Goal: Task Accomplishment & Management: Complete application form

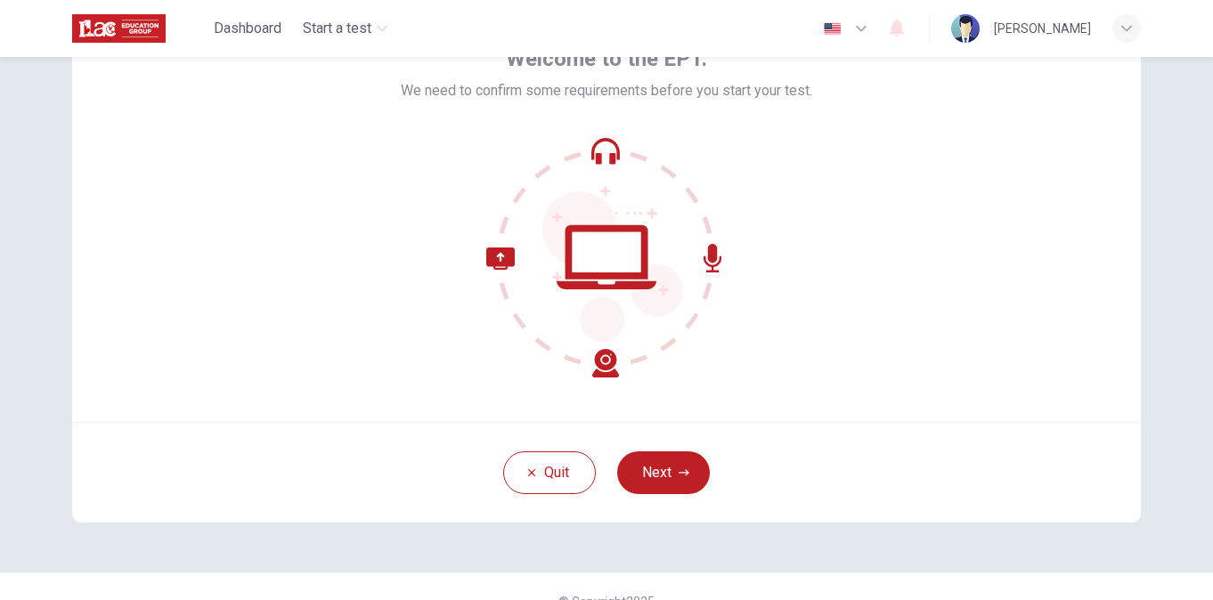
scroll to position [142, 0]
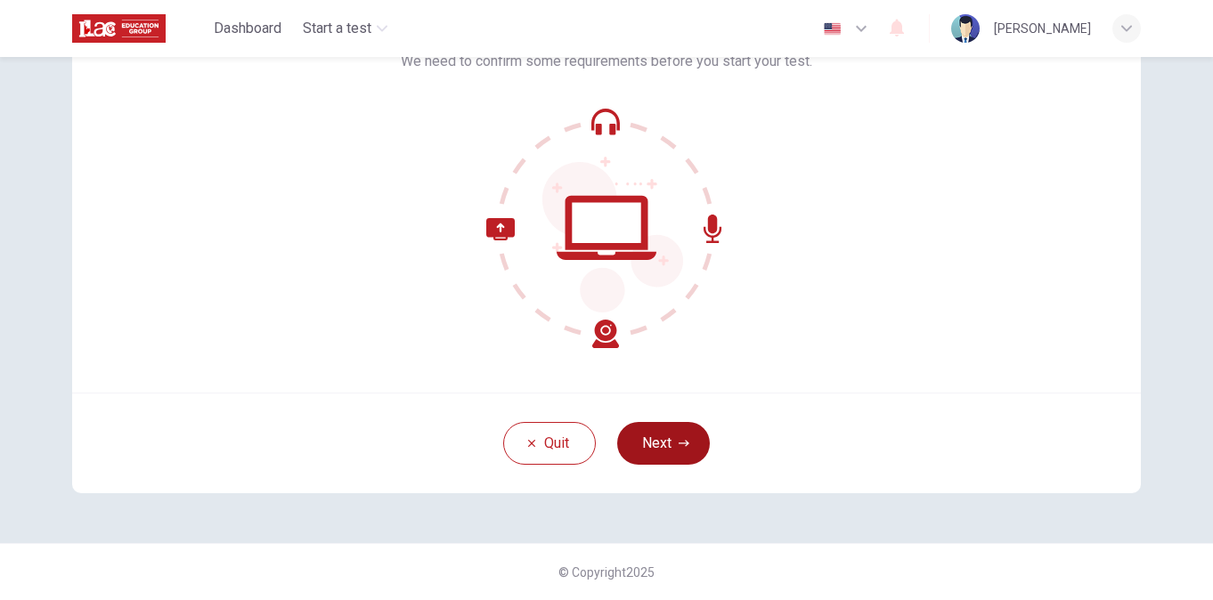
click at [656, 435] on button "Next" at bounding box center [663, 443] width 93 height 43
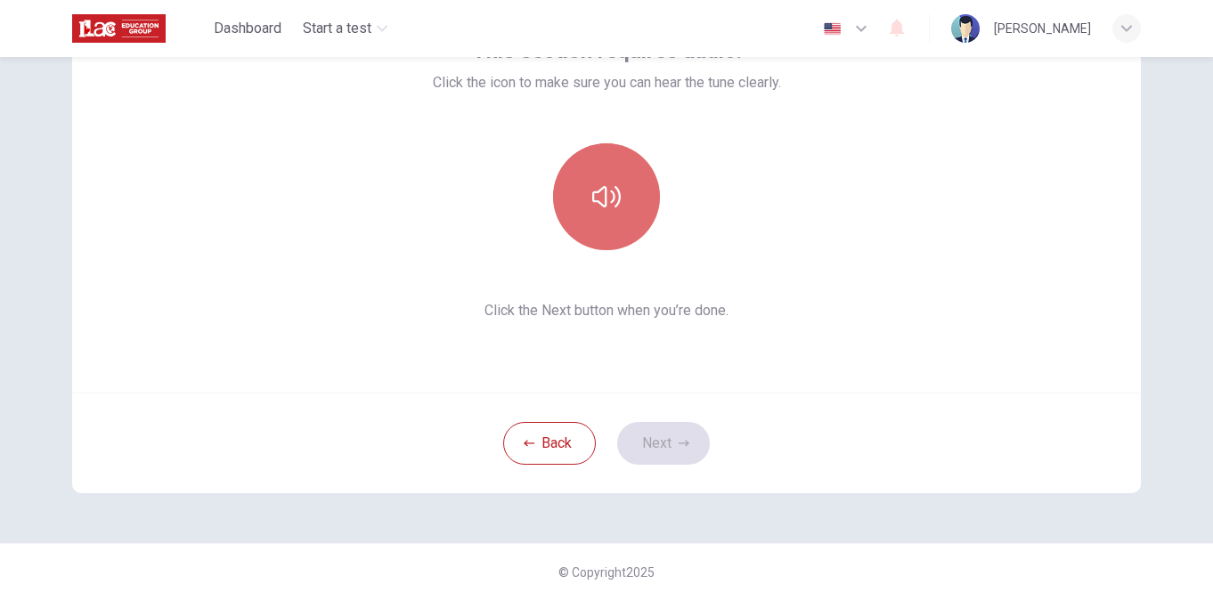
click at [585, 191] on button "button" at bounding box center [606, 196] width 107 height 107
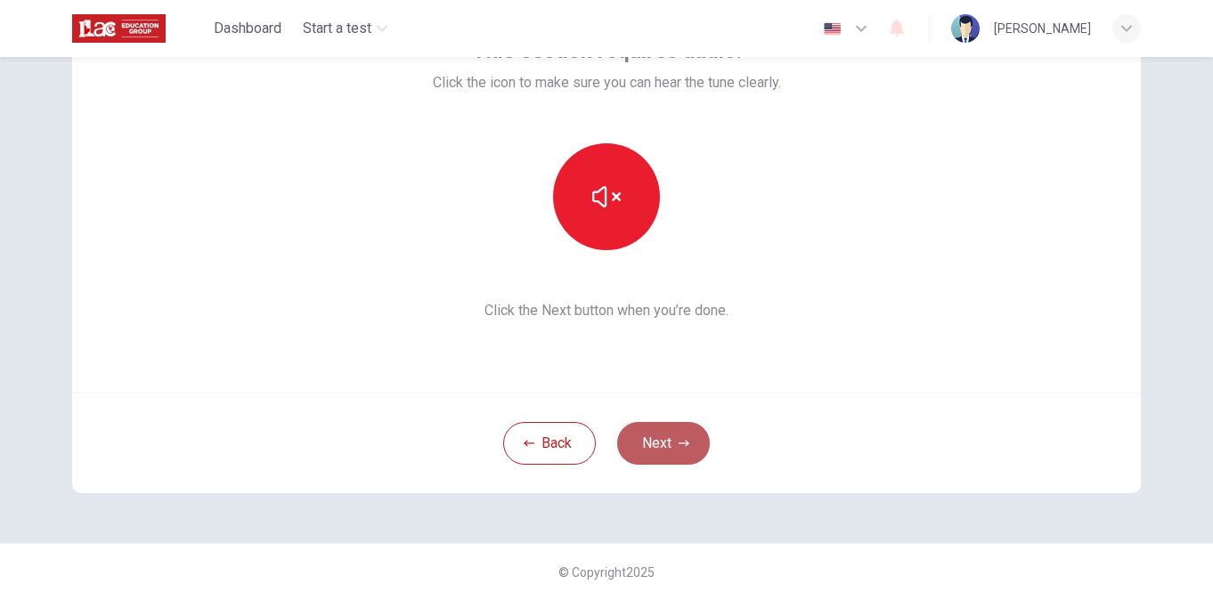
click at [660, 428] on button "Next" at bounding box center [663, 443] width 93 height 43
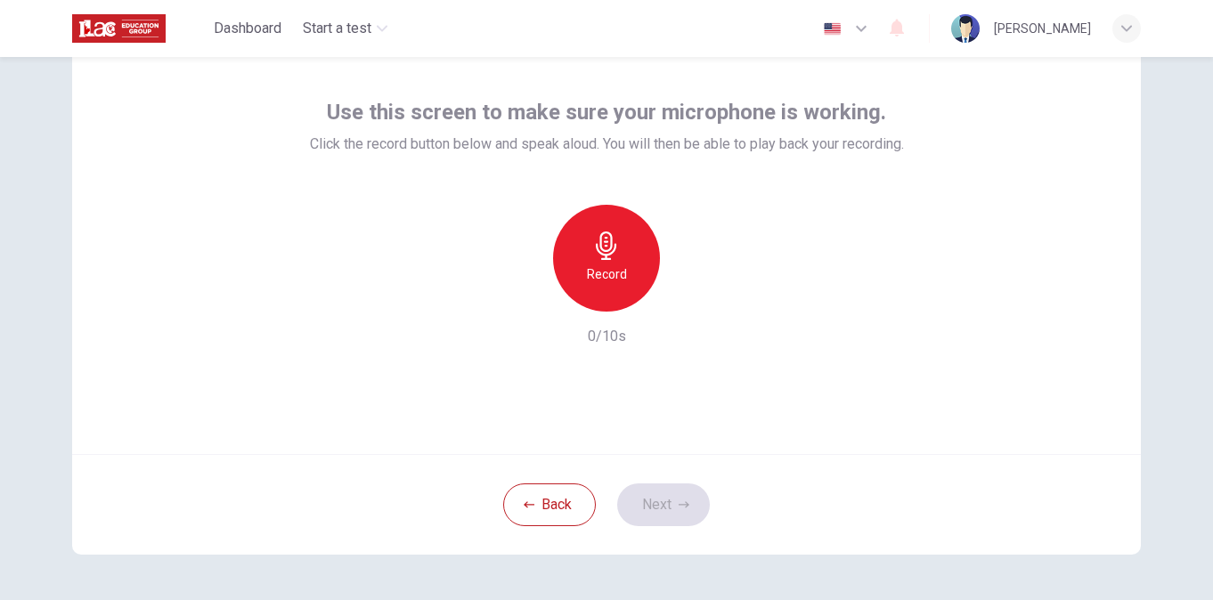
scroll to position [53, 0]
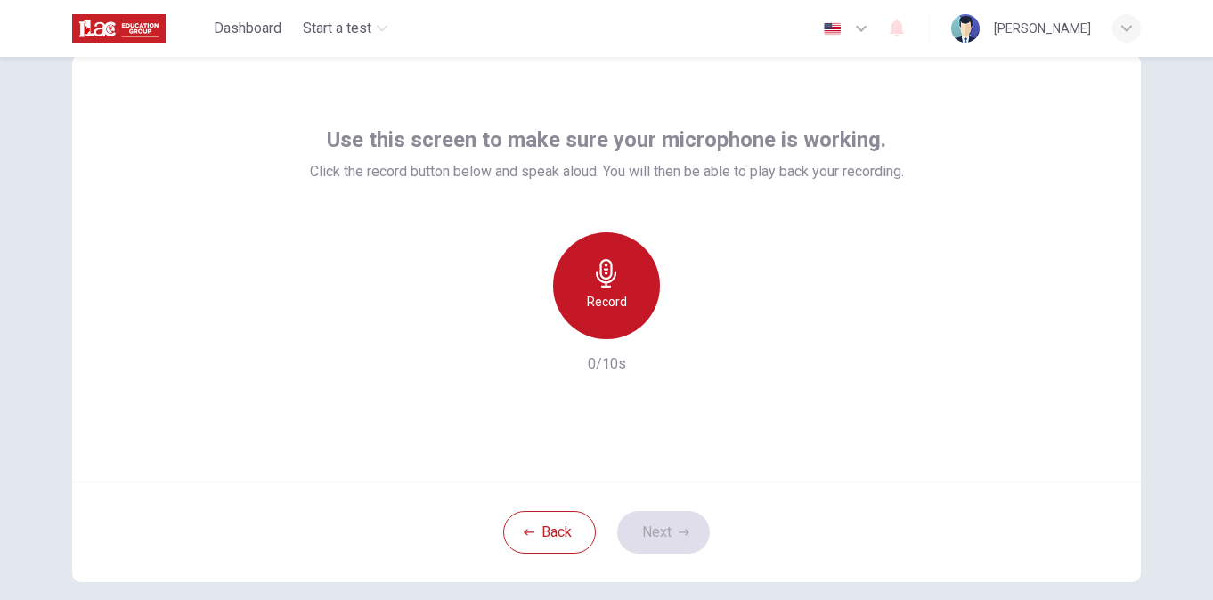
click at [616, 272] on icon "button" at bounding box center [606, 273] width 29 height 29
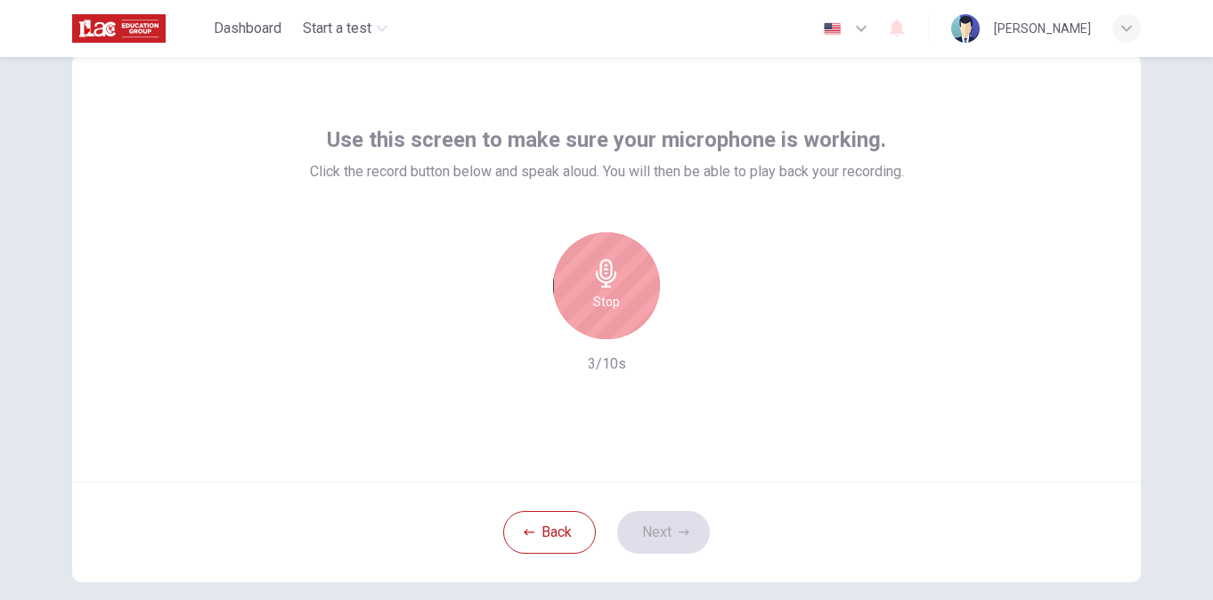
click at [616, 272] on icon "button" at bounding box center [606, 273] width 29 height 29
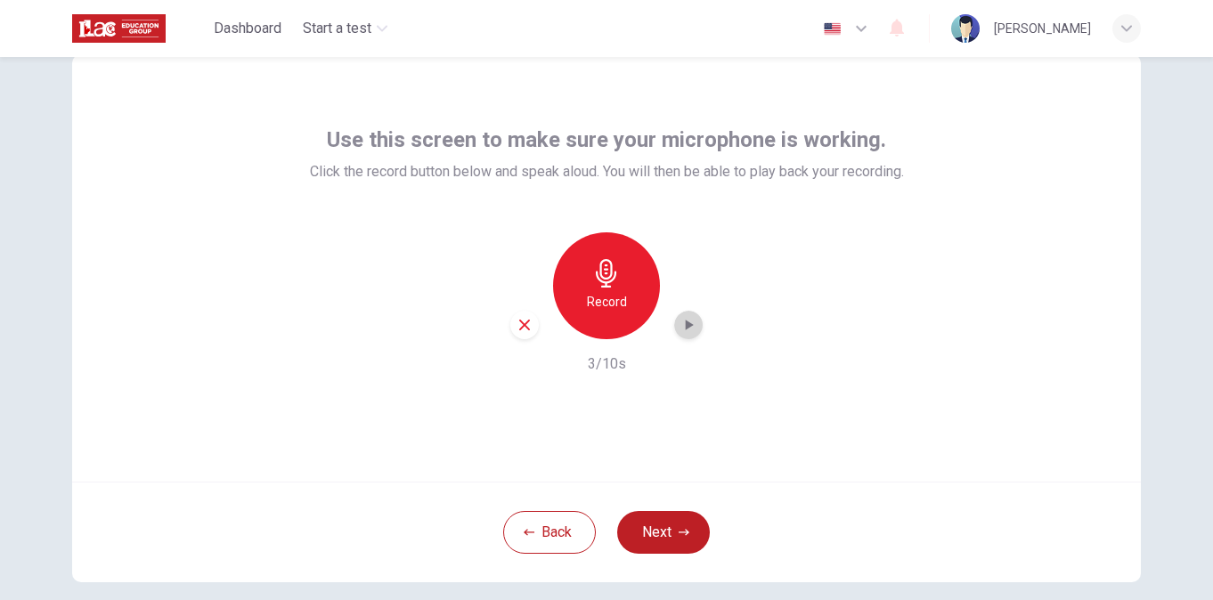
click at [680, 327] on icon "button" at bounding box center [689, 325] width 18 height 18
click at [666, 515] on button "Next" at bounding box center [663, 532] width 93 height 43
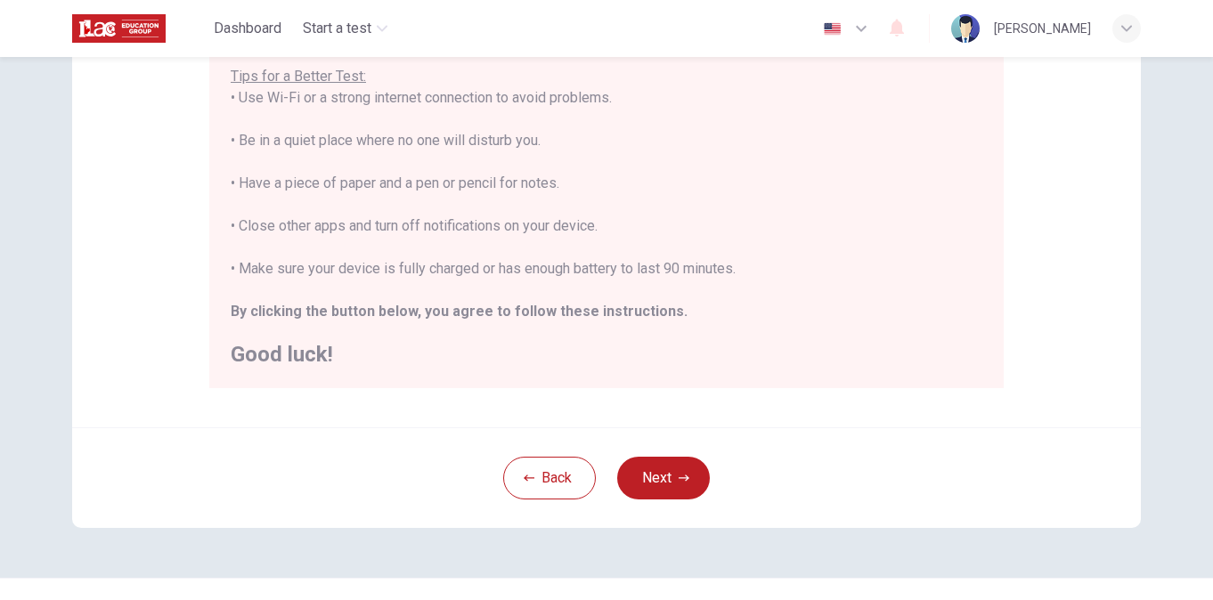
scroll to position [390, 0]
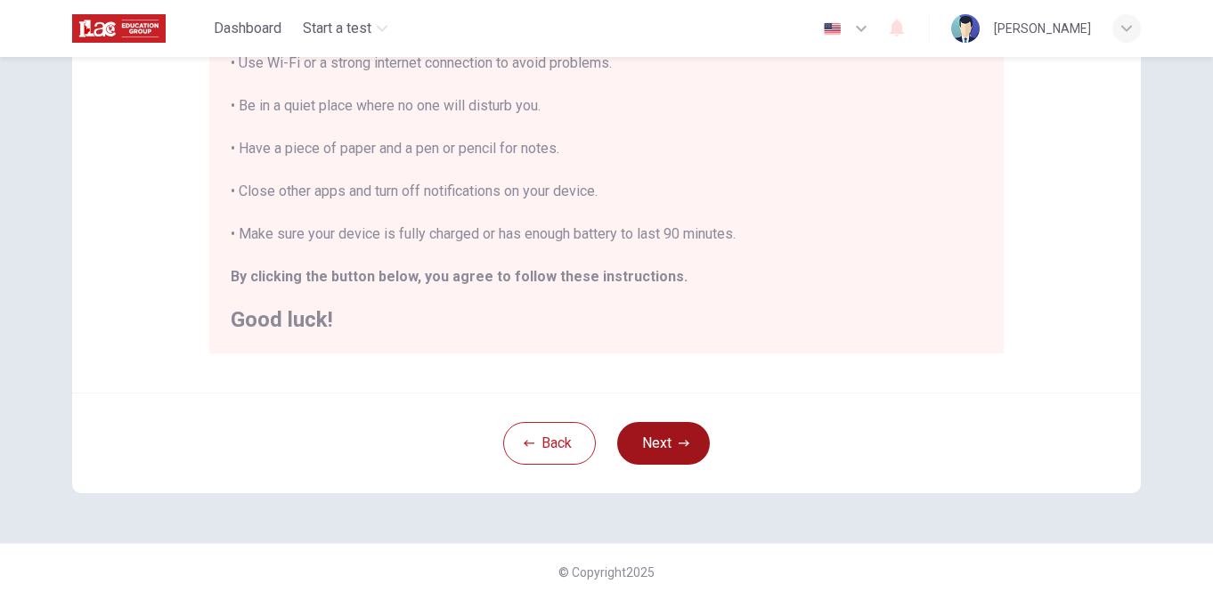
click at [664, 430] on button "Next" at bounding box center [663, 443] width 93 height 43
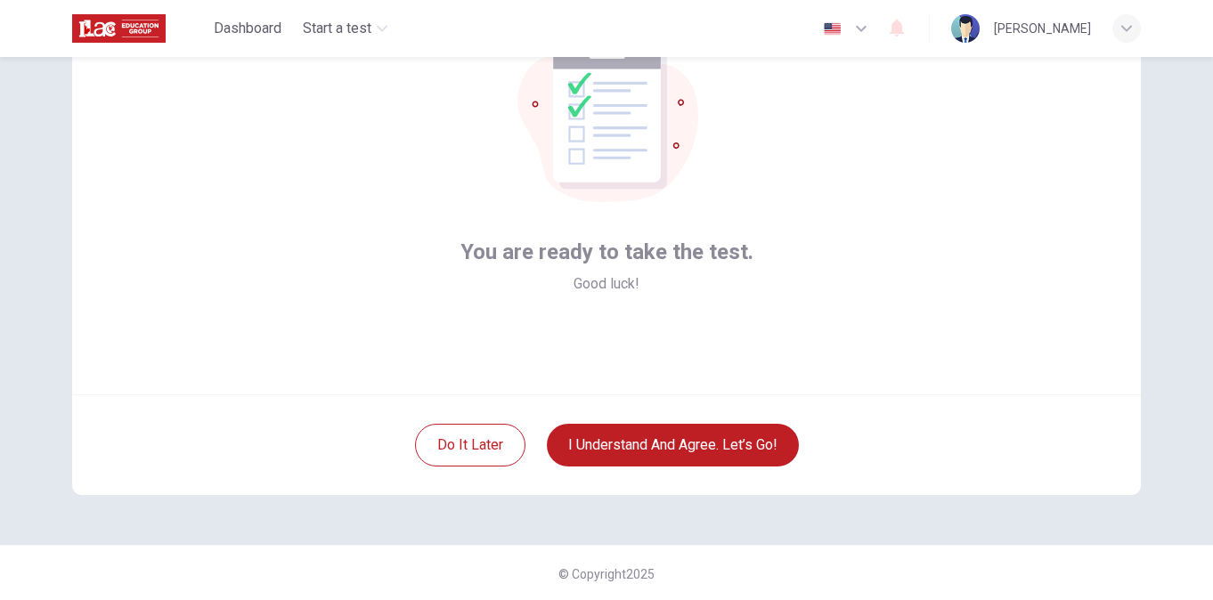
scroll to position [142, 0]
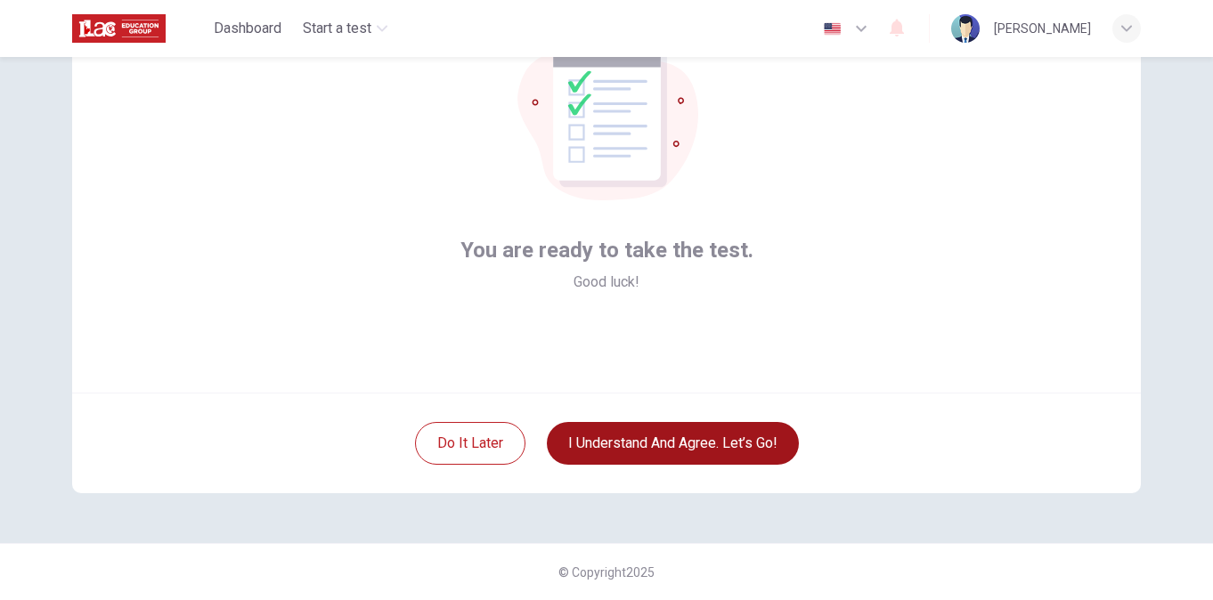
click at [653, 436] on button "I understand and agree. Let’s go!" at bounding box center [673, 443] width 252 height 43
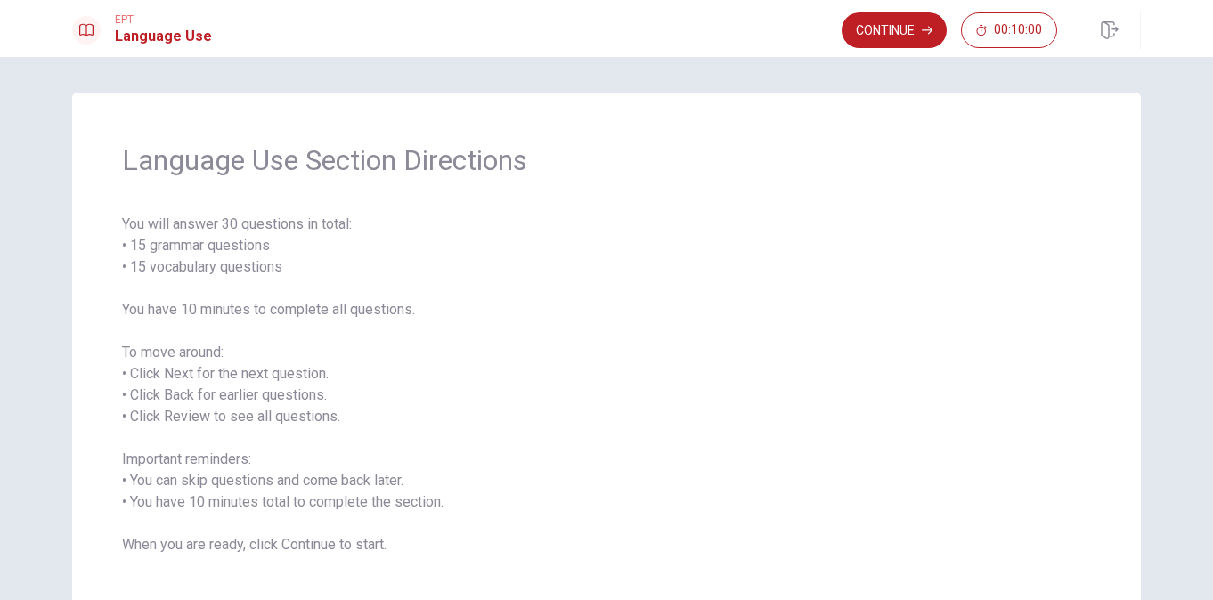
scroll to position [98, 0]
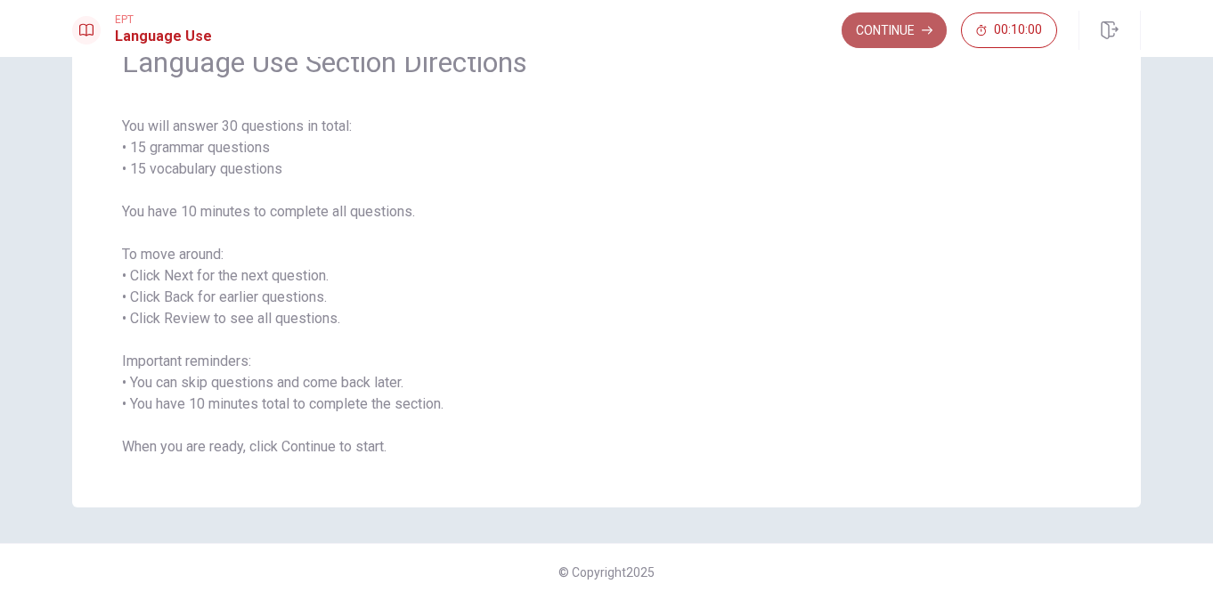
click at [869, 25] on button "Continue" at bounding box center [894, 30] width 105 height 36
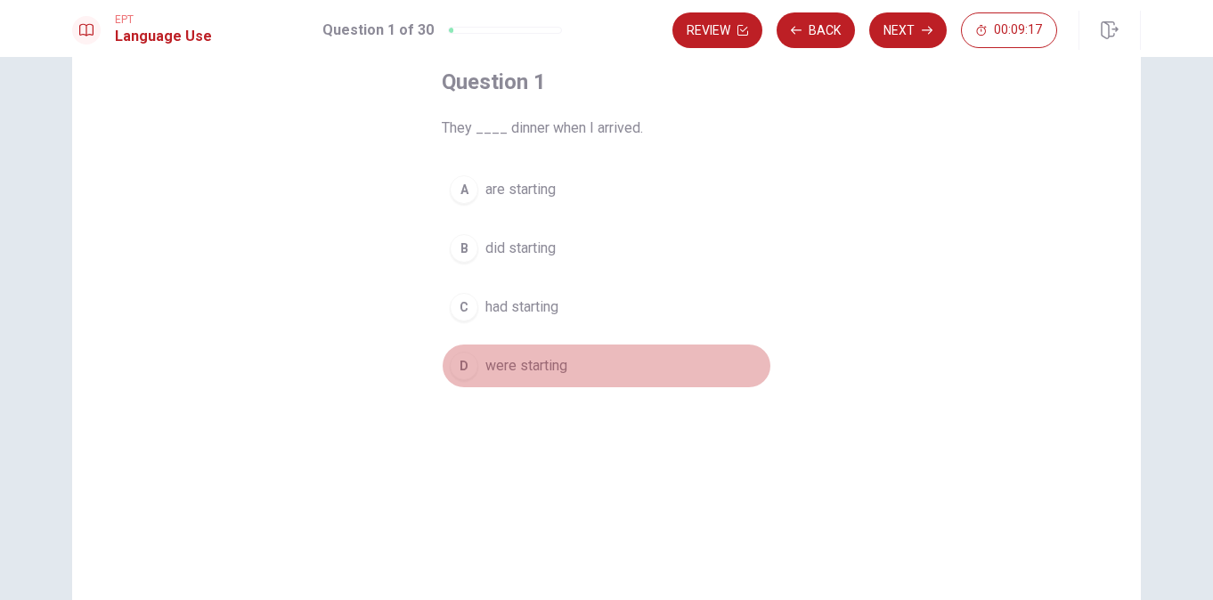
click at [461, 371] on div "D" at bounding box center [464, 366] width 29 height 29
click at [513, 374] on span "were starting" at bounding box center [526, 365] width 82 height 21
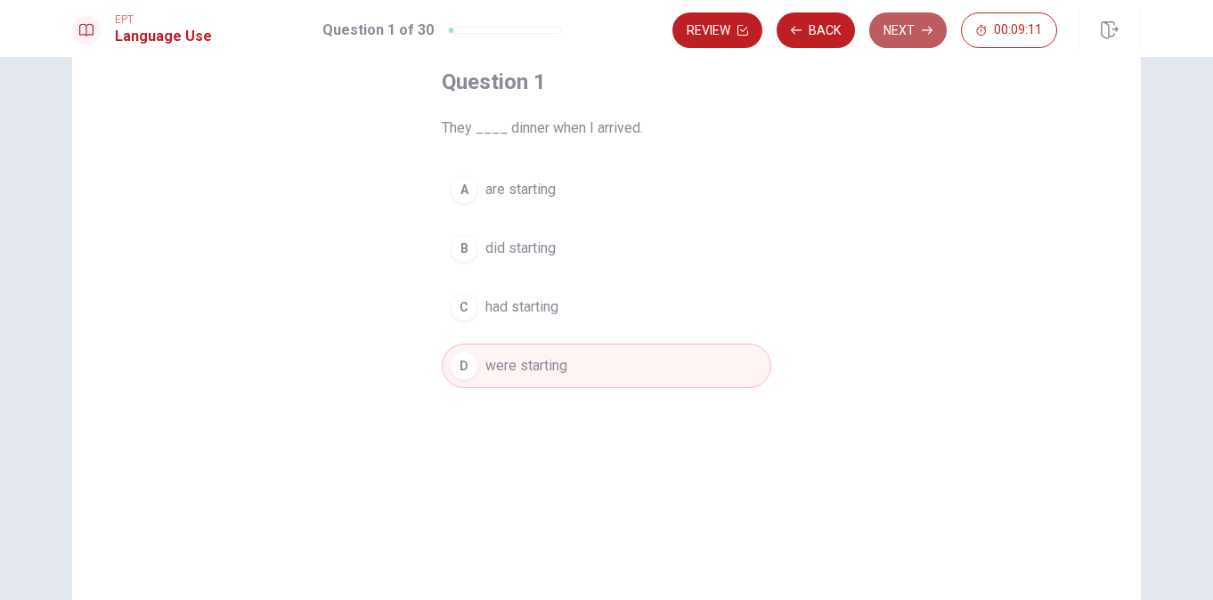
click at [910, 12] on button "Next" at bounding box center [908, 30] width 78 height 36
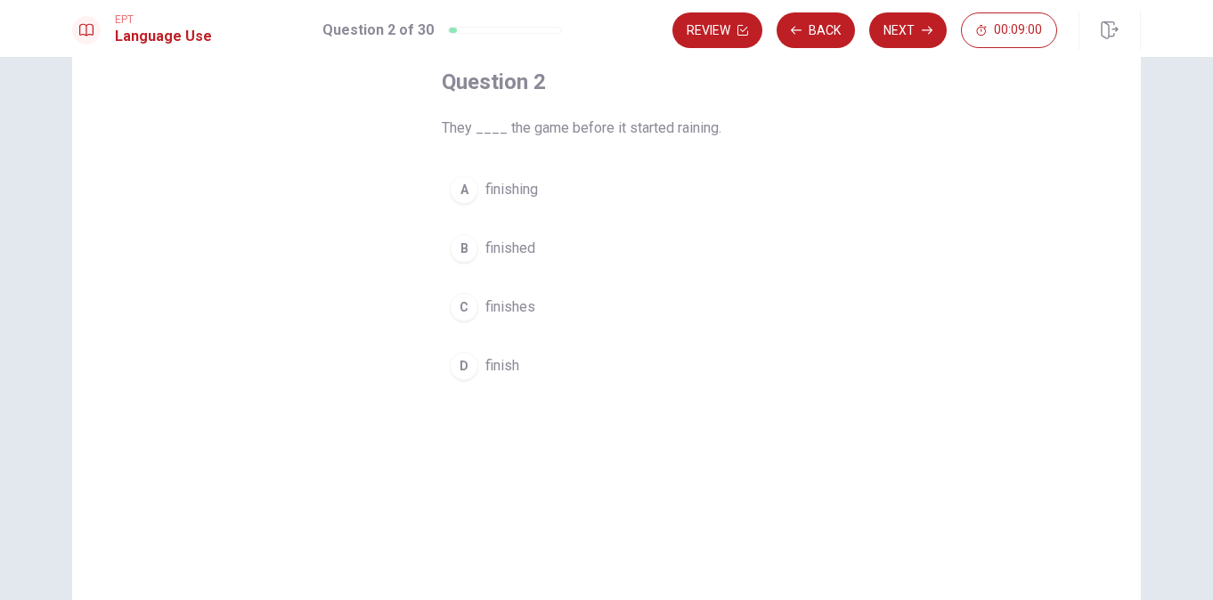
click at [457, 247] on div "B" at bounding box center [464, 248] width 29 height 29
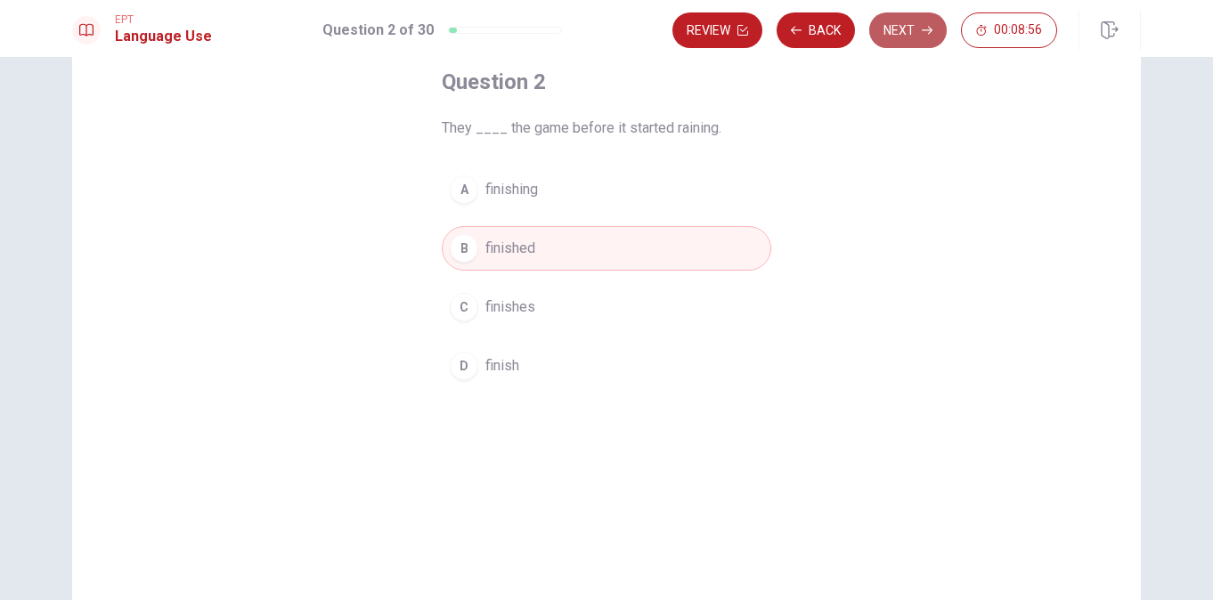
click at [889, 37] on button "Next" at bounding box center [908, 30] width 78 height 36
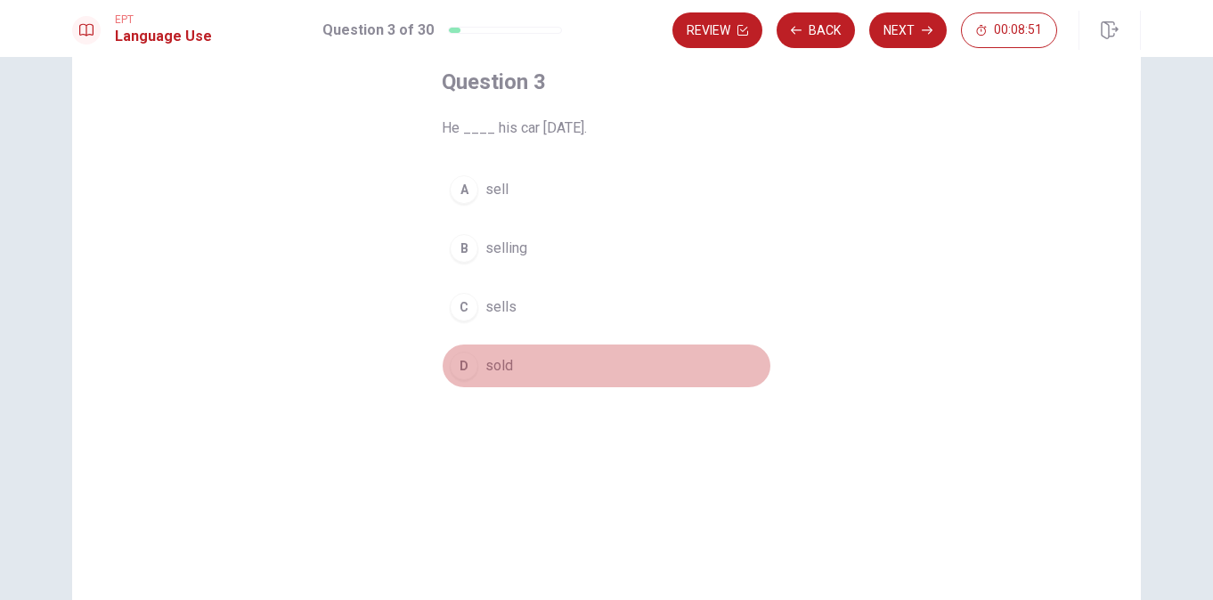
click at [461, 366] on div "D" at bounding box center [464, 366] width 29 height 29
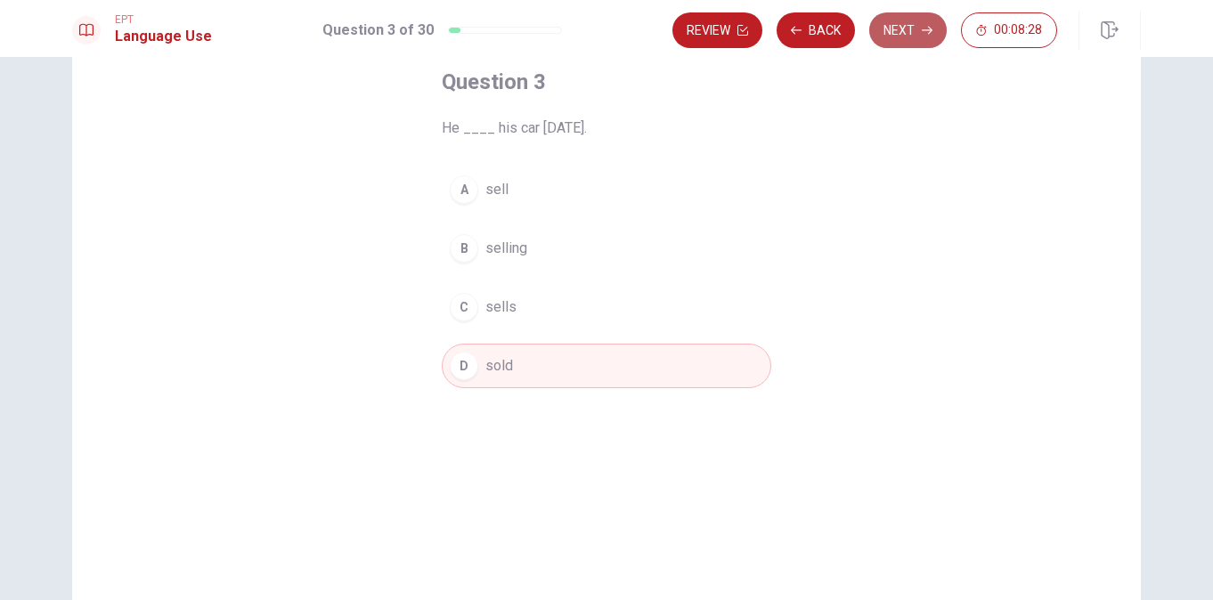
click at [914, 23] on button "Next" at bounding box center [908, 30] width 78 height 36
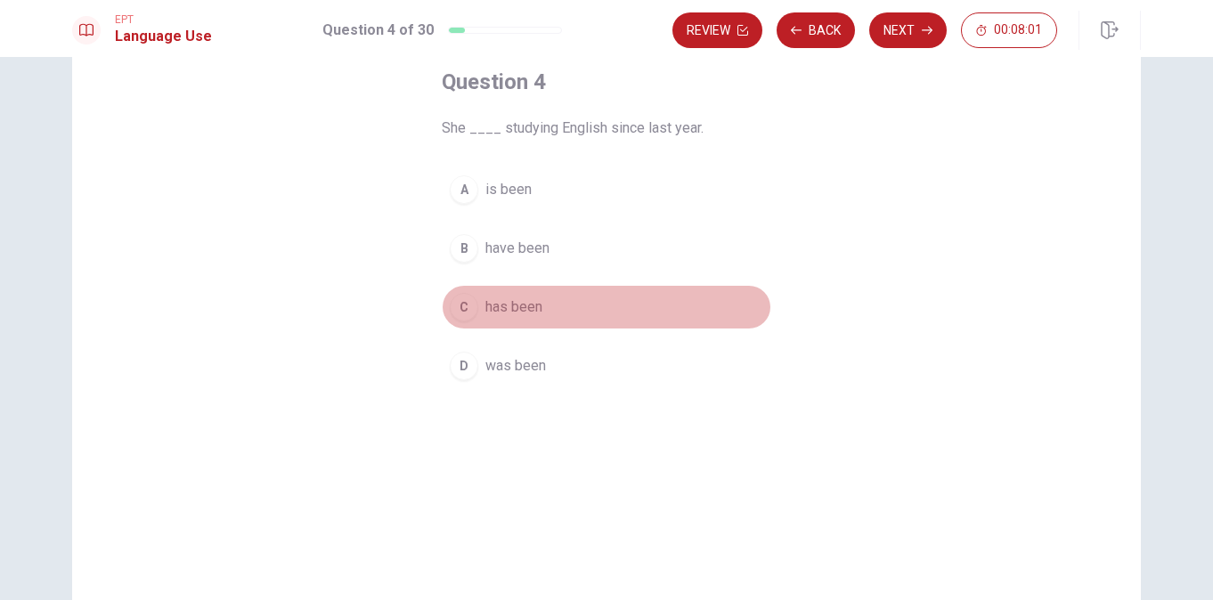
click at [460, 311] on div "C" at bounding box center [464, 307] width 29 height 29
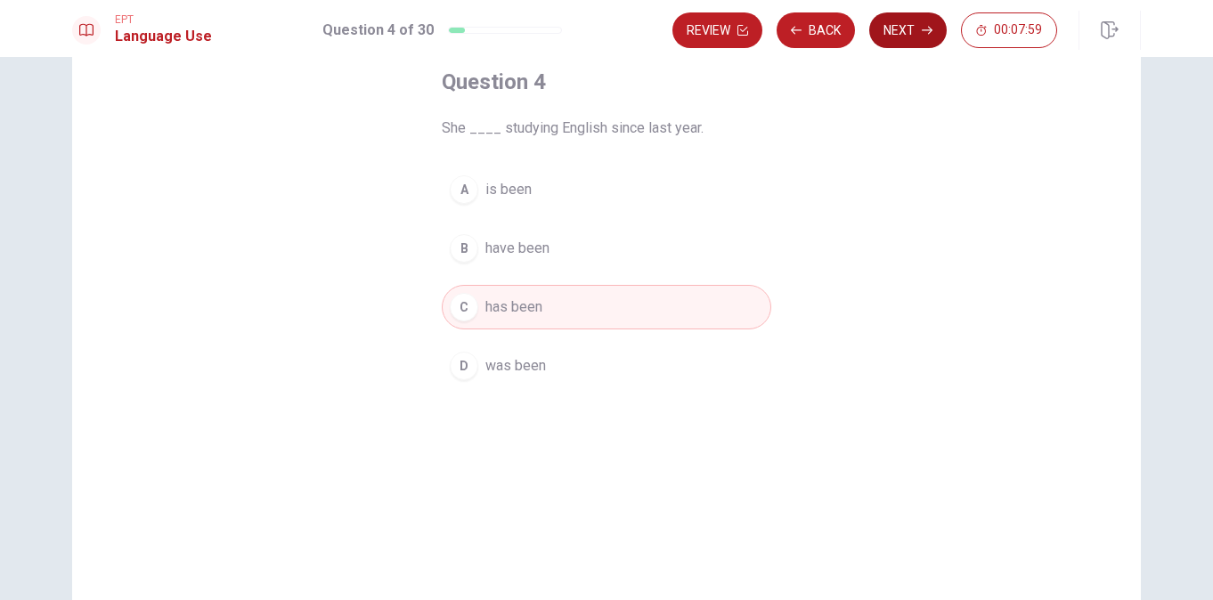
click at [910, 23] on button "Next" at bounding box center [908, 30] width 78 height 36
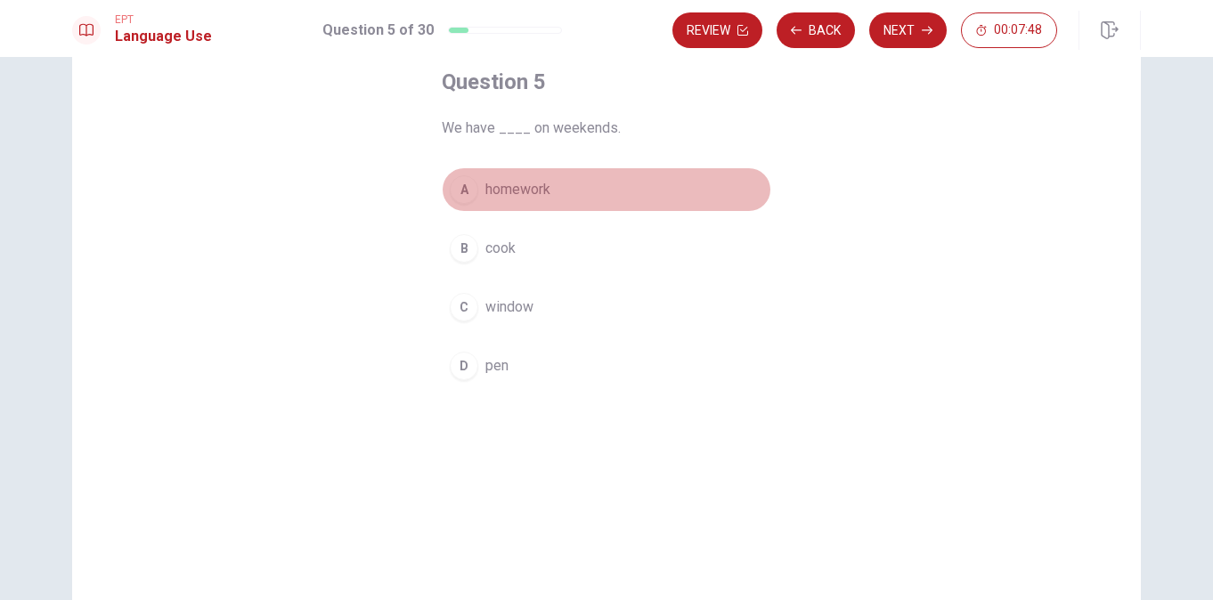
click at [453, 192] on div "A" at bounding box center [464, 189] width 29 height 29
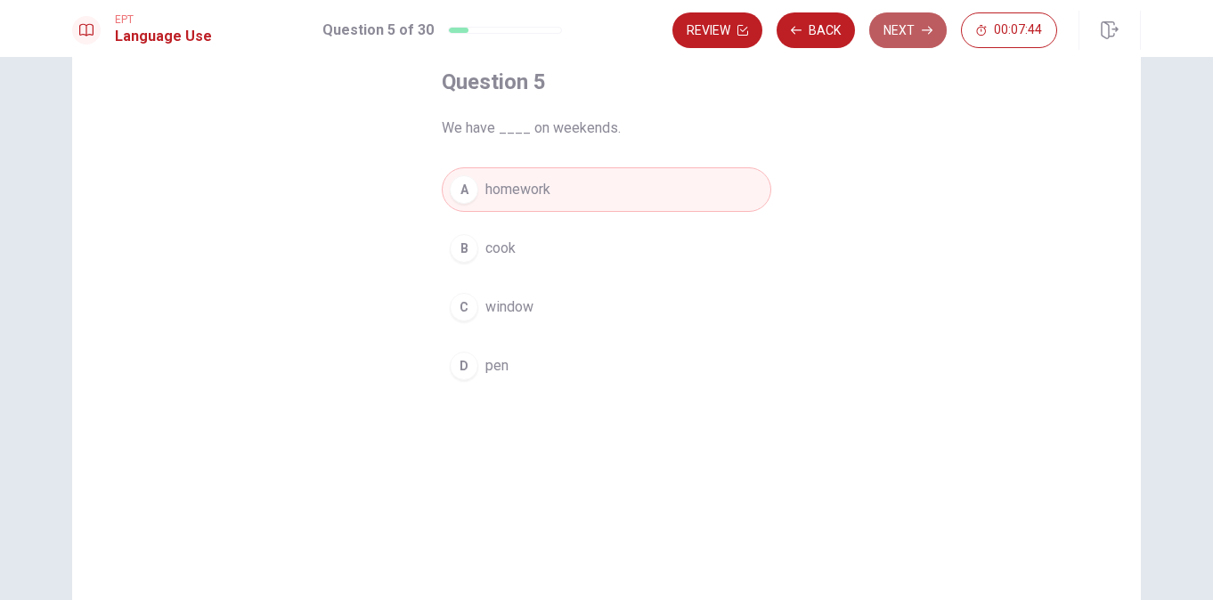
click at [902, 33] on button "Next" at bounding box center [908, 30] width 78 height 36
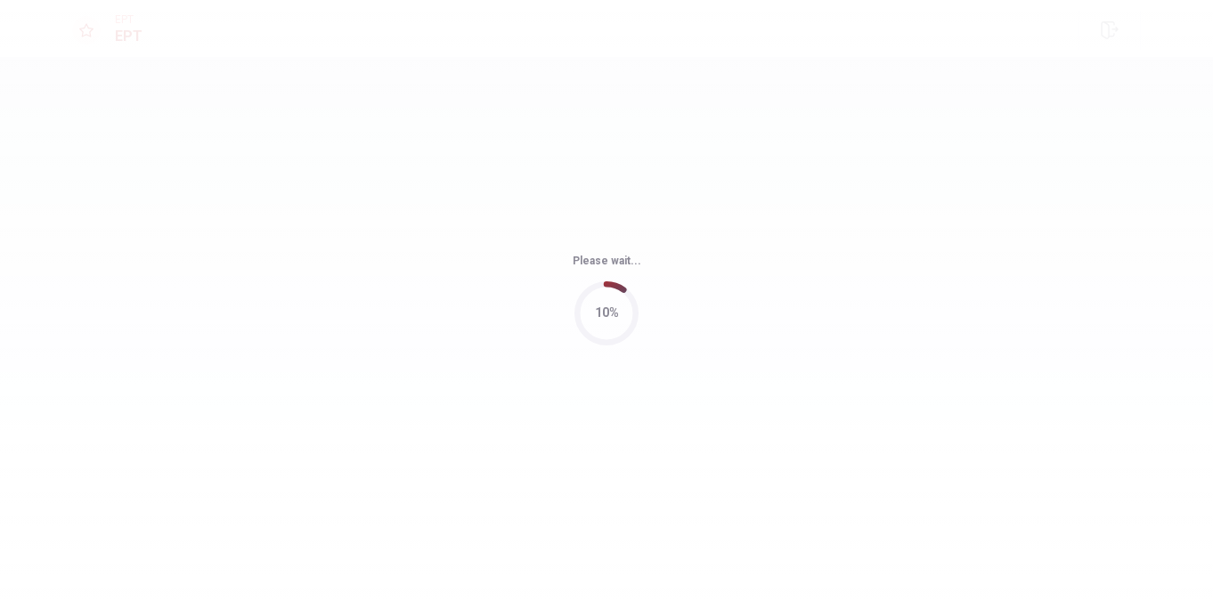
scroll to position [0, 0]
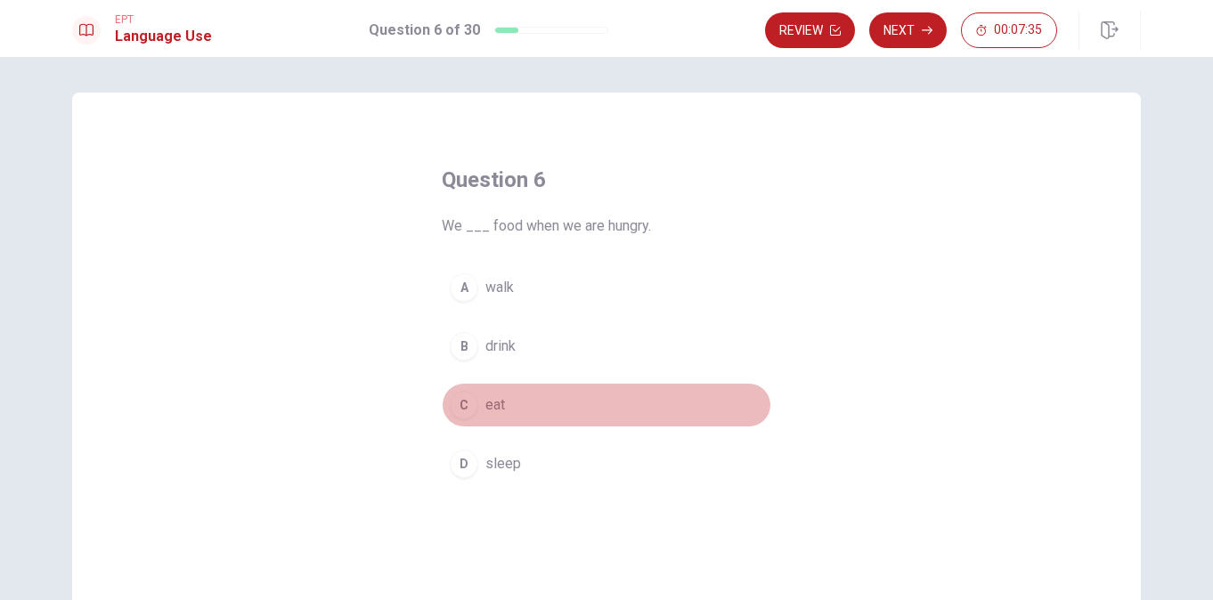
click at [459, 412] on div "C" at bounding box center [464, 405] width 29 height 29
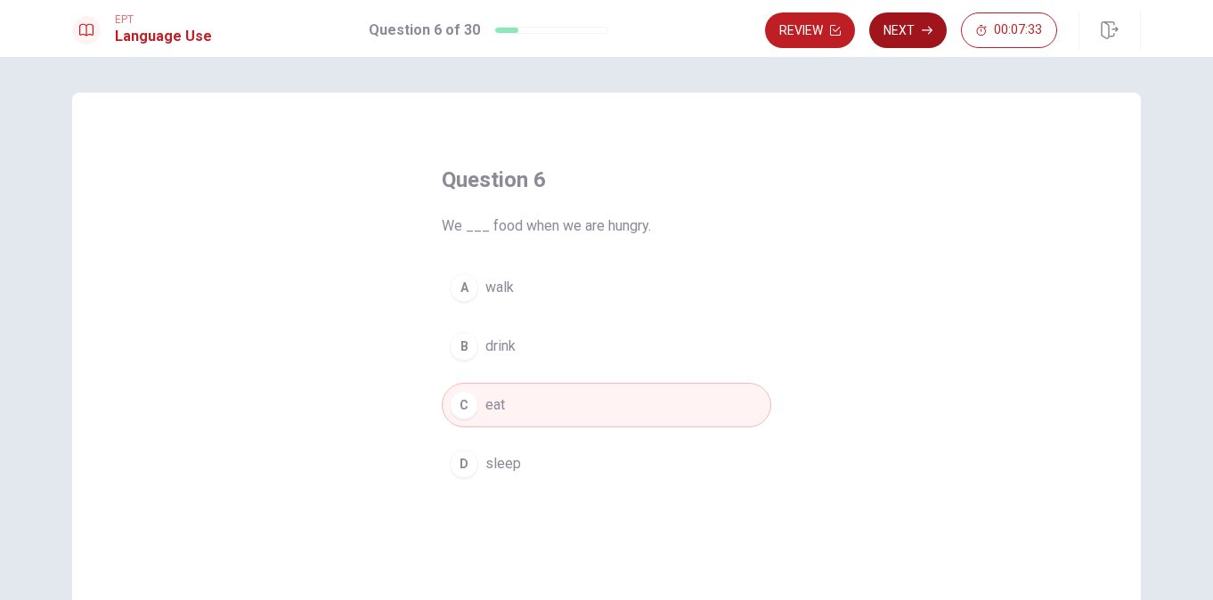
click at [913, 29] on button "Next" at bounding box center [908, 30] width 78 height 36
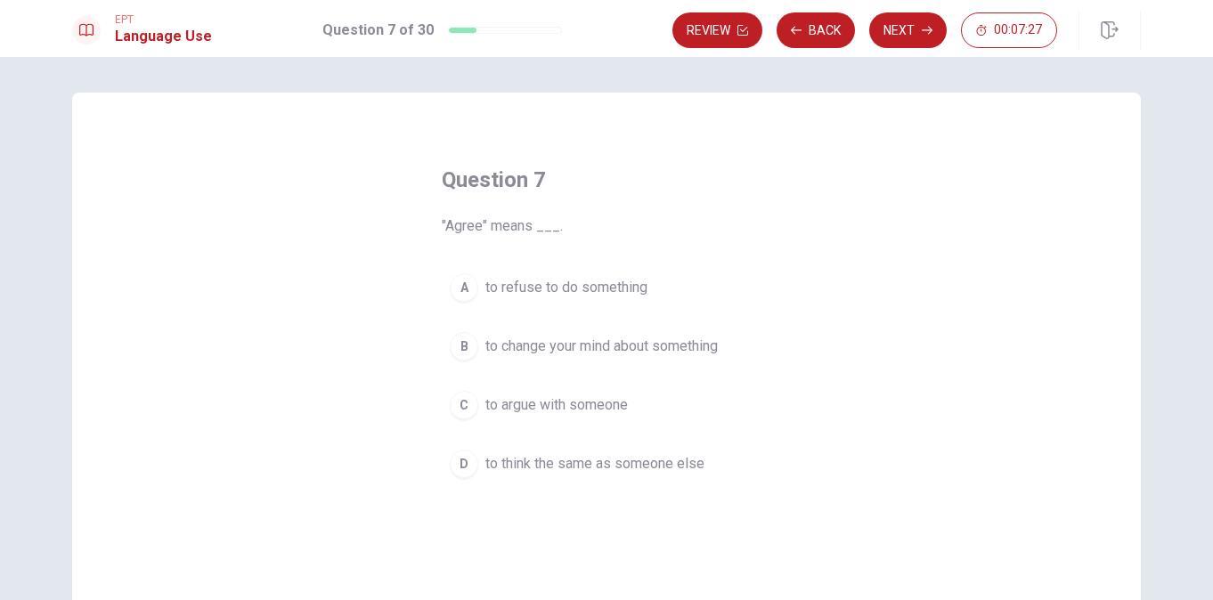
click at [461, 467] on div "D" at bounding box center [464, 464] width 29 height 29
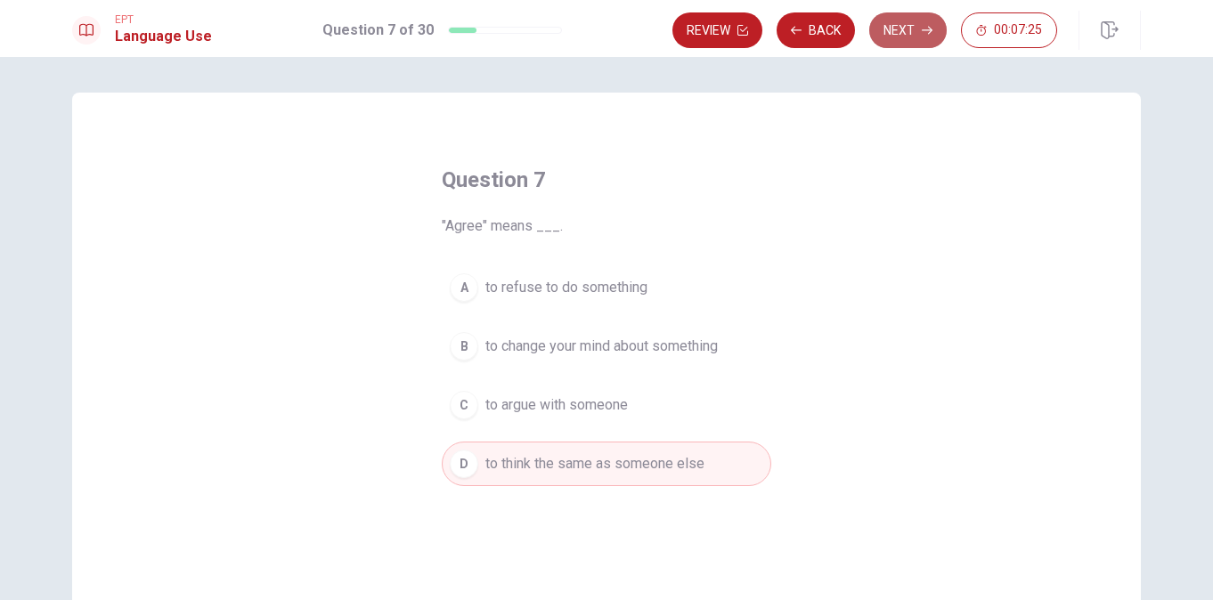
click at [924, 20] on button "Next" at bounding box center [908, 30] width 78 height 36
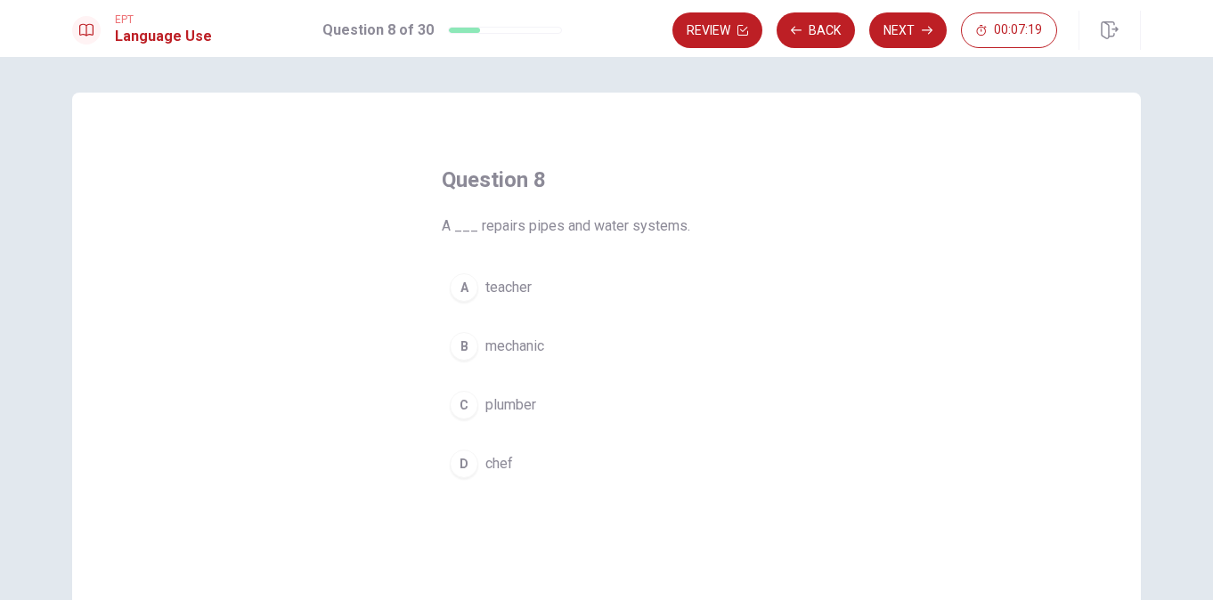
click at [462, 402] on div "C" at bounding box center [464, 405] width 29 height 29
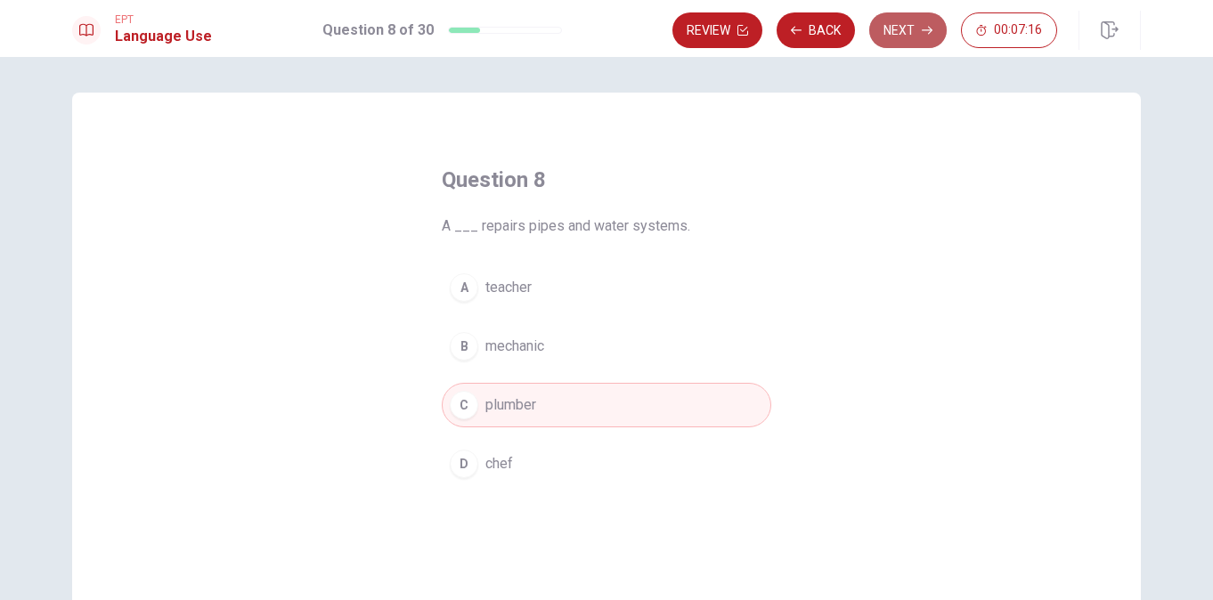
click at [911, 28] on button "Next" at bounding box center [908, 30] width 78 height 36
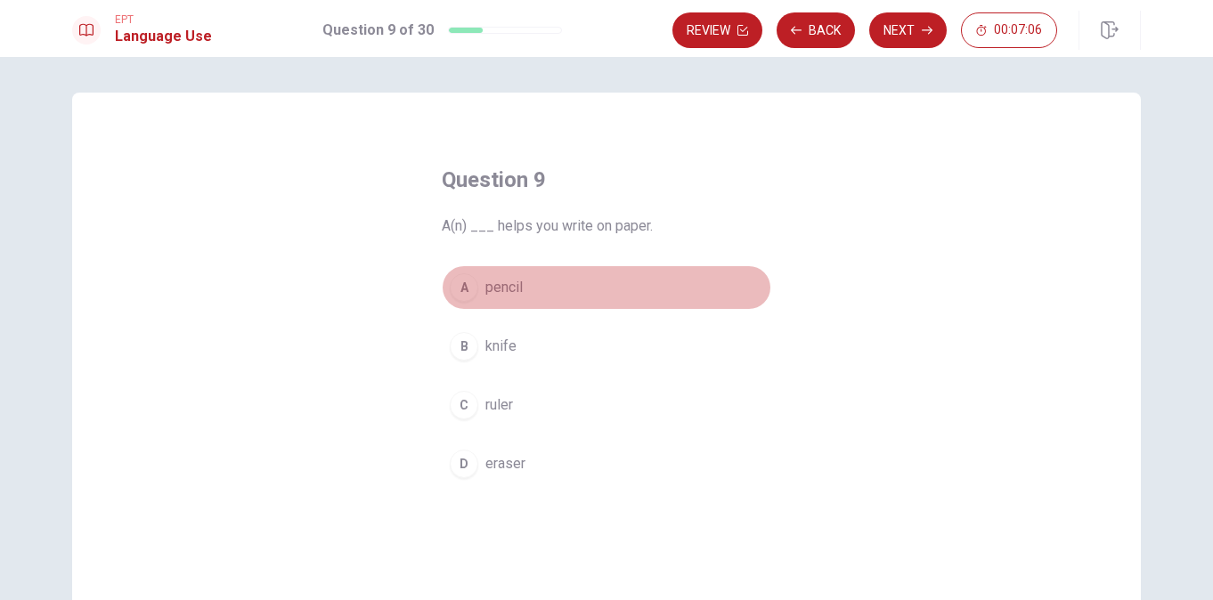
click at [464, 290] on div "A" at bounding box center [464, 287] width 29 height 29
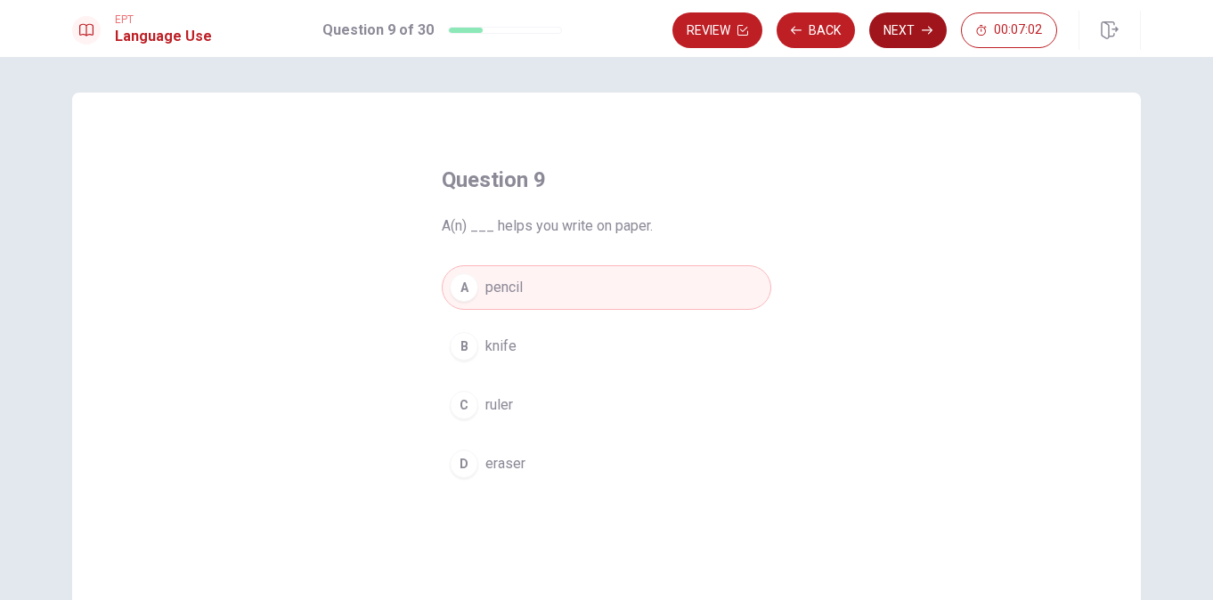
click at [917, 23] on button "Next" at bounding box center [908, 30] width 78 height 36
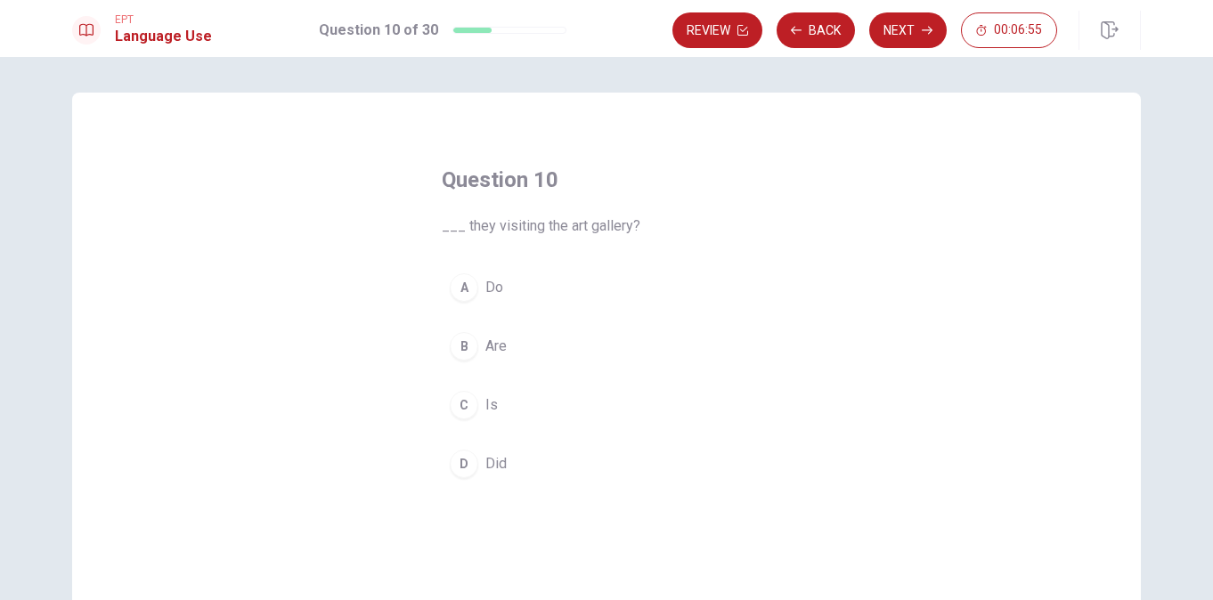
click at [454, 348] on div "B" at bounding box center [464, 346] width 29 height 29
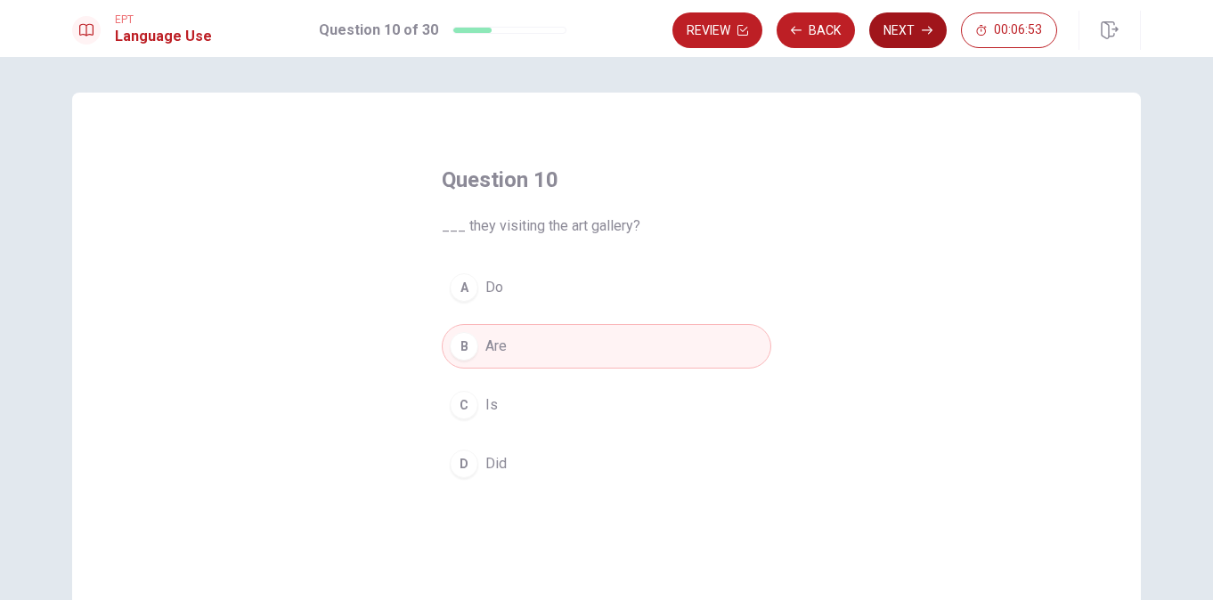
click at [893, 29] on button "Next" at bounding box center [908, 30] width 78 height 36
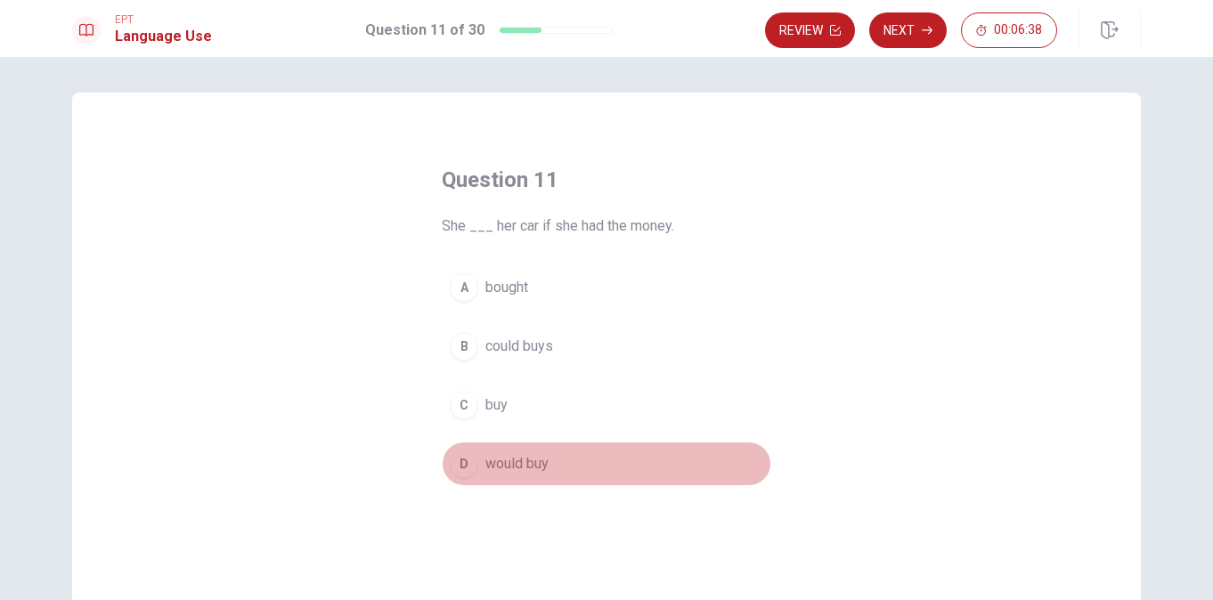
click at [460, 466] on div "D" at bounding box center [464, 464] width 29 height 29
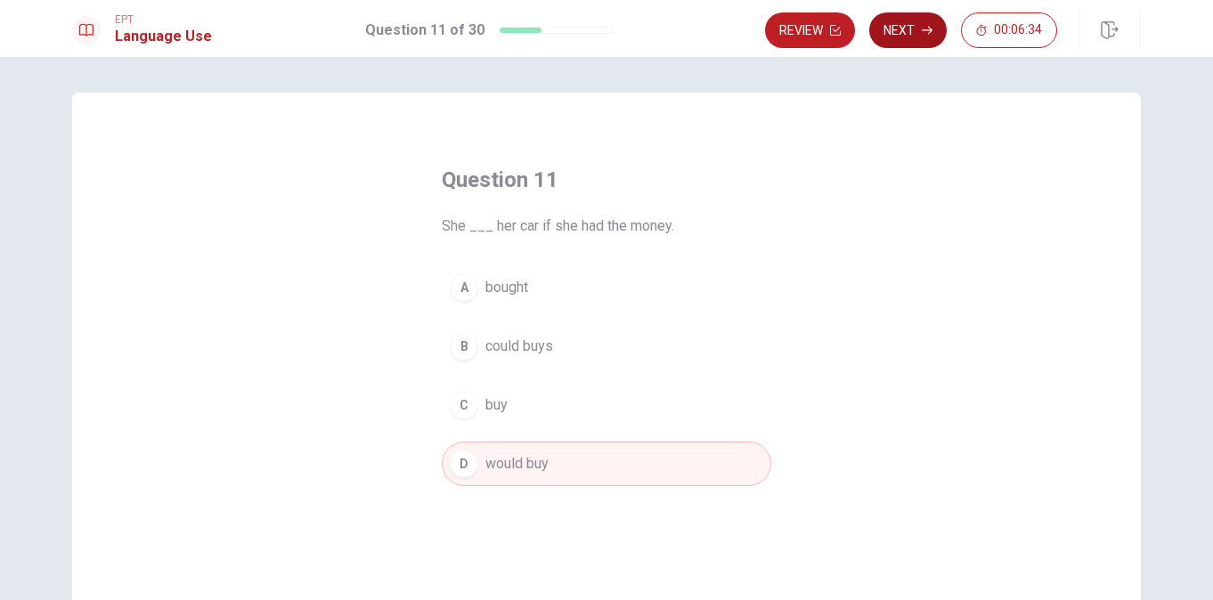
click at [910, 29] on button "Next" at bounding box center [908, 30] width 78 height 36
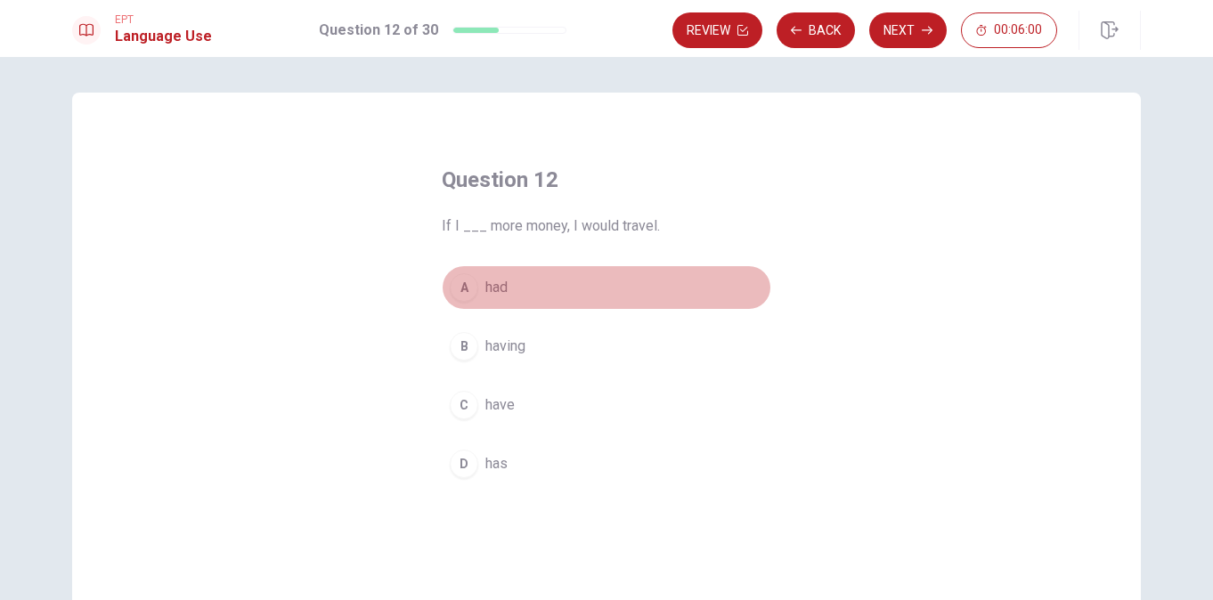
click at [459, 290] on div "A" at bounding box center [464, 287] width 29 height 29
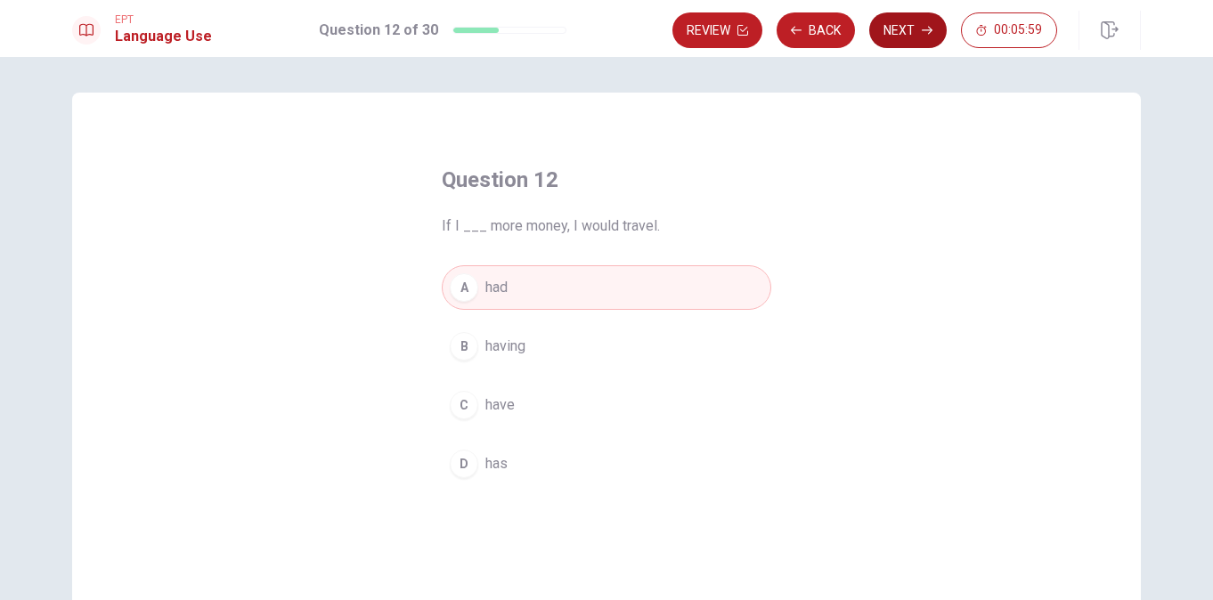
click at [902, 24] on button "Next" at bounding box center [908, 30] width 78 height 36
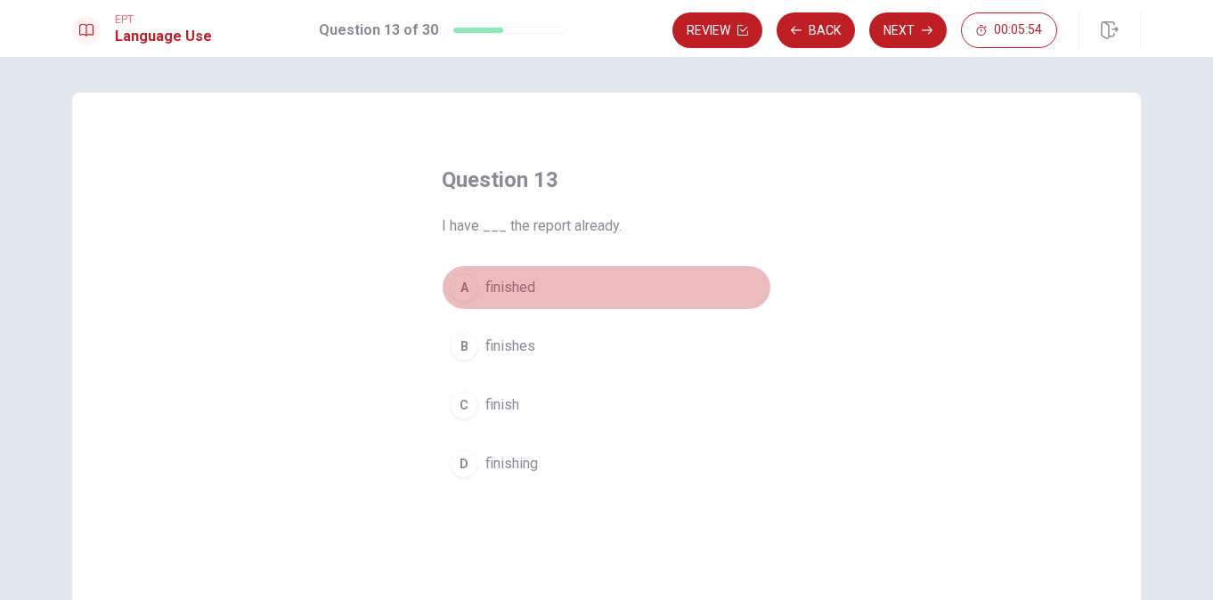
click at [460, 287] on div "A" at bounding box center [464, 287] width 29 height 29
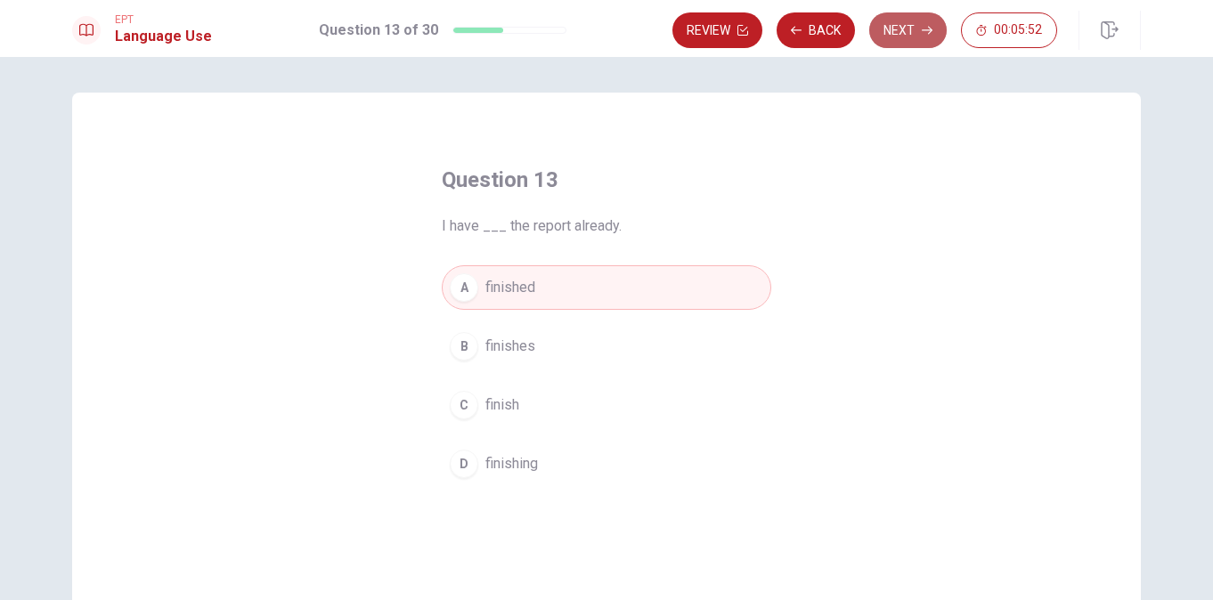
click at [918, 27] on button "Next" at bounding box center [908, 30] width 78 height 36
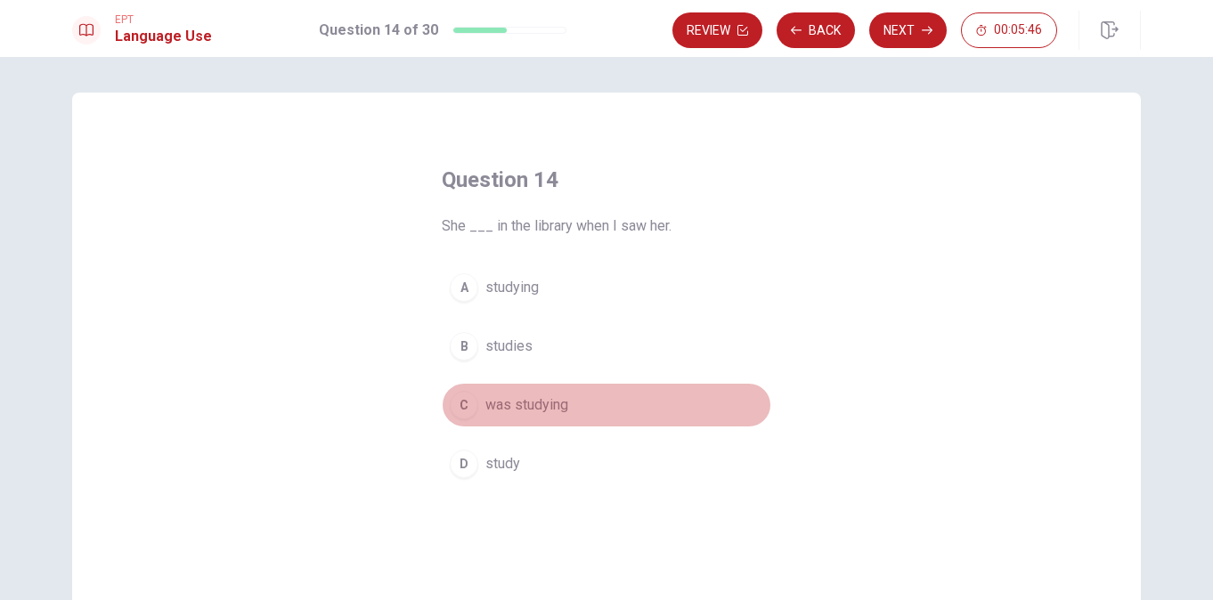
click at [459, 401] on div "C" at bounding box center [464, 405] width 29 height 29
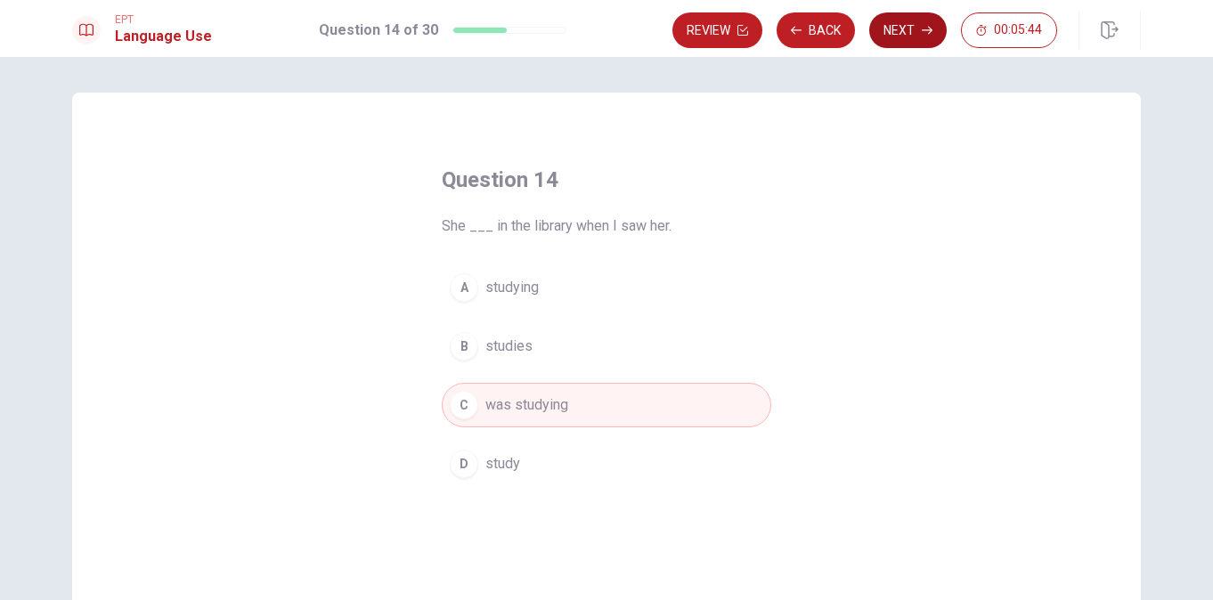
click at [912, 22] on button "Next" at bounding box center [908, 30] width 78 height 36
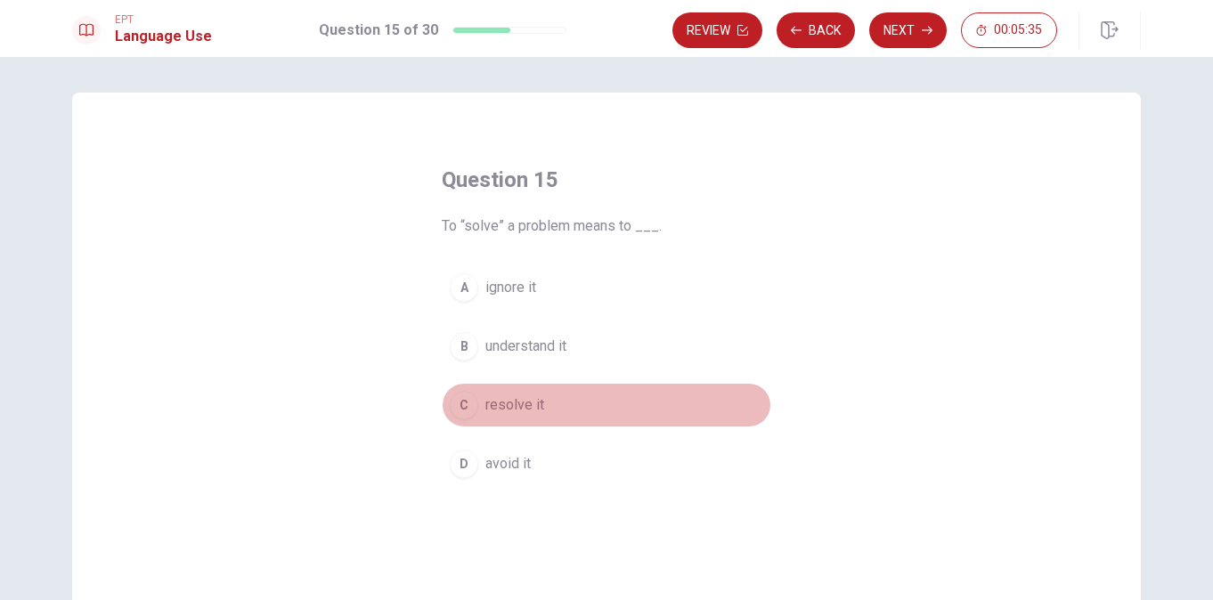
click at [462, 406] on div "C" at bounding box center [464, 405] width 29 height 29
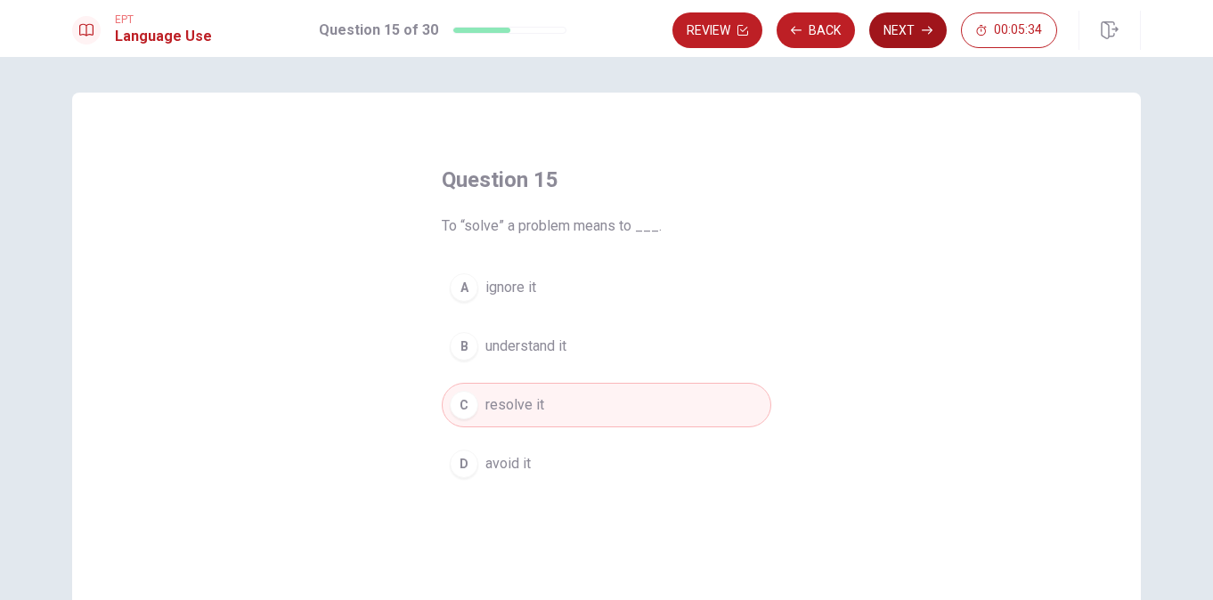
click at [906, 14] on button "Next" at bounding box center [908, 30] width 78 height 36
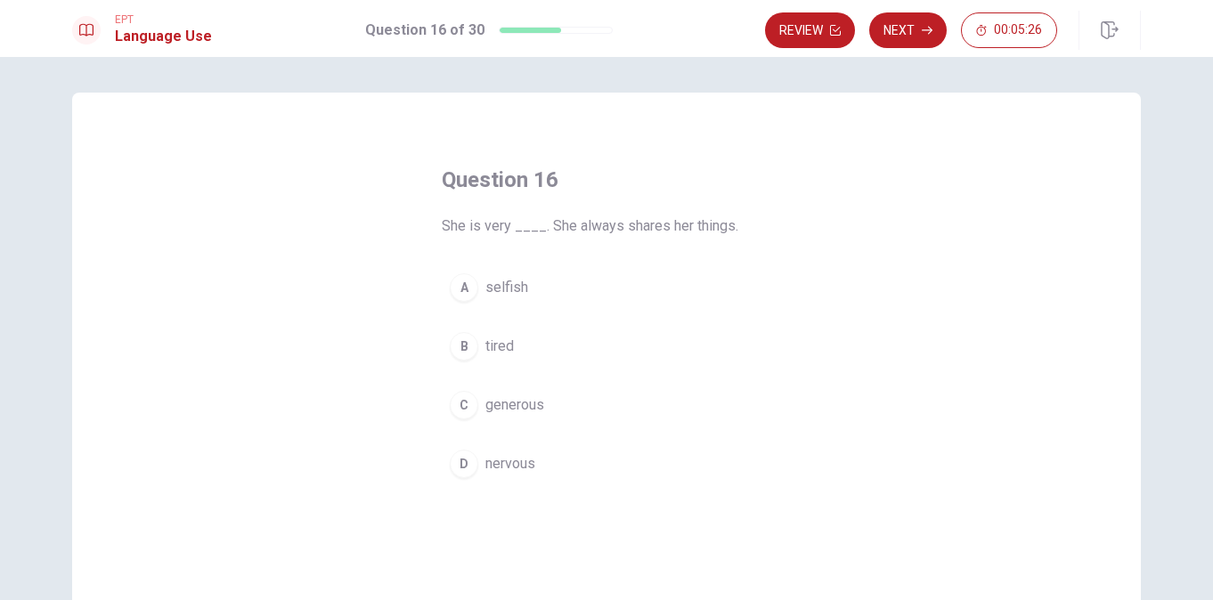
click at [456, 409] on div "C" at bounding box center [464, 405] width 29 height 29
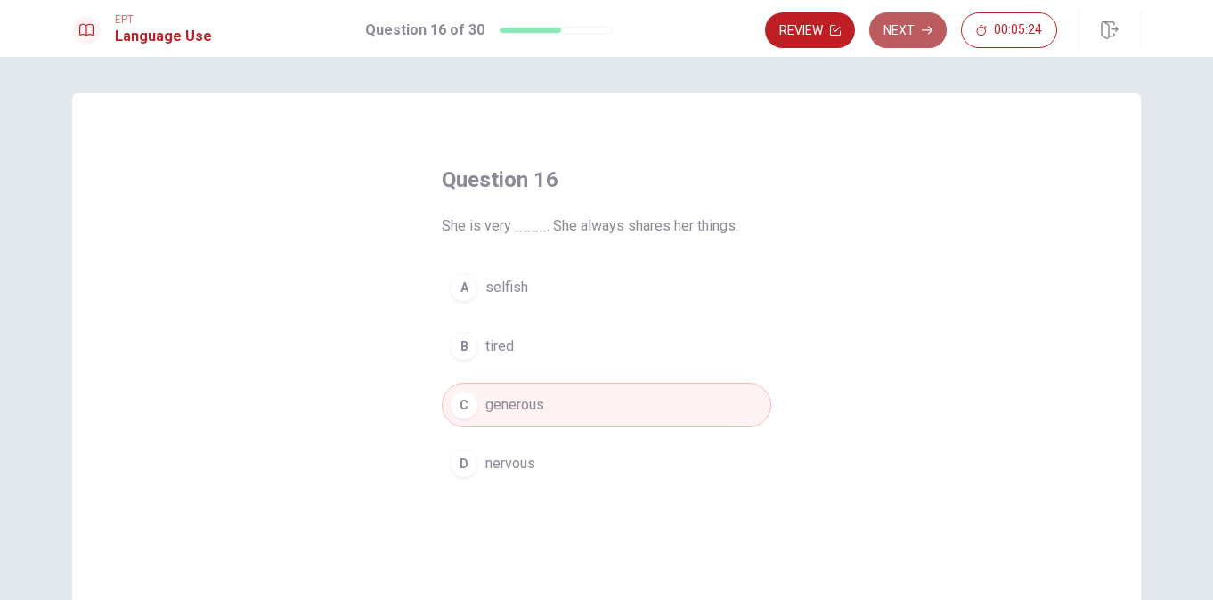
click at [915, 27] on button "Next" at bounding box center [908, 30] width 78 height 36
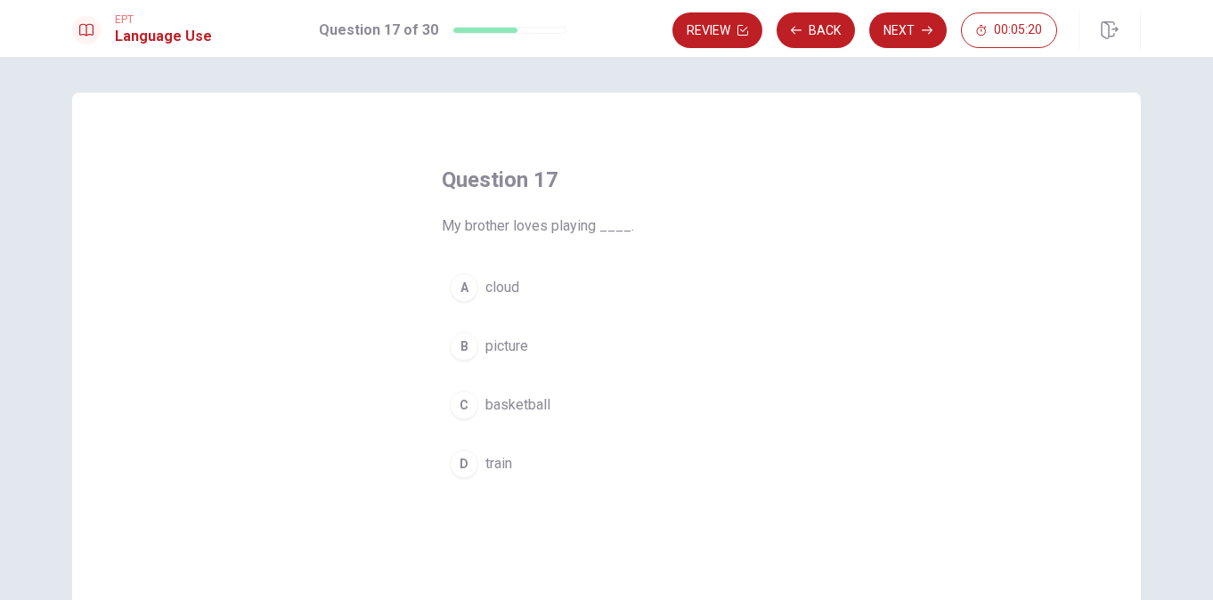
click at [461, 402] on div "C" at bounding box center [464, 405] width 29 height 29
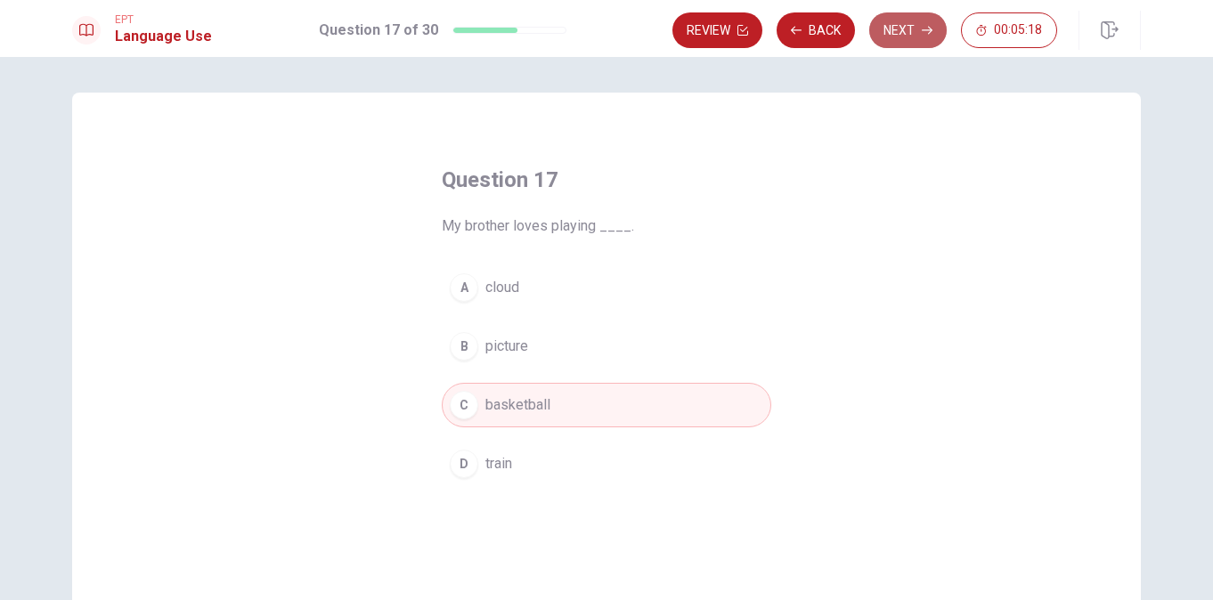
click at [906, 37] on button "Next" at bounding box center [908, 30] width 78 height 36
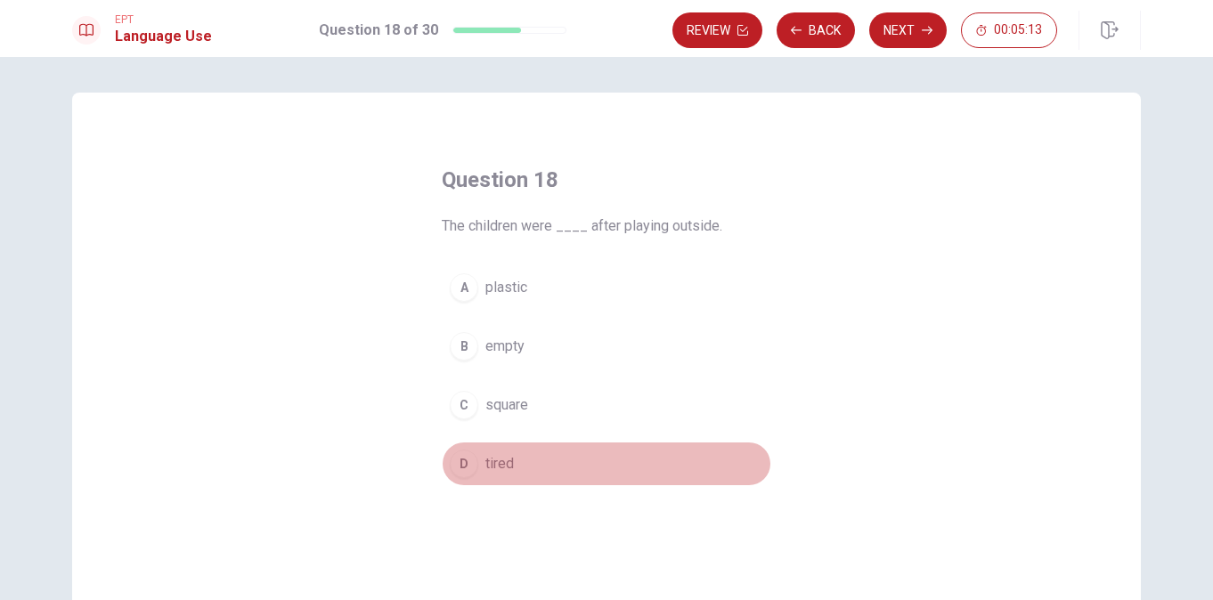
click at [464, 461] on div "D" at bounding box center [464, 464] width 29 height 29
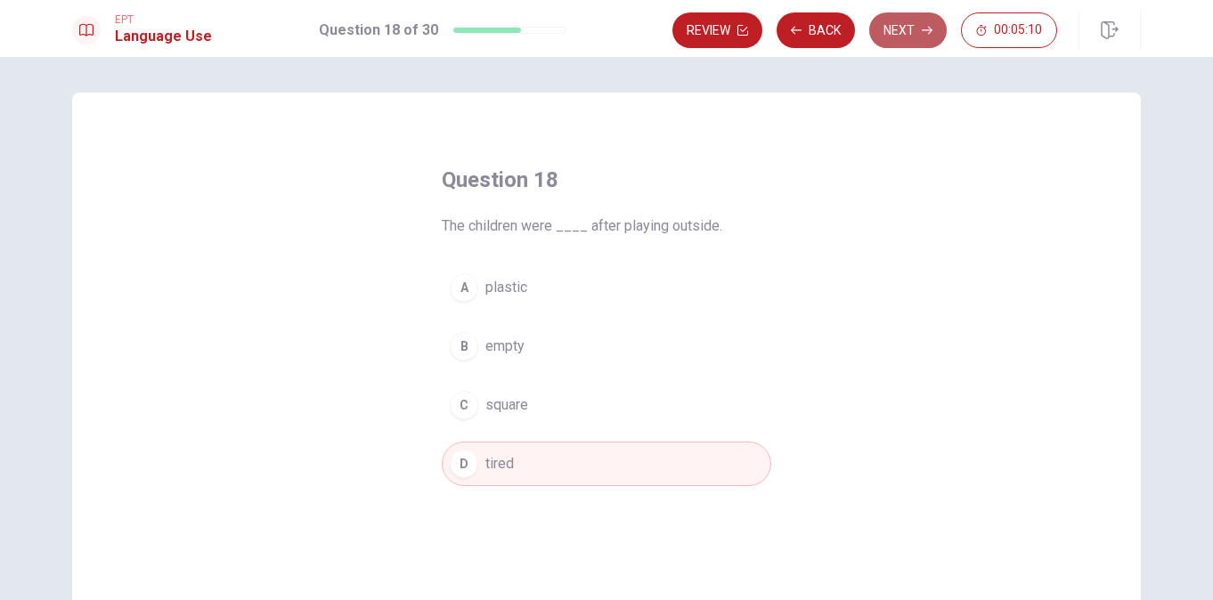
click at [907, 29] on button "Next" at bounding box center [908, 30] width 78 height 36
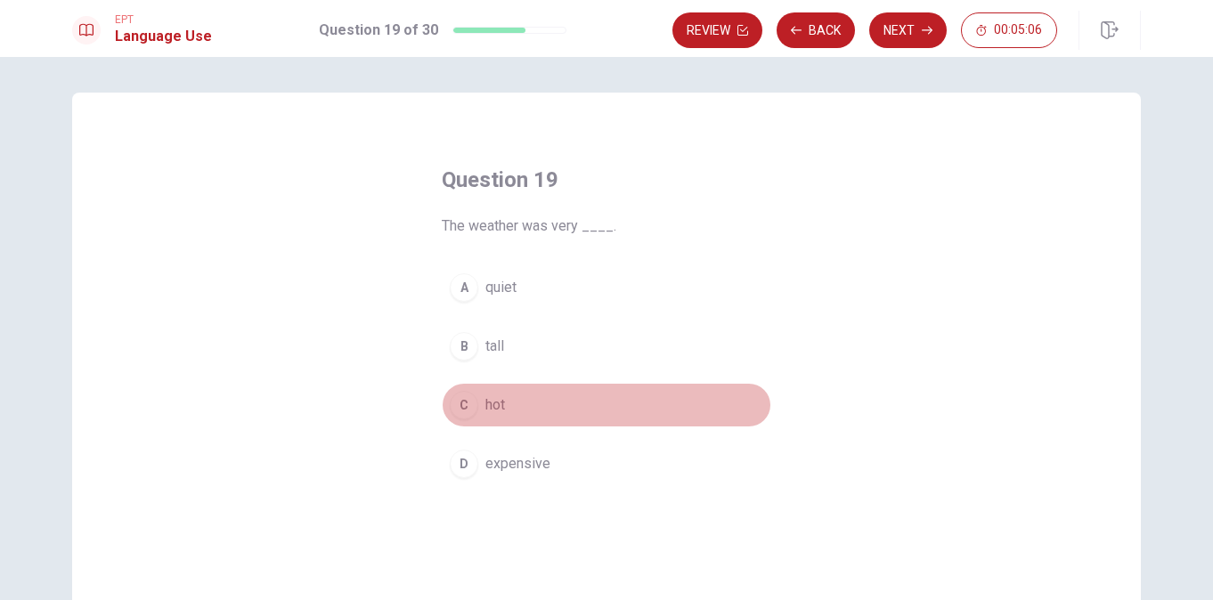
click at [455, 408] on div "C" at bounding box center [464, 405] width 29 height 29
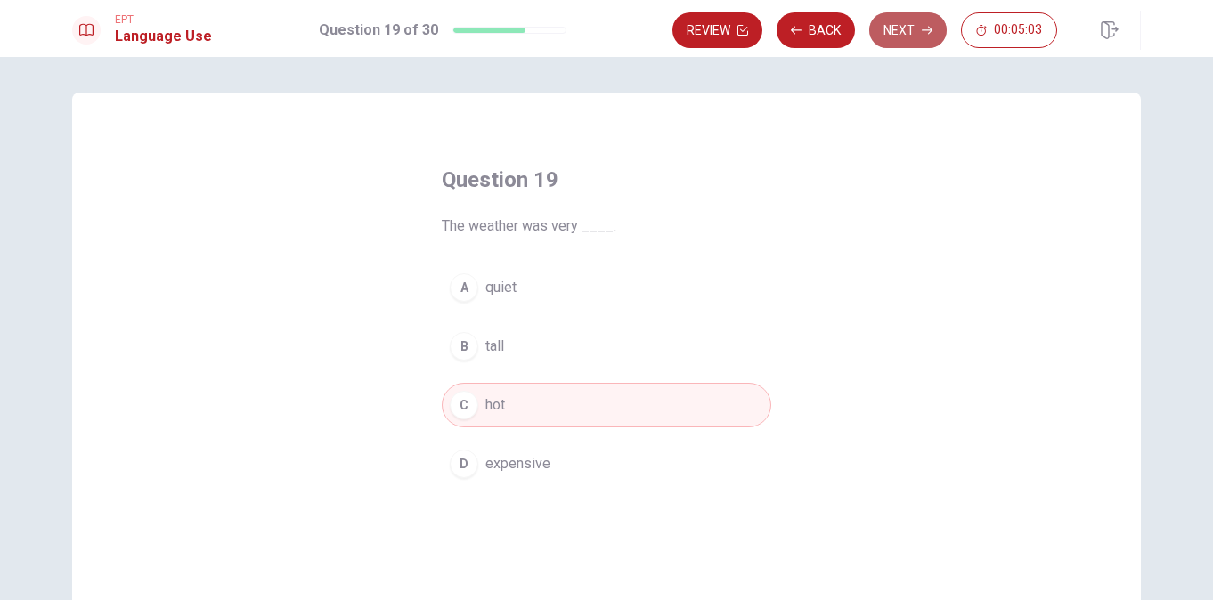
click at [908, 29] on button "Next" at bounding box center [908, 30] width 78 height 36
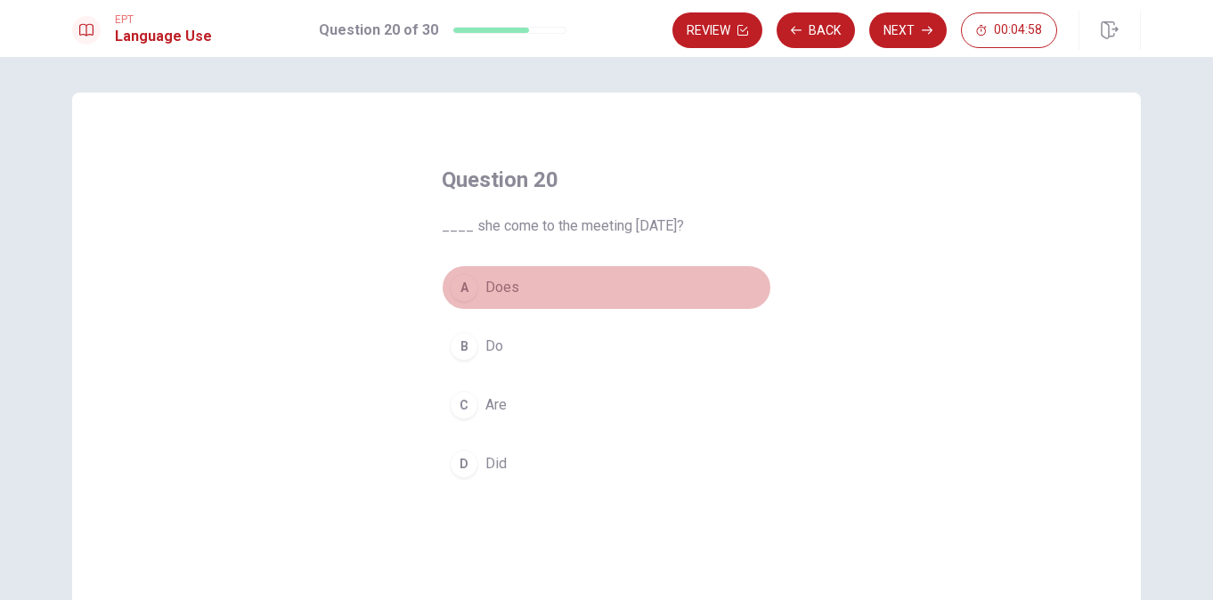
click at [463, 283] on div "A" at bounding box center [464, 287] width 29 height 29
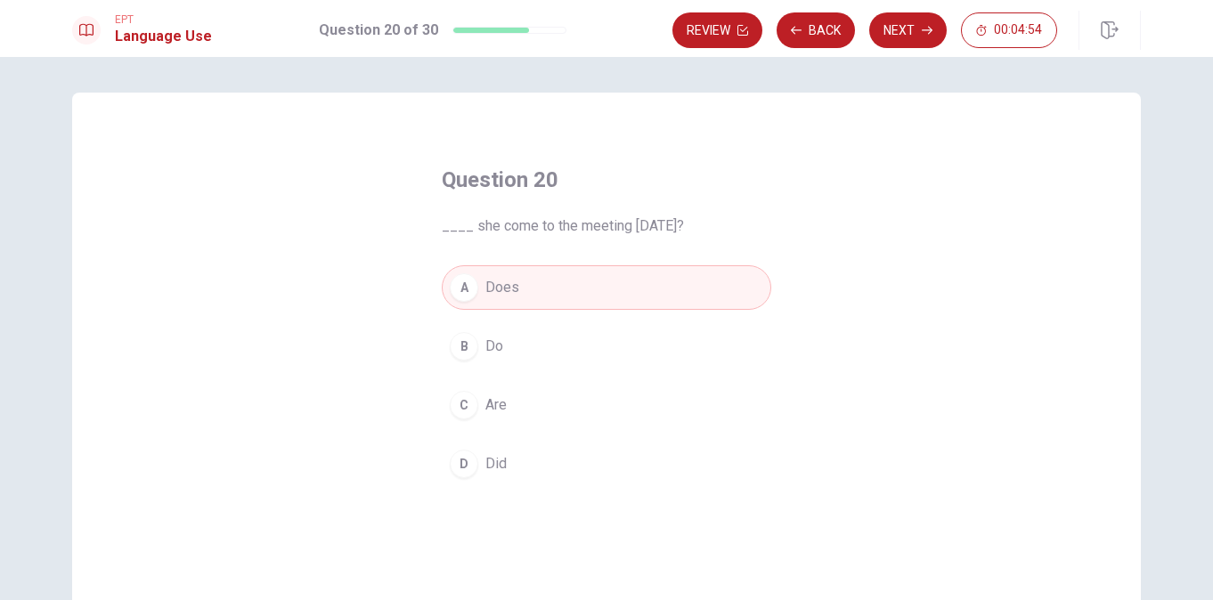
click at [558, 463] on button "D Did" at bounding box center [607, 464] width 330 height 45
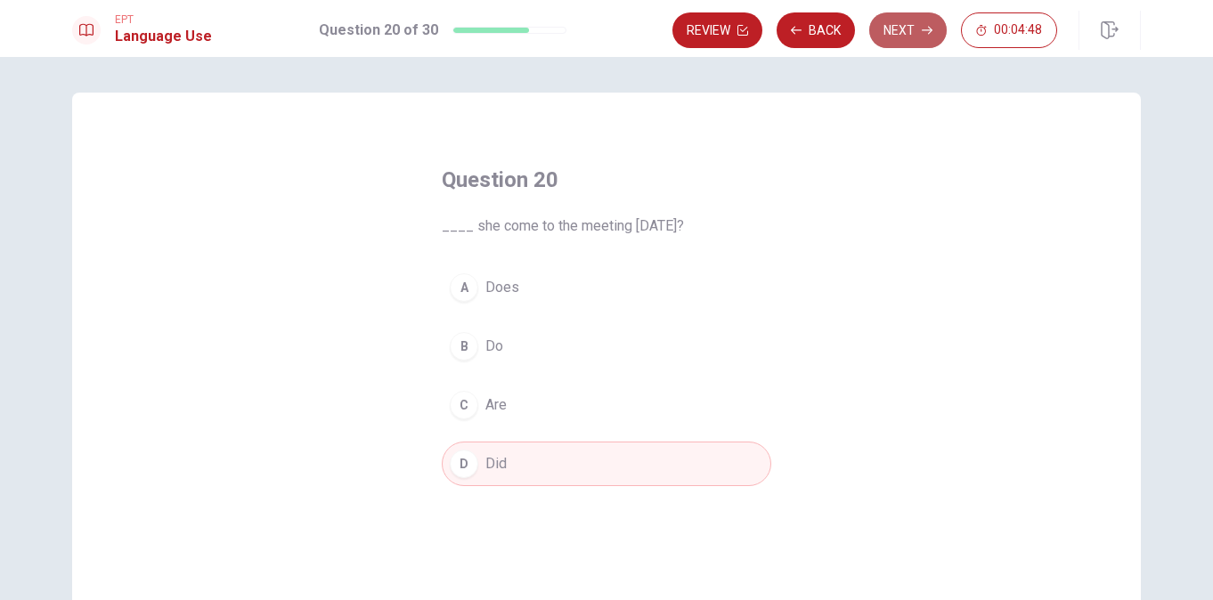
click at [897, 34] on button "Next" at bounding box center [908, 30] width 78 height 36
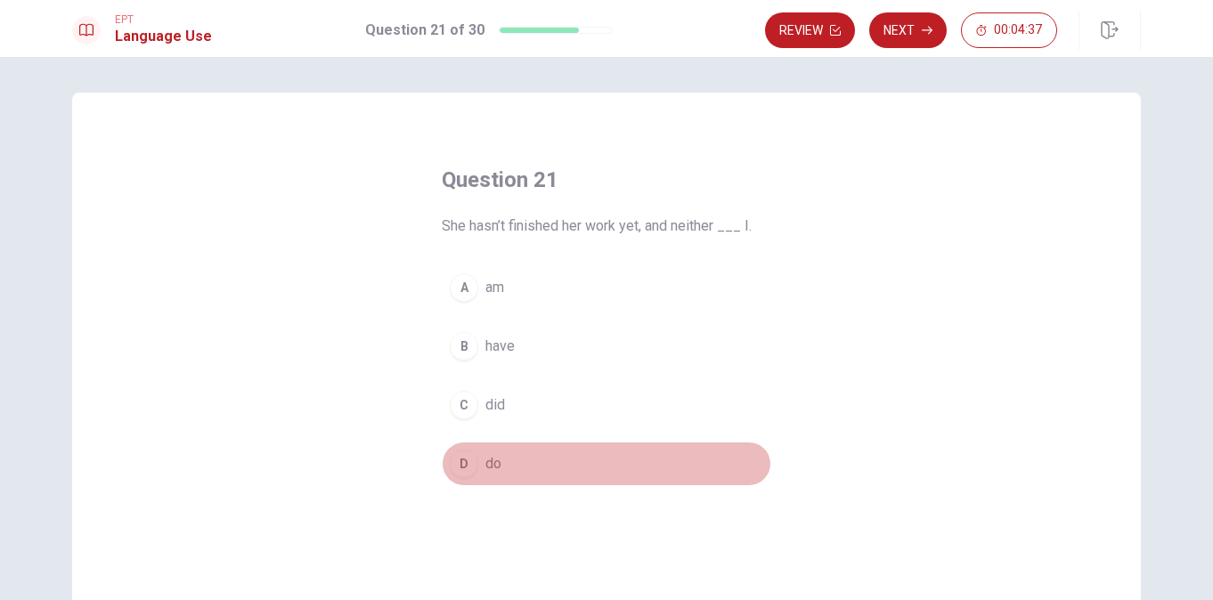
click at [454, 459] on div "D" at bounding box center [464, 464] width 29 height 29
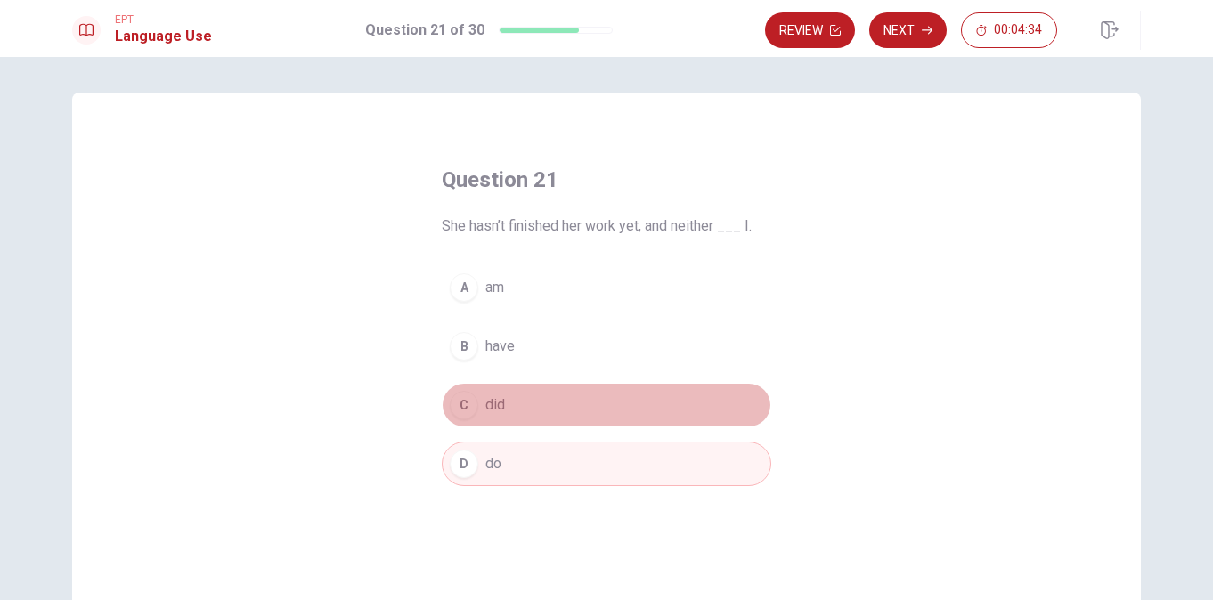
click at [538, 408] on button "C did" at bounding box center [607, 405] width 330 height 45
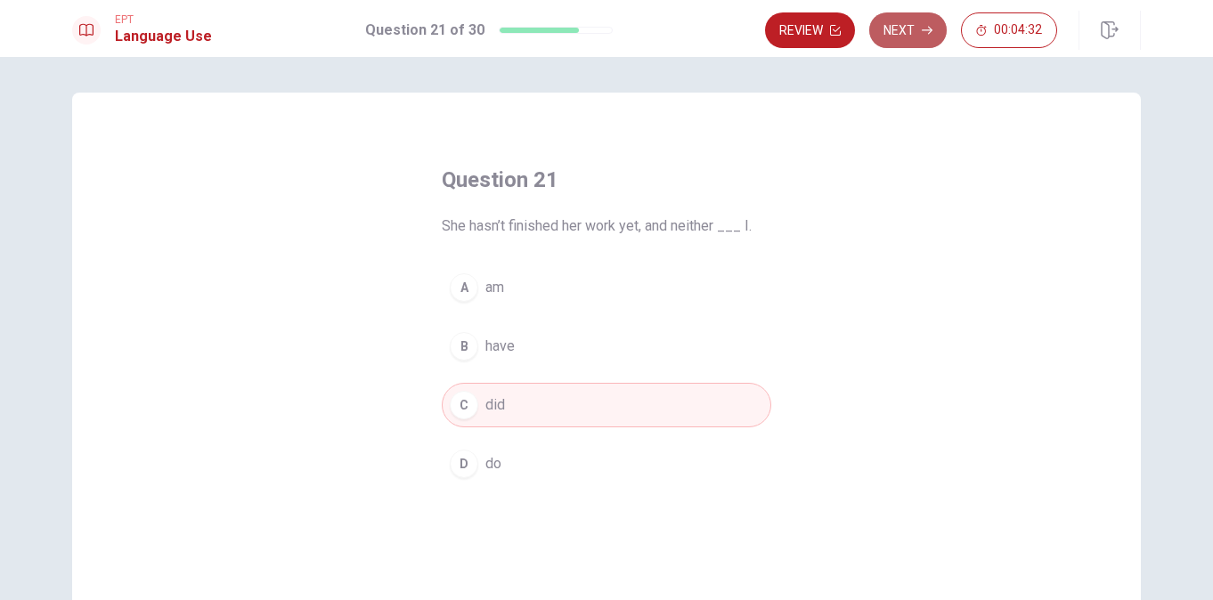
click at [933, 34] on button "Next" at bounding box center [908, 30] width 78 height 36
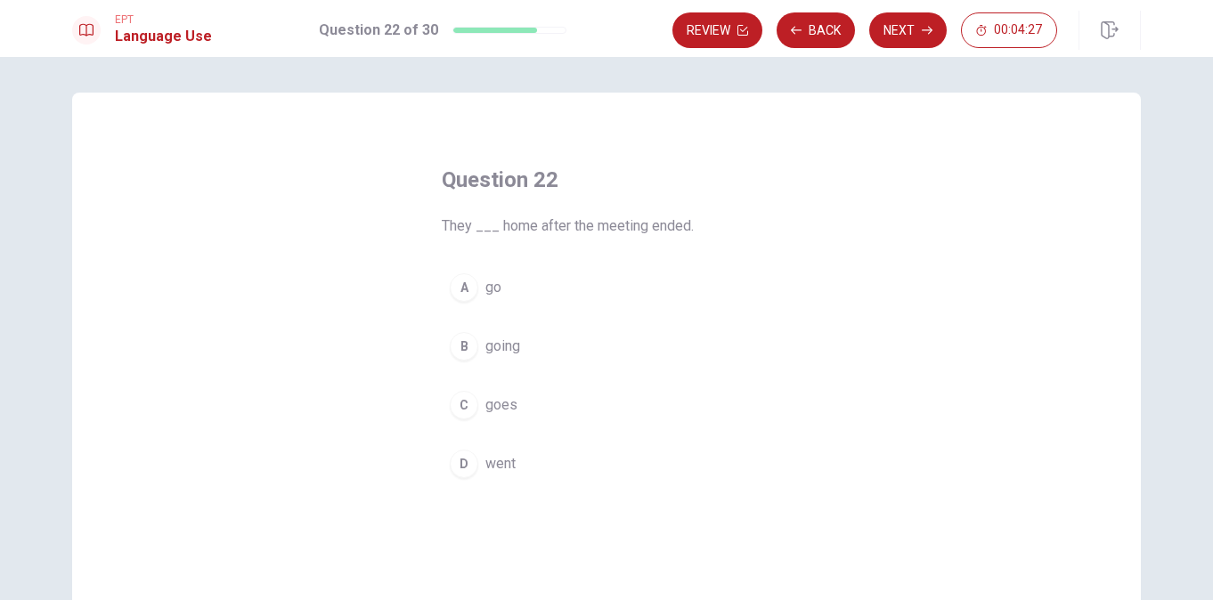
click at [460, 465] on div "D" at bounding box center [464, 464] width 29 height 29
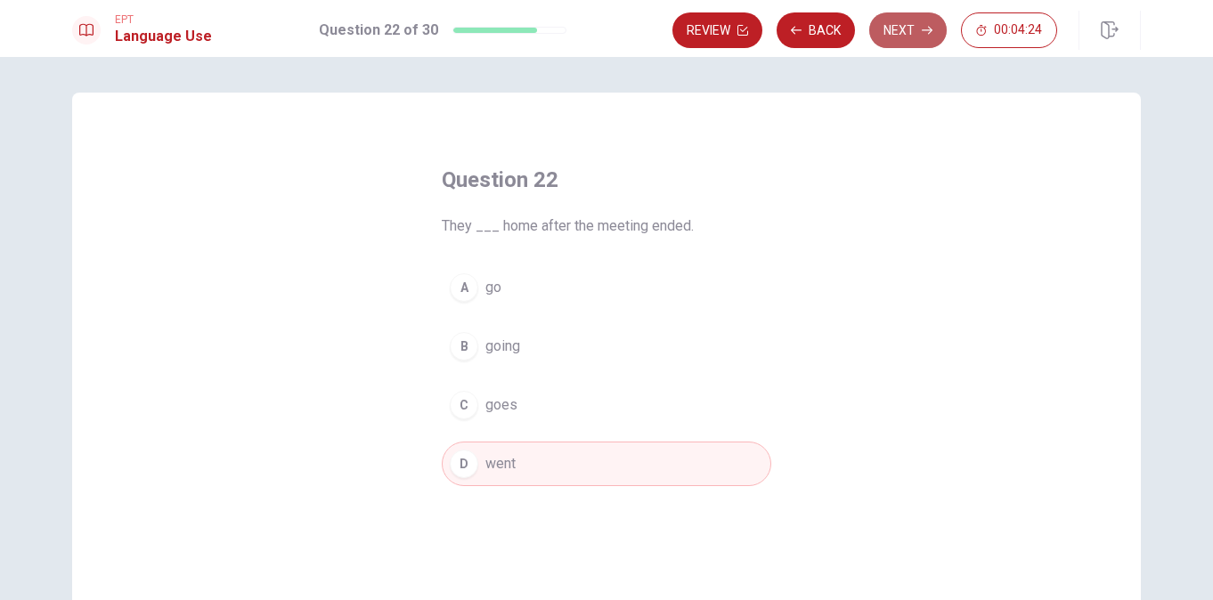
click at [908, 24] on button "Next" at bounding box center [908, 30] width 78 height 36
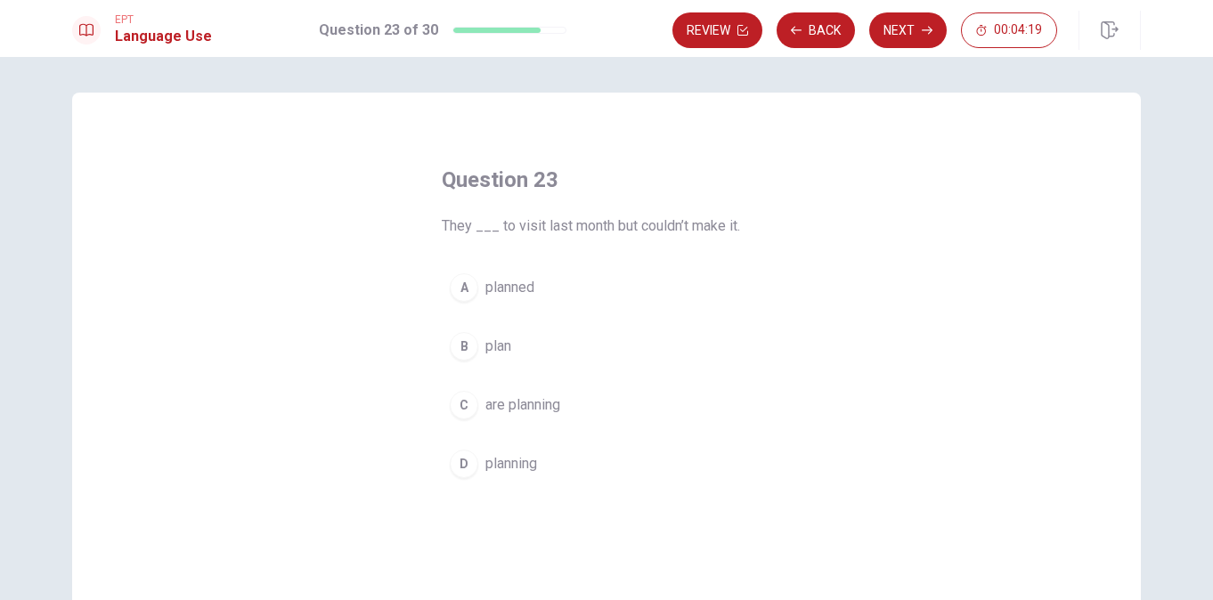
click at [458, 289] on div "A" at bounding box center [464, 287] width 29 height 29
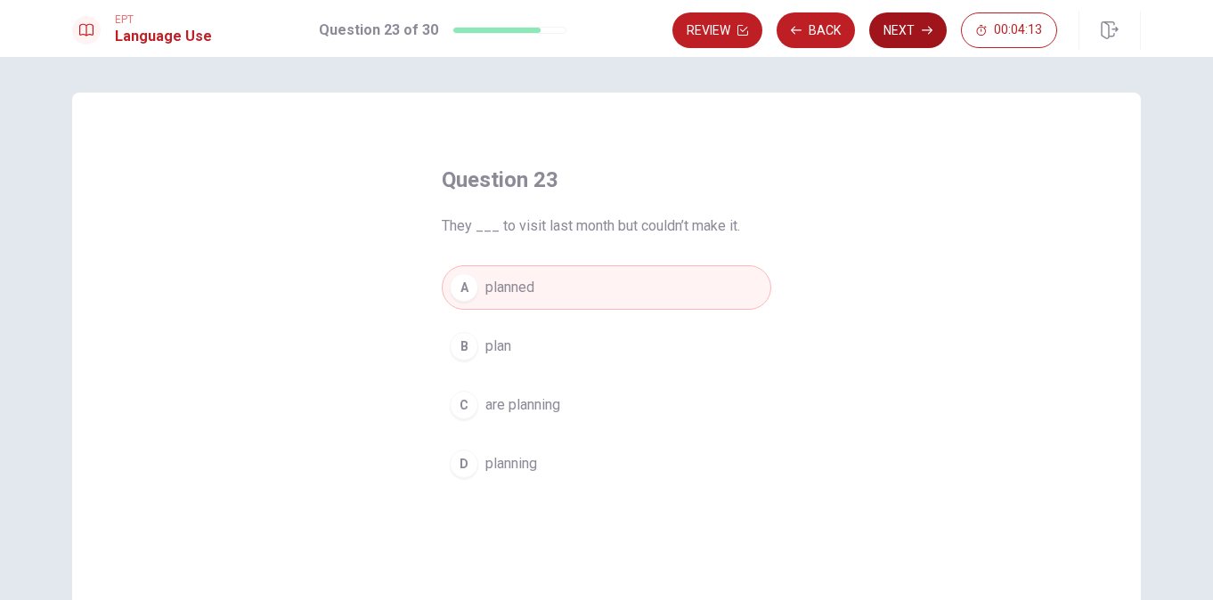
click at [921, 30] on button "Next" at bounding box center [908, 30] width 78 height 36
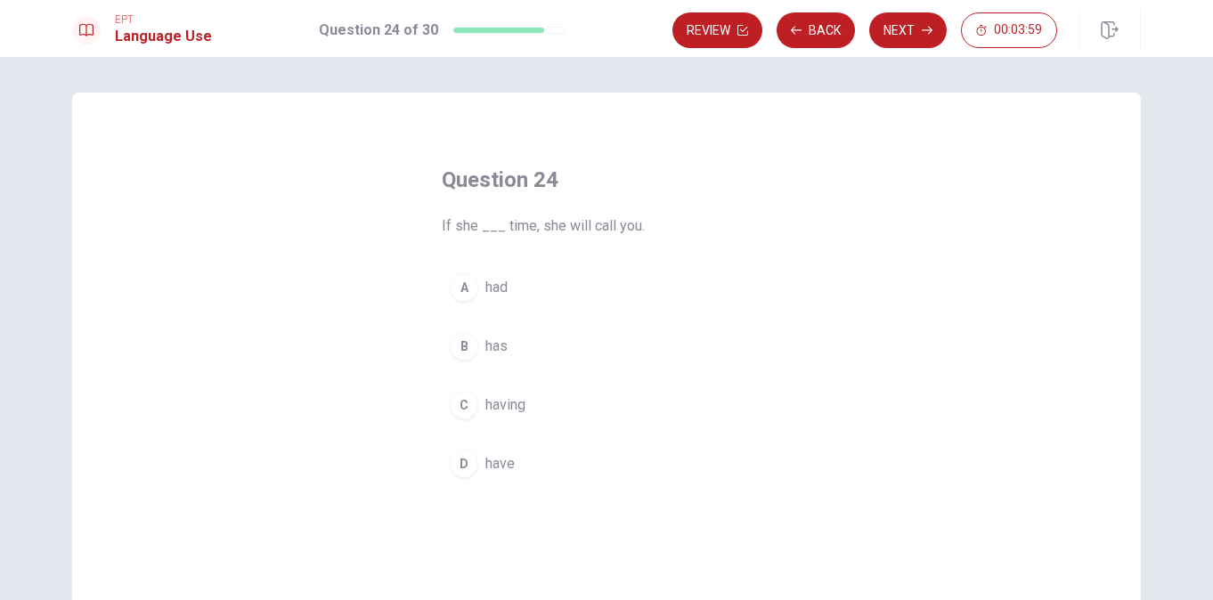
click at [459, 460] on div "D" at bounding box center [464, 464] width 29 height 29
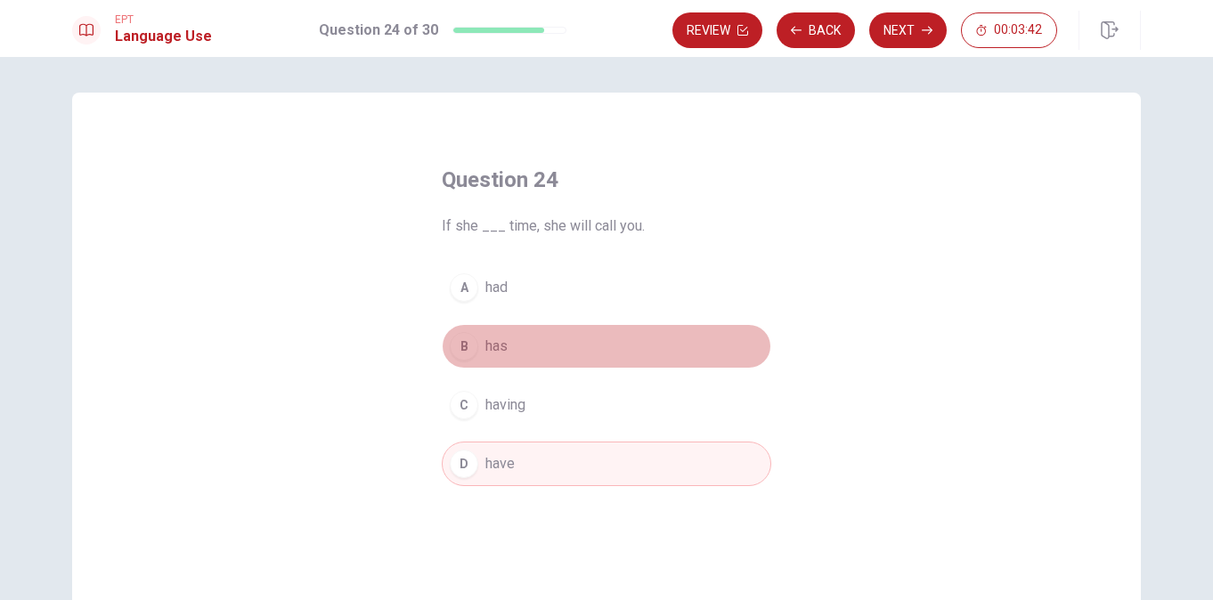
click at [487, 354] on span "has" at bounding box center [496, 346] width 22 height 21
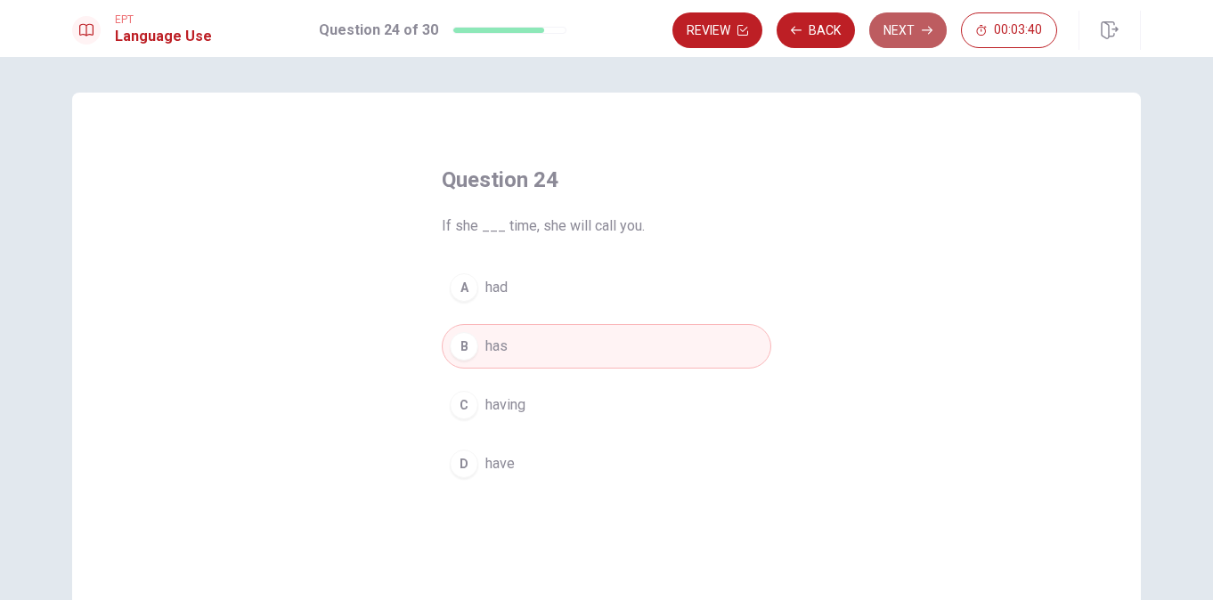
click at [902, 33] on button "Next" at bounding box center [908, 30] width 78 height 36
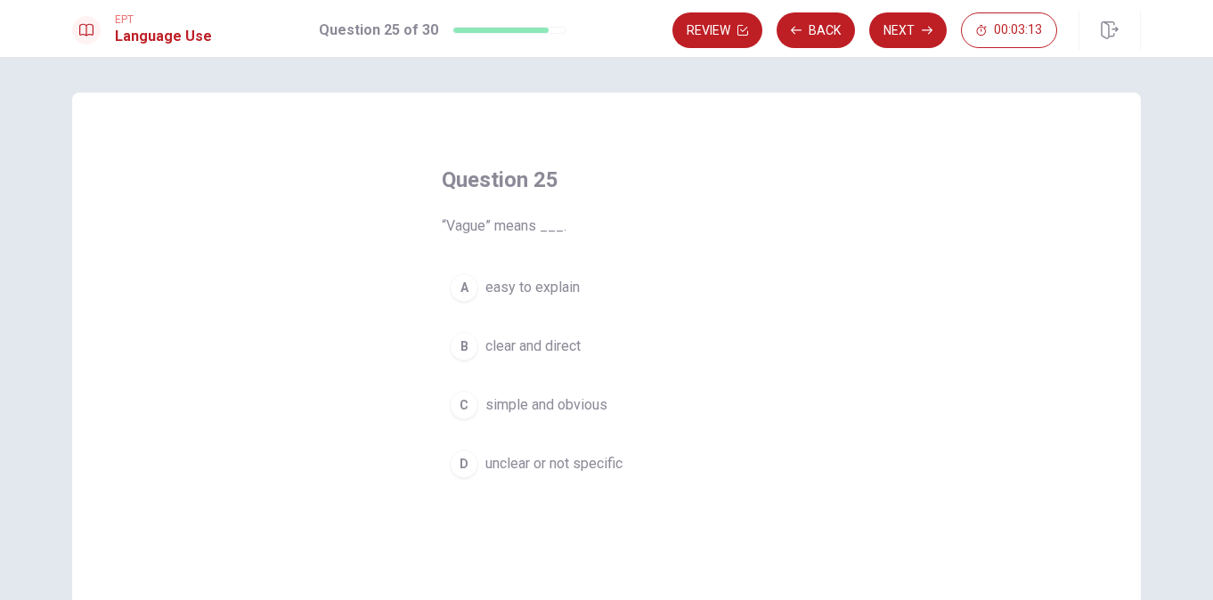
click at [462, 459] on div "D" at bounding box center [464, 464] width 29 height 29
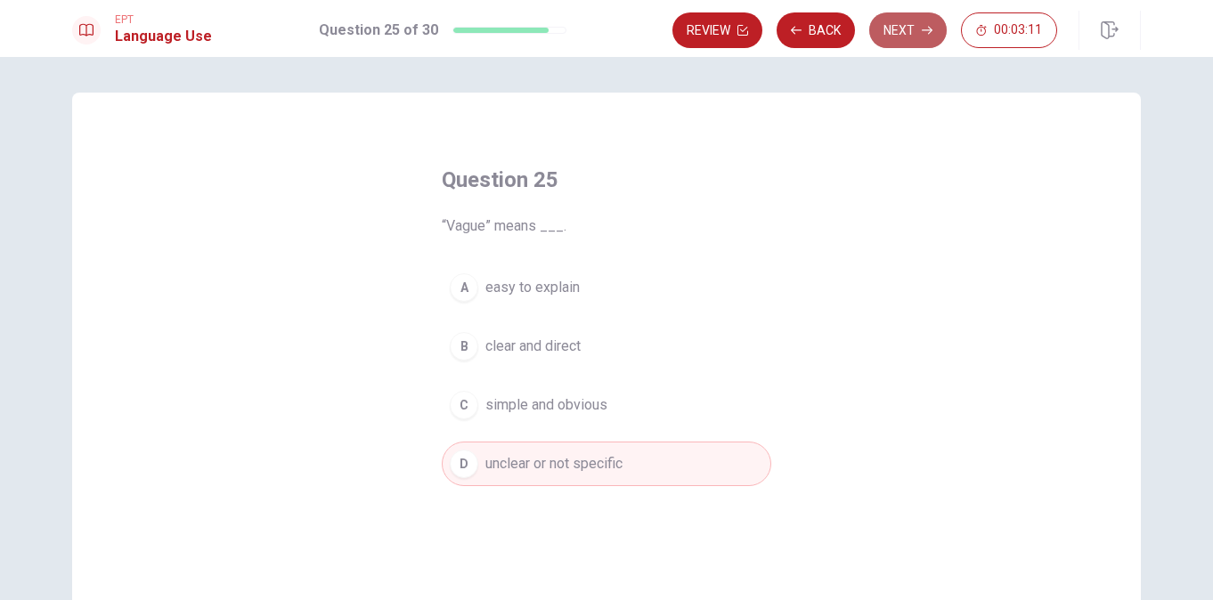
click at [916, 28] on button "Next" at bounding box center [908, 30] width 78 height 36
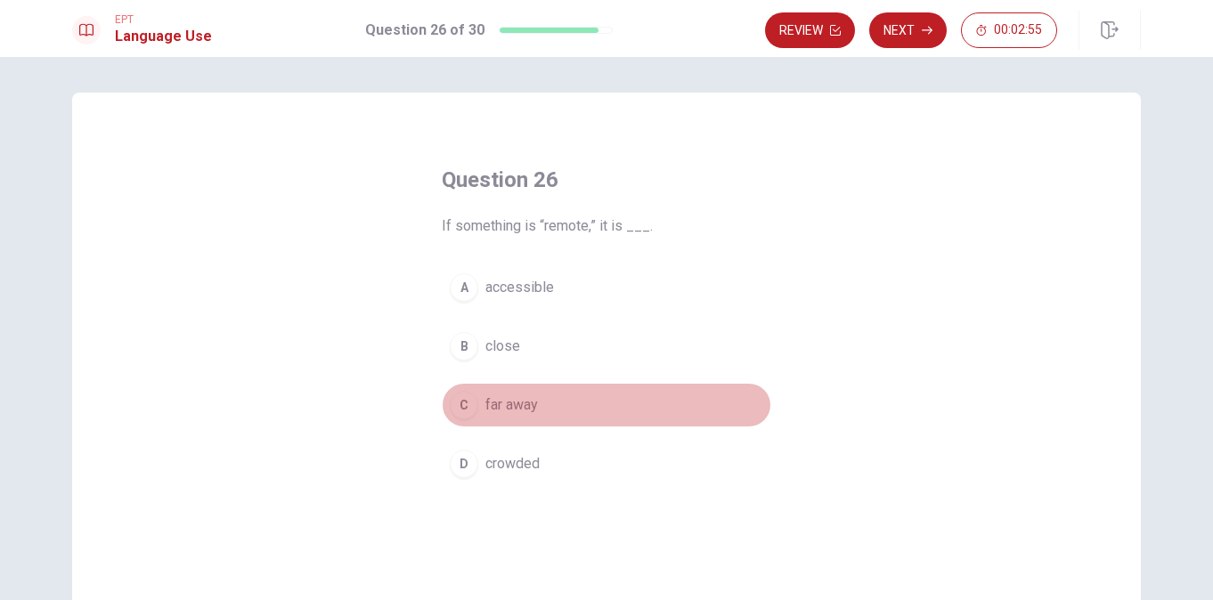
click at [465, 403] on div "C" at bounding box center [464, 405] width 29 height 29
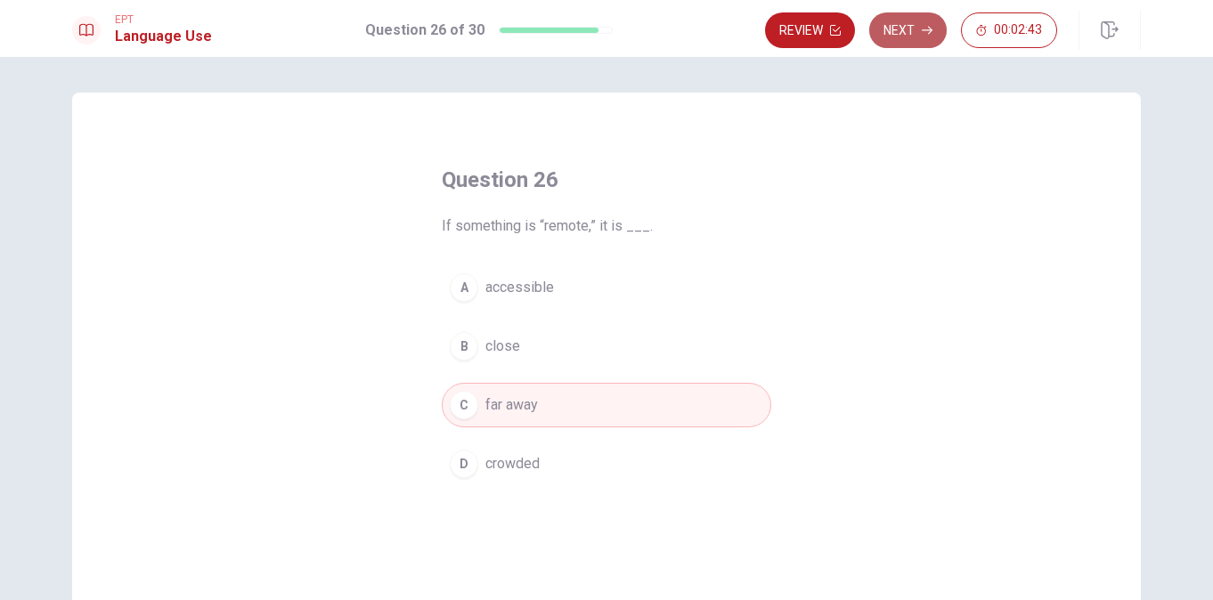
click at [904, 22] on button "Next" at bounding box center [908, 30] width 78 height 36
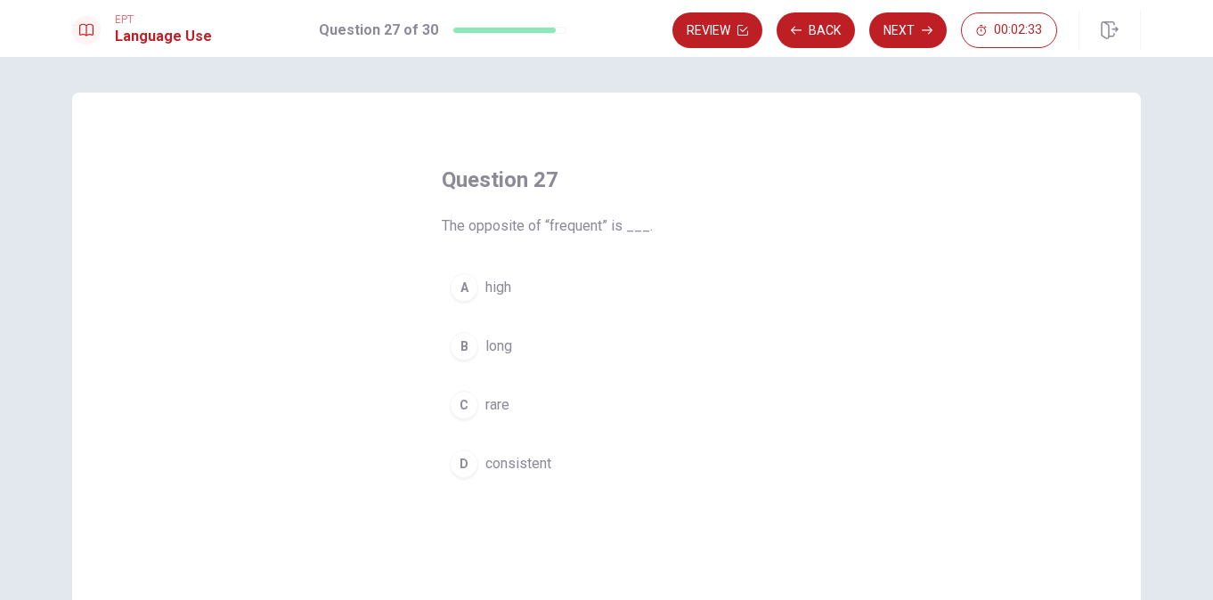
click at [458, 462] on div "D" at bounding box center [464, 464] width 29 height 29
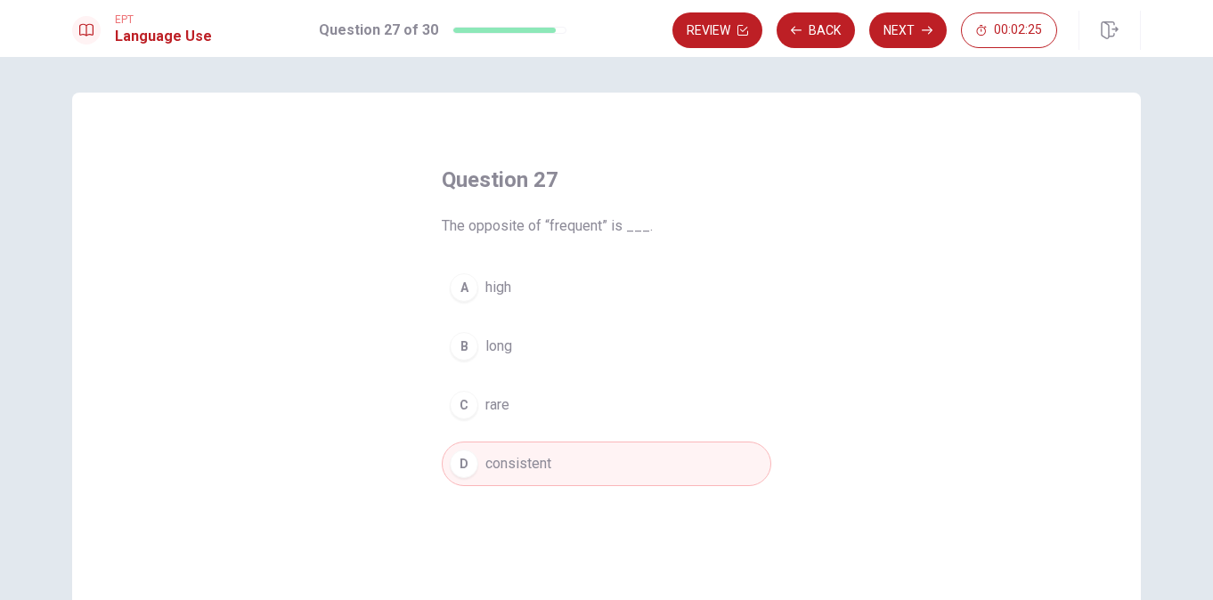
click at [478, 407] on button "C rare" at bounding box center [607, 405] width 330 height 45
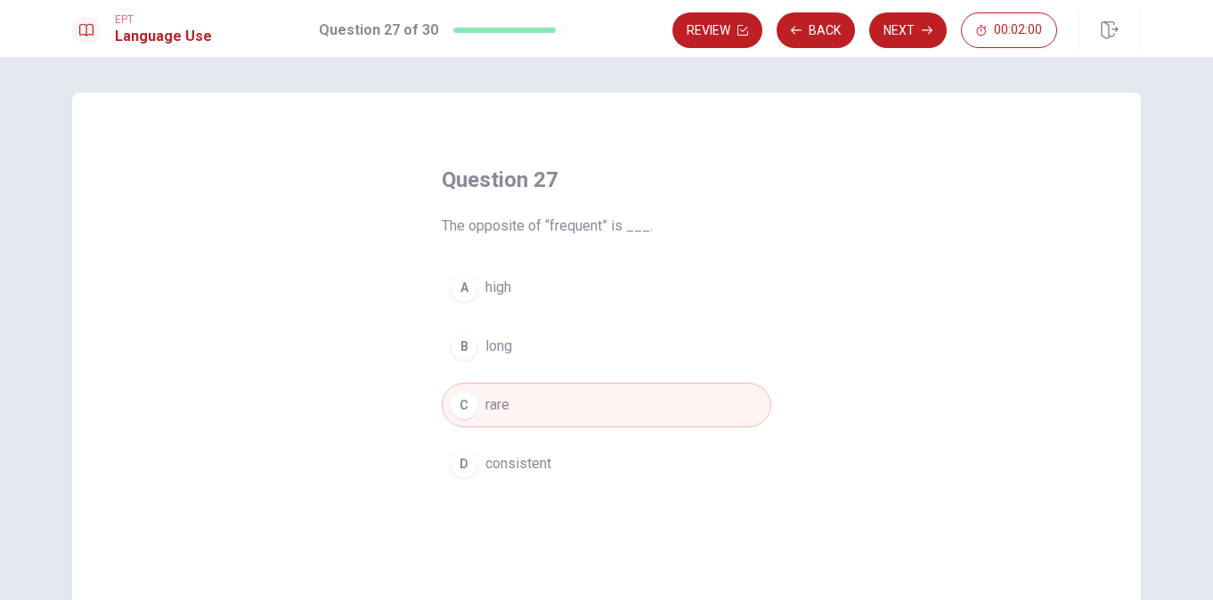
click at [540, 400] on button "C rare" at bounding box center [607, 405] width 330 height 45
click at [914, 29] on button "Next" at bounding box center [908, 30] width 78 height 36
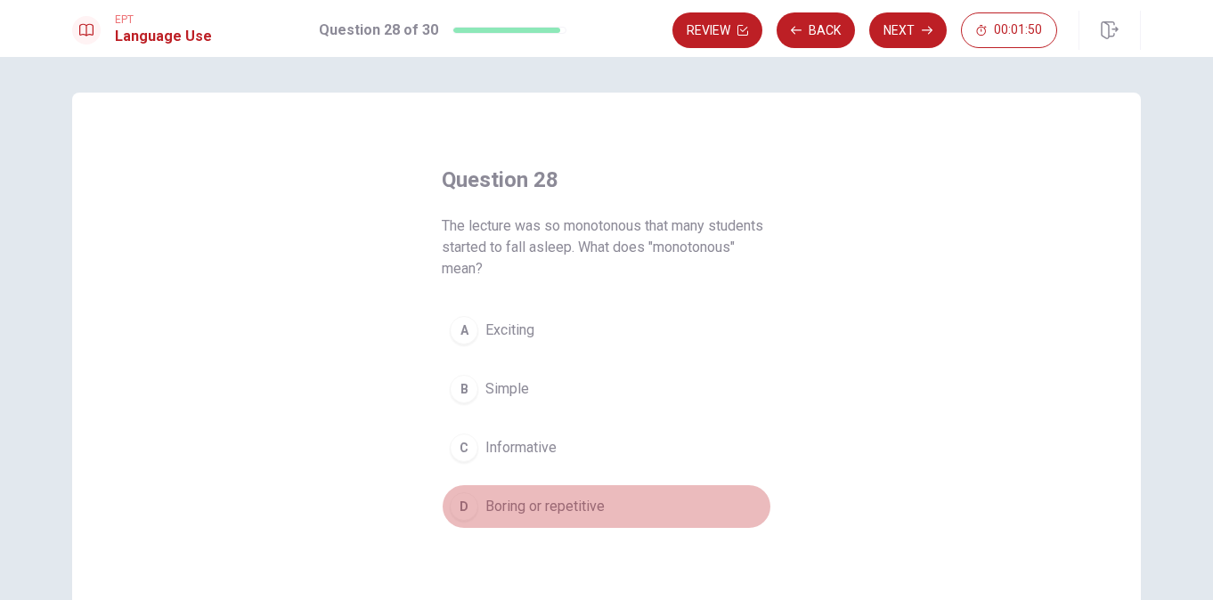
click at [463, 504] on div "D" at bounding box center [464, 507] width 29 height 29
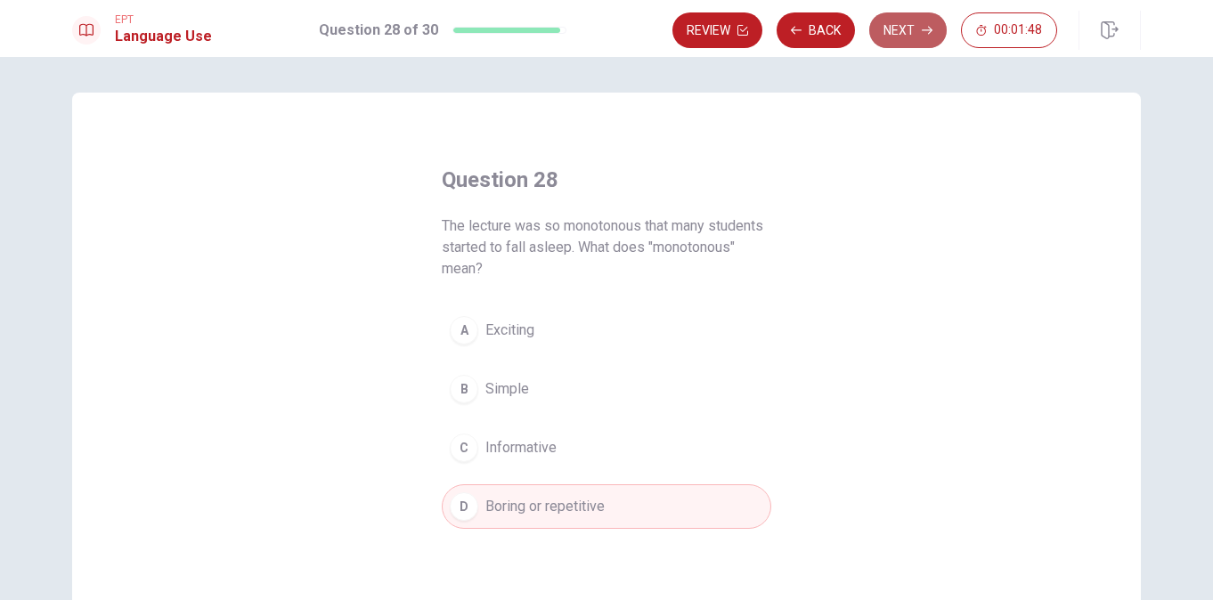
click at [920, 30] on button "Next" at bounding box center [908, 30] width 78 height 36
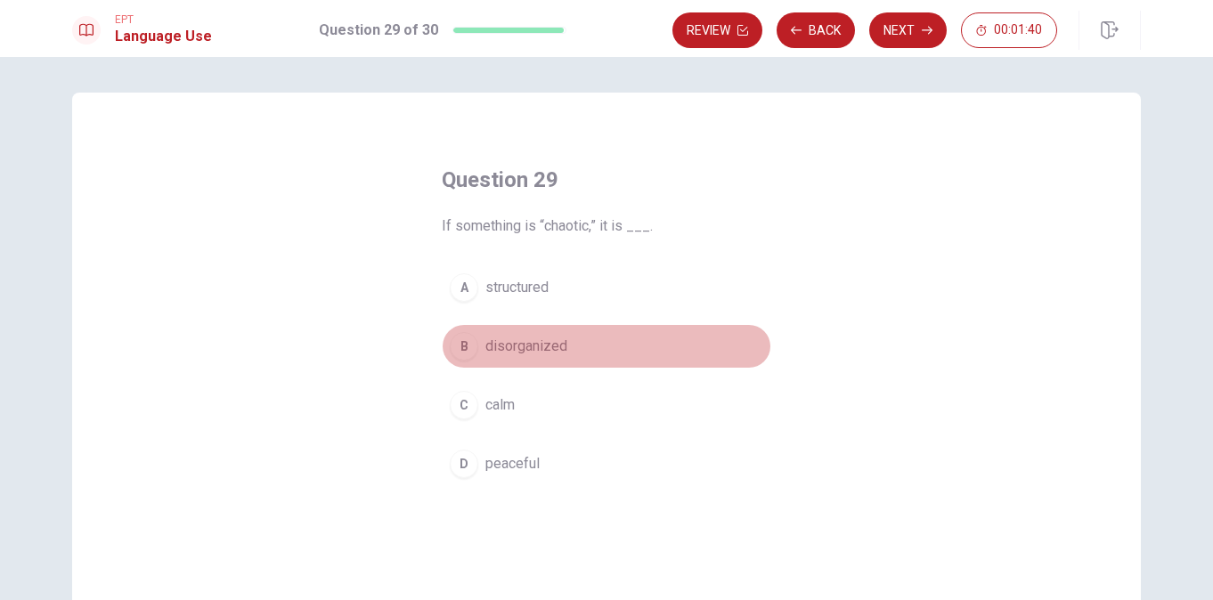
click at [460, 339] on div "B" at bounding box center [464, 346] width 29 height 29
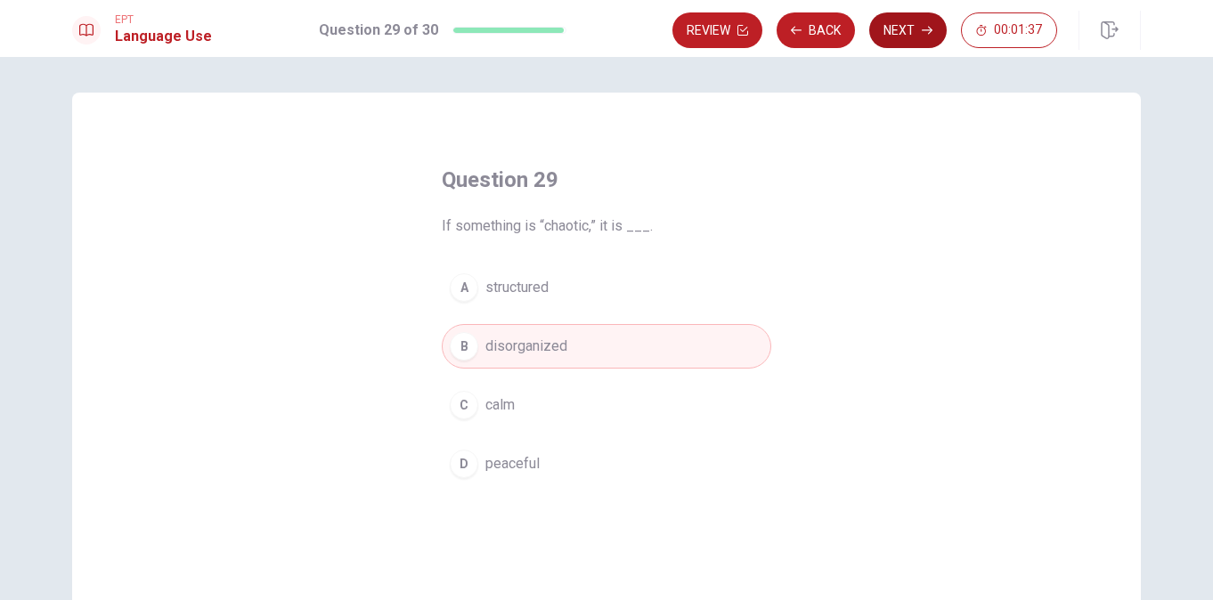
click at [910, 28] on button "Next" at bounding box center [908, 30] width 78 height 36
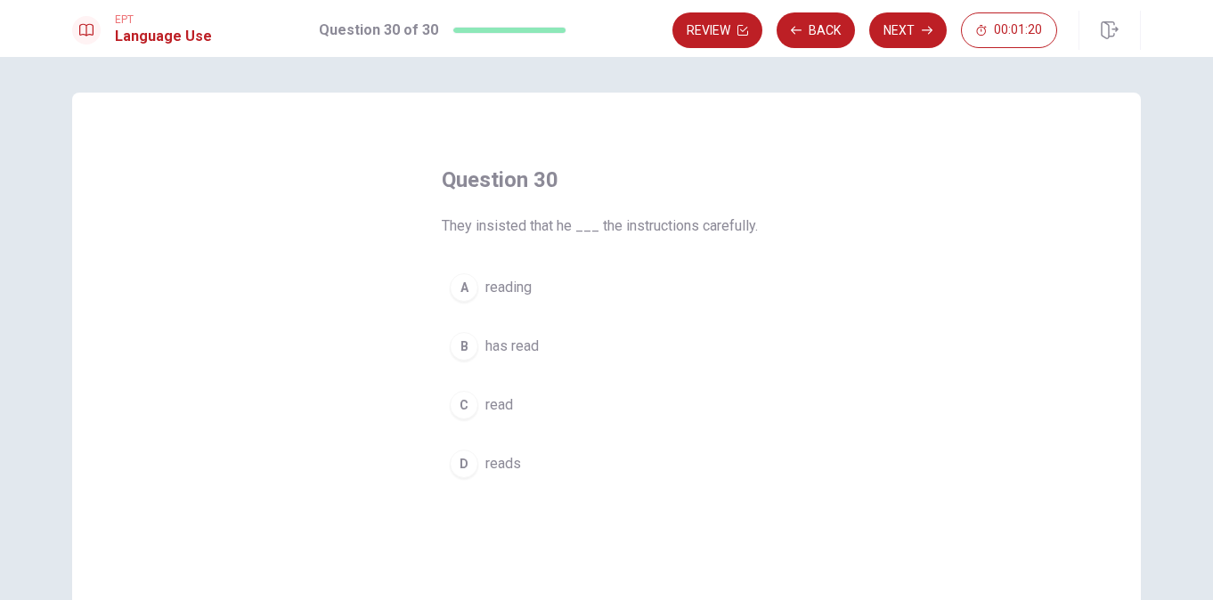
click at [466, 464] on div "D" at bounding box center [464, 464] width 29 height 29
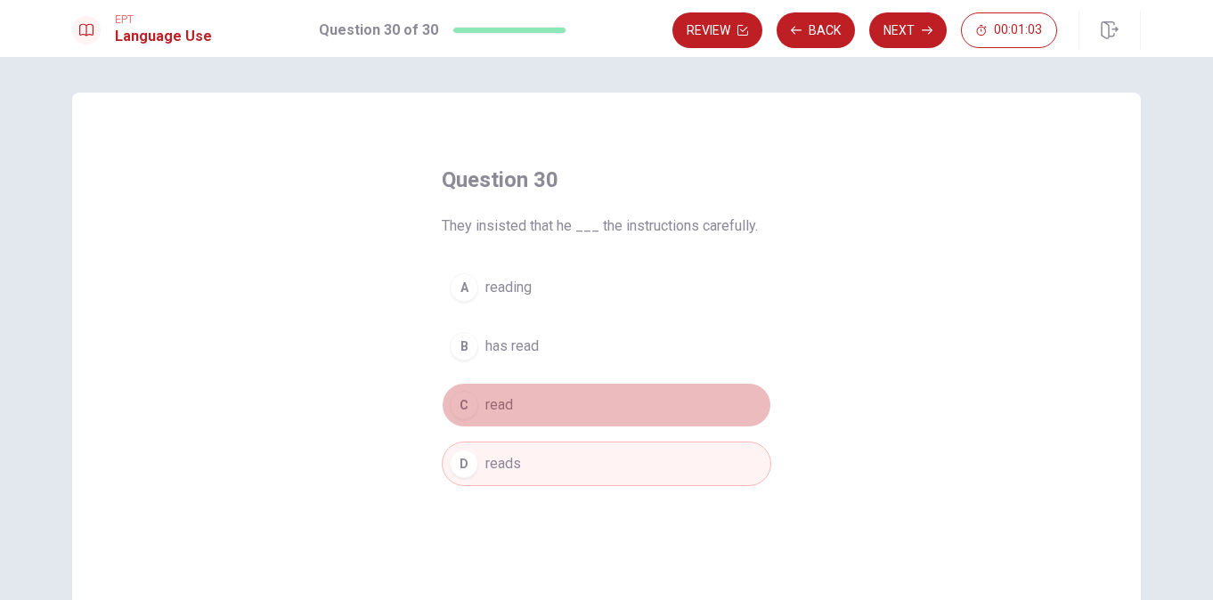
click at [507, 402] on span "read" at bounding box center [499, 405] width 28 height 21
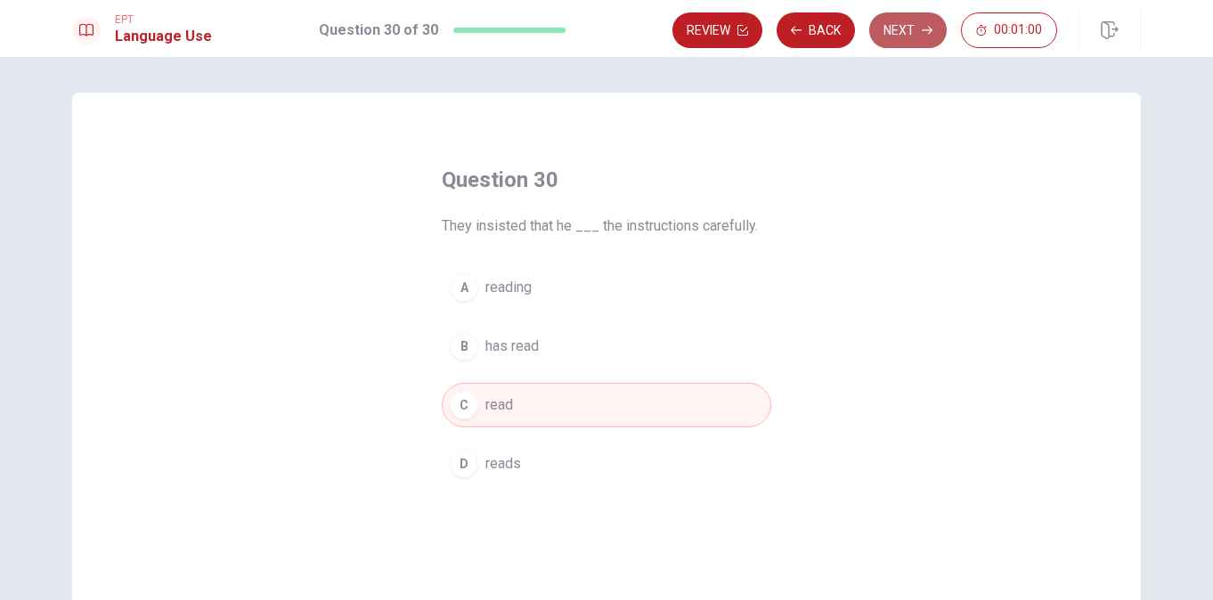
click at [921, 22] on button "Next" at bounding box center [908, 30] width 78 height 36
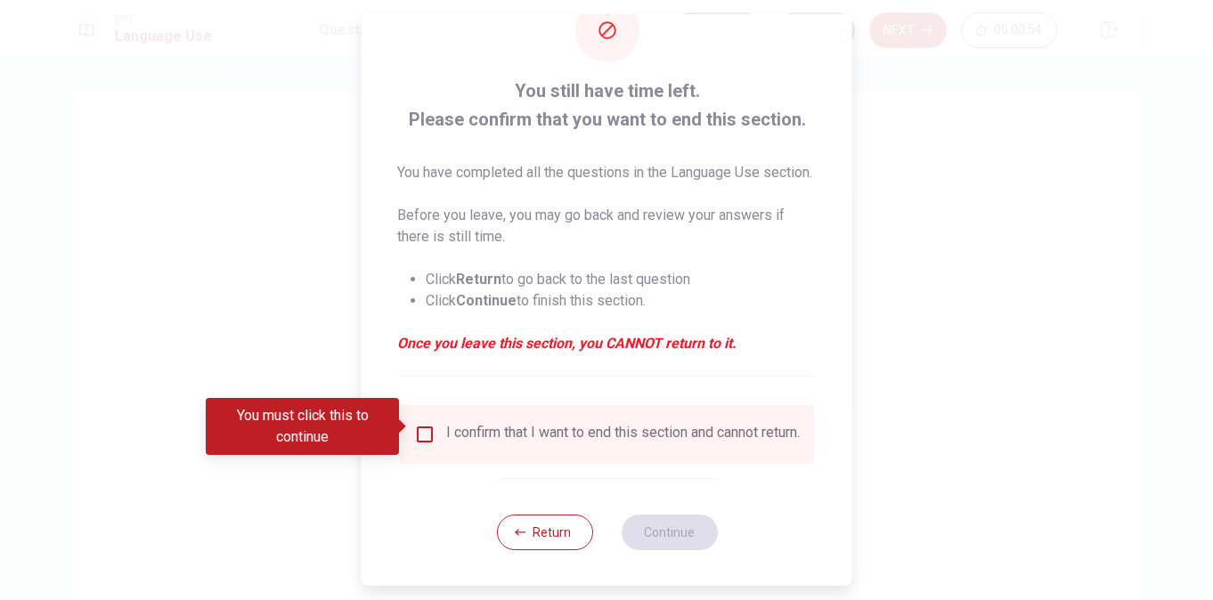
scroll to position [86, 0]
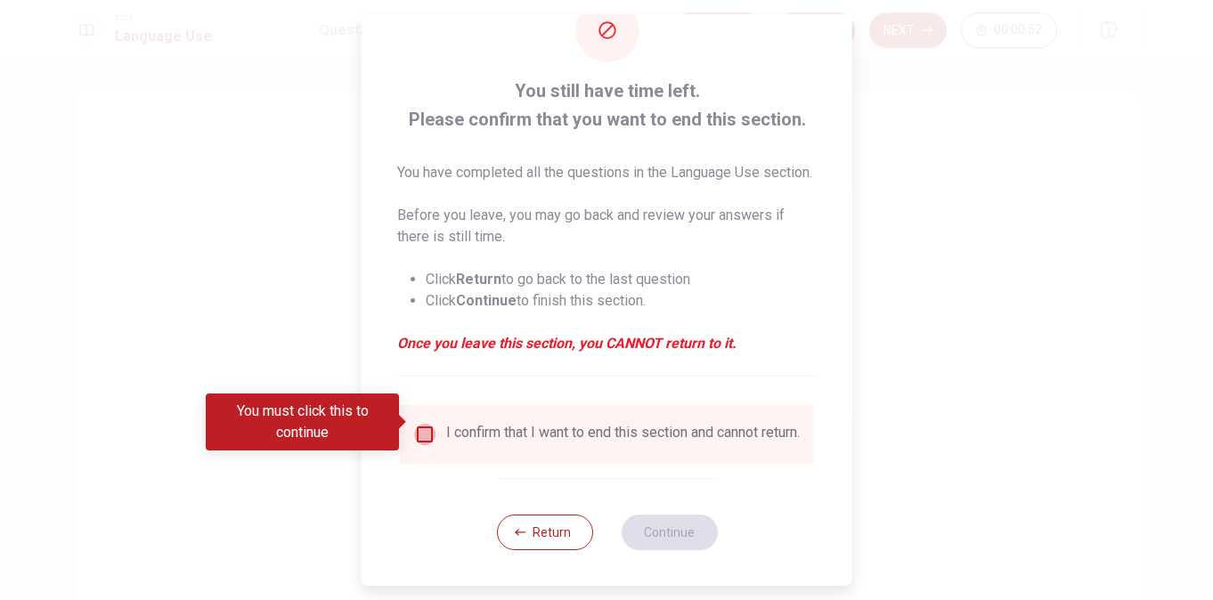
click at [424, 425] on input "You must click this to continue" at bounding box center [424, 434] width 21 height 21
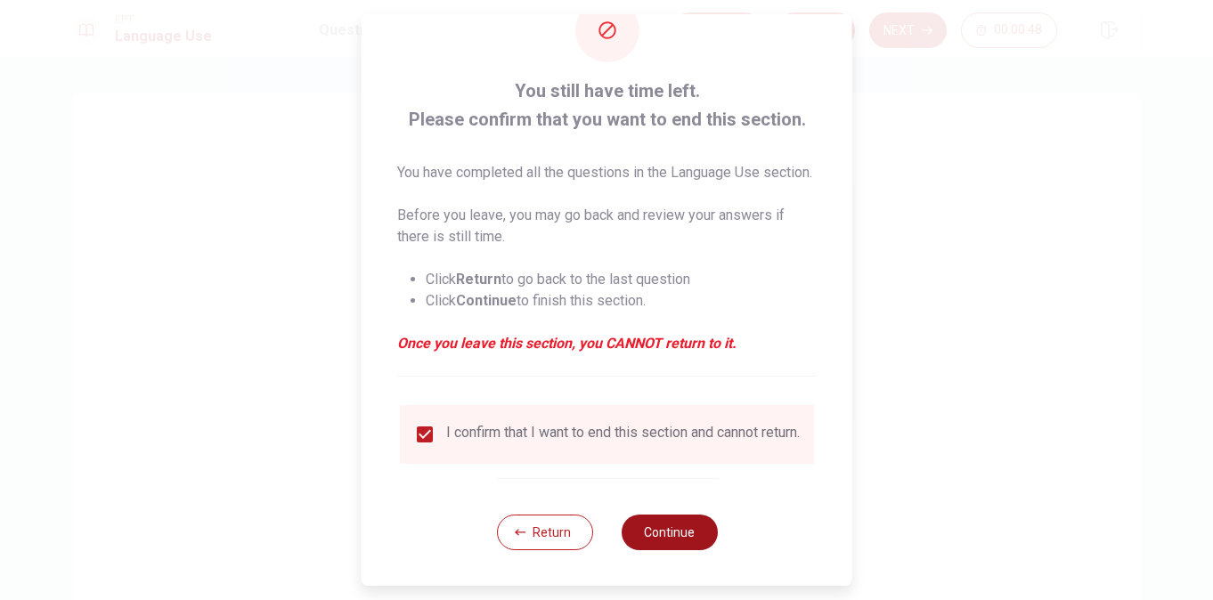
click at [661, 544] on button "Continue" at bounding box center [669, 533] width 96 height 36
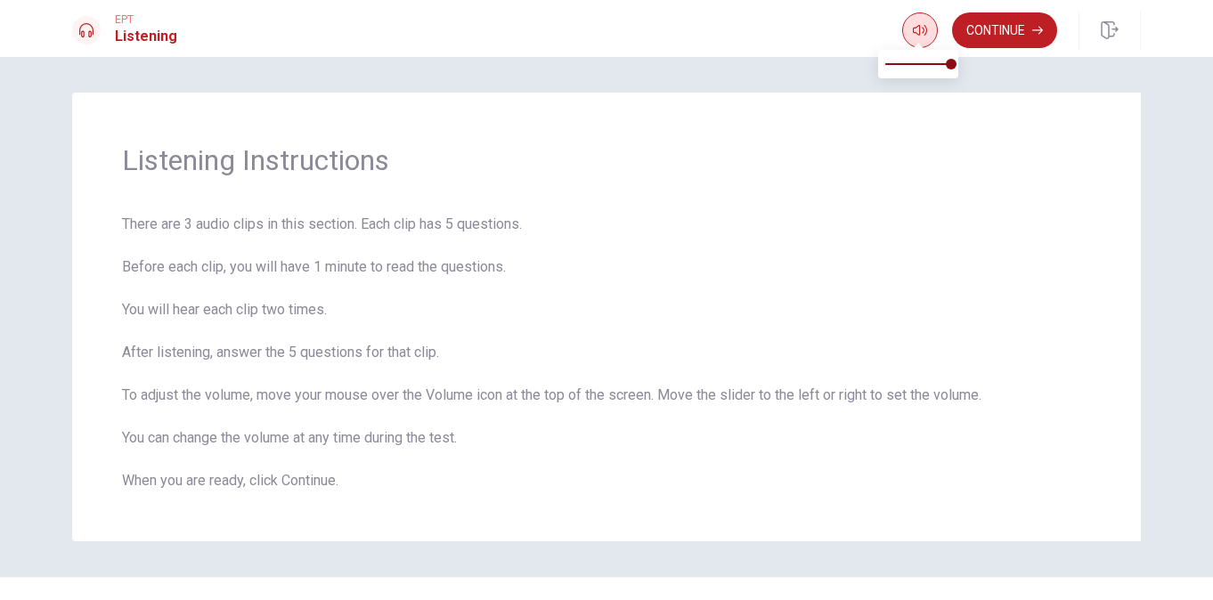
click at [920, 40] on span at bounding box center [918, 45] width 14 height 10
click at [921, 33] on icon "button" at bounding box center [920, 30] width 14 height 11
click at [1008, 29] on button "Continue" at bounding box center [1004, 30] width 105 height 36
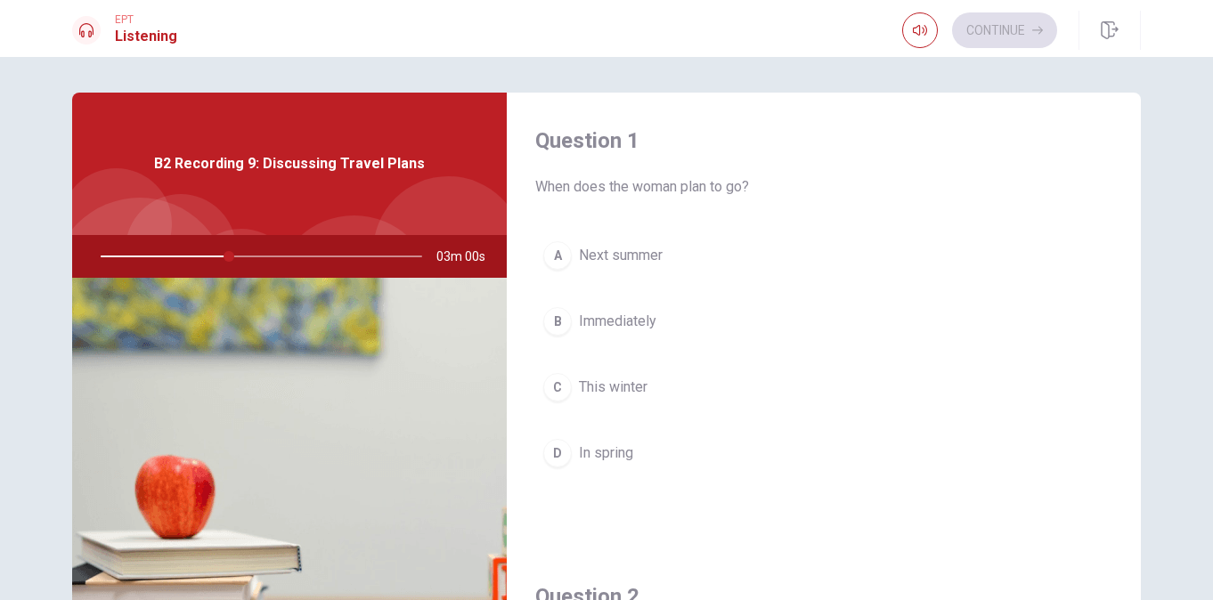
scroll to position [0, 0]
click at [551, 261] on div "A" at bounding box center [557, 257] width 29 height 29
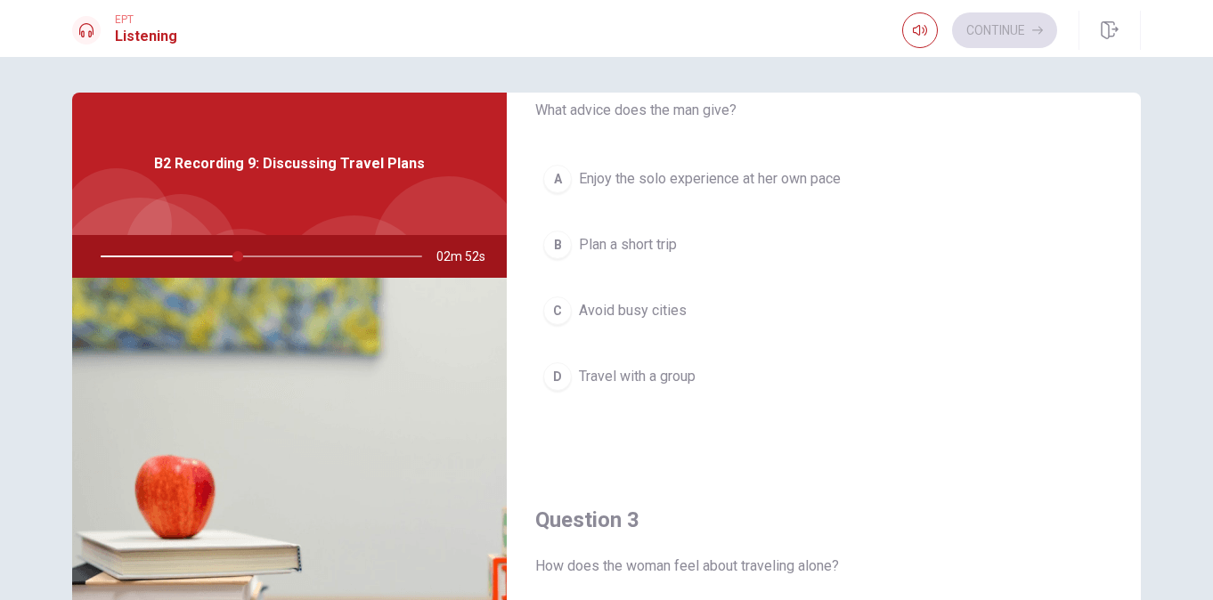
scroll to position [445, 0]
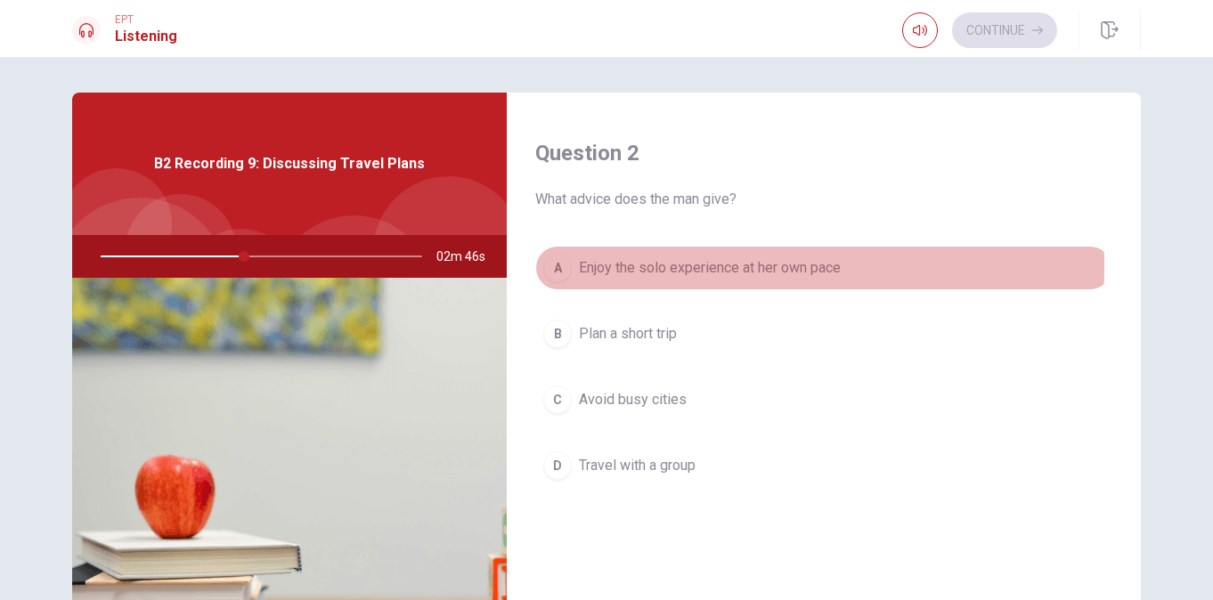
click at [550, 265] on div "A" at bounding box center [557, 268] width 29 height 29
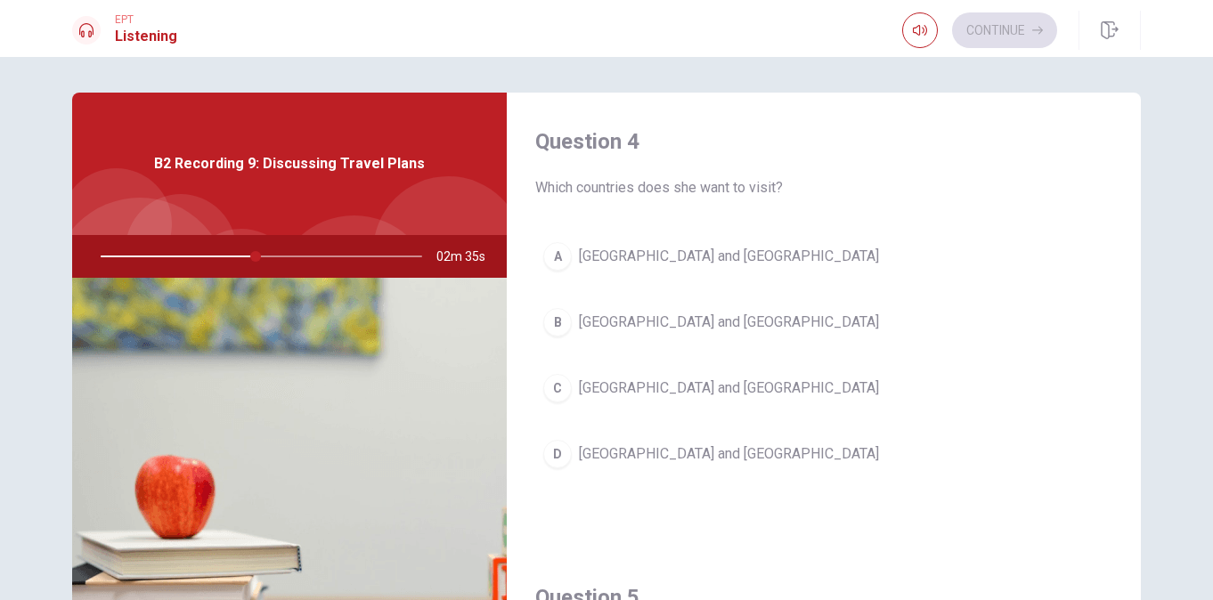
scroll to position [1425, 0]
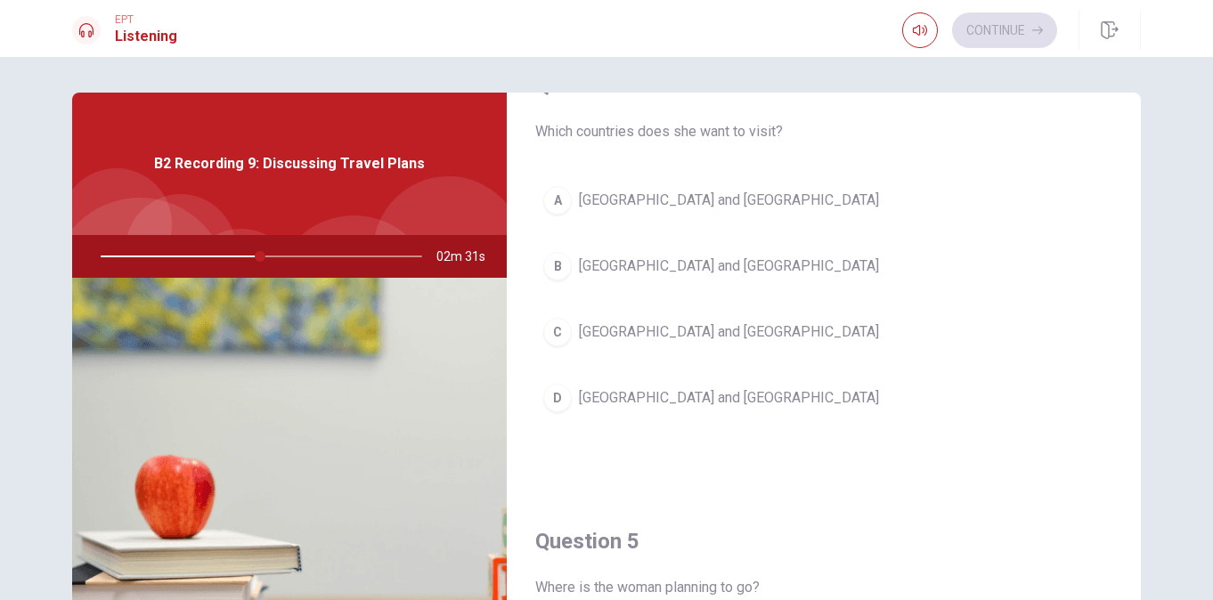
click at [551, 331] on div "C" at bounding box center [557, 332] width 29 height 29
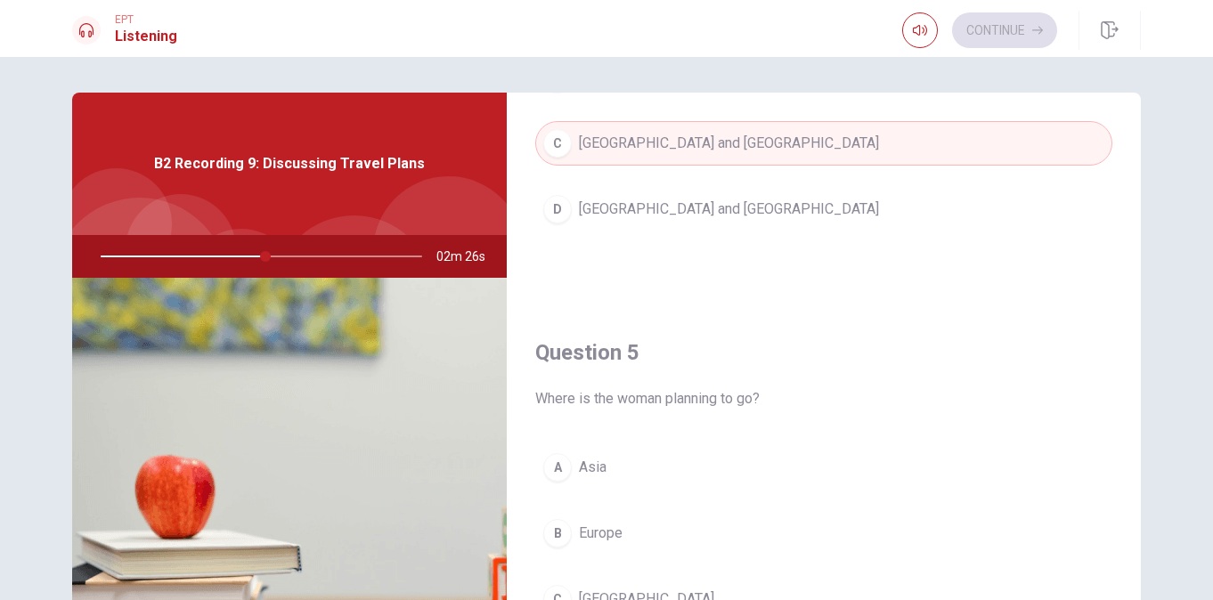
scroll to position [1572, 0]
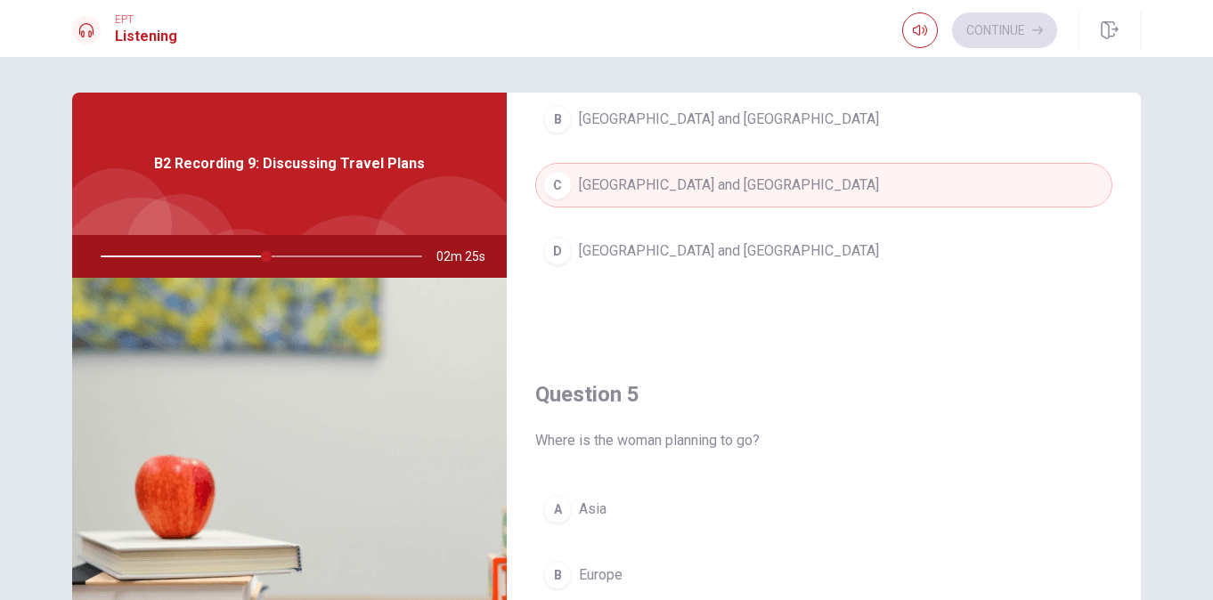
click at [685, 308] on div "A Spain and Portugal B England and Ireland C Italy and France D Germany and Swi…" at bounding box center [823, 170] width 577 height 278
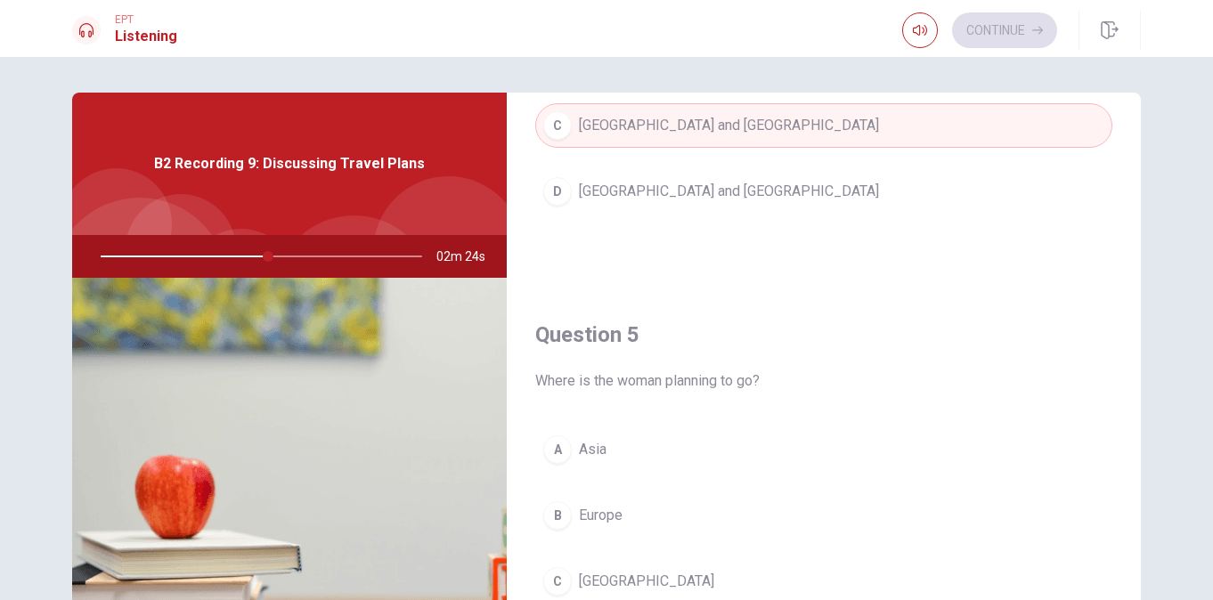
scroll to position [1661, 0]
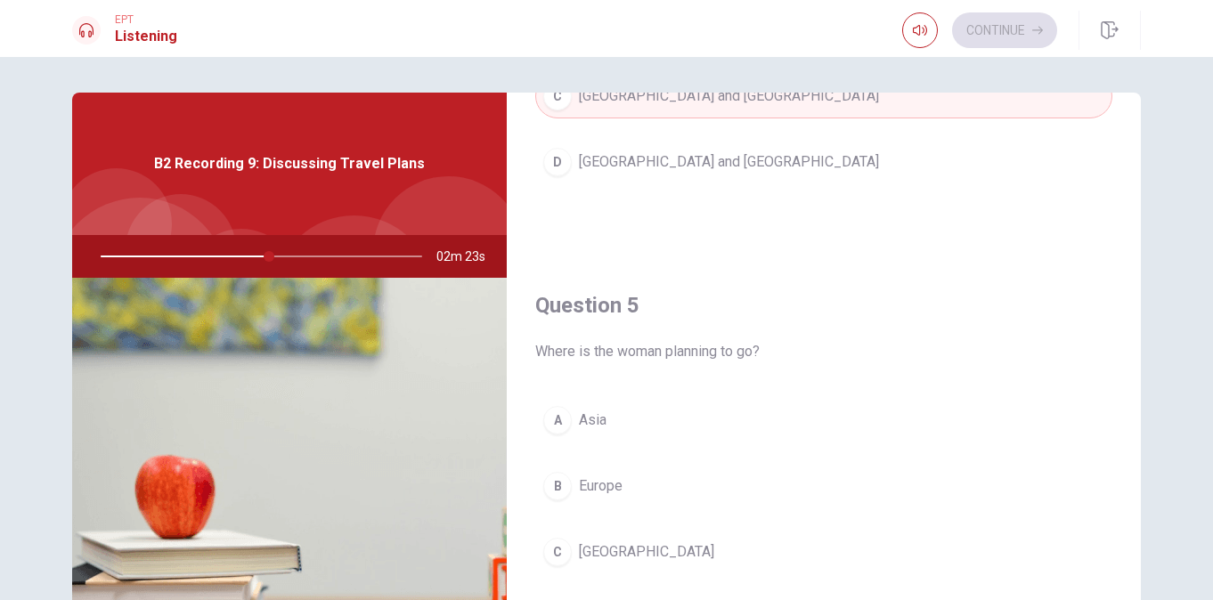
click at [559, 487] on div "B" at bounding box center [557, 486] width 29 height 29
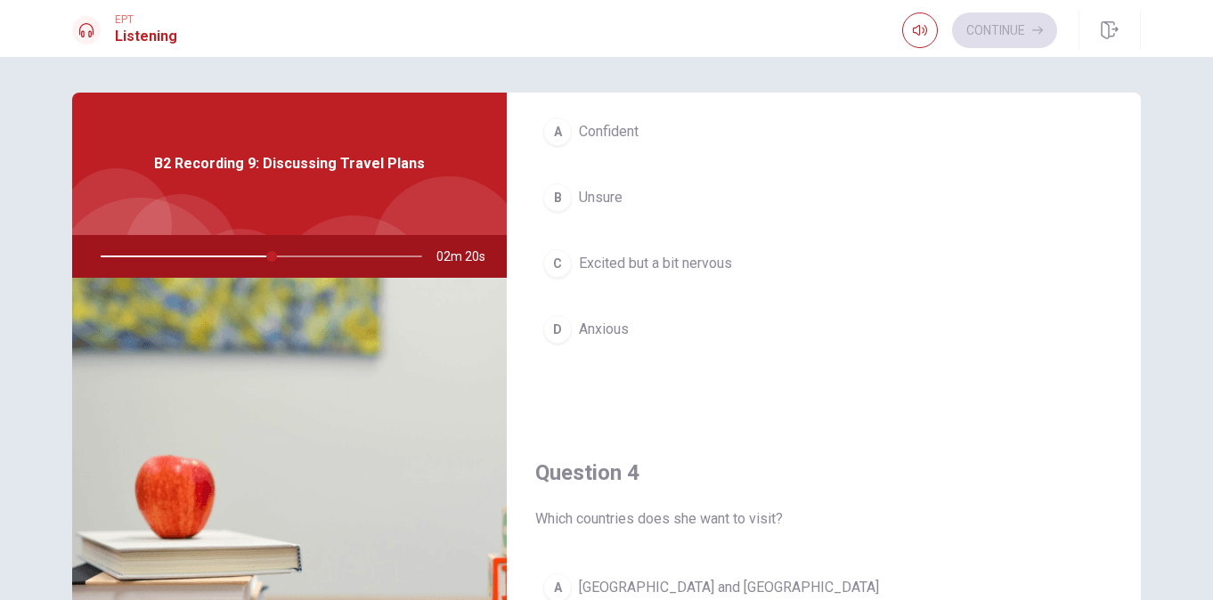
scroll to position [949, 0]
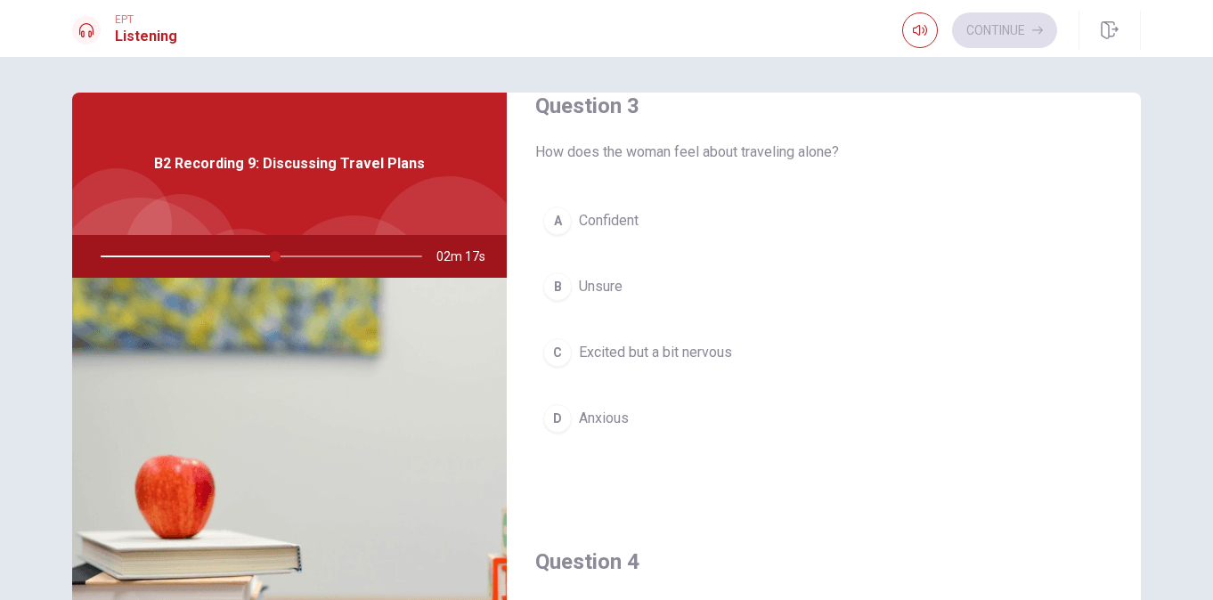
click at [552, 351] on div "C" at bounding box center [557, 353] width 29 height 29
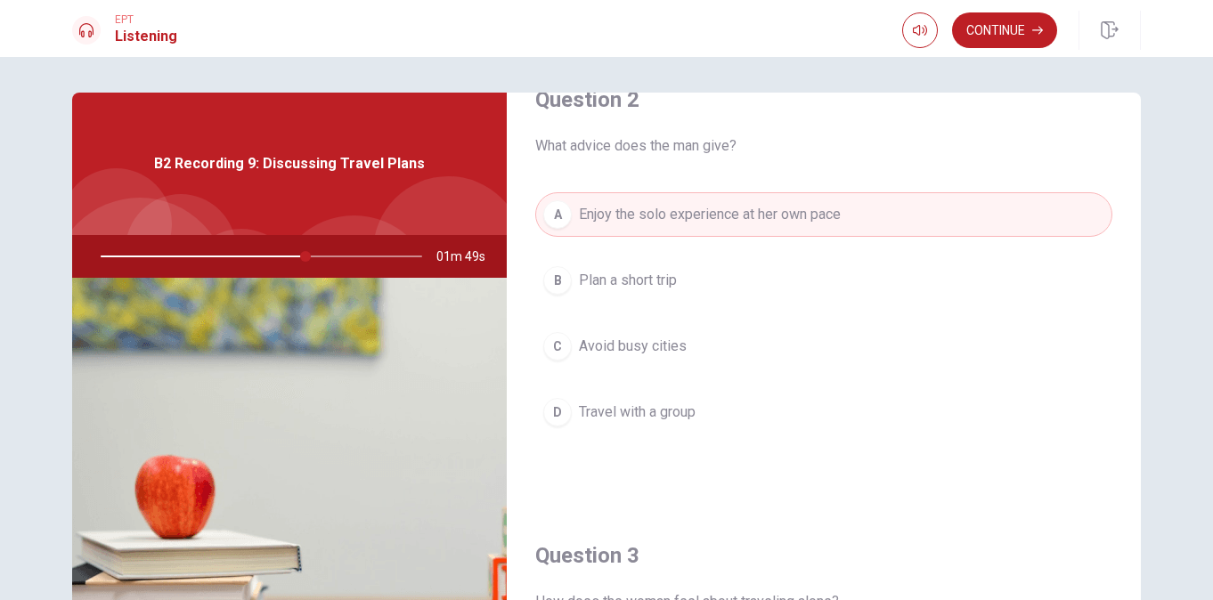
scroll to position [496, 0]
click at [986, 24] on button "Continue" at bounding box center [1004, 30] width 105 height 36
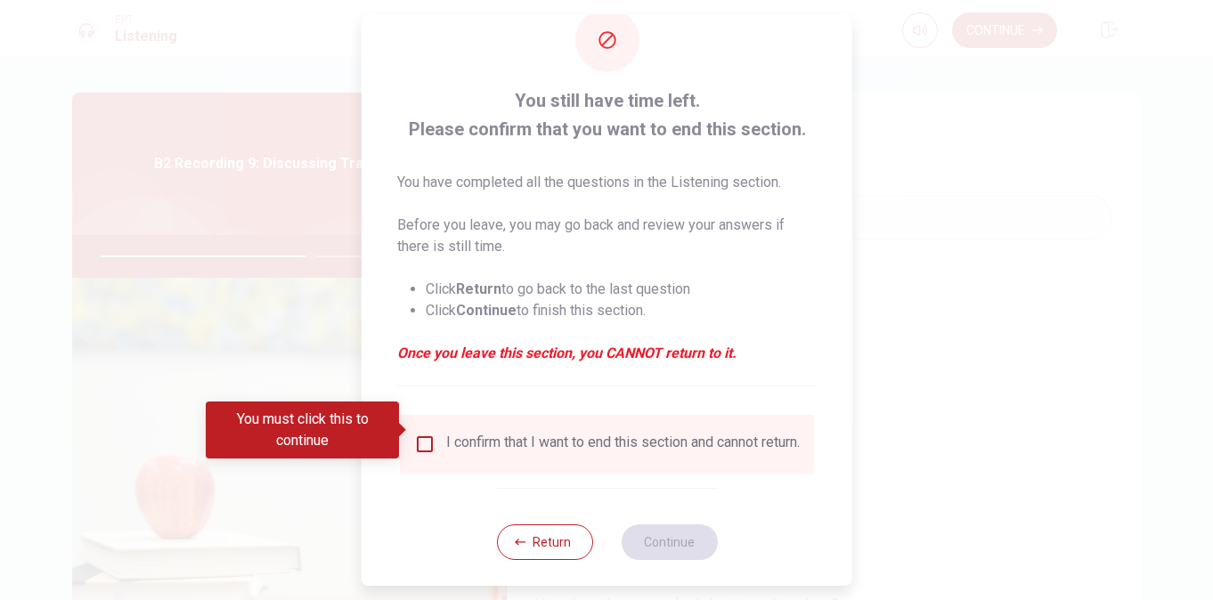
scroll to position [64, 0]
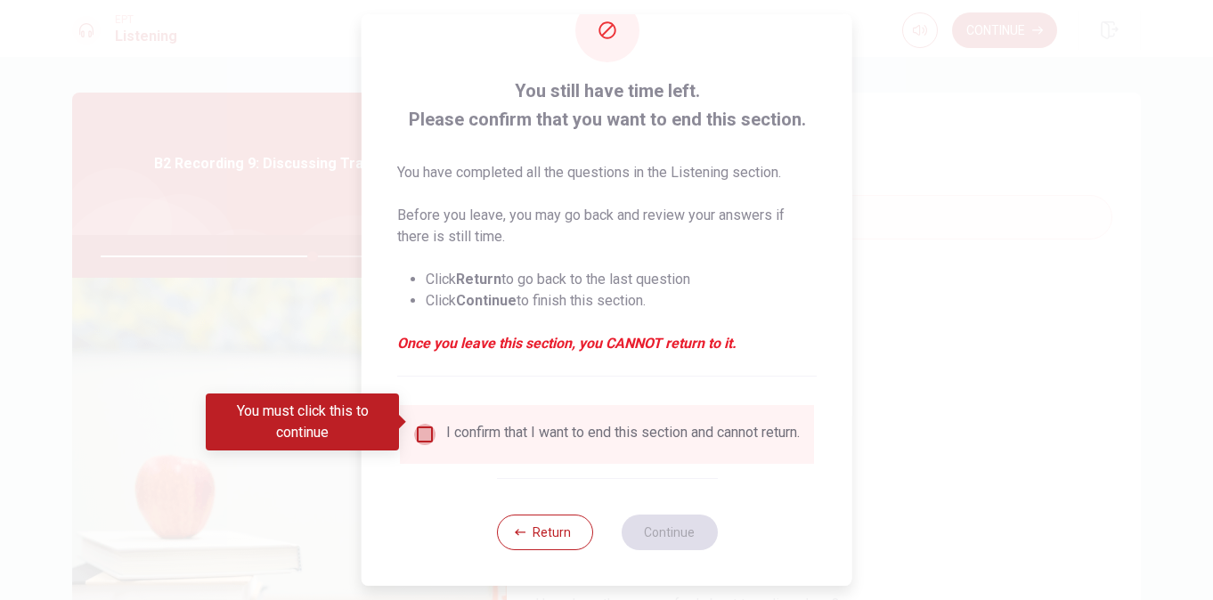
click at [427, 424] on input "You must click this to continue" at bounding box center [424, 434] width 21 height 21
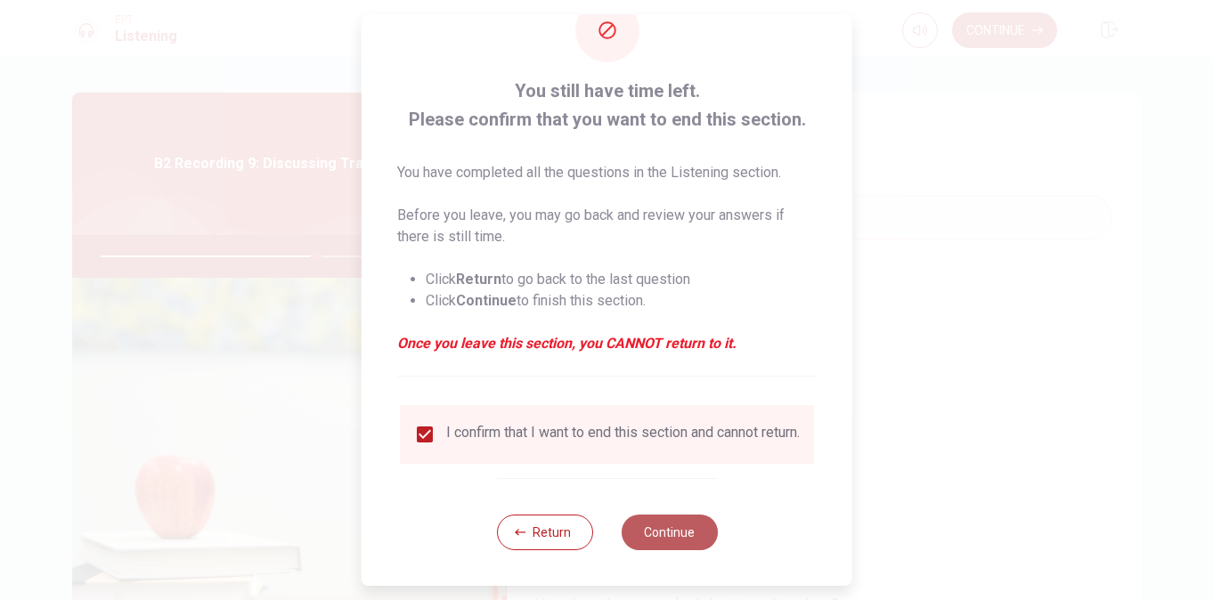
click at [668, 533] on button "Continue" at bounding box center [669, 533] width 96 height 36
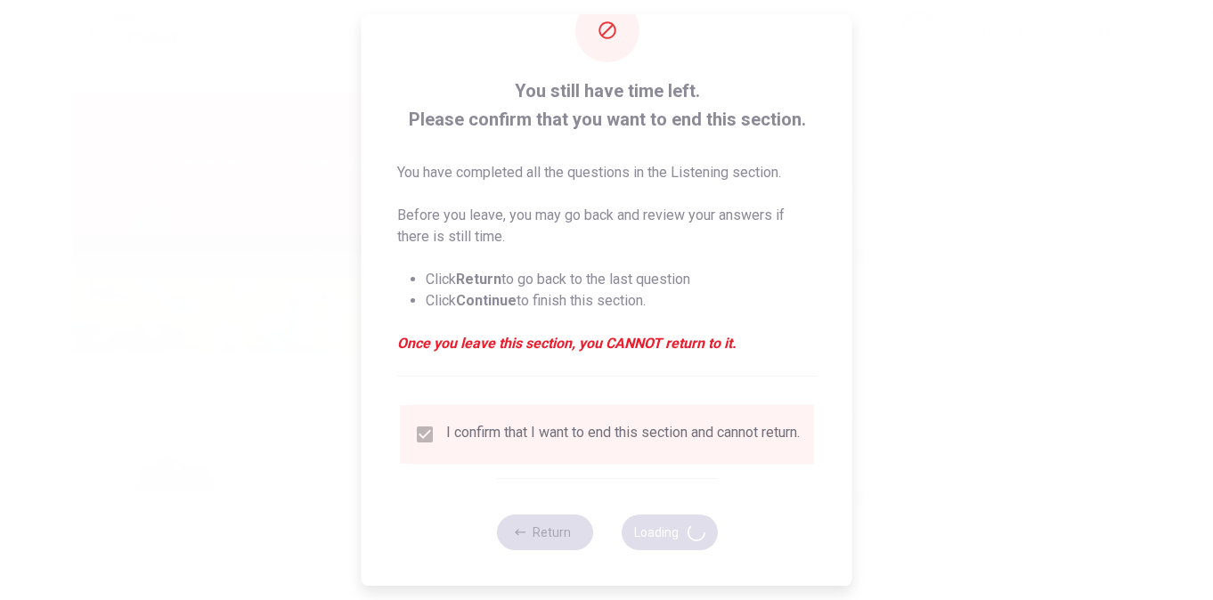
type input "68"
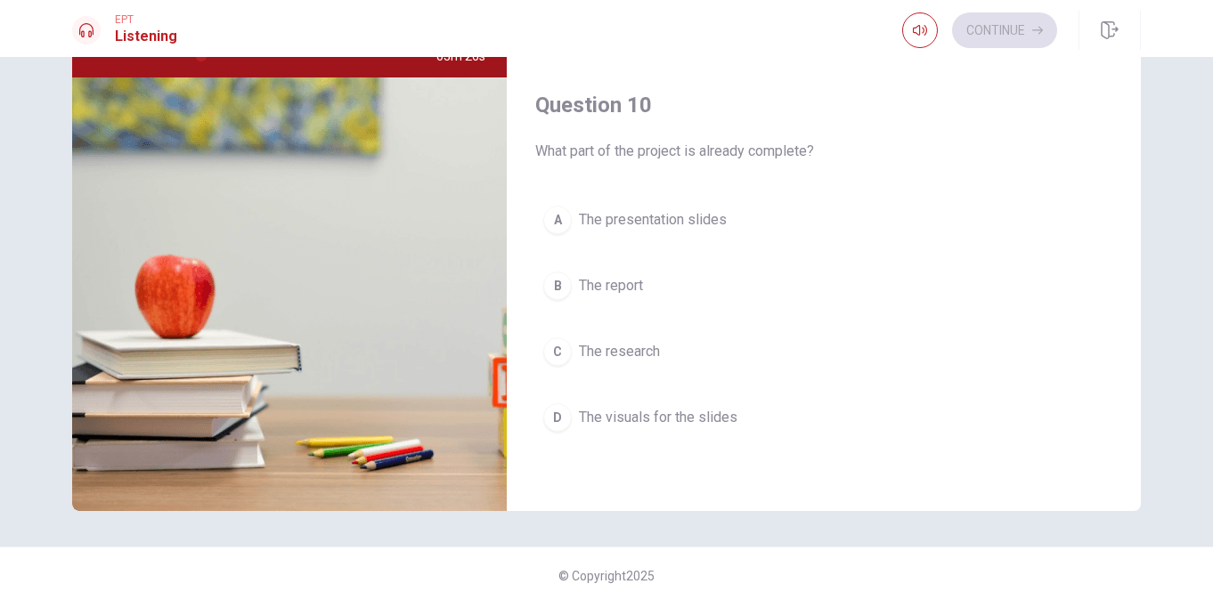
scroll to position [204, 0]
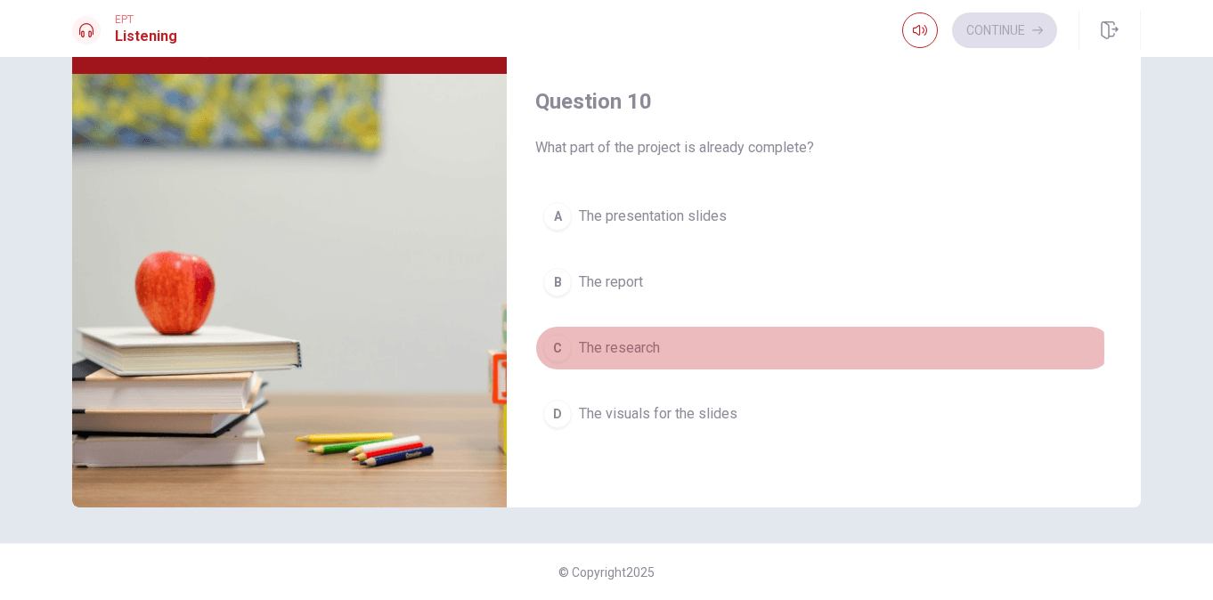
click at [559, 349] on div "C" at bounding box center [557, 348] width 29 height 29
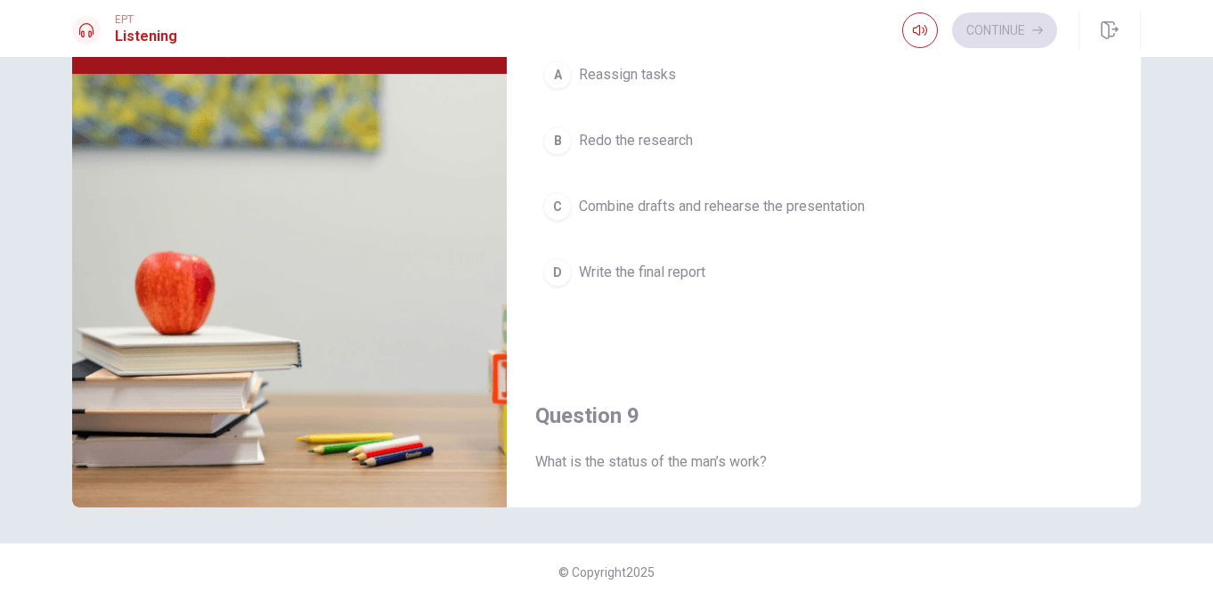
scroll to position [713, 0]
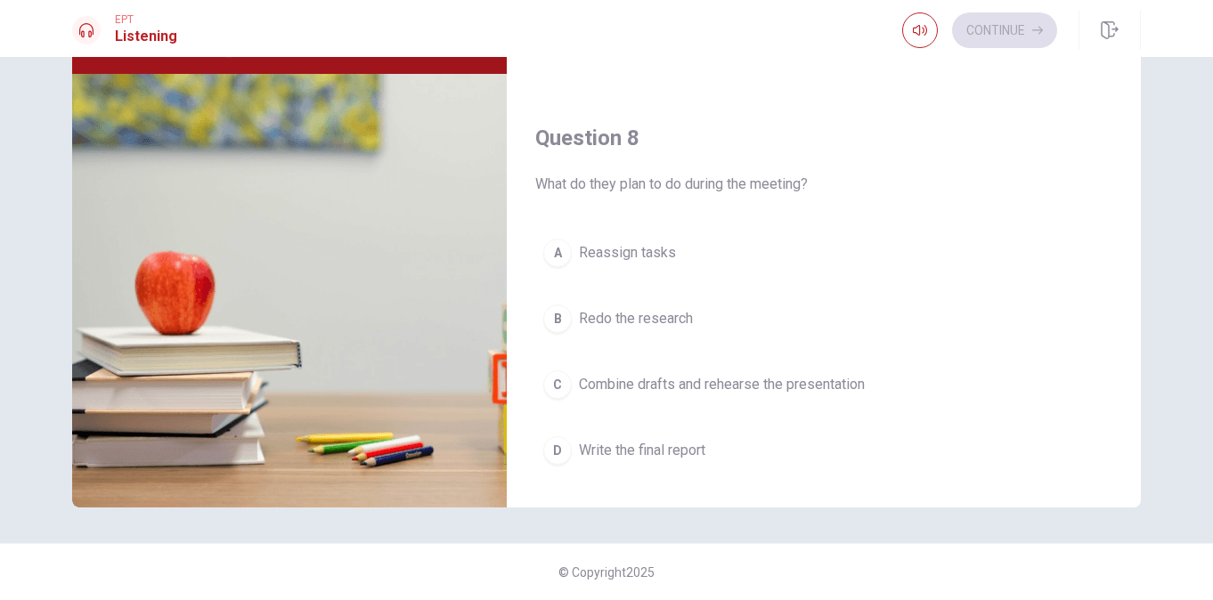
click at [649, 110] on div "Question 8 What do they plan to do during the meeting? A Reassign tasks B Redo …" at bounding box center [824, 316] width 634 height 456
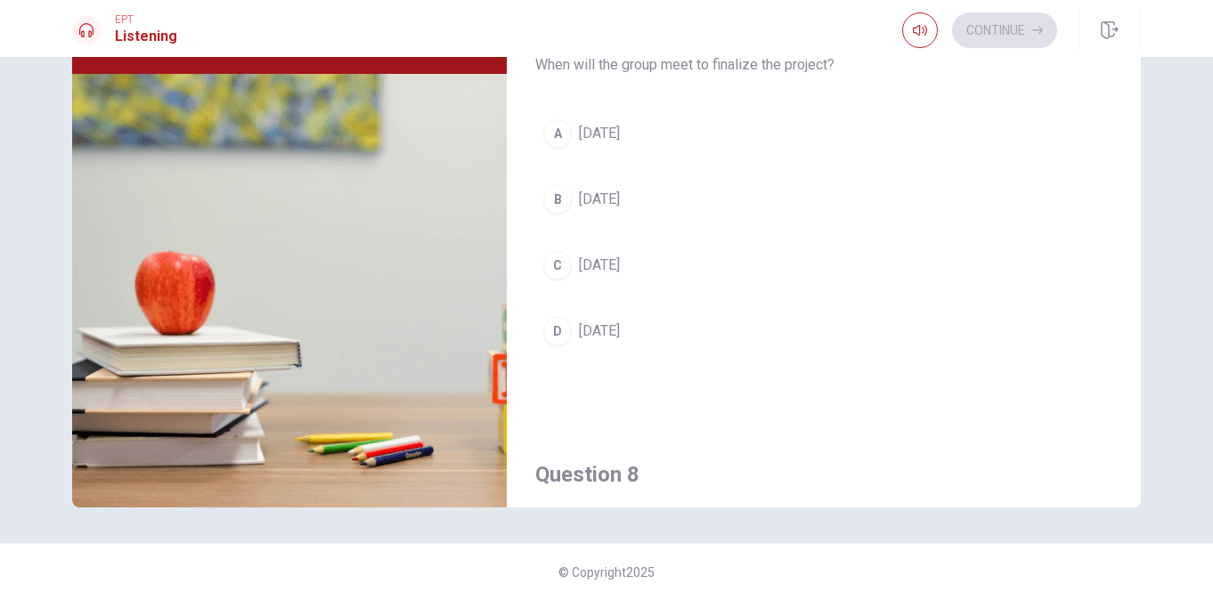
scroll to position [356, 0]
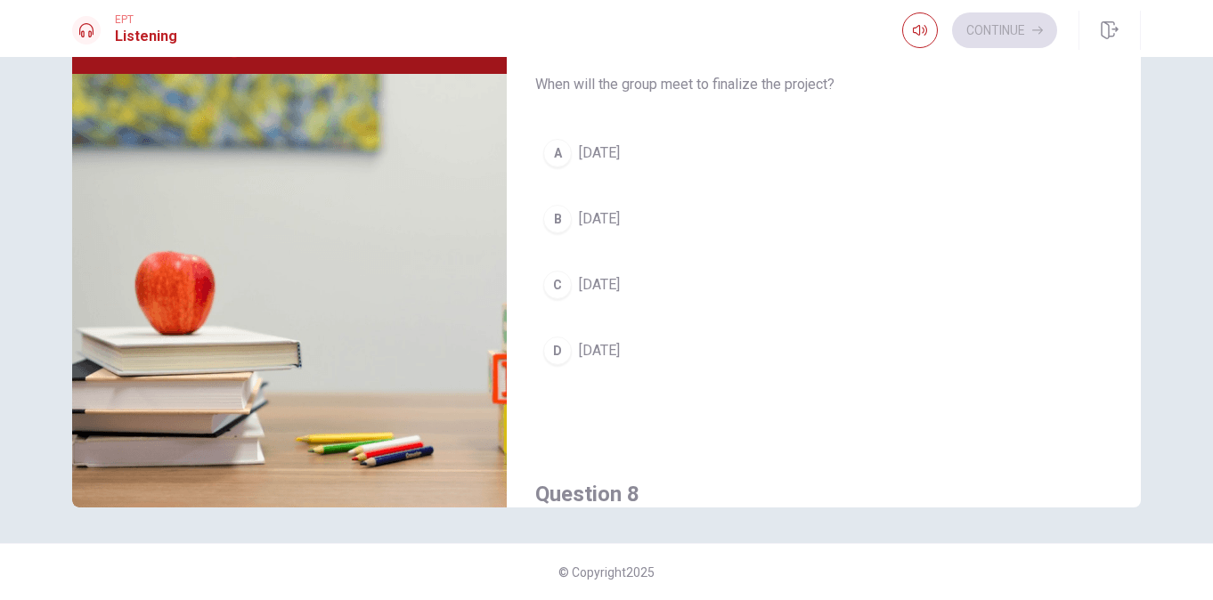
click at [549, 217] on div "B" at bounding box center [557, 219] width 29 height 29
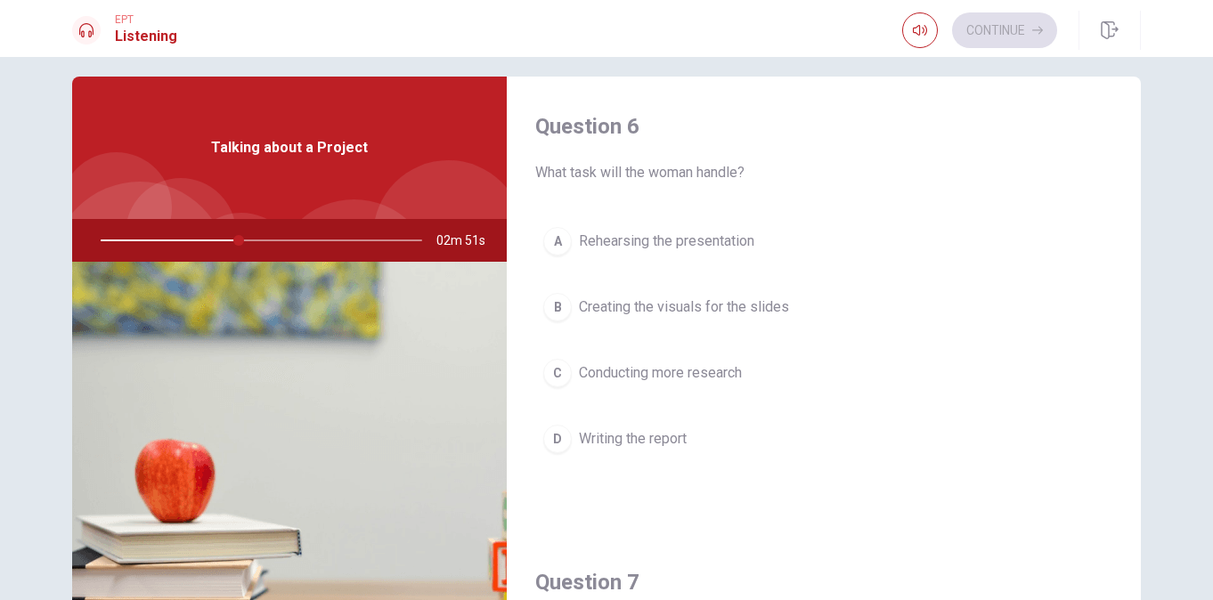
scroll to position [0, 0]
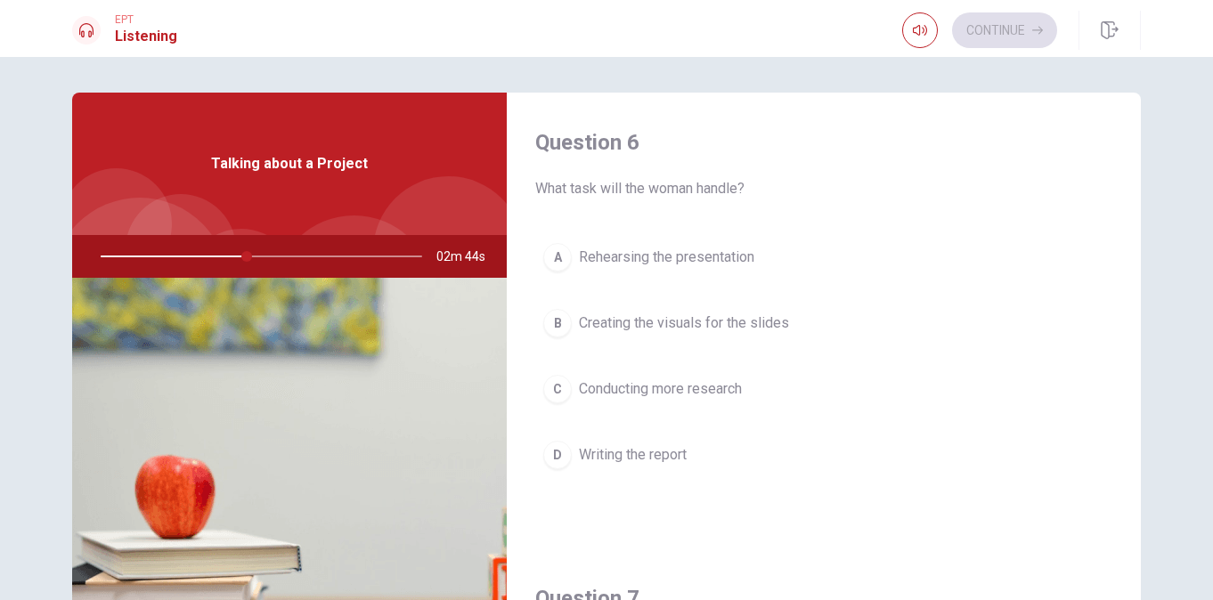
click at [557, 314] on div "B" at bounding box center [557, 323] width 29 height 29
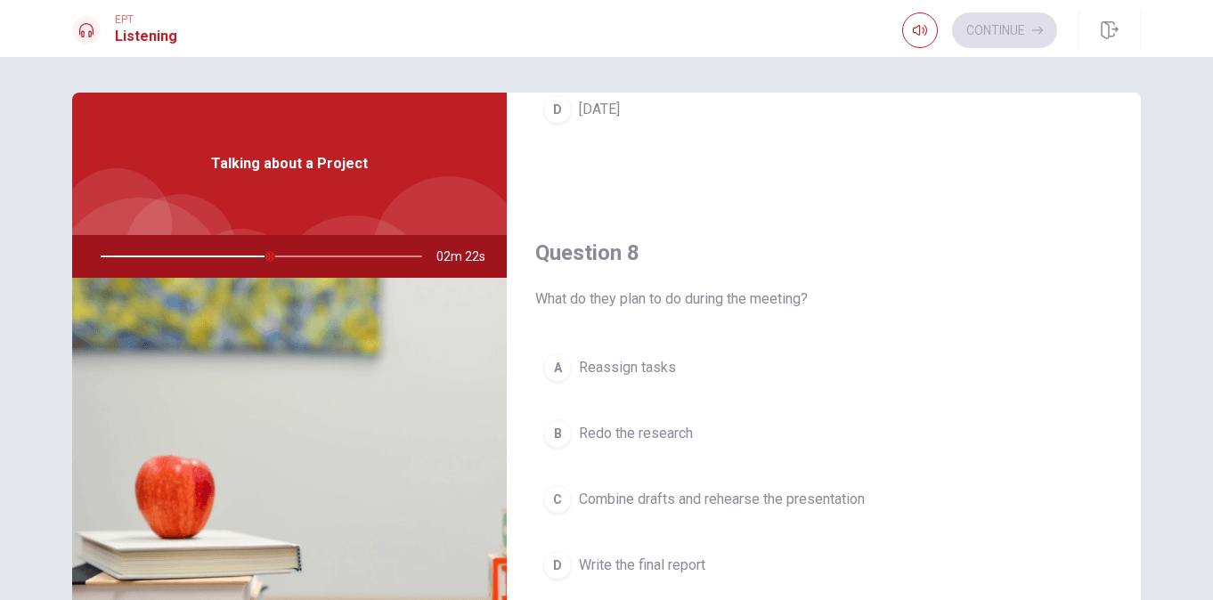
scroll to position [891, 0]
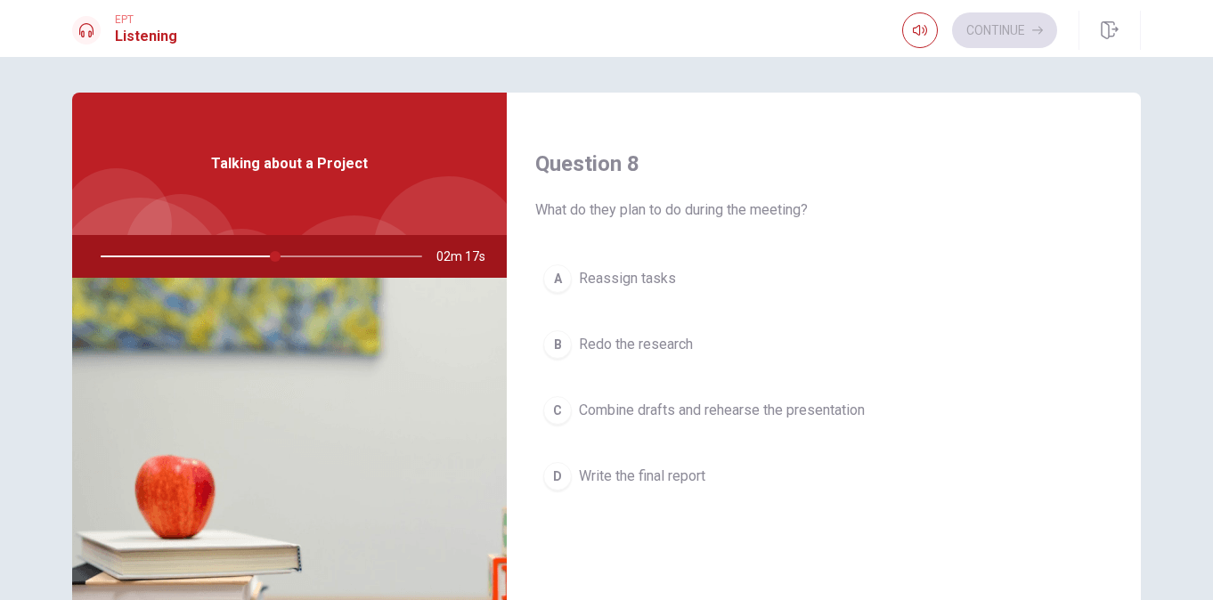
click at [557, 408] on div "C" at bounding box center [557, 410] width 29 height 29
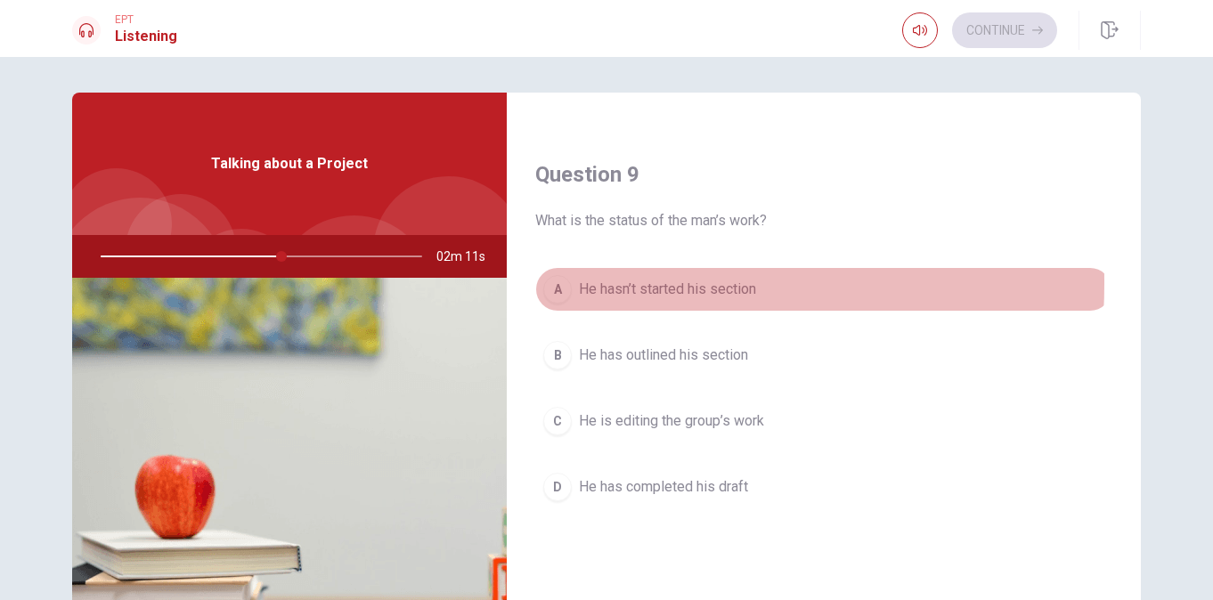
click at [553, 283] on div "A" at bounding box center [557, 289] width 29 height 29
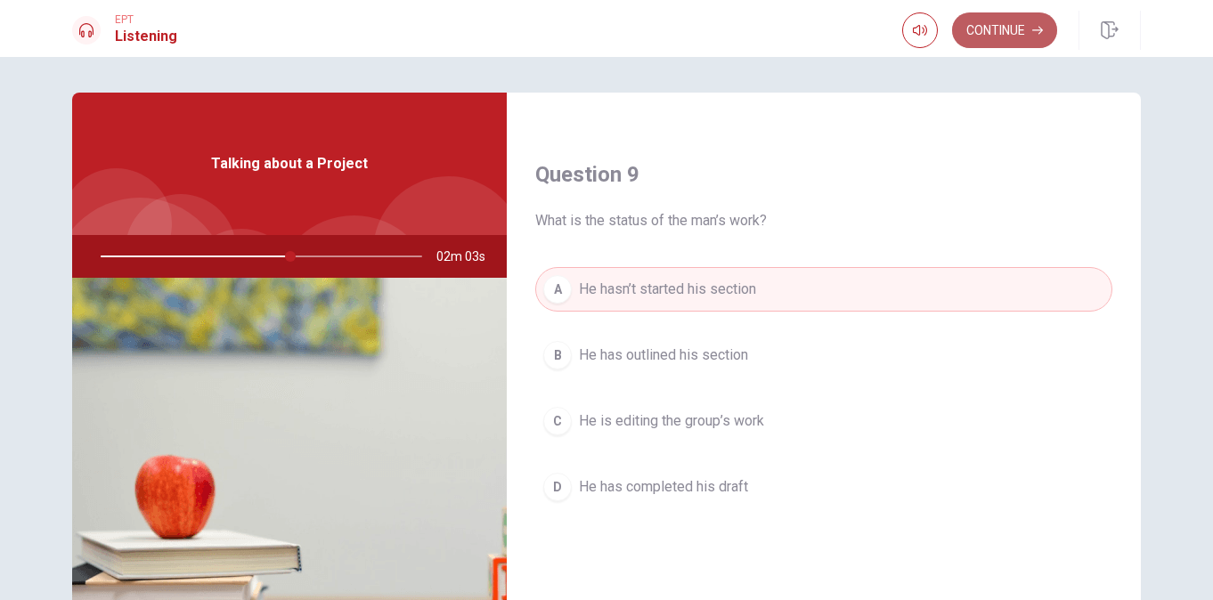
click at [1017, 21] on button "Continue" at bounding box center [1004, 30] width 105 height 36
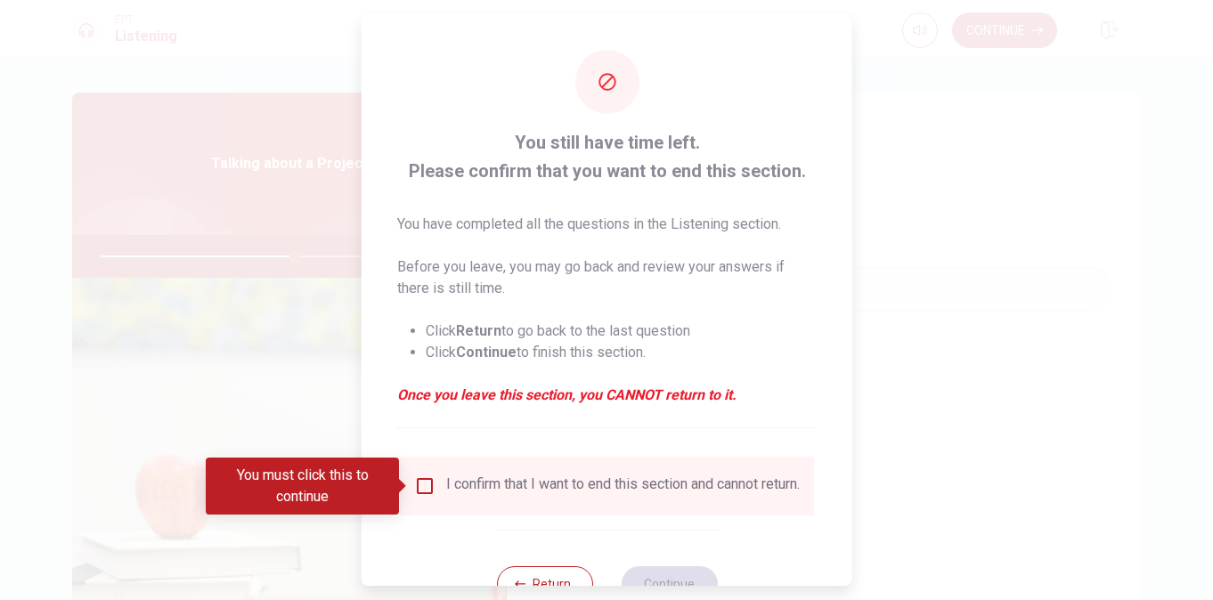
click at [423, 494] on input "You must click this to continue" at bounding box center [424, 486] width 21 height 21
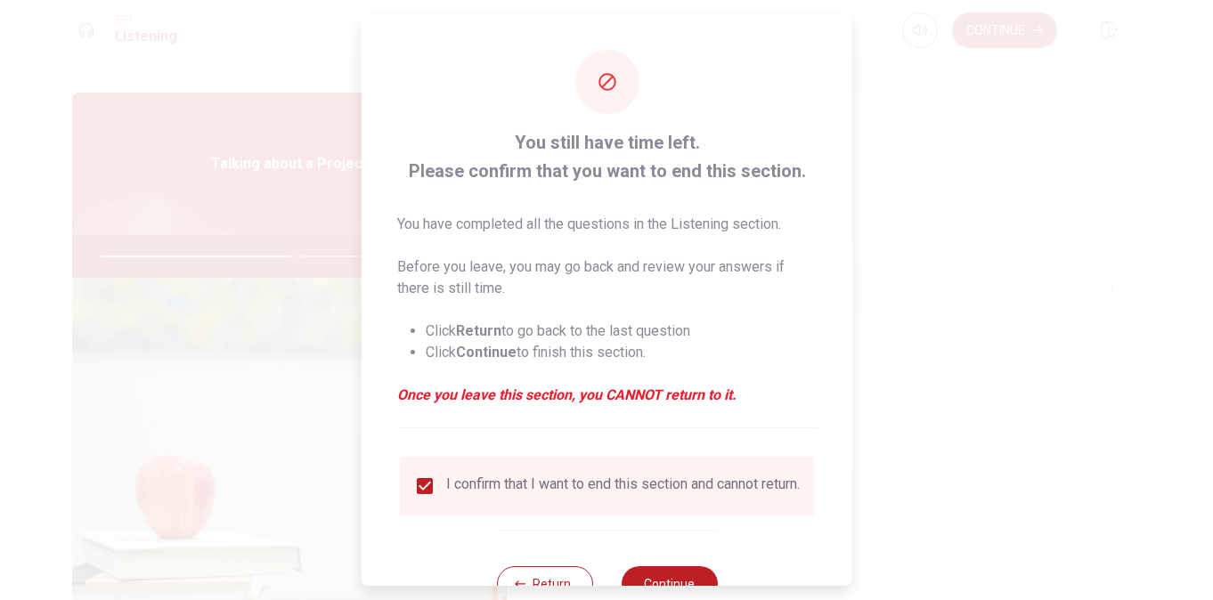
scroll to position [64, 0]
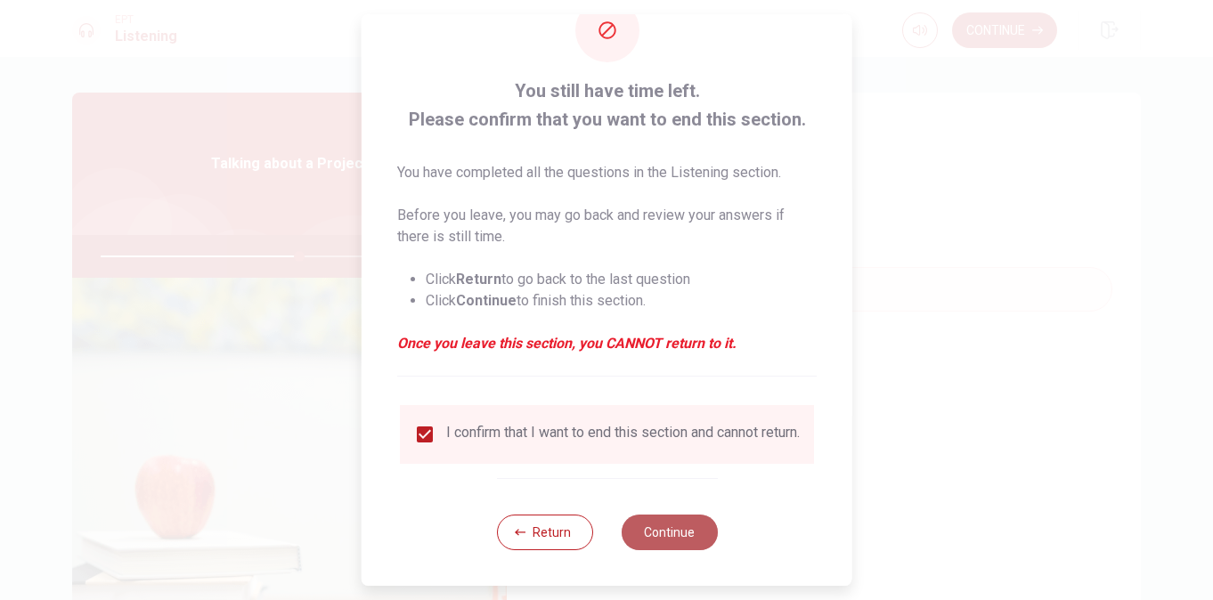
click at [665, 546] on button "Continue" at bounding box center [669, 533] width 96 height 36
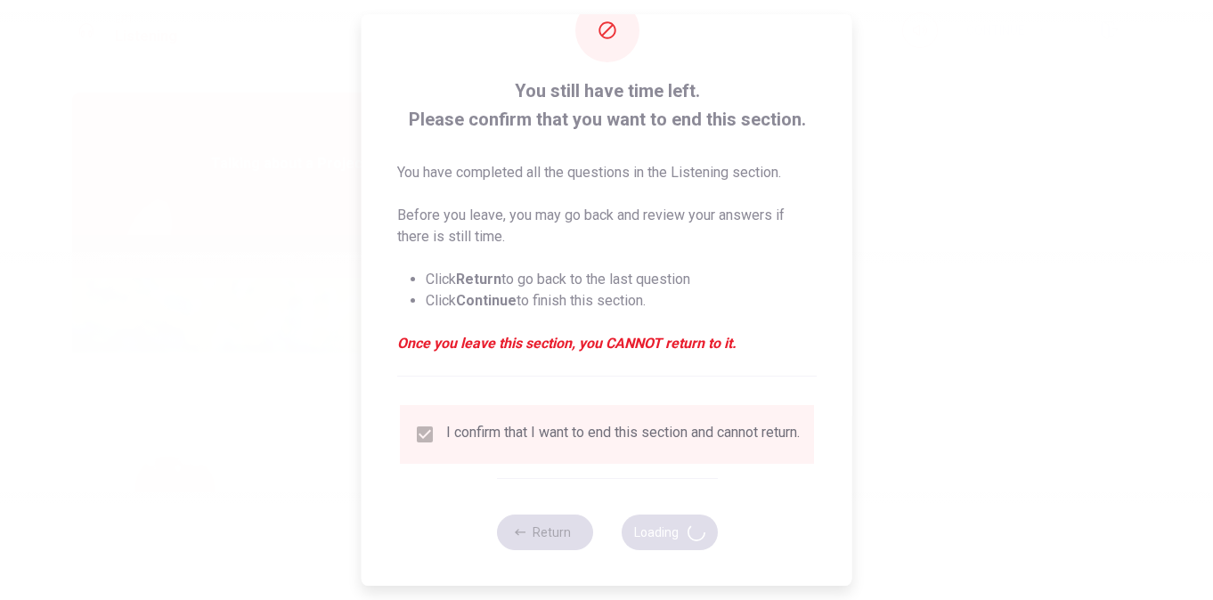
type input "62"
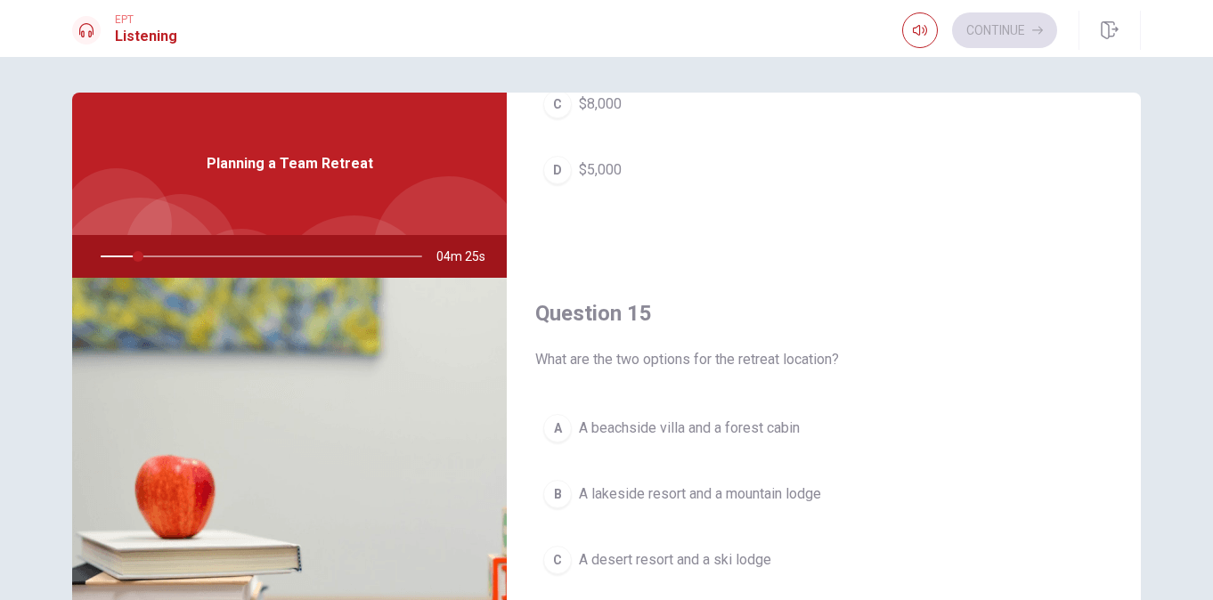
scroll to position [1661, 0]
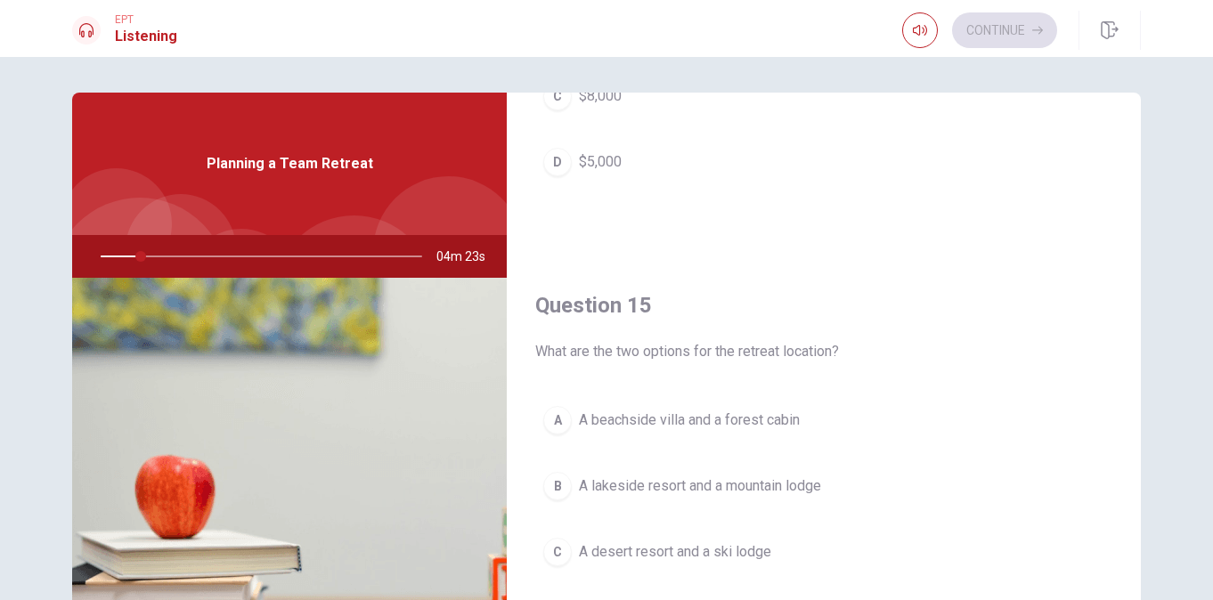
drag, startPoint x: 698, startPoint y: 267, endPoint x: 982, endPoint y: 56, distance: 353.3
click at [982, 56] on div "EPT Listening Continue Continue Question 11 What does the man suggest to gather…" at bounding box center [606, 300] width 1213 height 600
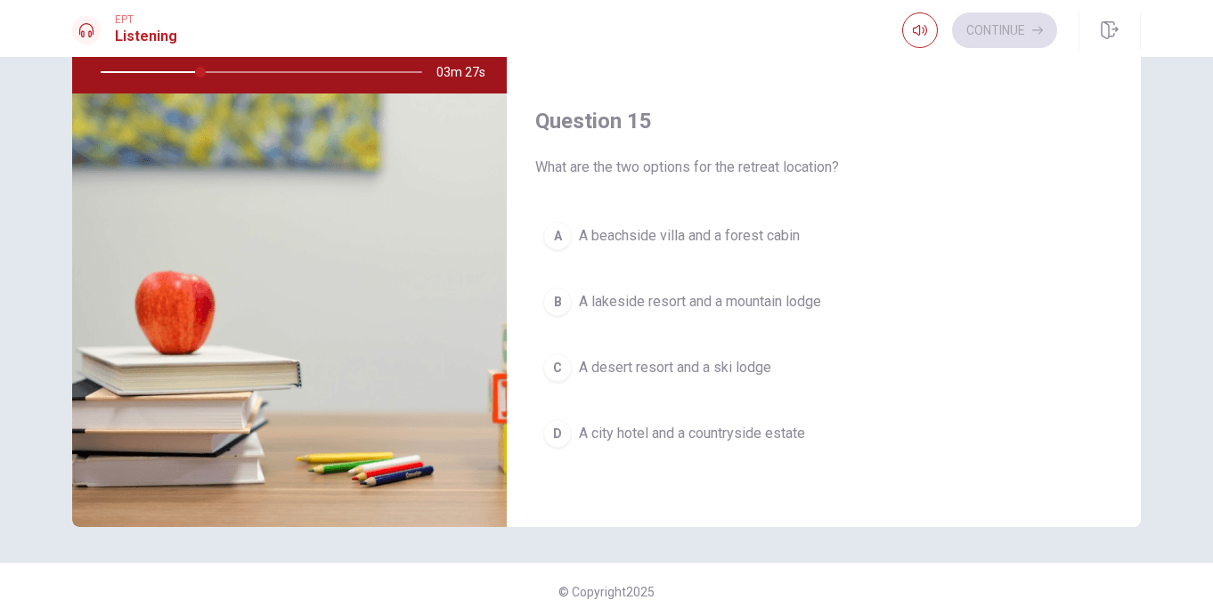
scroll to position [204, 0]
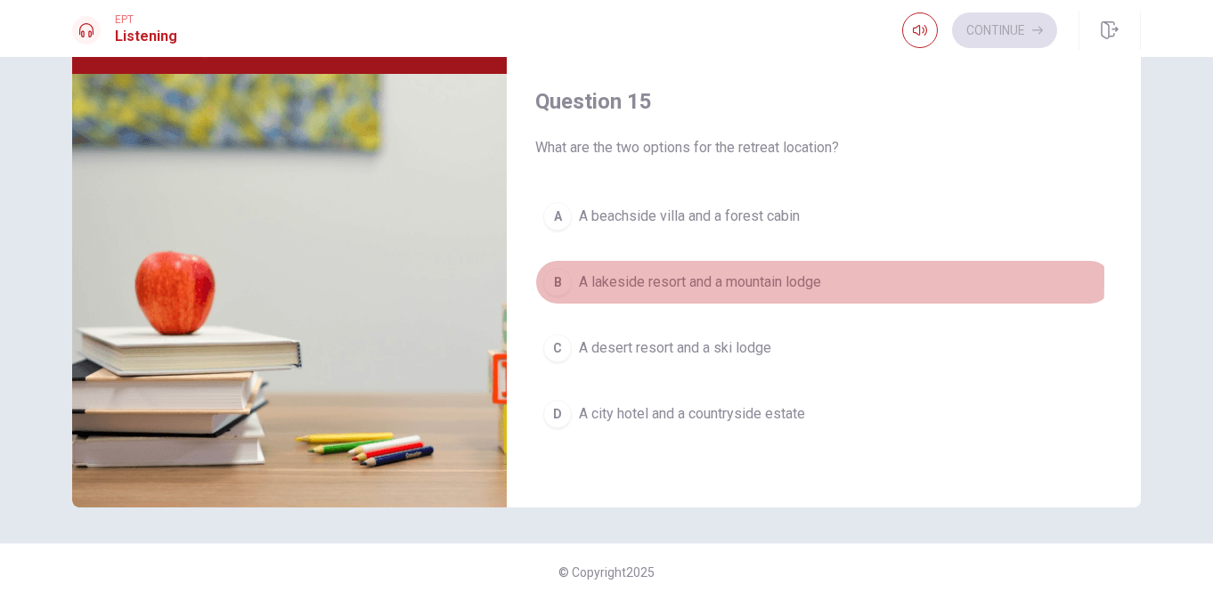
click at [553, 280] on div "B" at bounding box center [557, 282] width 29 height 29
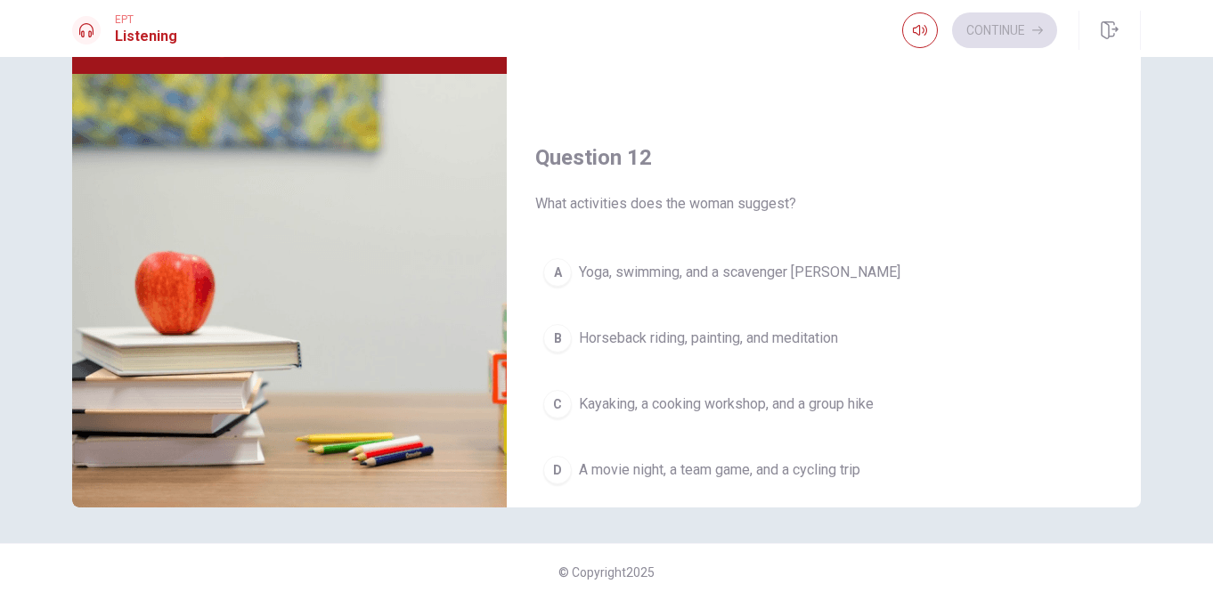
scroll to position [236, 0]
click at [554, 403] on div "C" at bounding box center [557, 405] width 29 height 29
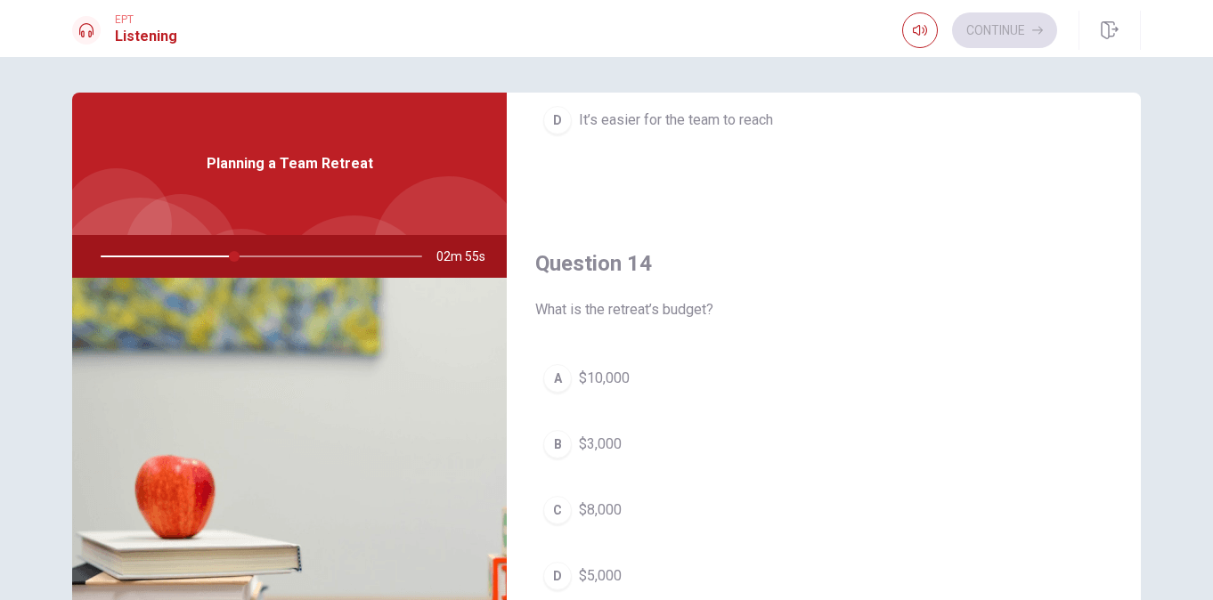
scroll to position [1336, 0]
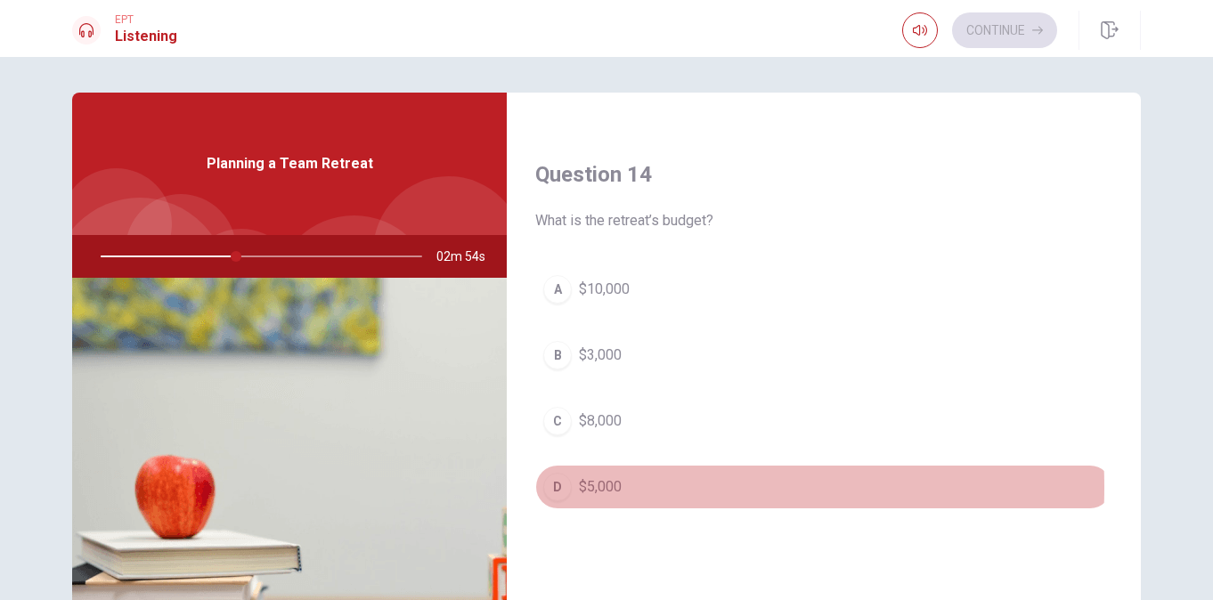
click at [549, 487] on div "D" at bounding box center [557, 487] width 29 height 29
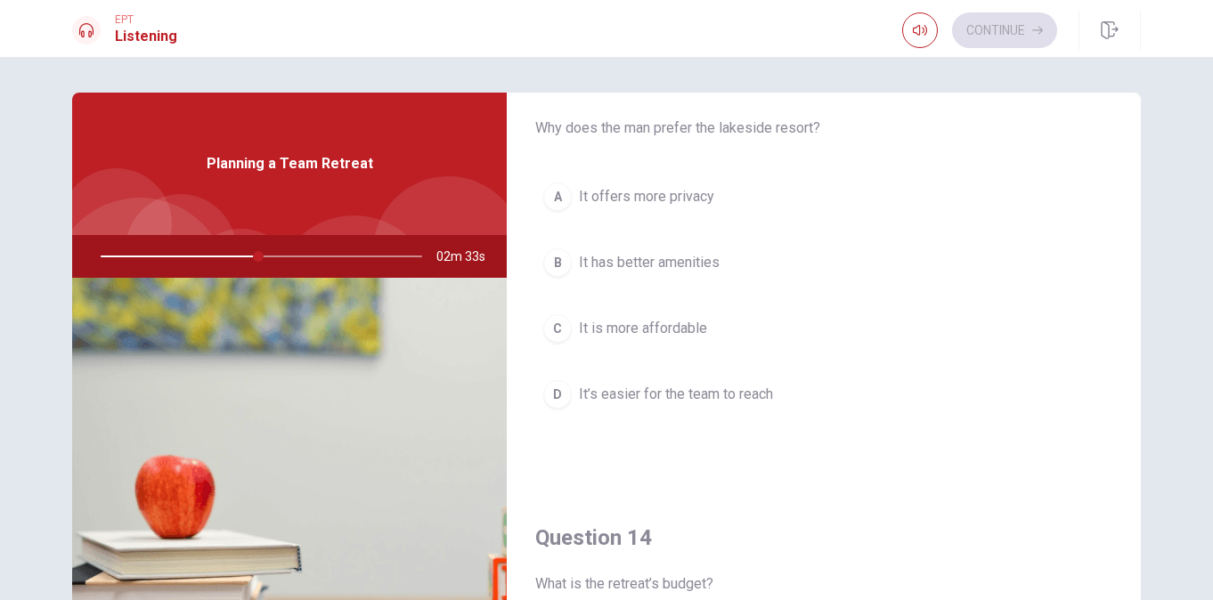
scroll to position [980, 0]
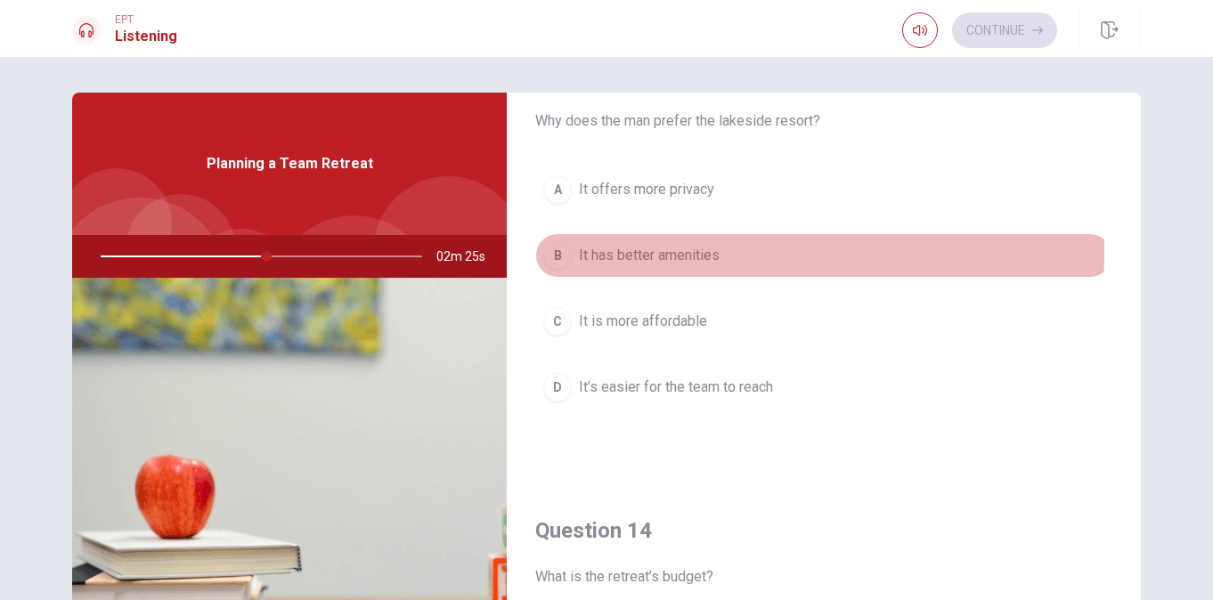
click at [551, 251] on div "B" at bounding box center [557, 255] width 29 height 29
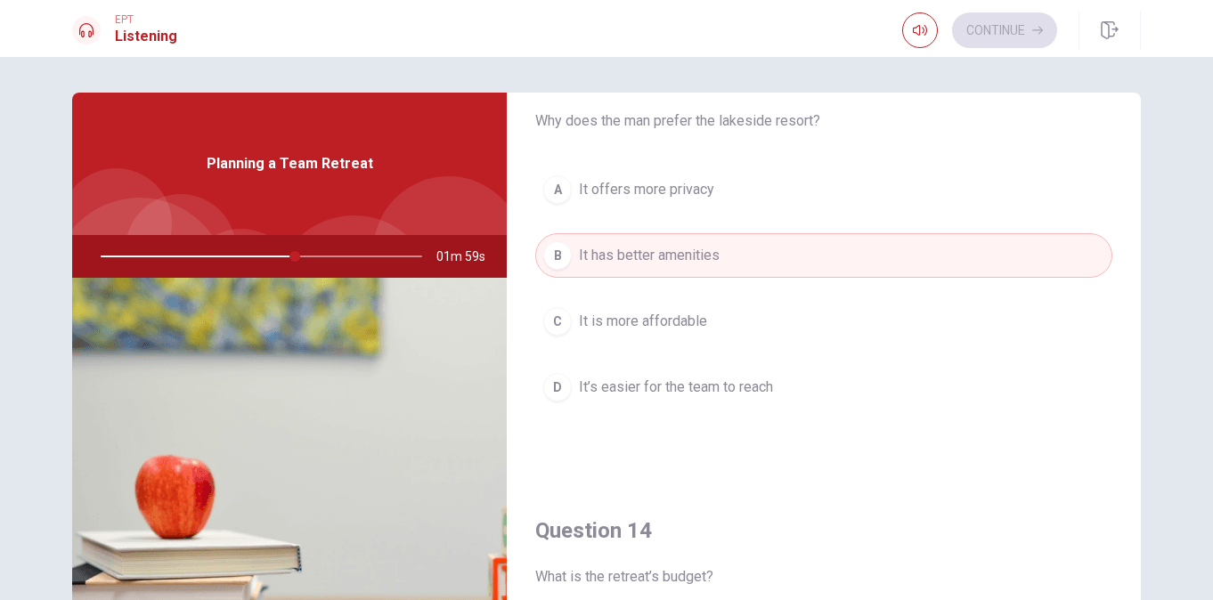
click at [697, 385] on span "It’s easier for the team to reach" at bounding box center [676, 387] width 194 height 21
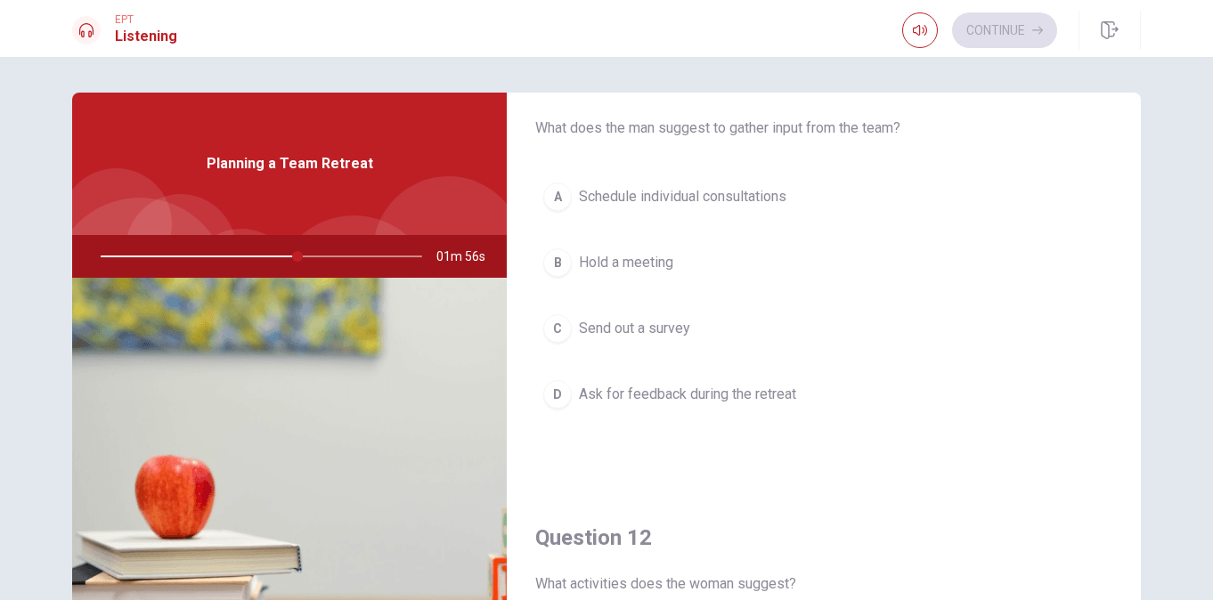
scroll to position [0, 0]
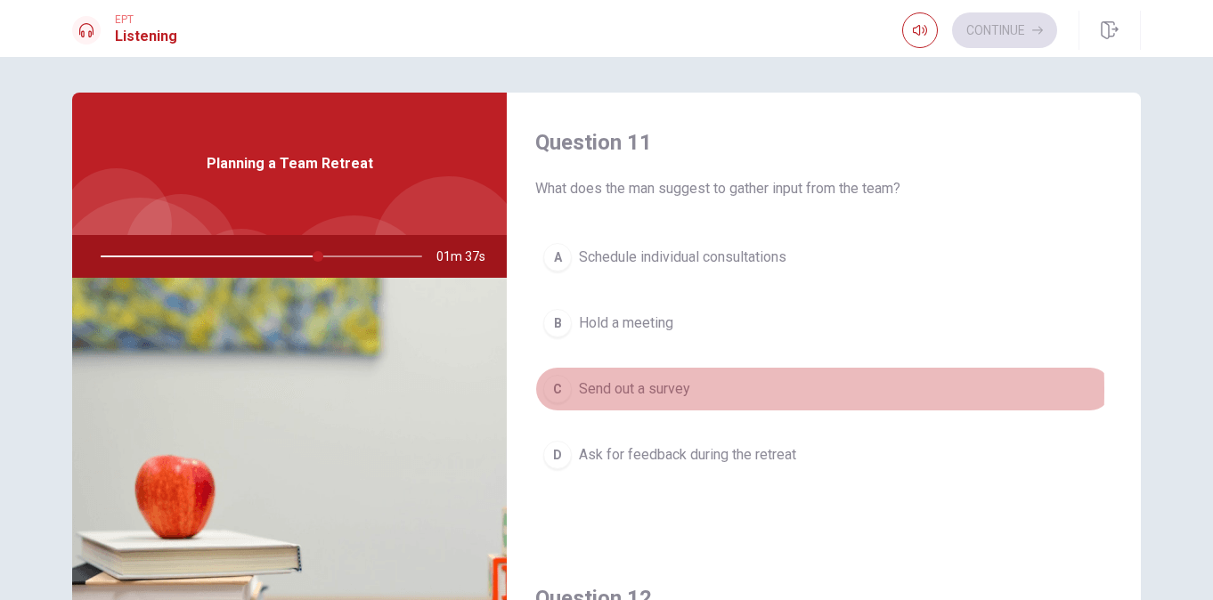
click at [548, 390] on div "C" at bounding box center [557, 389] width 29 height 29
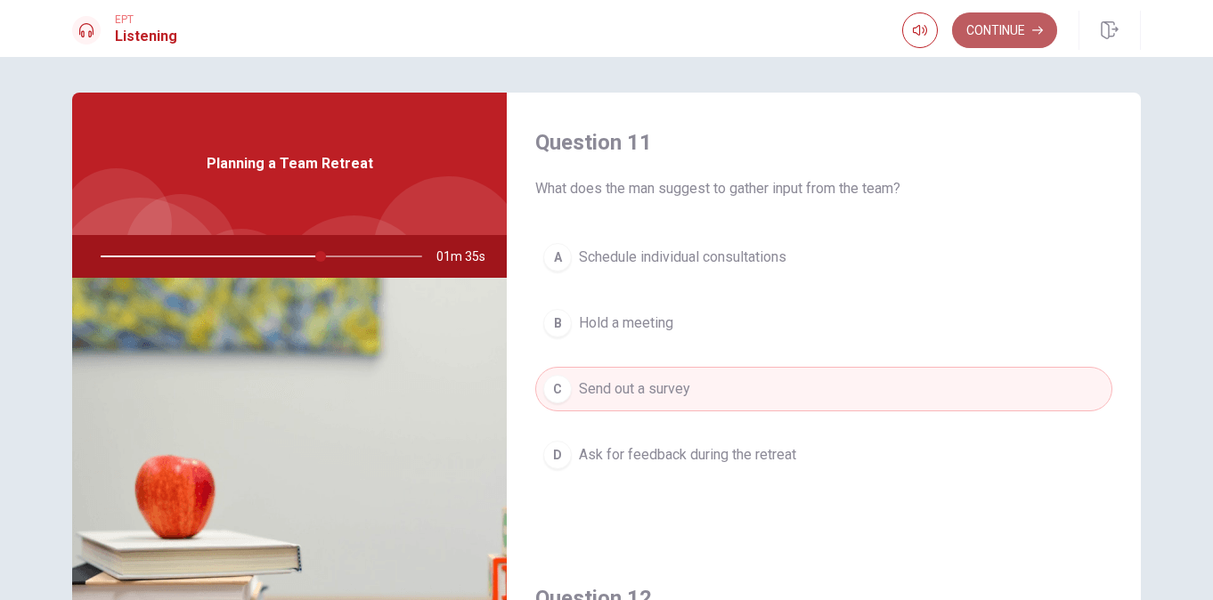
click at [988, 37] on button "Continue" at bounding box center [1004, 30] width 105 height 36
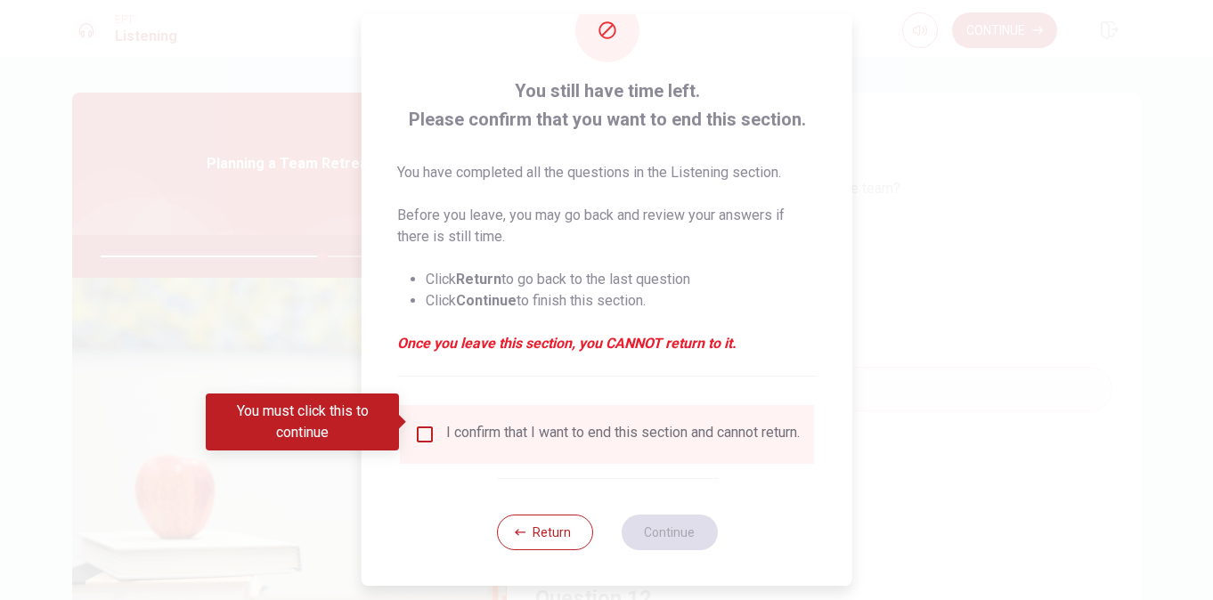
scroll to position [64, 0]
click at [425, 424] on input "You must click this to continue" at bounding box center [424, 434] width 21 height 21
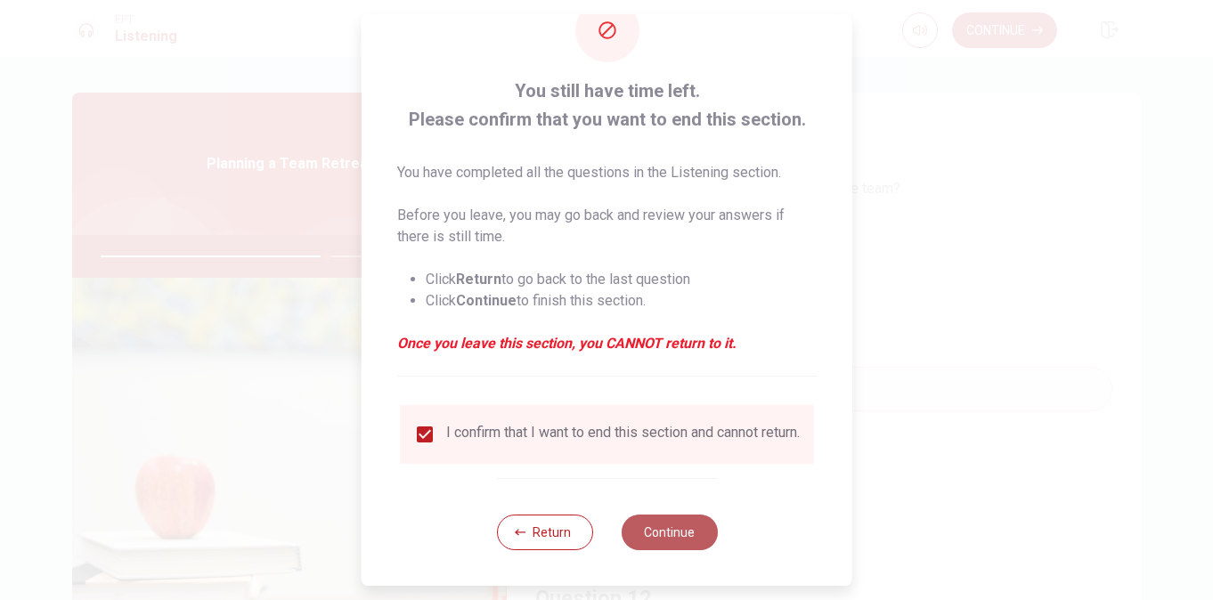
click at [653, 528] on button "Continue" at bounding box center [669, 533] width 96 height 36
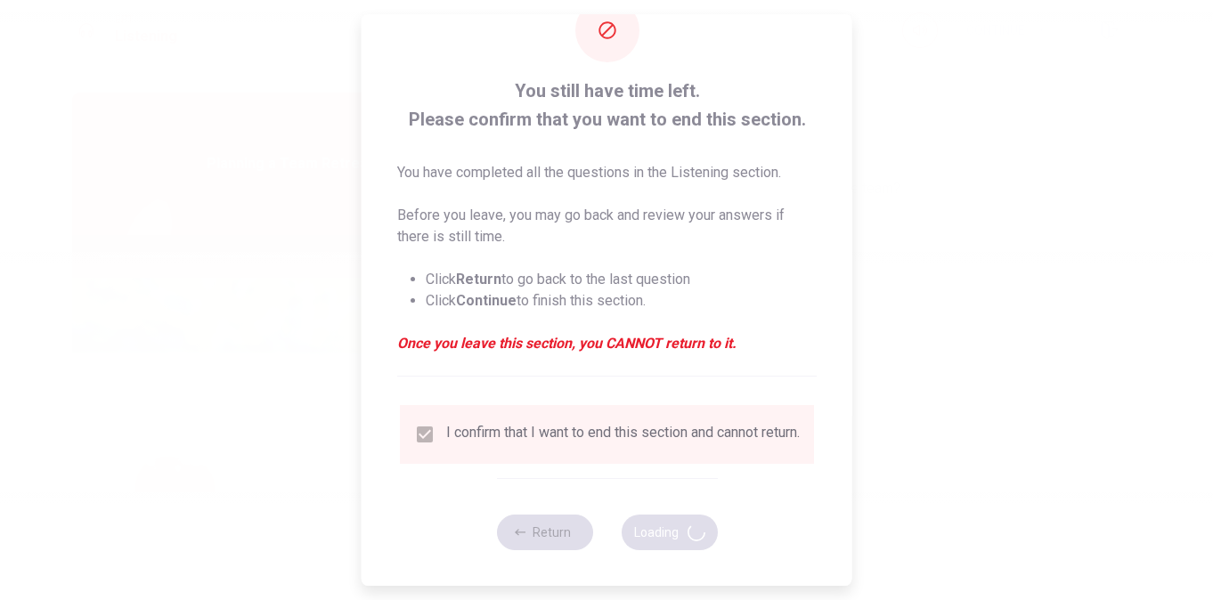
type input "71"
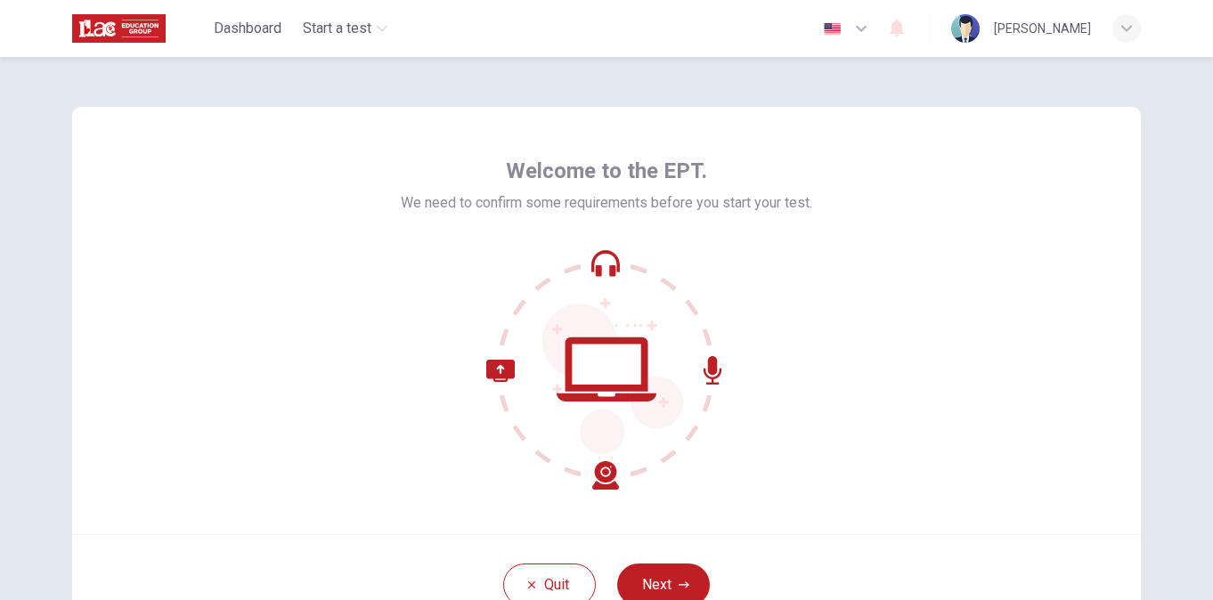
scroll to position [89, 0]
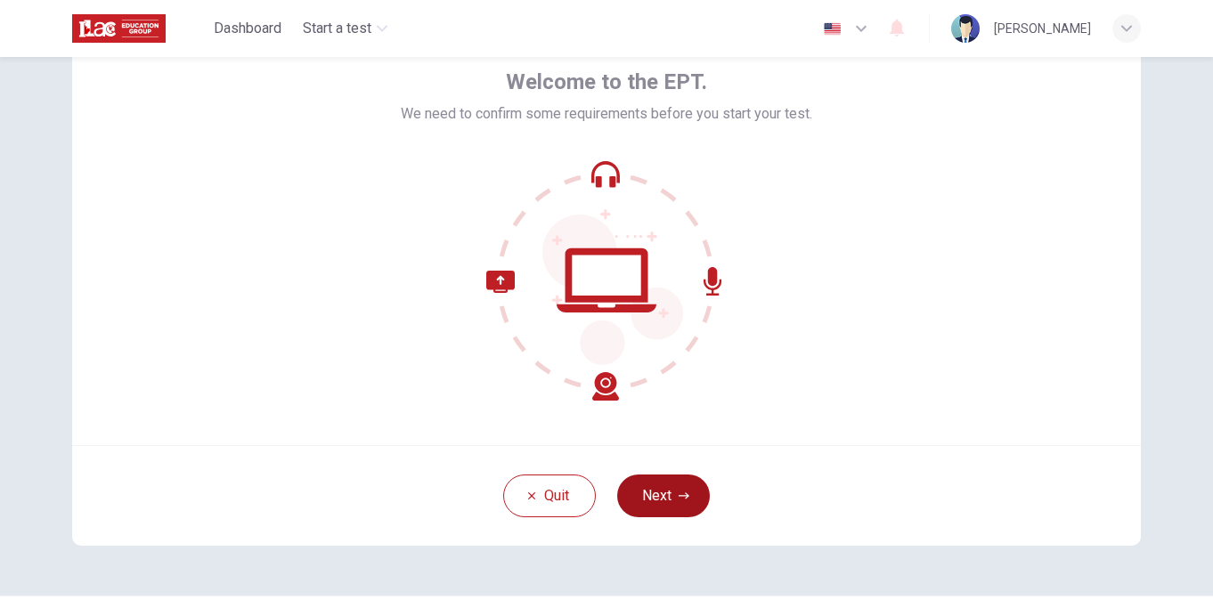
click at [663, 484] on button "Next" at bounding box center [663, 496] width 93 height 43
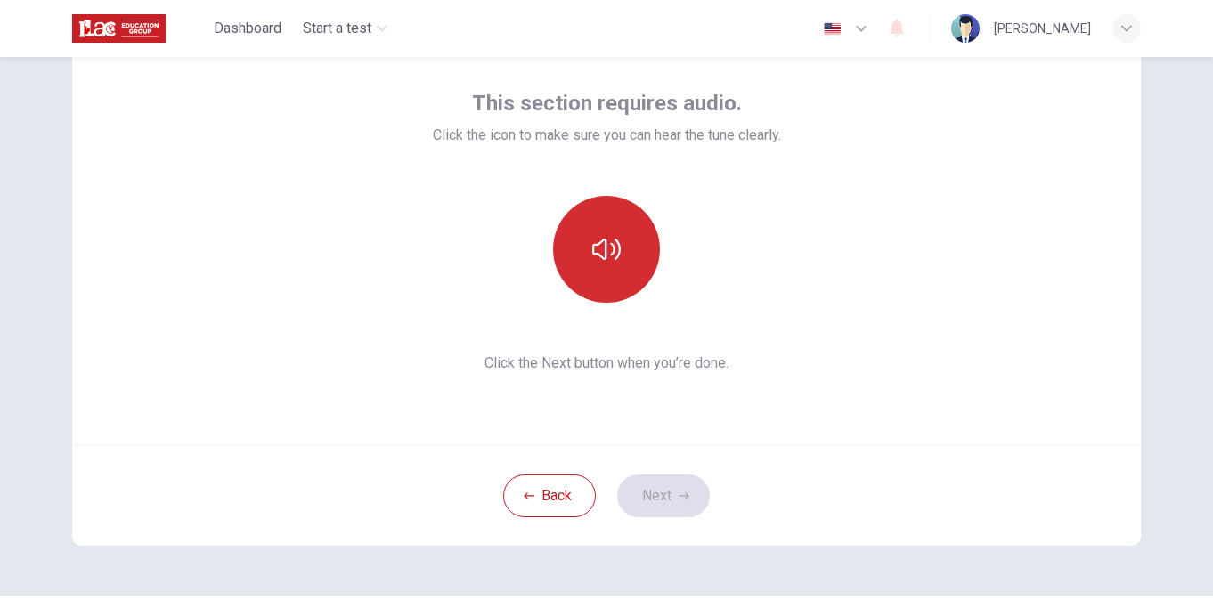
click at [597, 256] on icon "button" at bounding box center [606, 249] width 29 height 21
click at [664, 497] on button "Next" at bounding box center [663, 496] width 93 height 43
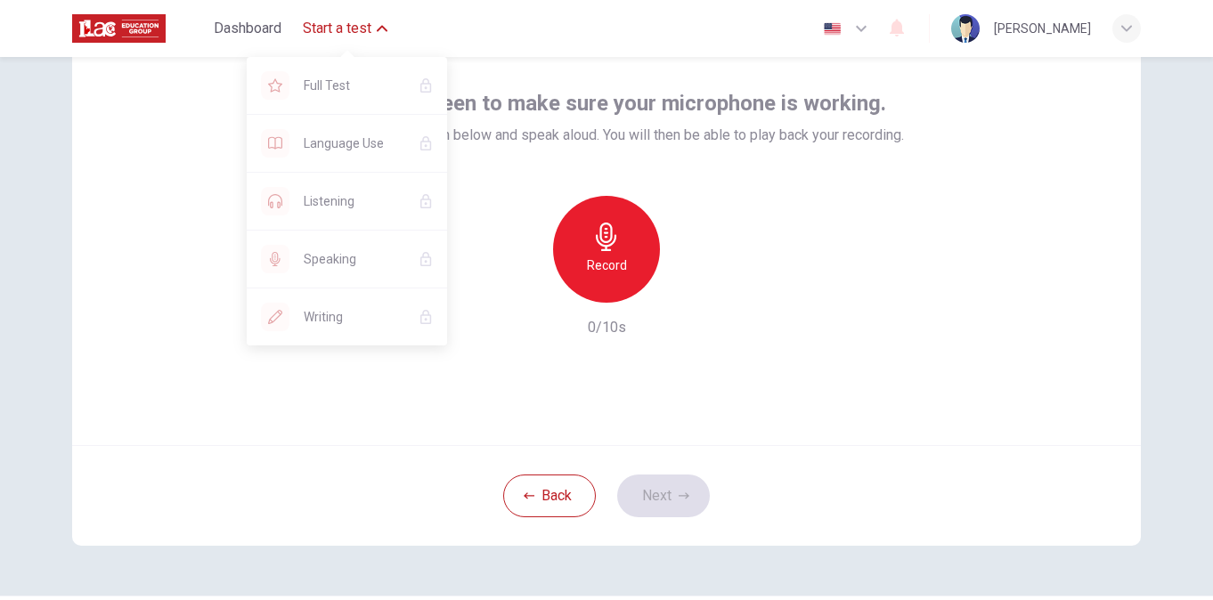
click at [380, 24] on icon "button" at bounding box center [382, 28] width 11 height 11
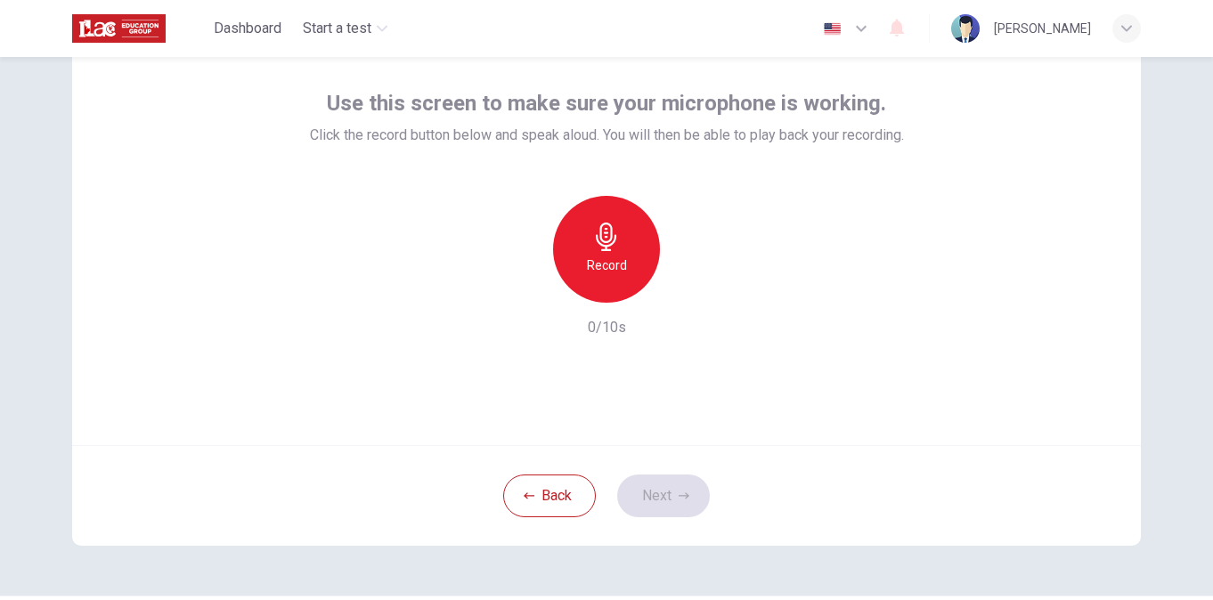
click at [618, 243] on div "Record" at bounding box center [606, 249] width 107 height 107
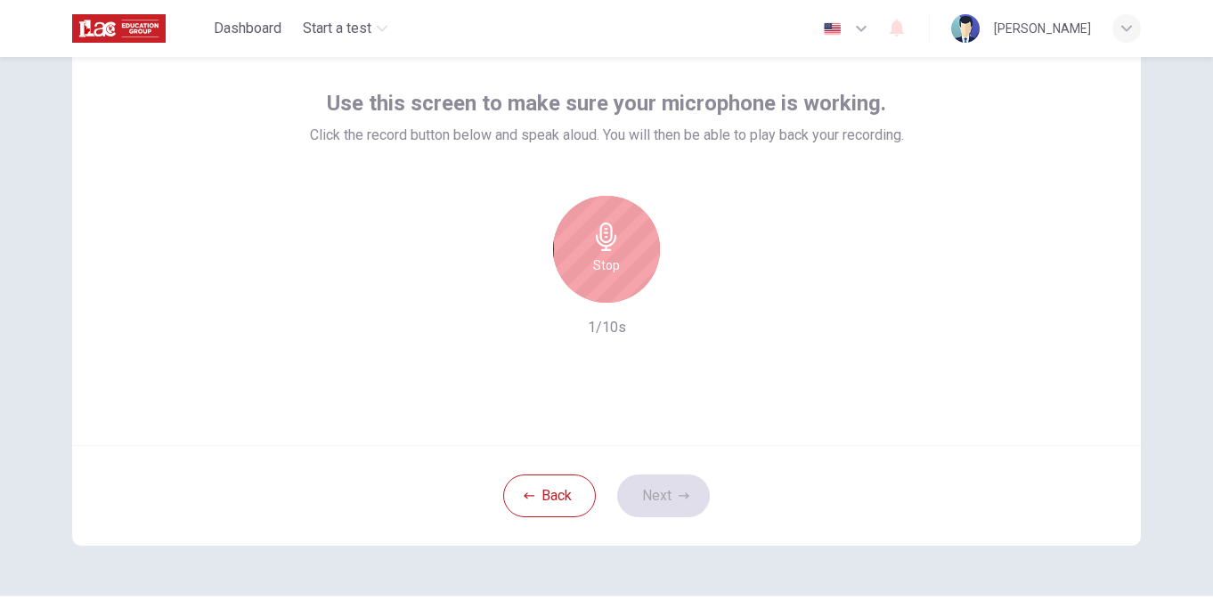
click at [618, 243] on div "Stop" at bounding box center [606, 249] width 107 height 107
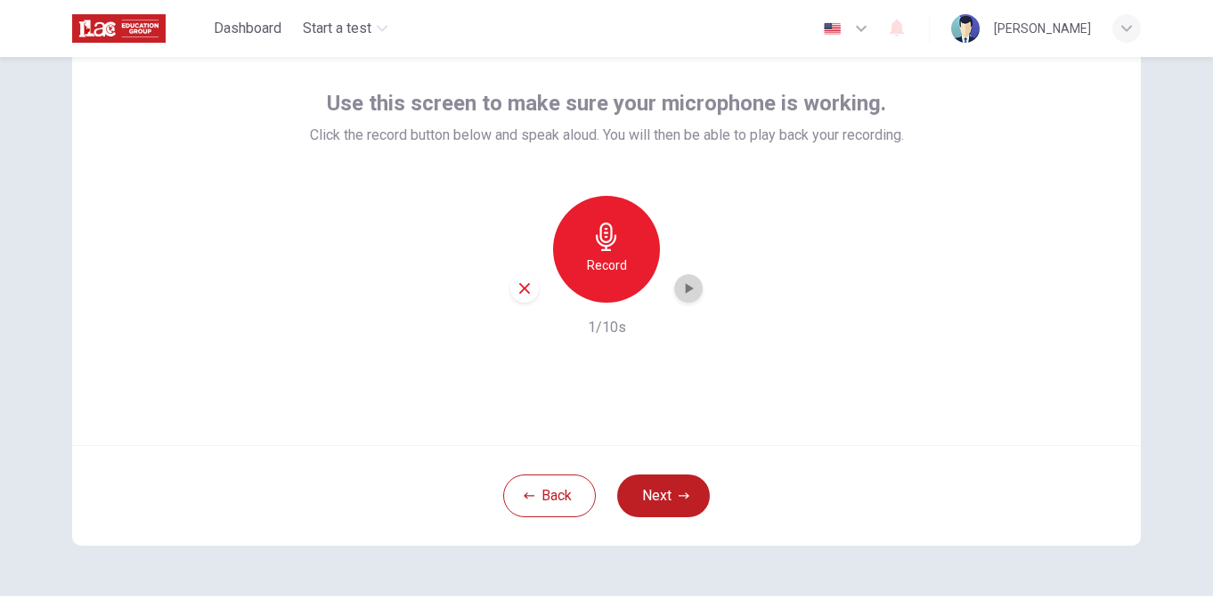
click at [680, 283] on icon "button" at bounding box center [689, 289] width 18 height 18
click at [667, 498] on button "Next" at bounding box center [663, 496] width 93 height 43
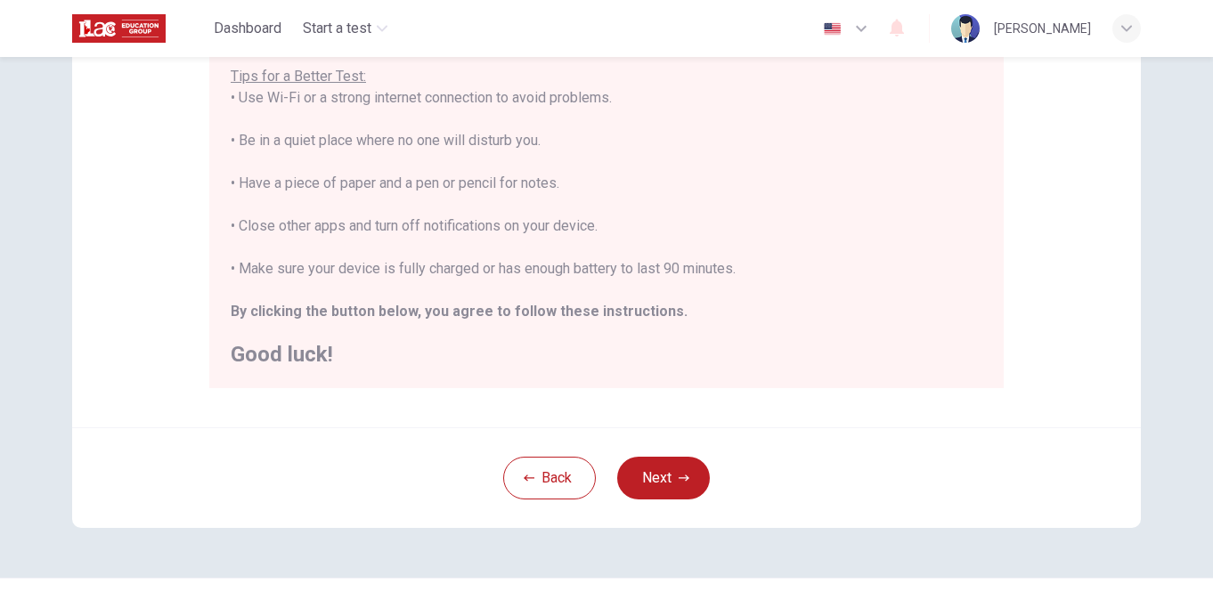
scroll to position [356, 0]
click at [659, 455] on div "Back Next" at bounding box center [606, 477] width 1069 height 101
click at [660, 461] on button "Next" at bounding box center [663, 477] width 93 height 43
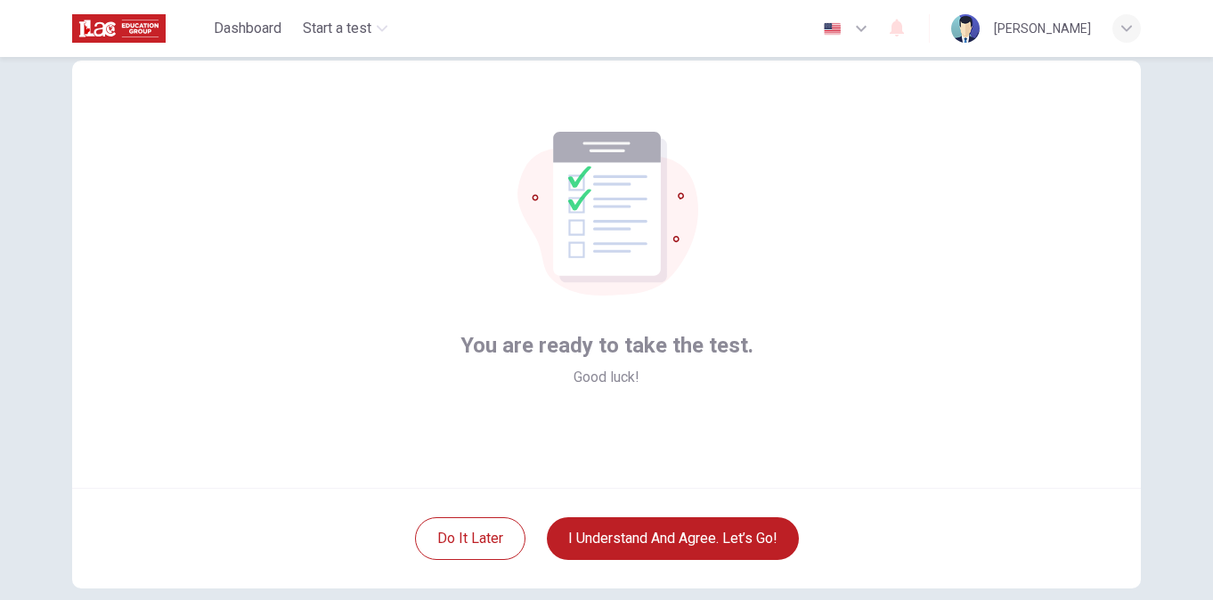
scroll to position [89, 0]
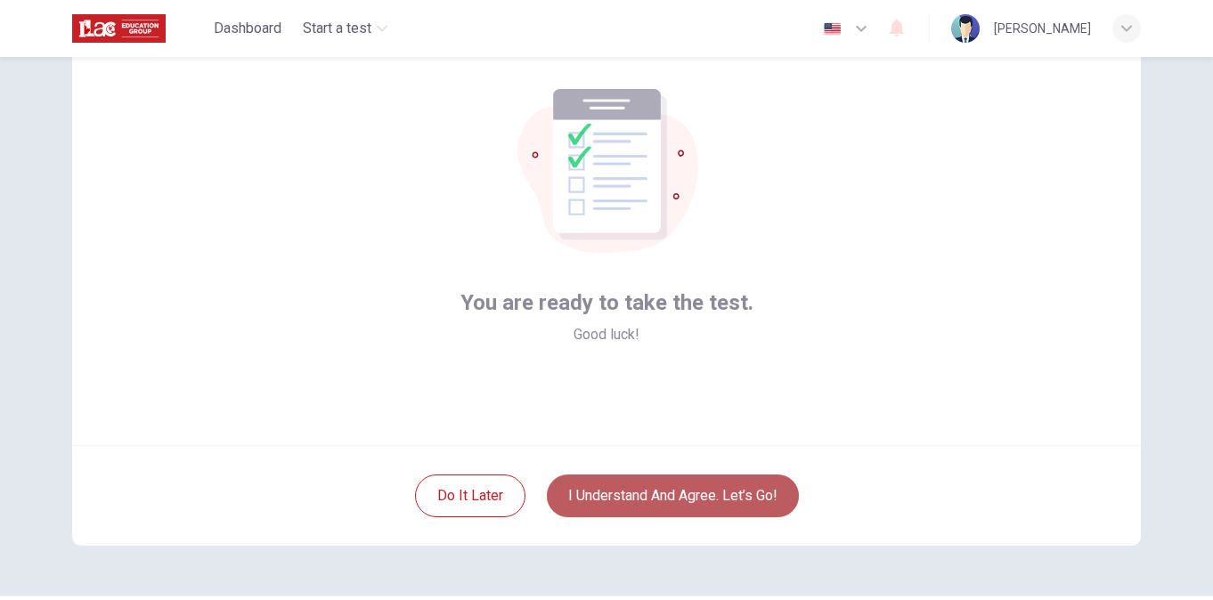
click at [668, 492] on button "I understand and agree. Let’s go!" at bounding box center [673, 496] width 252 height 43
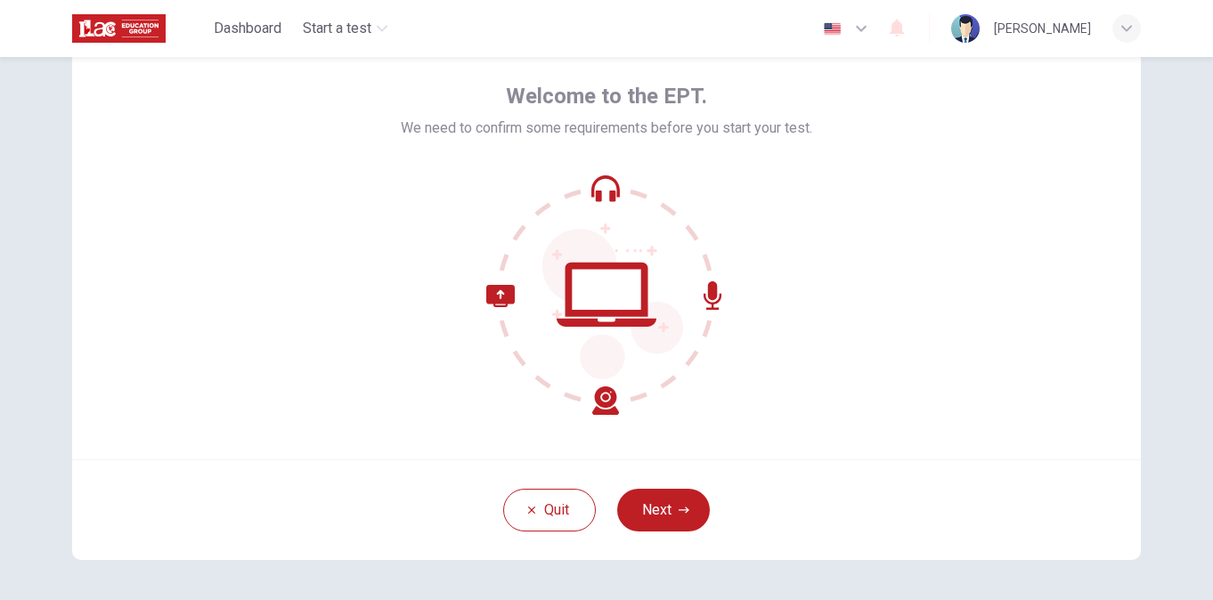
scroll to position [142, 0]
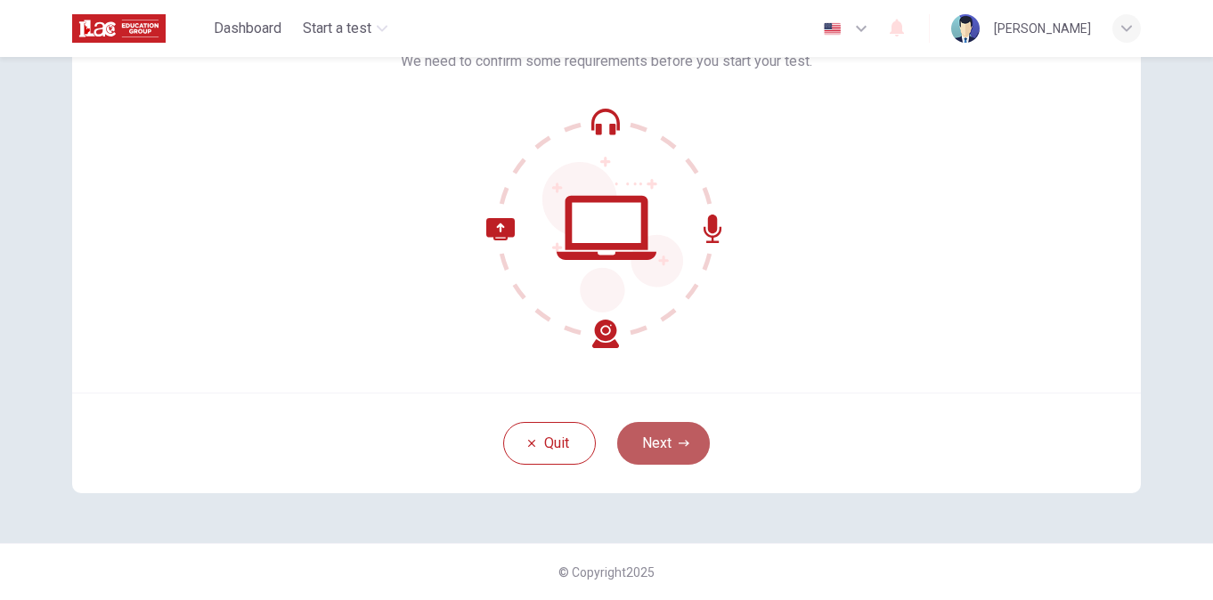
click at [667, 447] on button "Next" at bounding box center [663, 443] width 93 height 43
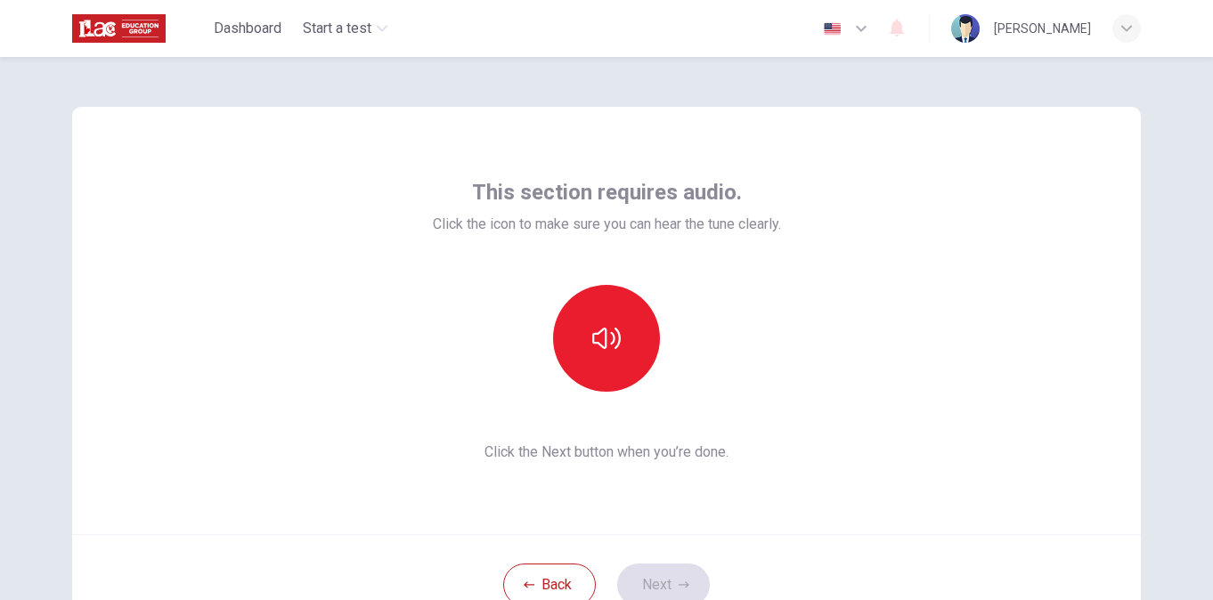
scroll to position [89, 0]
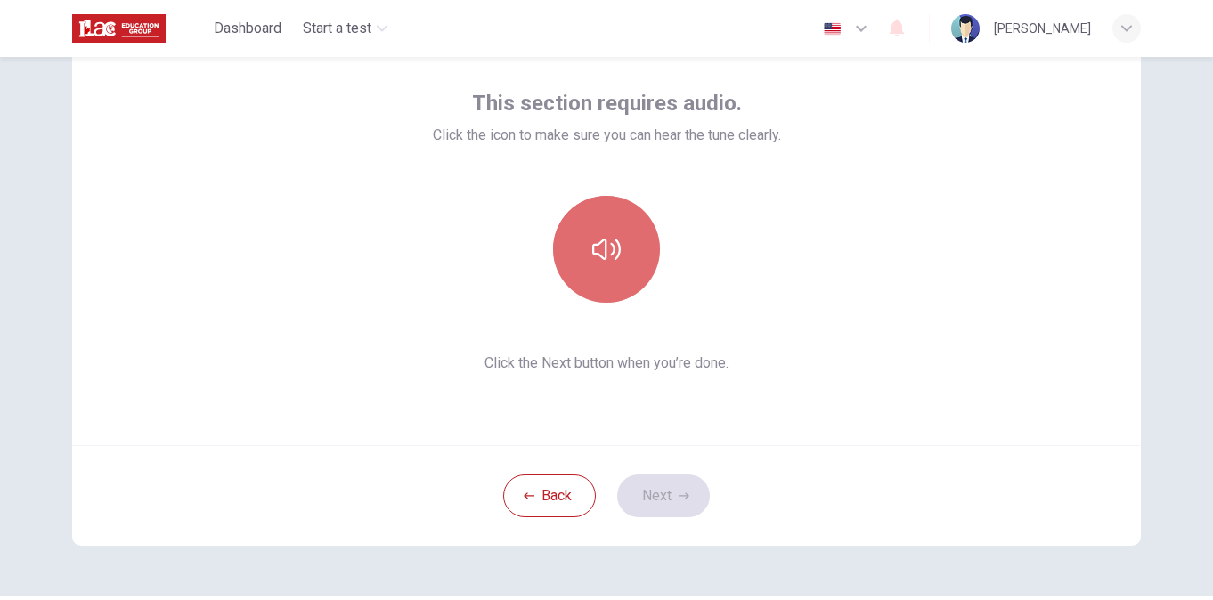
click at [608, 263] on icon "button" at bounding box center [606, 249] width 29 height 29
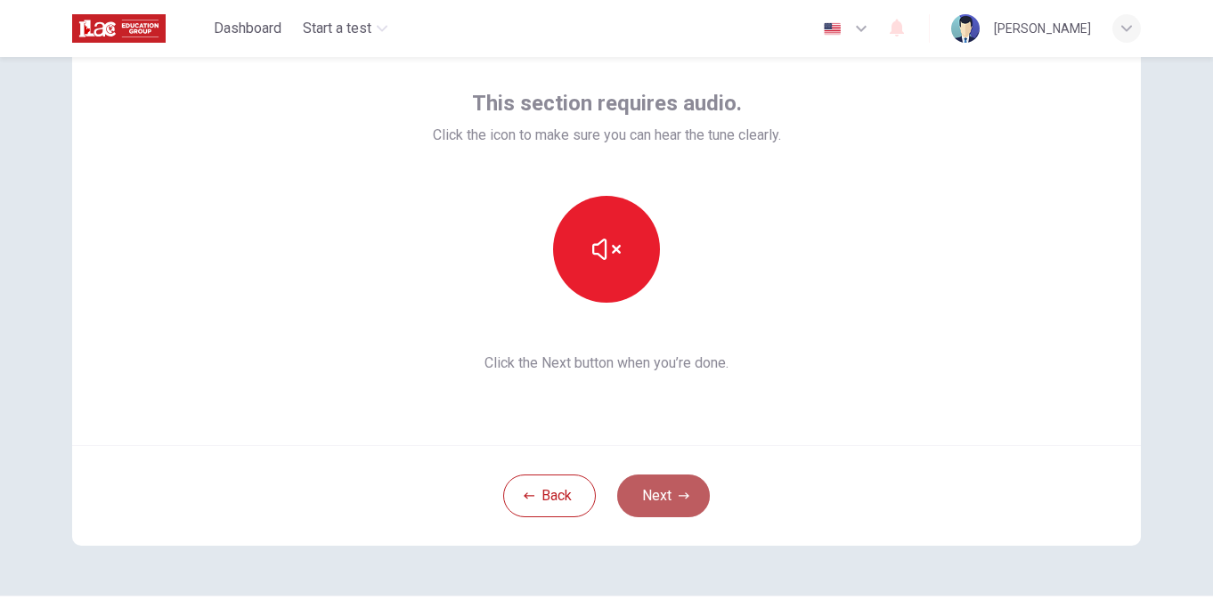
click at [653, 483] on button "Next" at bounding box center [663, 496] width 93 height 43
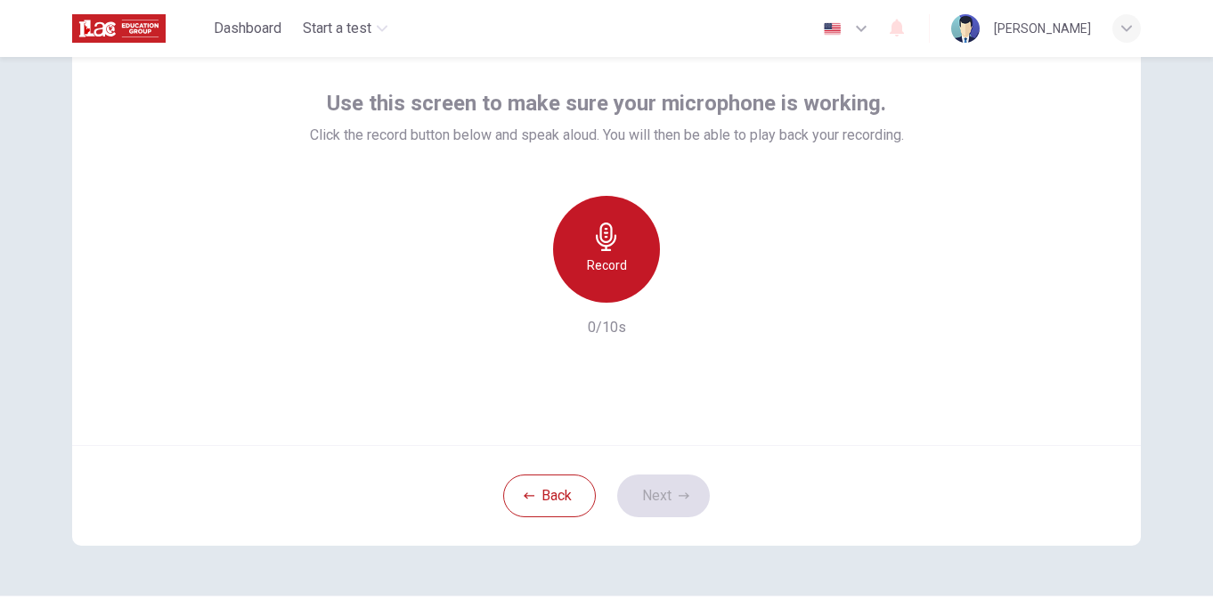
click at [616, 254] on div "Record" at bounding box center [606, 249] width 107 height 107
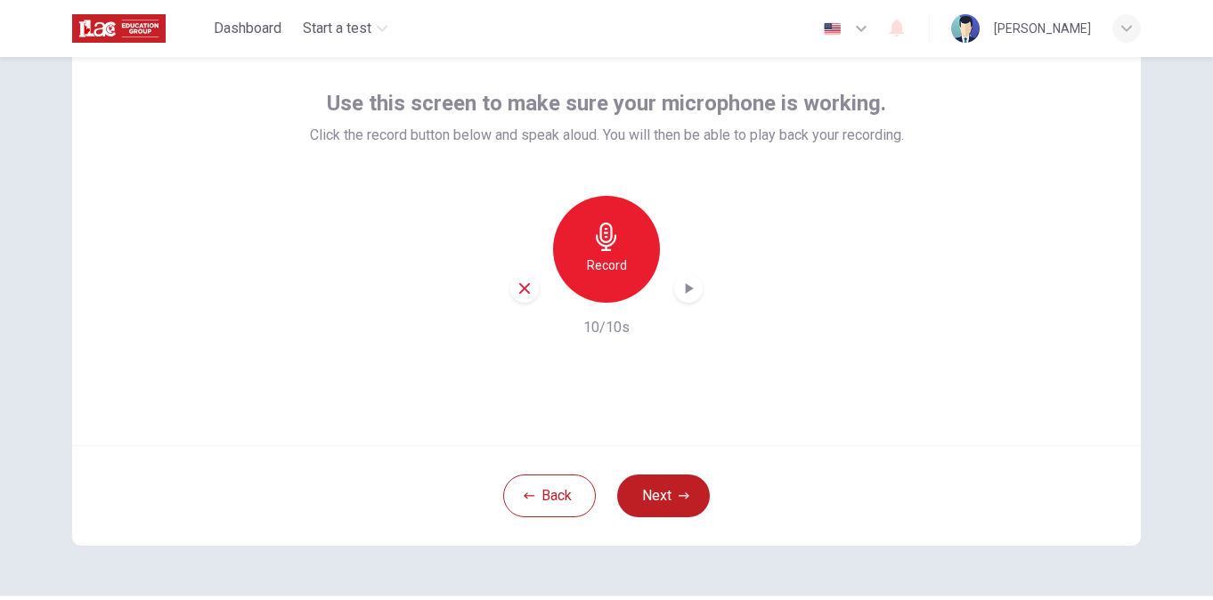
click at [680, 295] on icon "button" at bounding box center [689, 289] width 18 height 18
click at [665, 474] on div "Back Next" at bounding box center [606, 495] width 1069 height 101
click at [665, 488] on button "Next" at bounding box center [663, 496] width 93 height 43
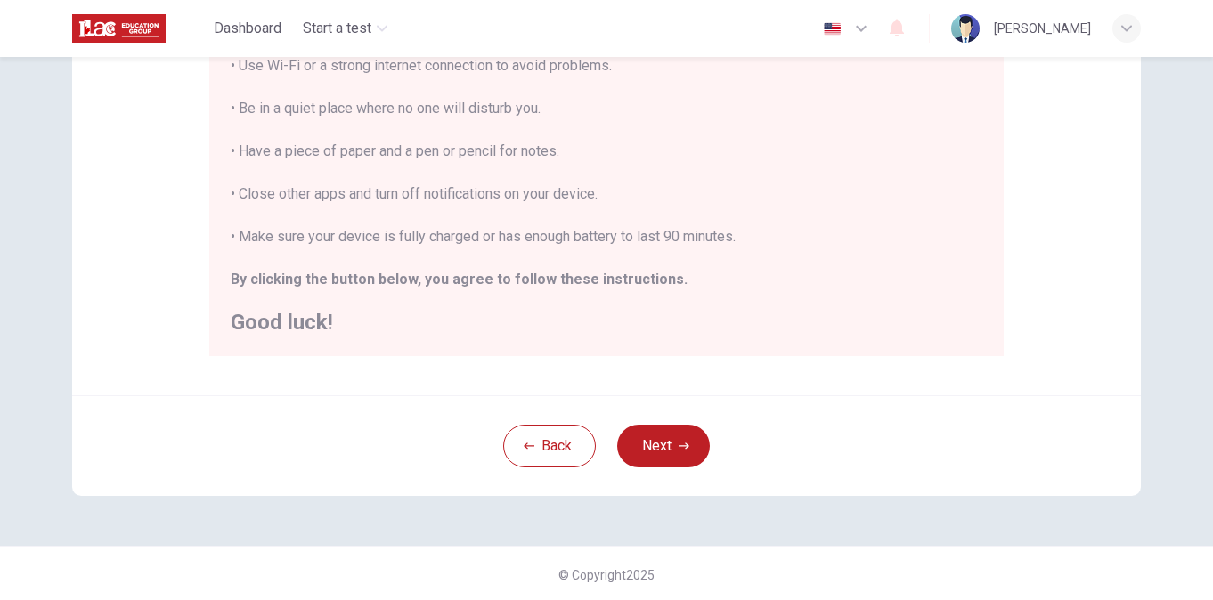
scroll to position [390, 0]
click at [638, 432] on button "Next" at bounding box center [663, 443] width 93 height 43
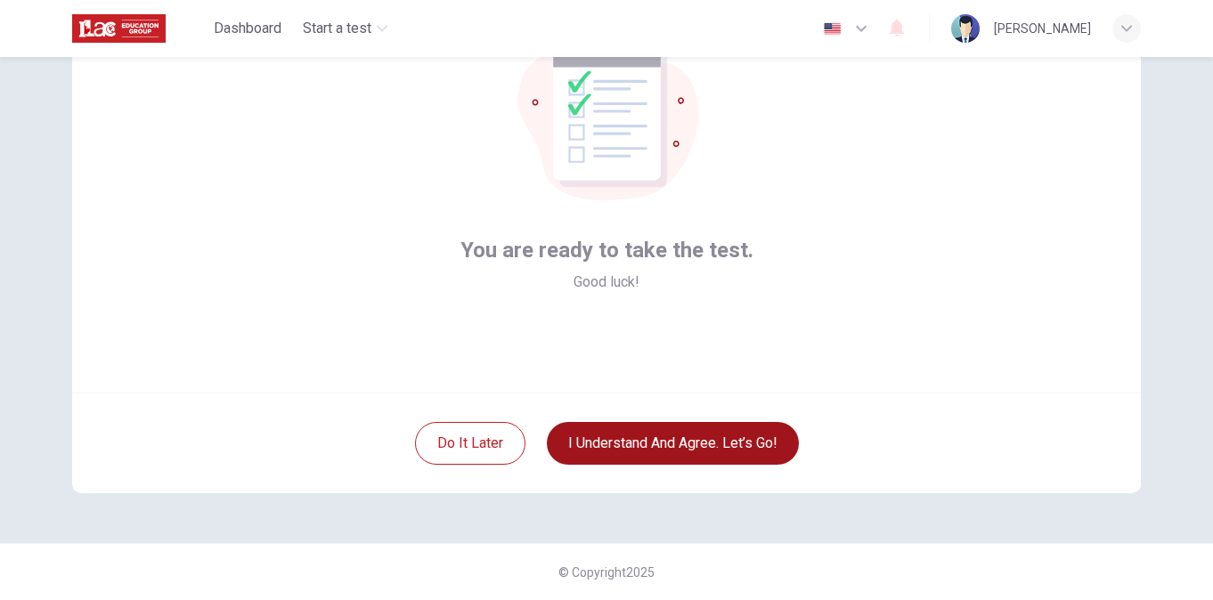
scroll to position [142, 0]
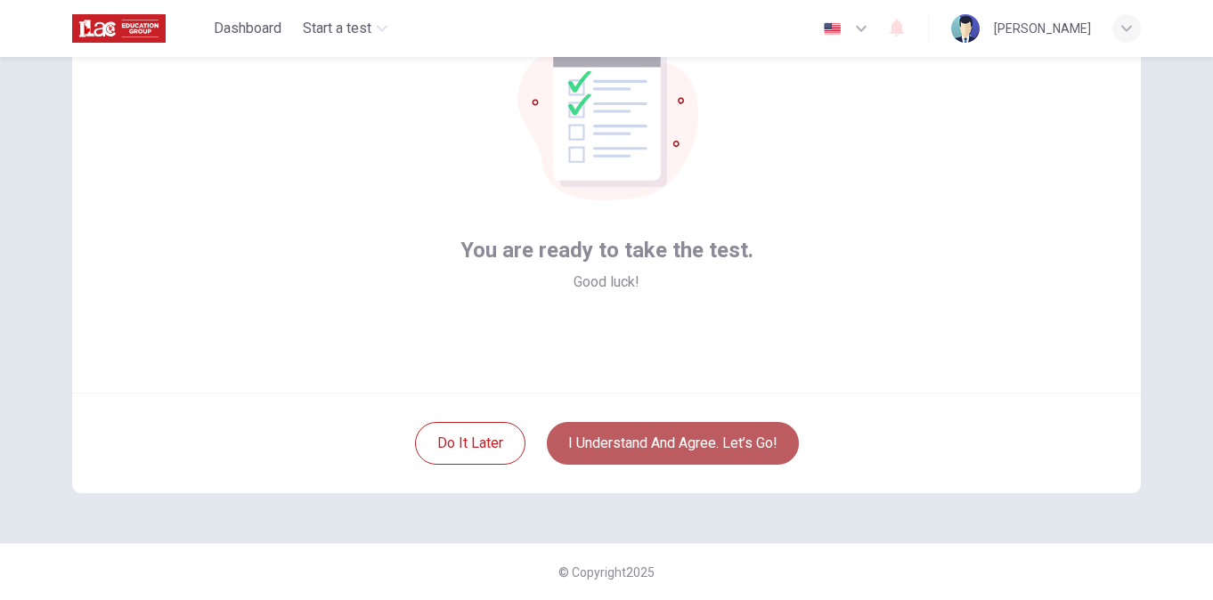
click at [638, 432] on button "I understand and agree. Let’s go!" at bounding box center [673, 443] width 252 height 43
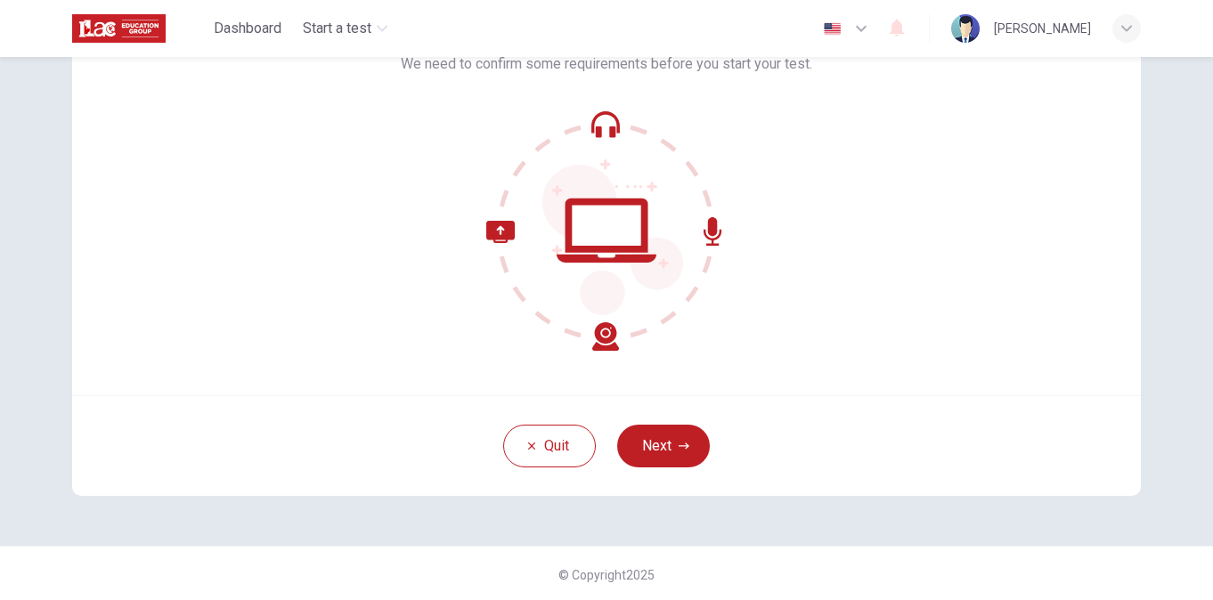
scroll to position [142, 0]
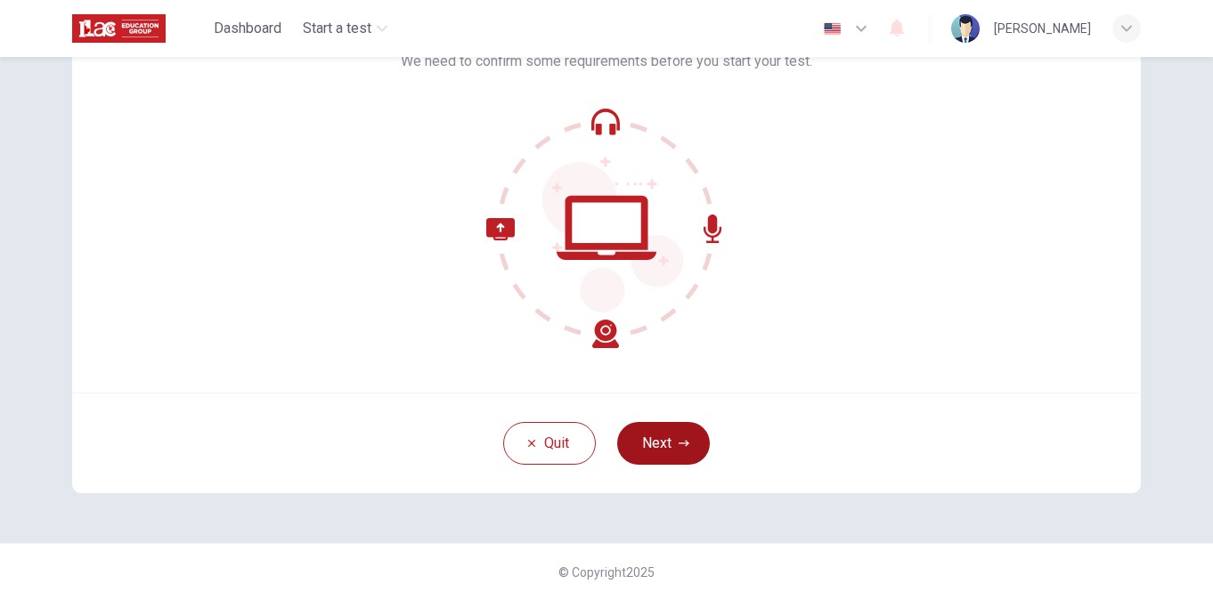
click at [662, 436] on button "Next" at bounding box center [663, 443] width 93 height 43
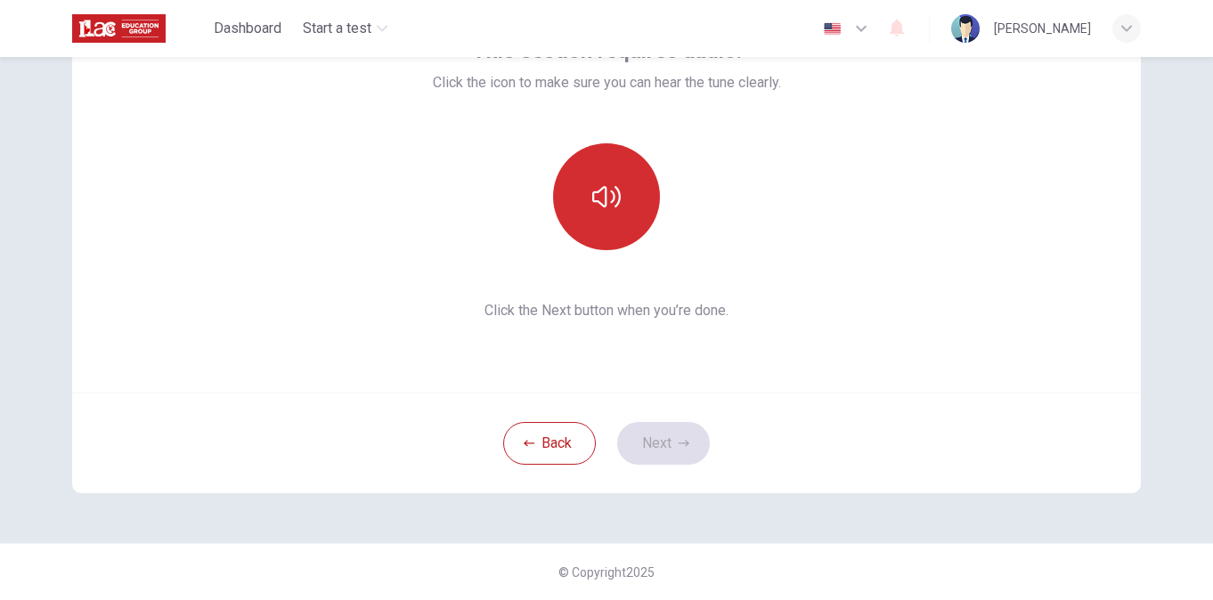
click at [579, 172] on button "button" at bounding box center [606, 196] width 107 height 107
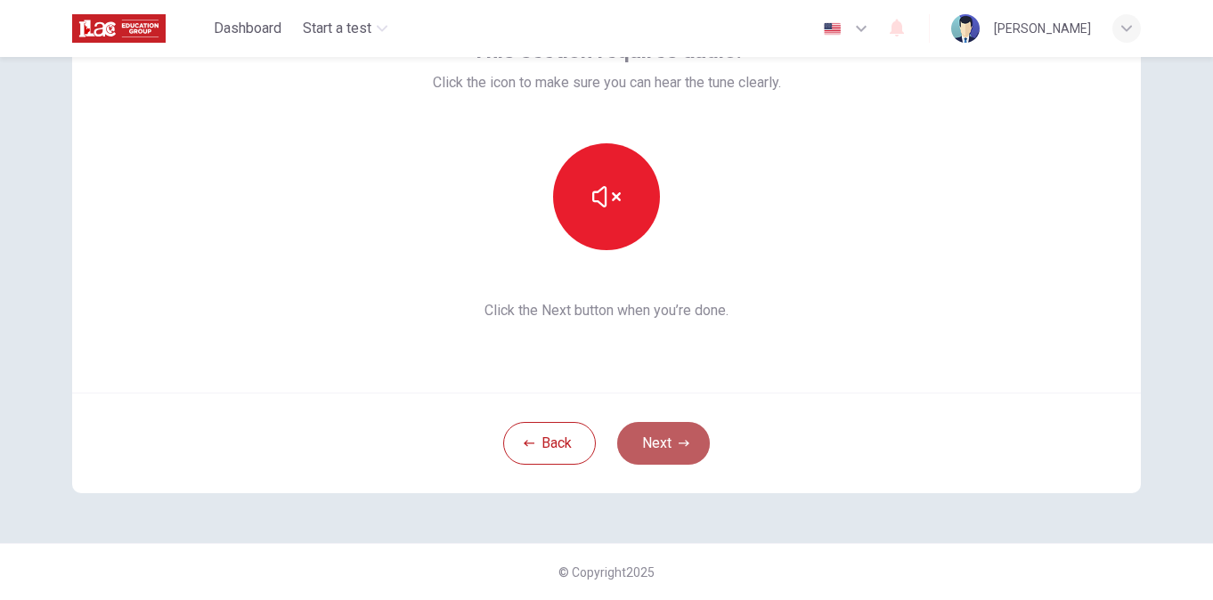
click at [654, 432] on button "Next" at bounding box center [663, 443] width 93 height 43
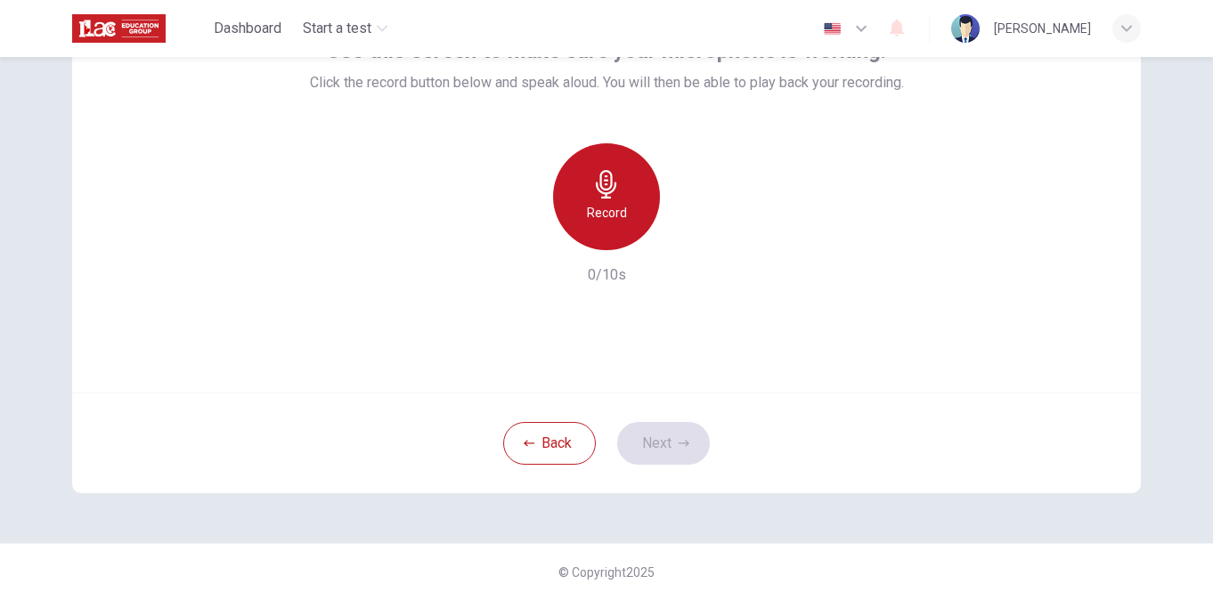
click at [584, 151] on div "Record" at bounding box center [606, 196] width 107 height 107
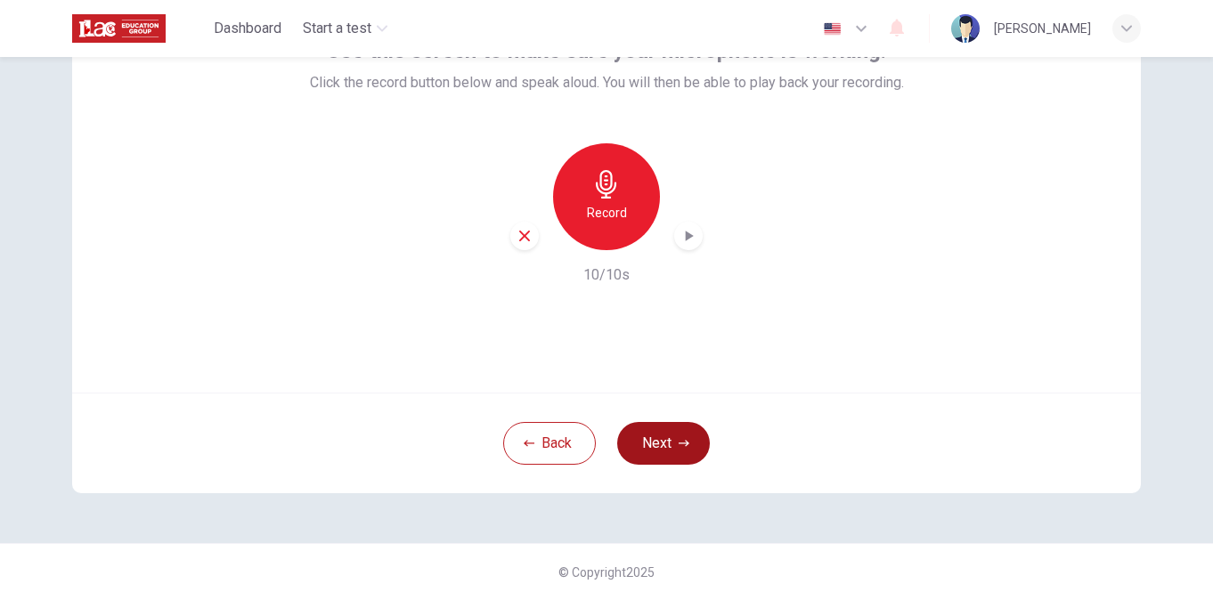
click at [648, 441] on button "Next" at bounding box center [663, 443] width 93 height 43
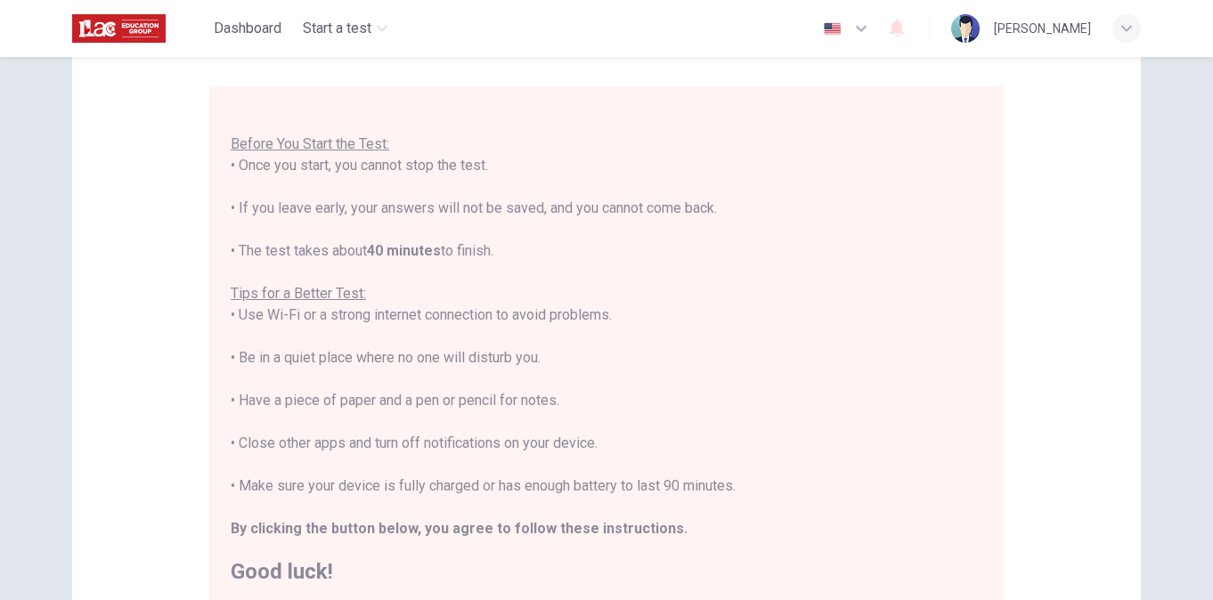
scroll to position [20, 0]
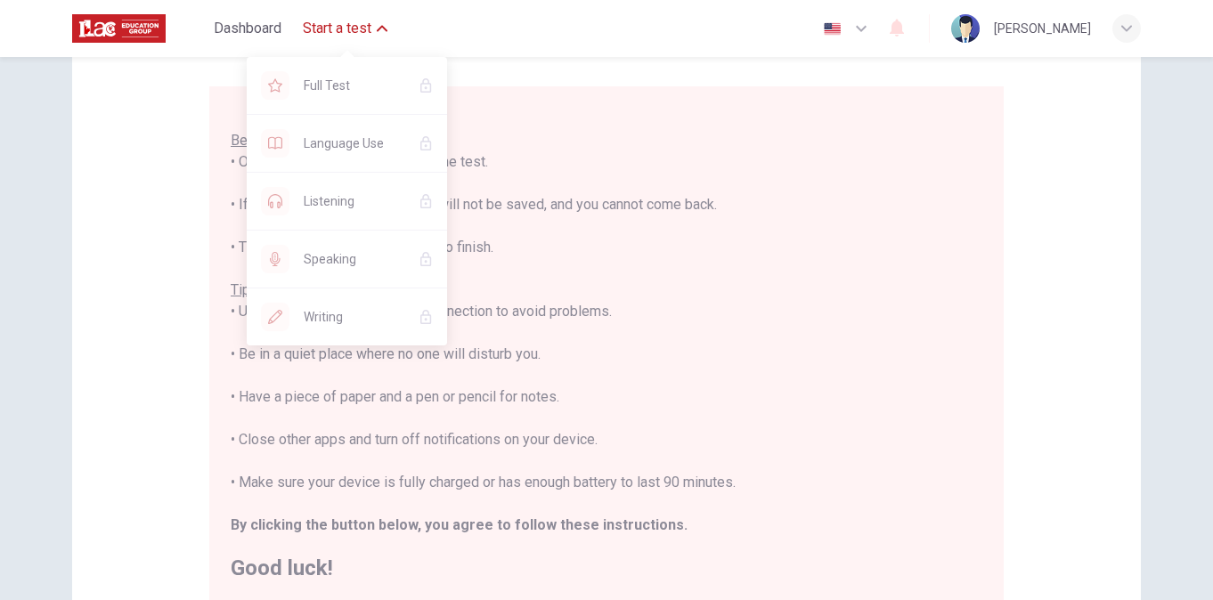
click at [357, 27] on span "Start a test" at bounding box center [337, 28] width 69 height 21
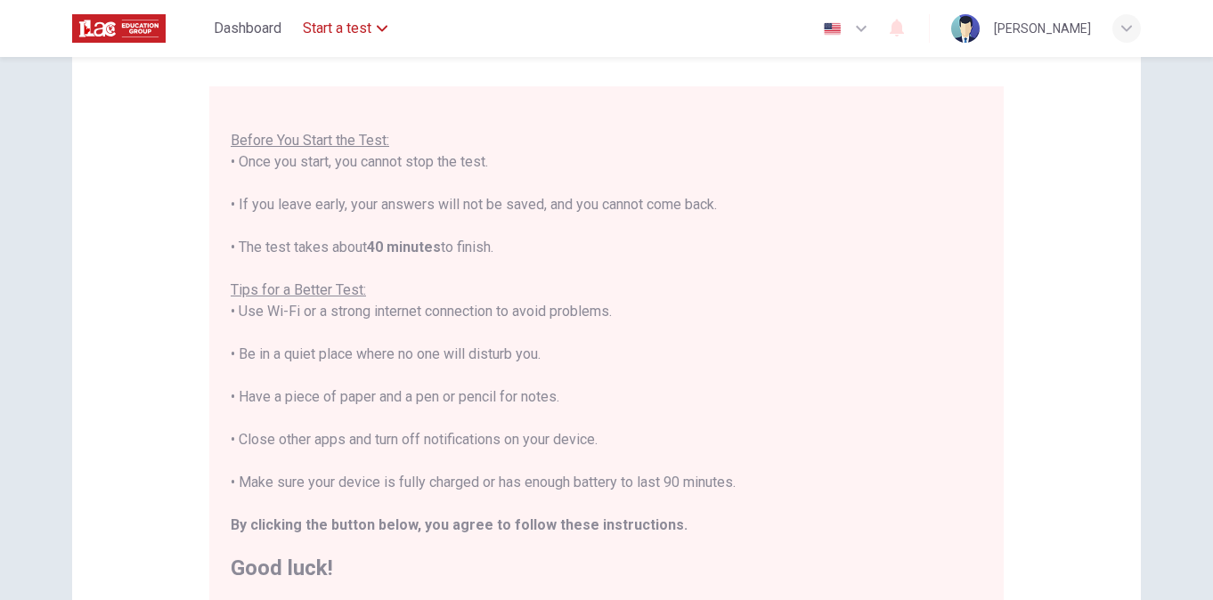
click at [355, 26] on span "Start a test" at bounding box center [337, 28] width 69 height 21
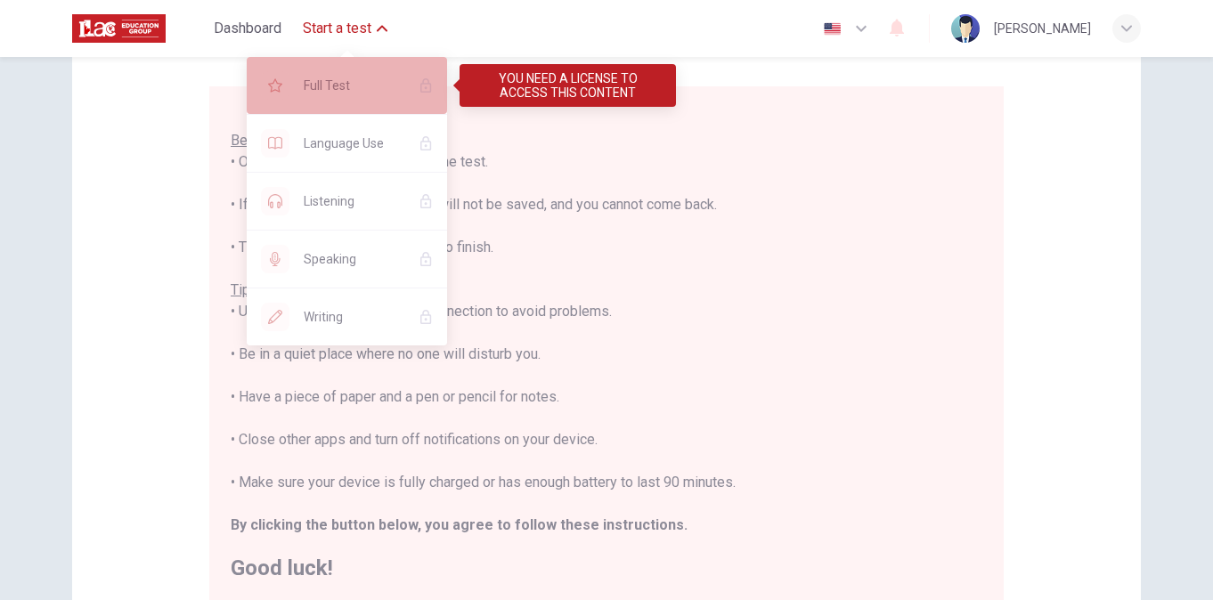
click at [341, 84] on span "Full Test" at bounding box center [354, 85] width 101 height 21
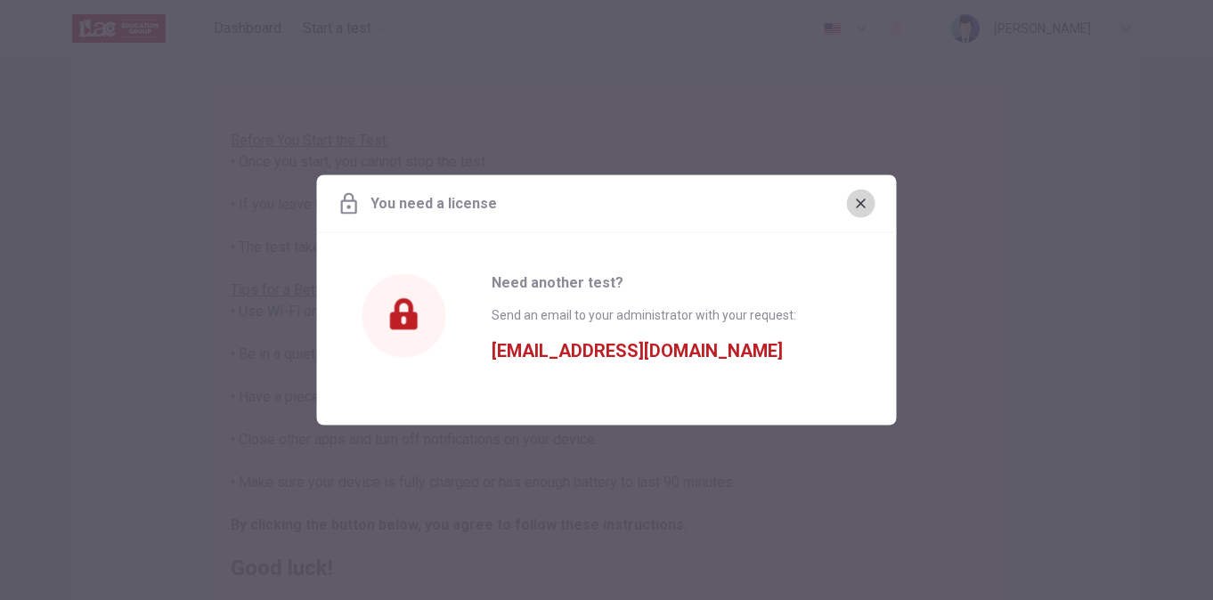
click at [862, 194] on button "button" at bounding box center [861, 204] width 29 height 29
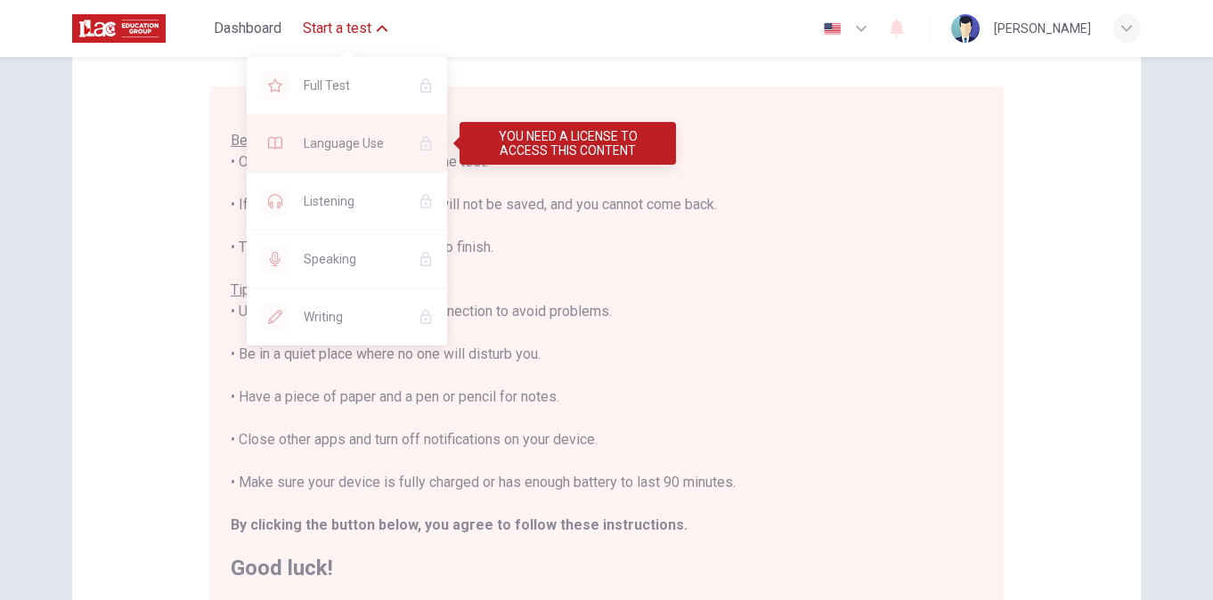
click at [342, 151] on span "Language Use" at bounding box center [354, 143] width 101 height 21
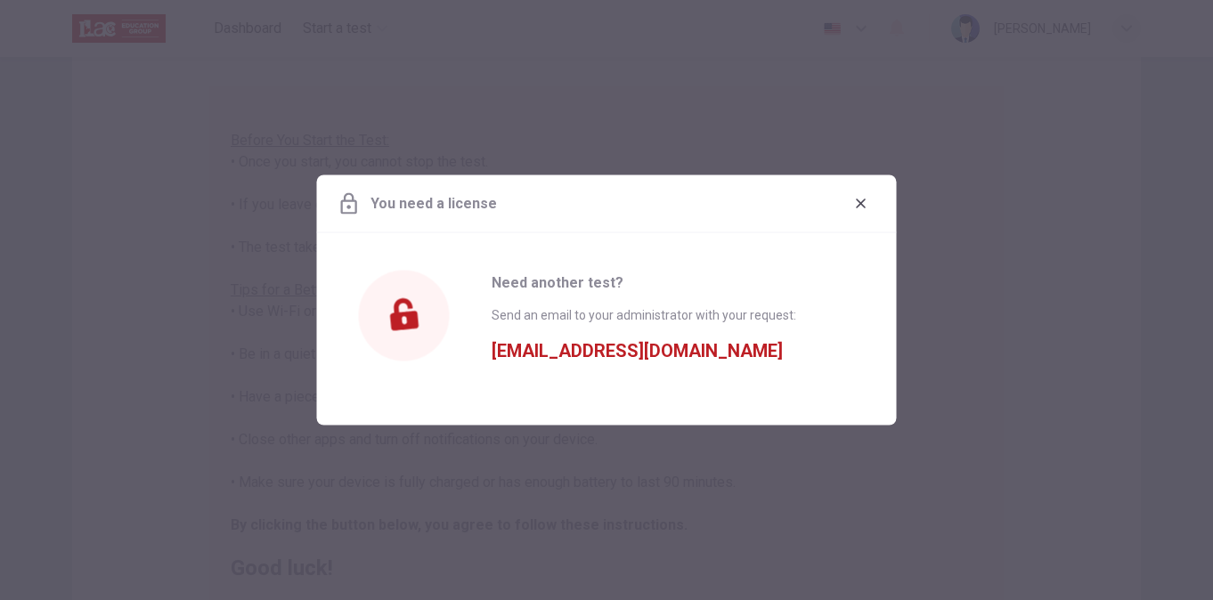
click at [407, 133] on div at bounding box center [606, 300] width 1213 height 600
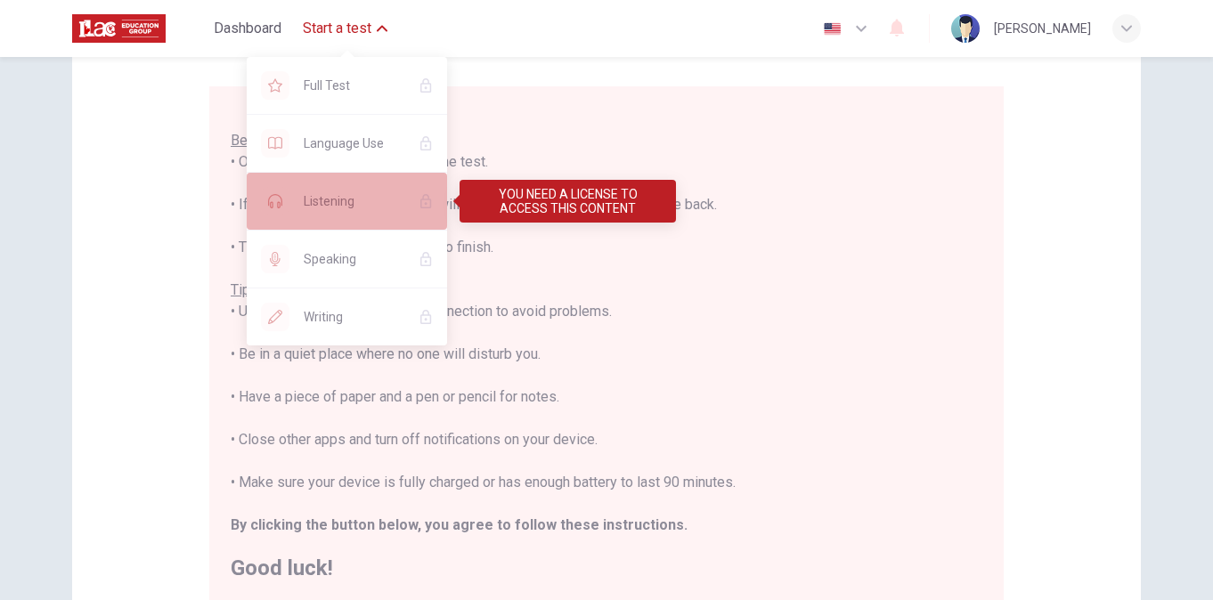
click at [303, 212] on div "Listening" at bounding box center [347, 201] width 200 height 57
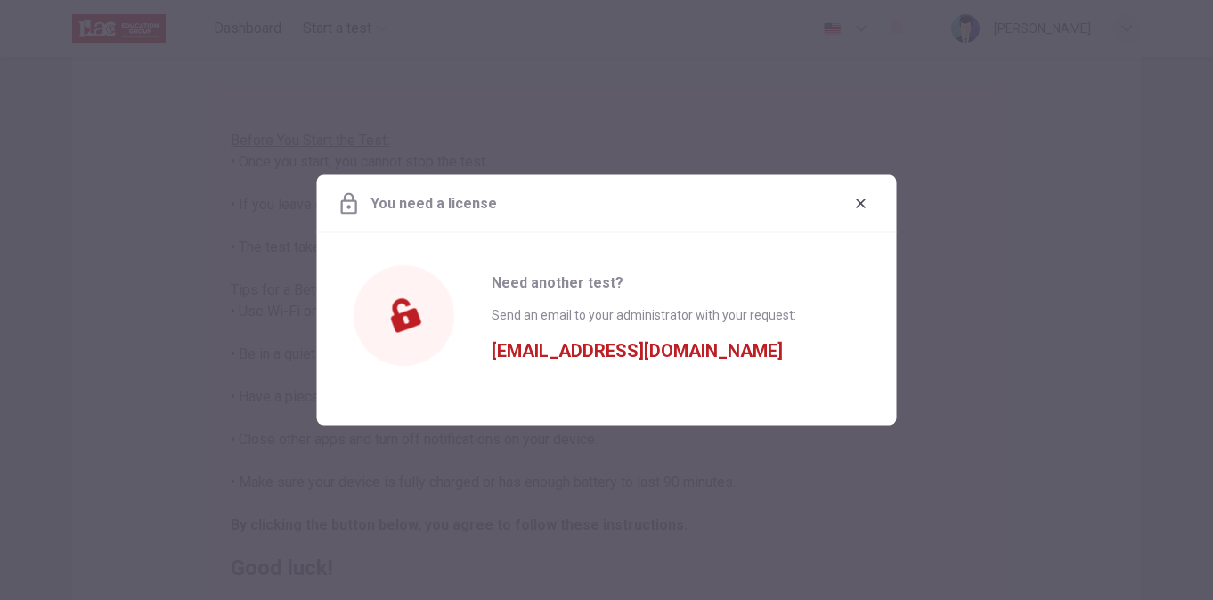
click at [362, 92] on div at bounding box center [606, 300] width 1213 height 600
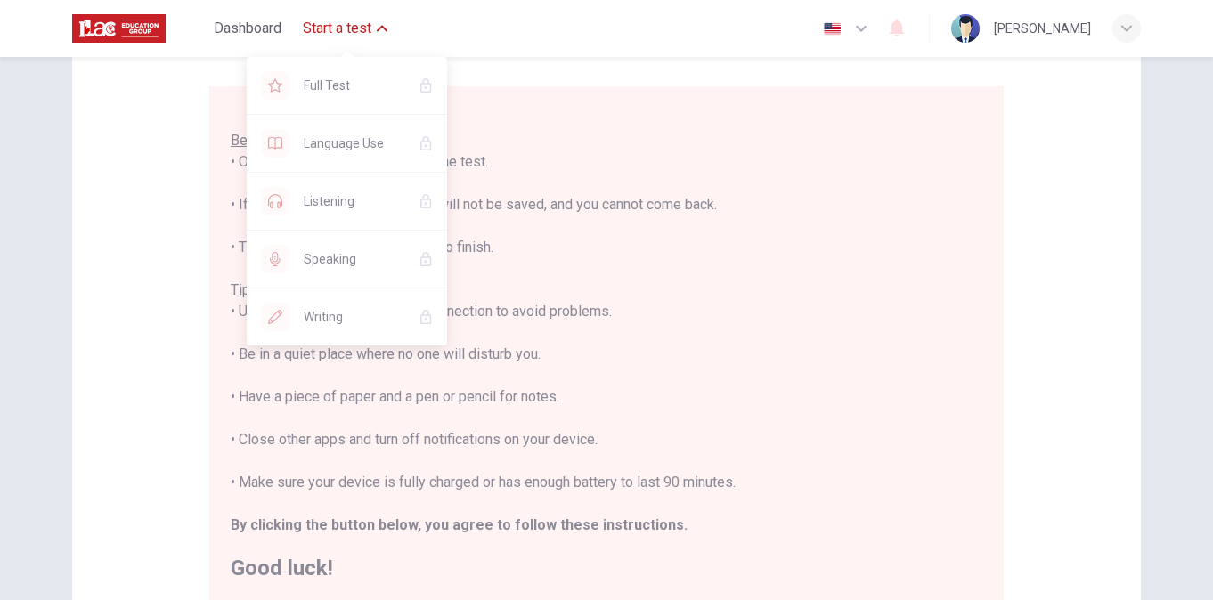
click at [337, 32] on span "Start a test" at bounding box center [337, 28] width 69 height 21
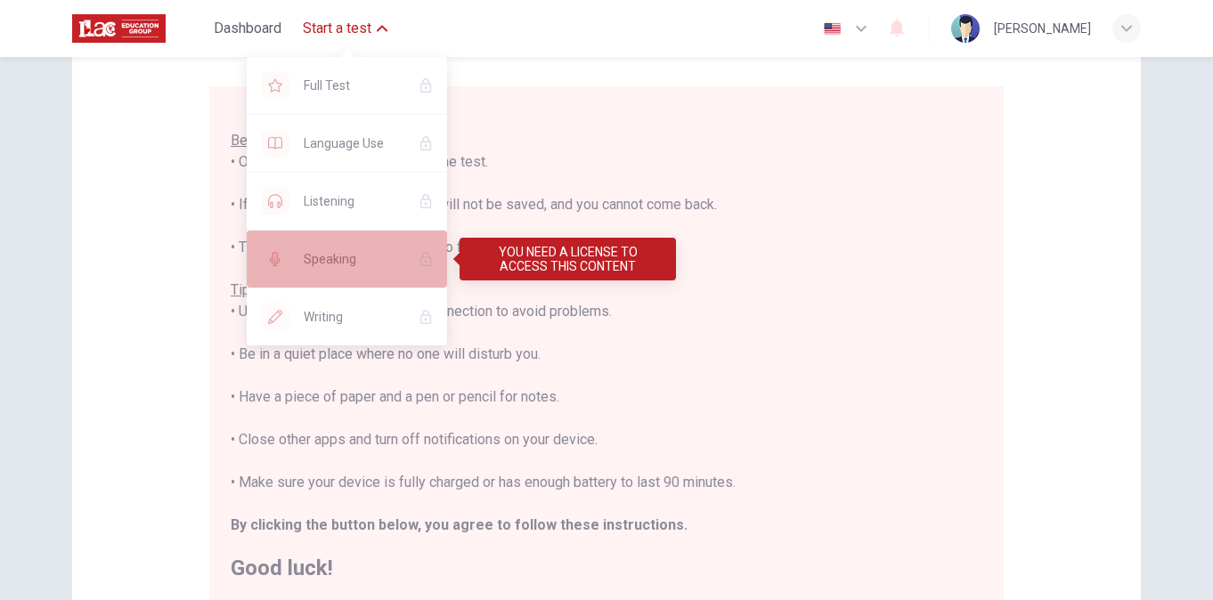
click at [327, 265] on span "Speaking" at bounding box center [354, 259] width 101 height 21
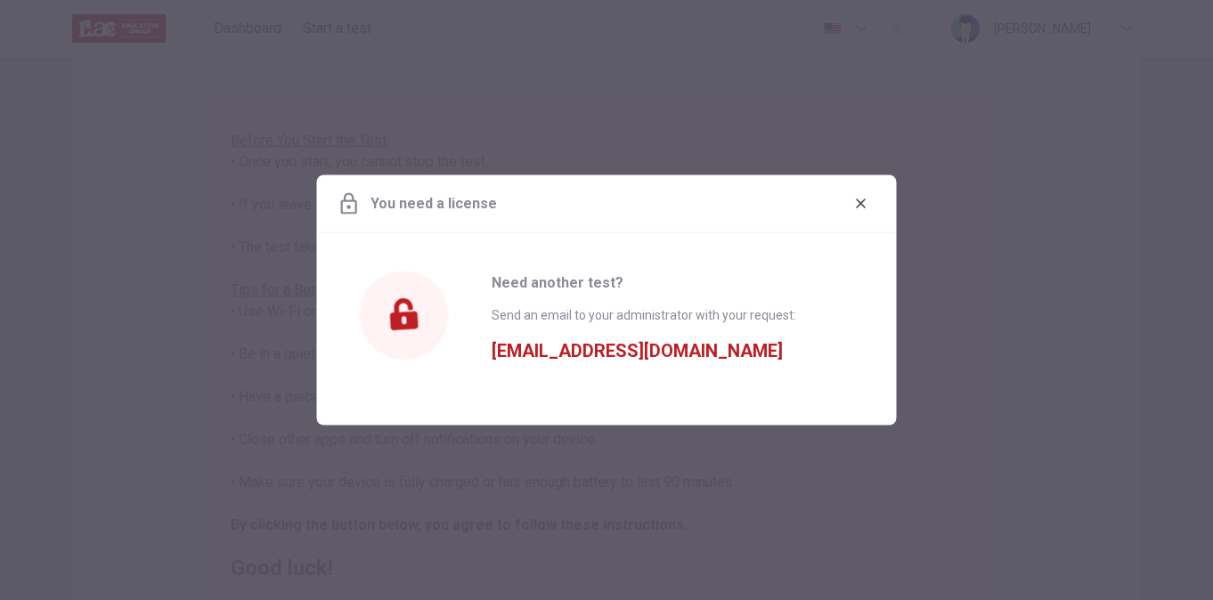
click at [345, 168] on div at bounding box center [606, 300] width 1213 height 600
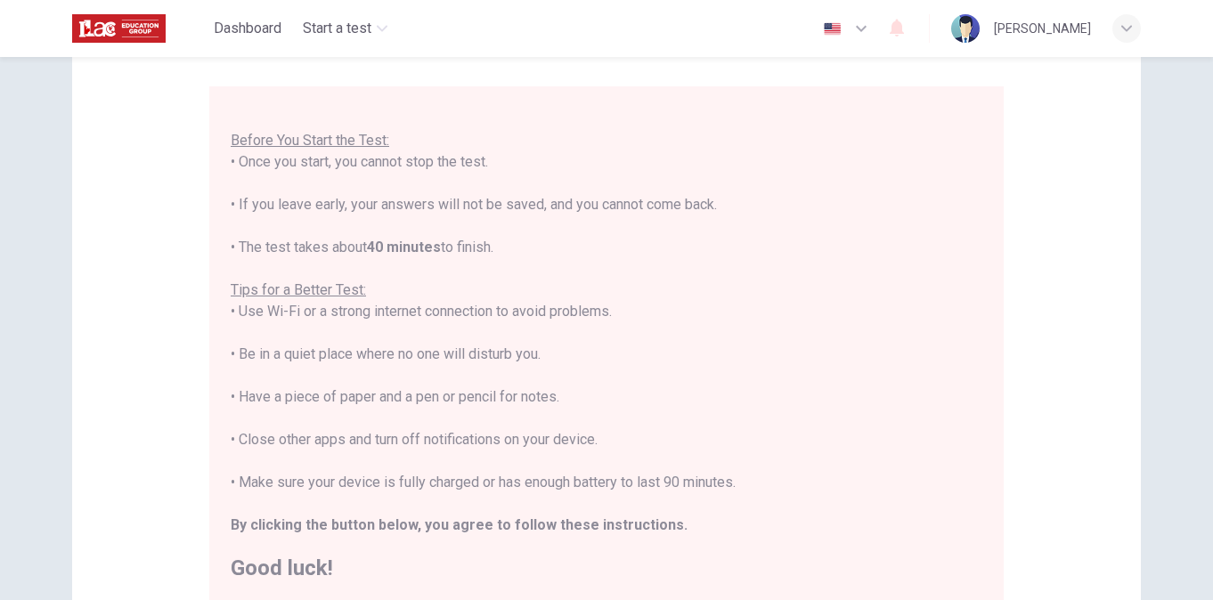
click at [350, 9] on div "Dashboard Start a test English en ​ MANDEEP KAUR" at bounding box center [606, 28] width 1069 height 57
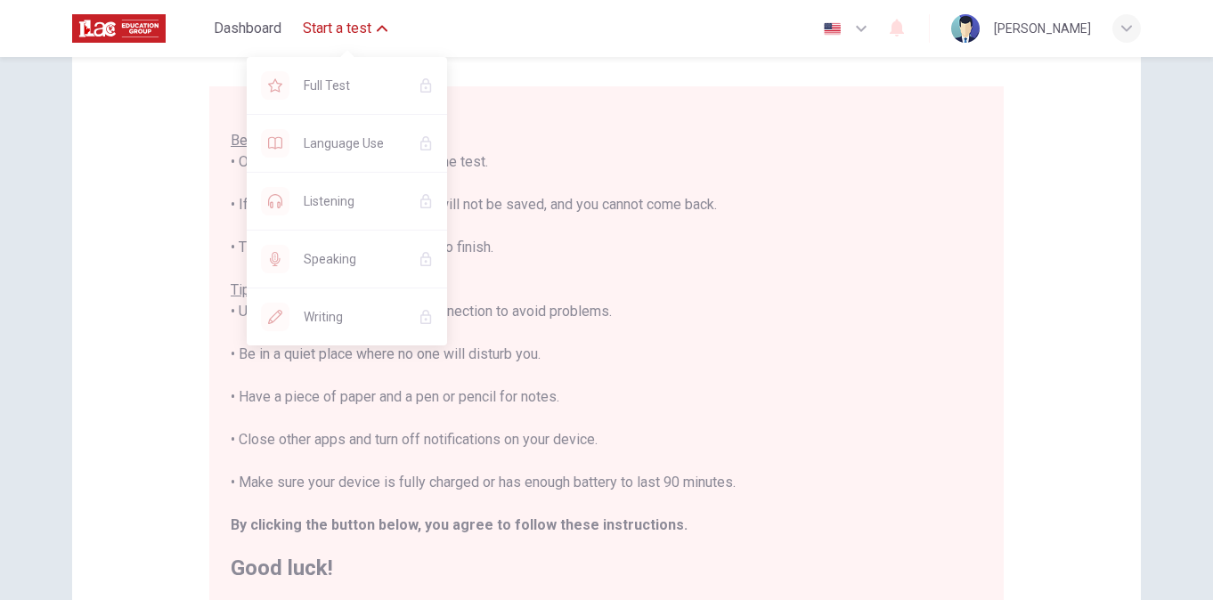
click at [346, 25] on span "Start a test" at bounding box center [337, 28] width 69 height 21
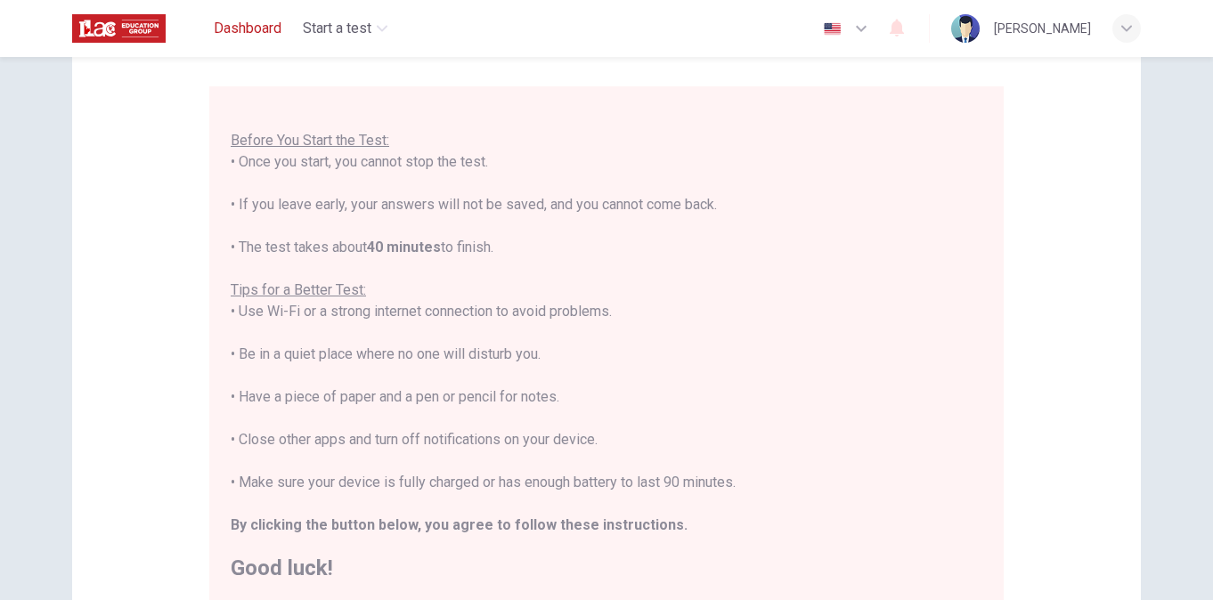
click at [228, 21] on span "Dashboard" at bounding box center [248, 28] width 68 height 21
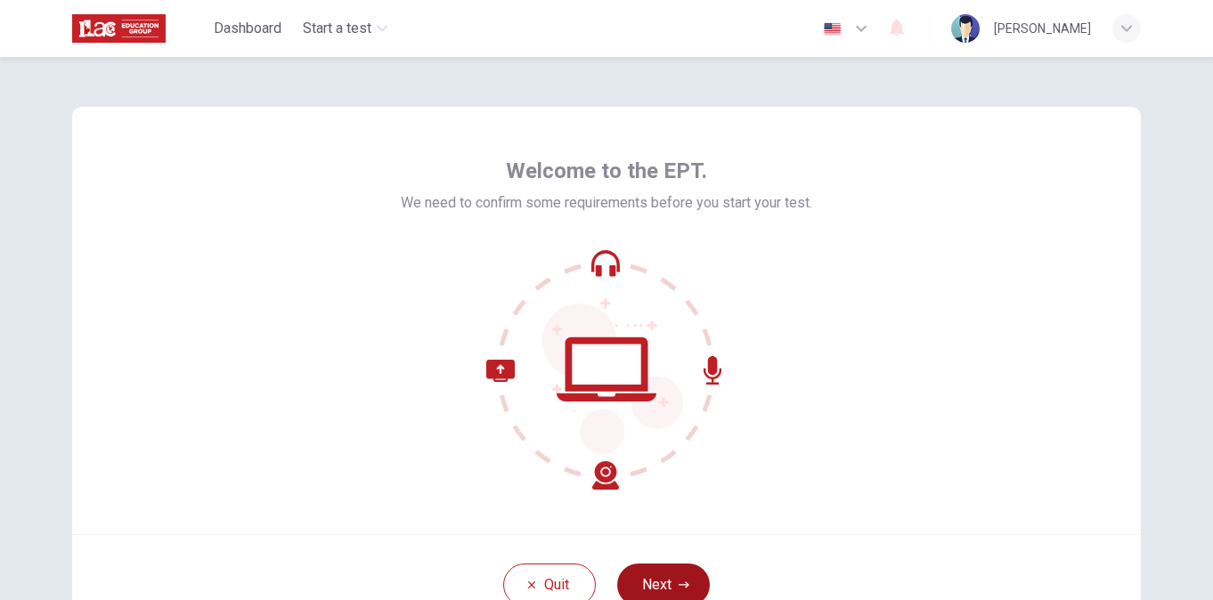
click at [654, 583] on button "Next" at bounding box center [663, 585] width 93 height 43
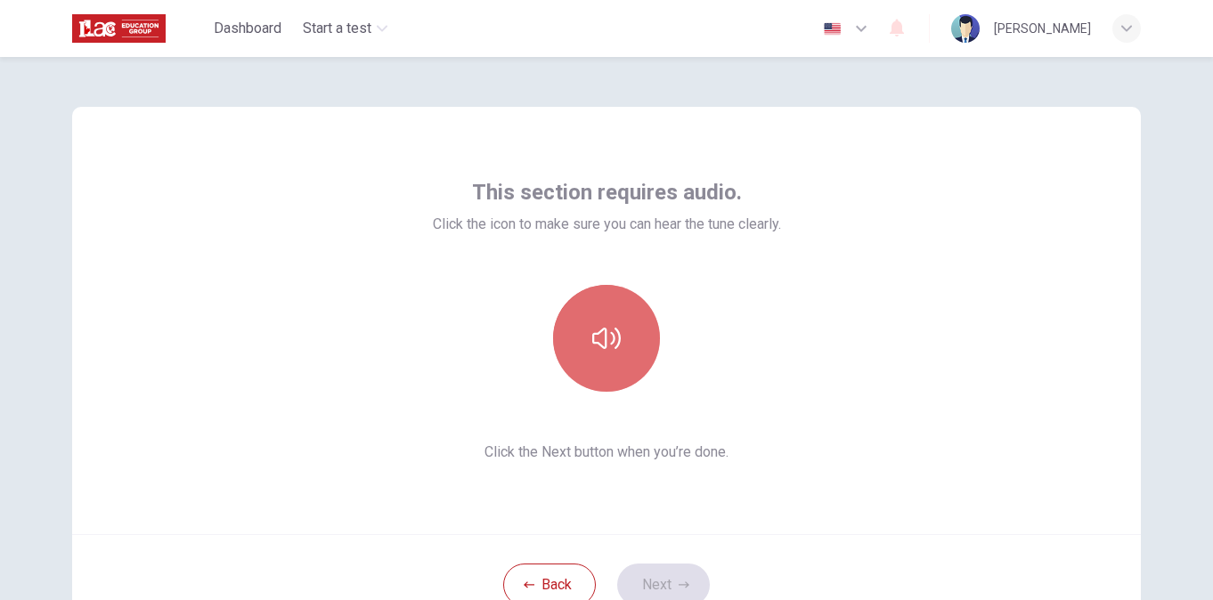
click at [593, 331] on icon "button" at bounding box center [606, 338] width 29 height 29
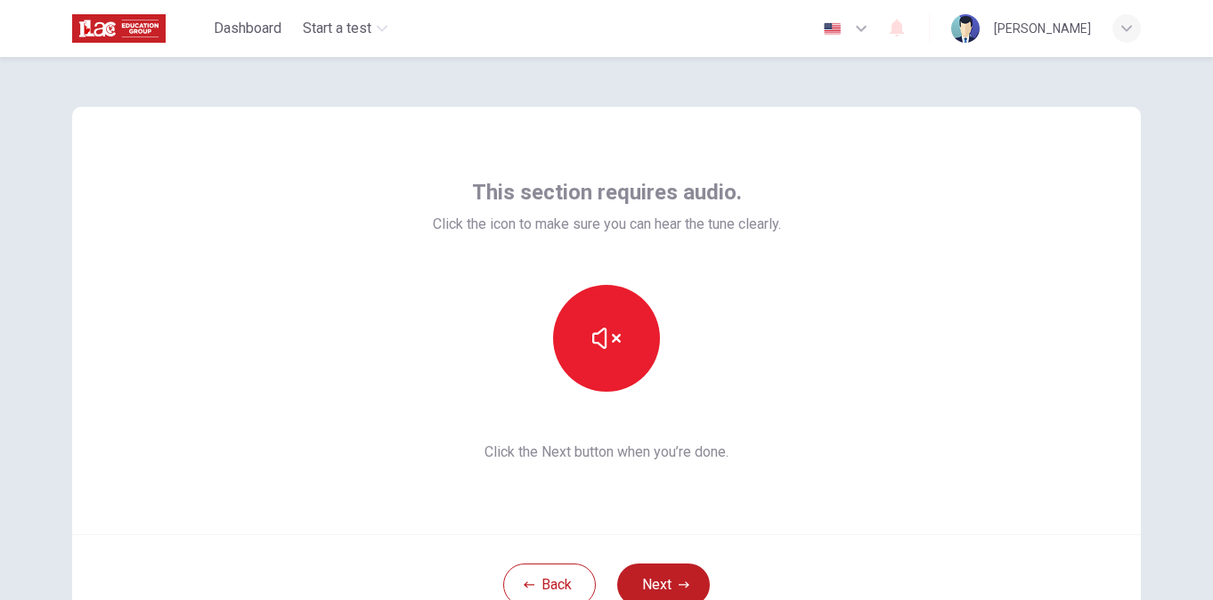
scroll to position [142, 0]
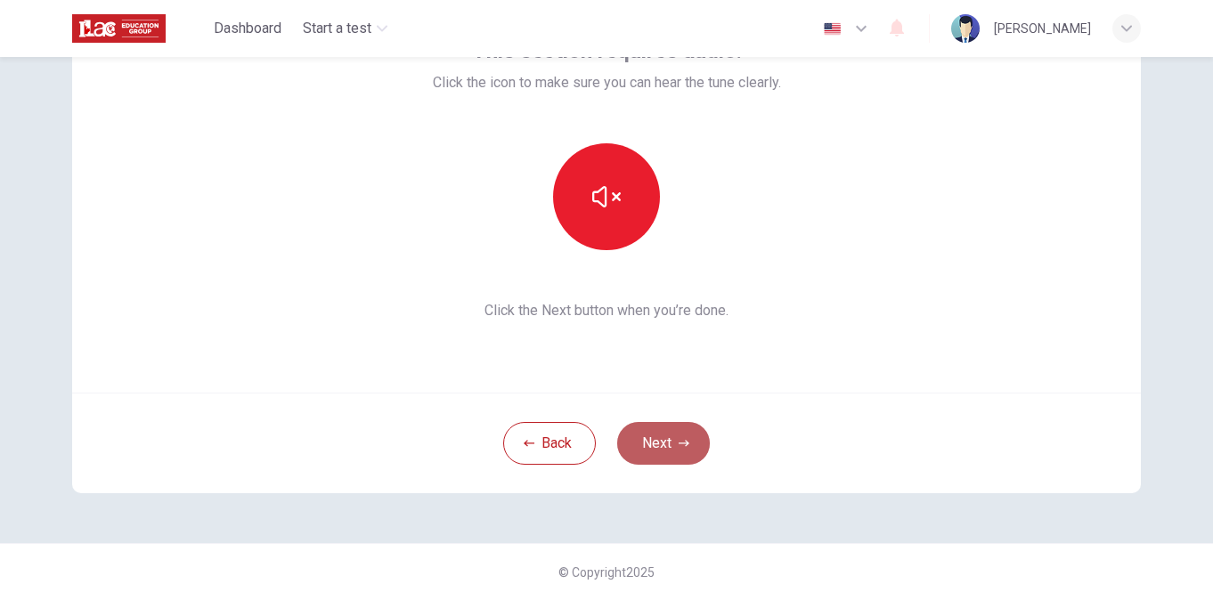
click at [669, 438] on button "Next" at bounding box center [663, 443] width 93 height 43
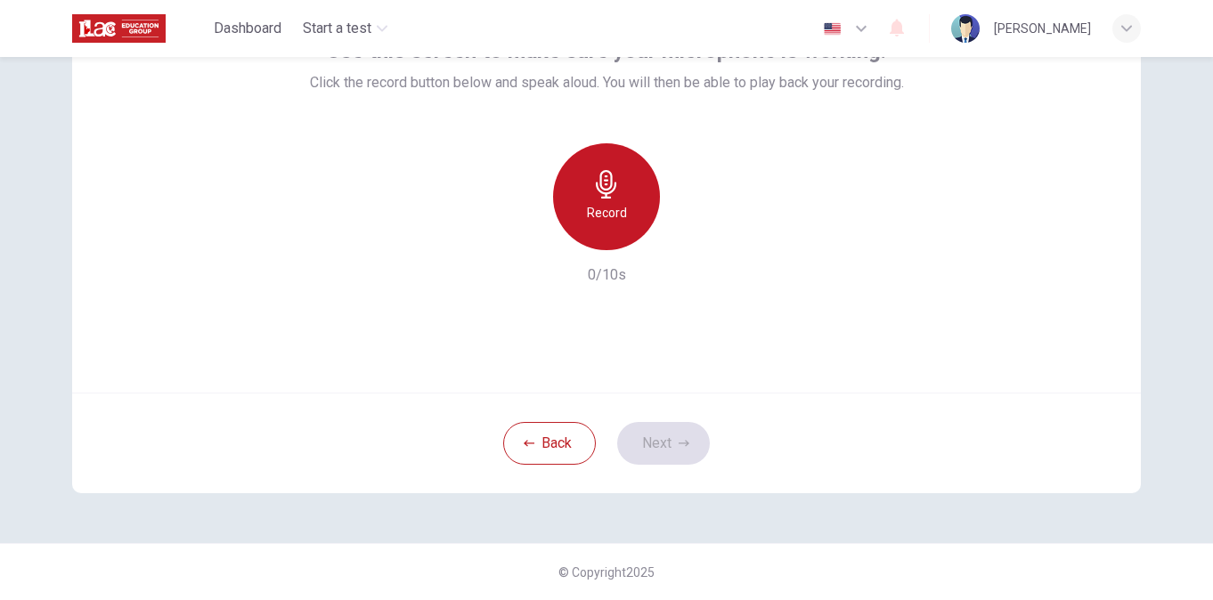
click at [582, 191] on div "Record" at bounding box center [606, 196] width 107 height 107
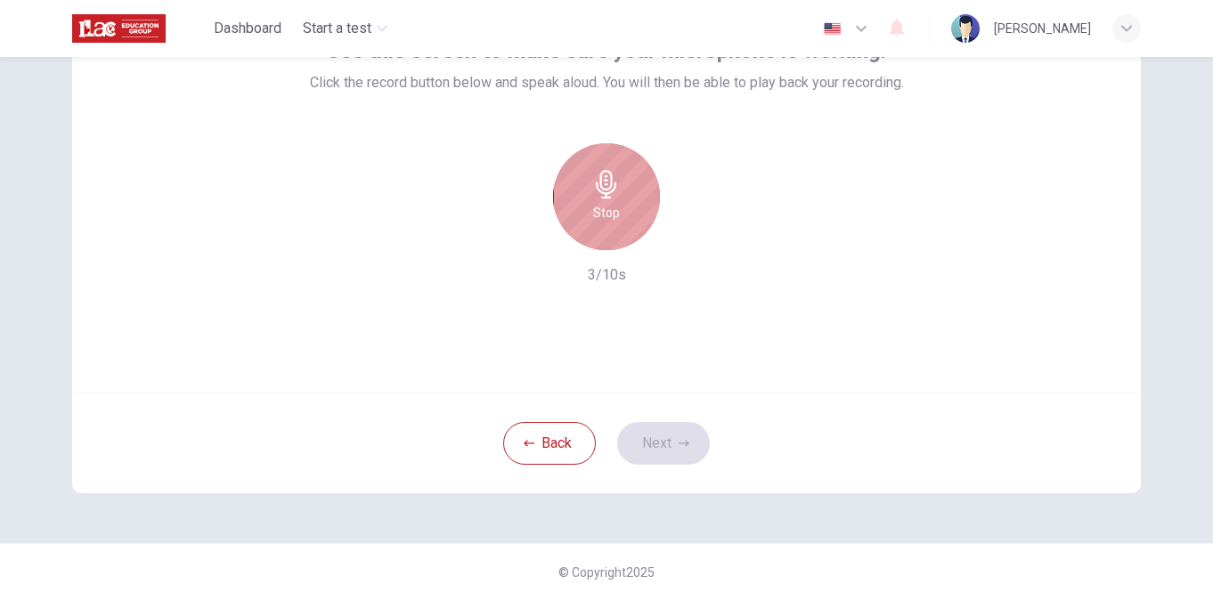
click at [582, 191] on div "Stop" at bounding box center [606, 196] width 107 height 107
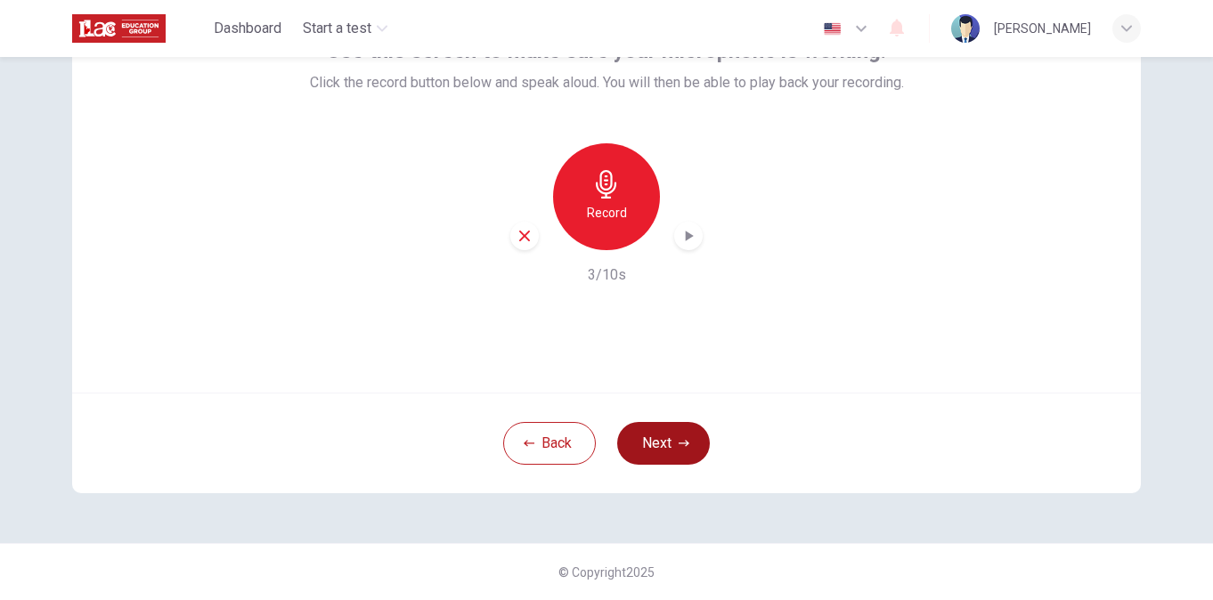
click at [649, 444] on button "Next" at bounding box center [663, 443] width 93 height 43
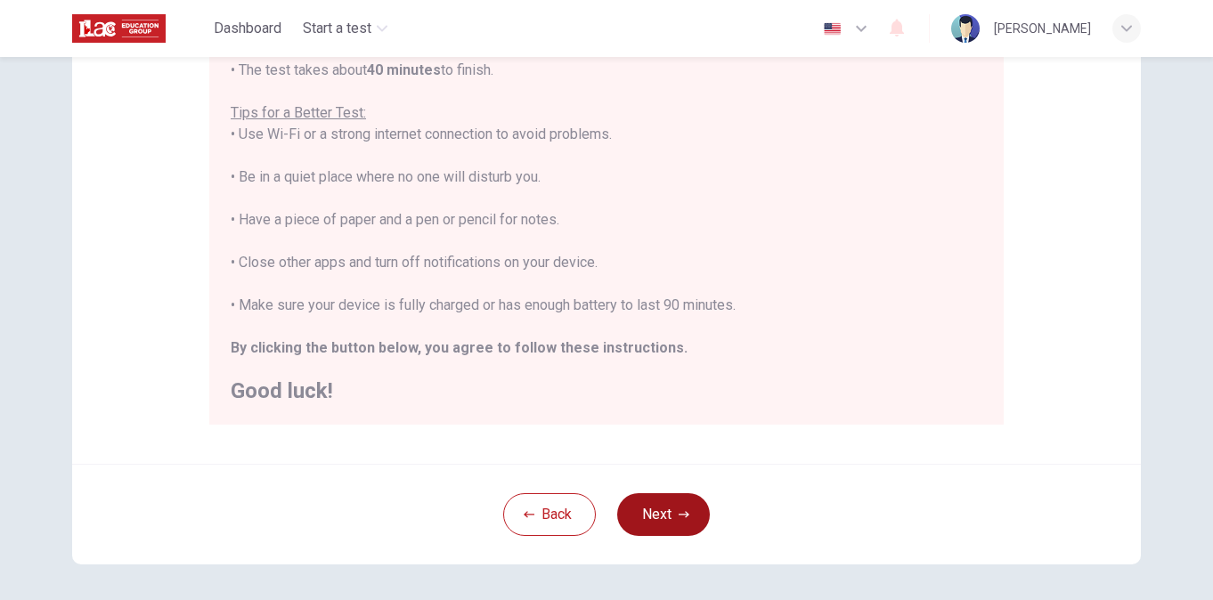
scroll to position [390, 0]
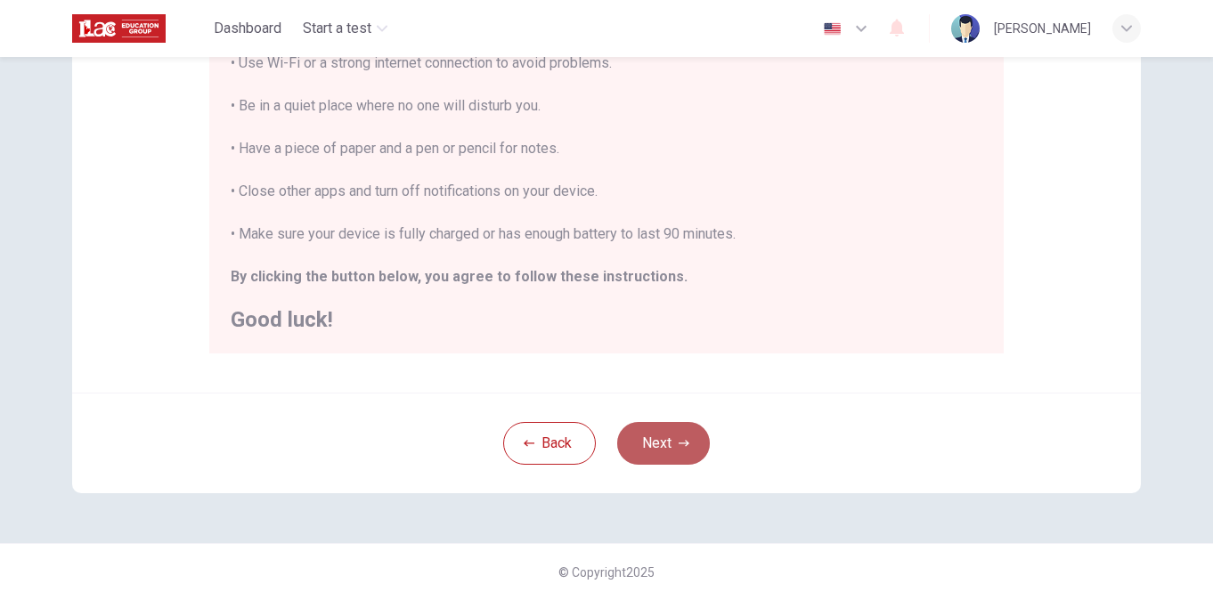
click at [632, 447] on button "Next" at bounding box center [663, 443] width 93 height 43
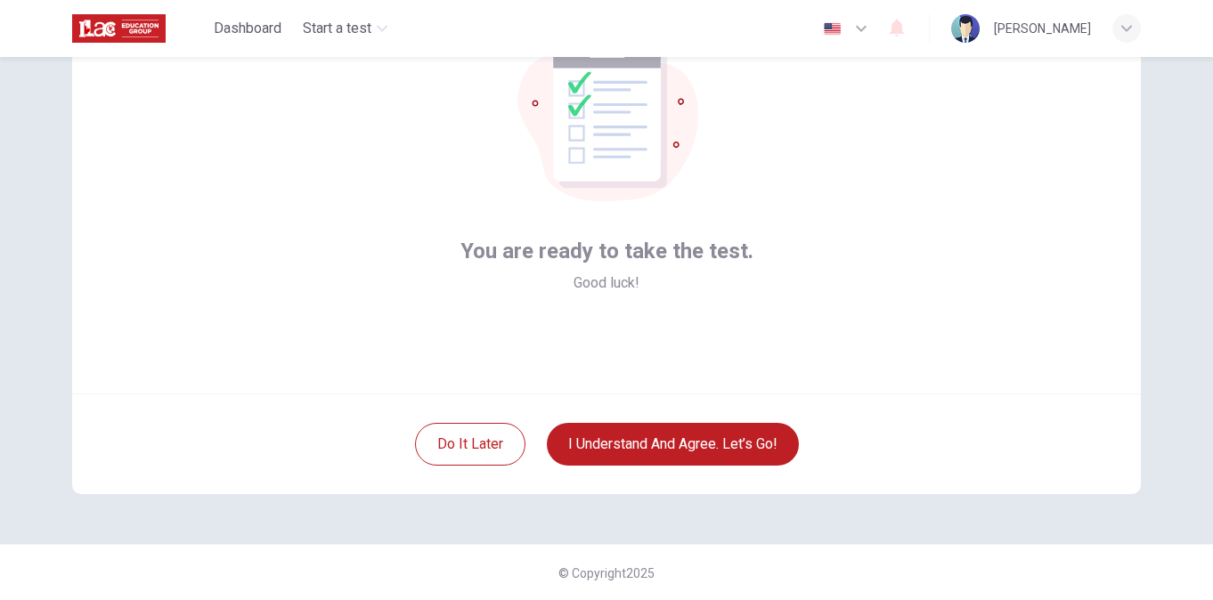
scroll to position [142, 0]
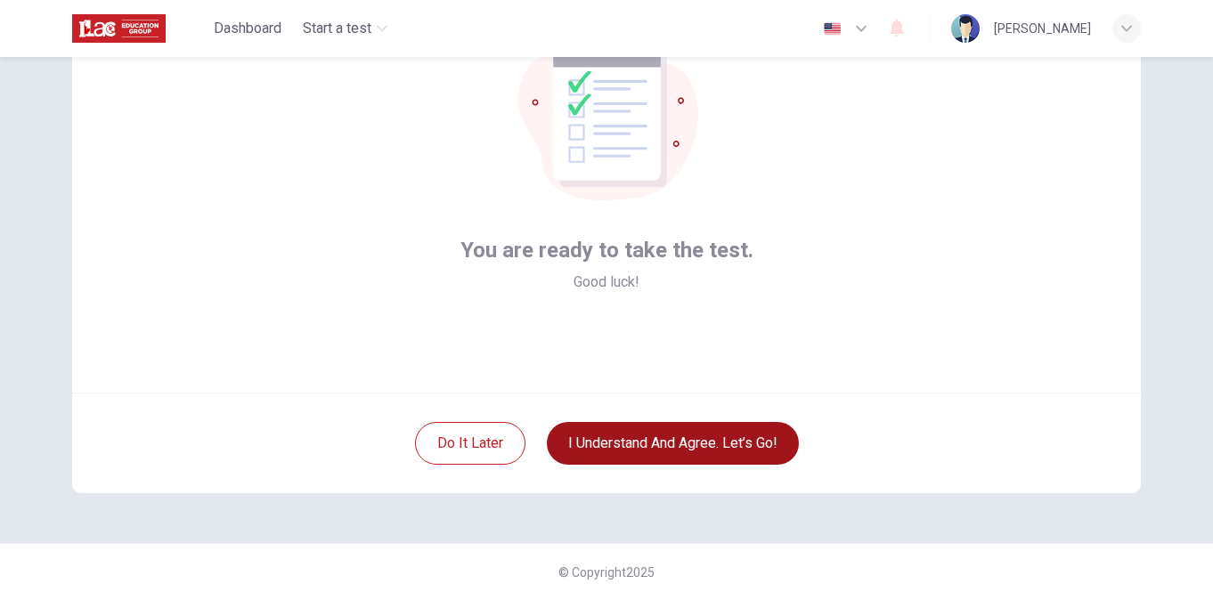
click at [649, 436] on button "I understand and agree. Let’s go!" at bounding box center [673, 443] width 252 height 43
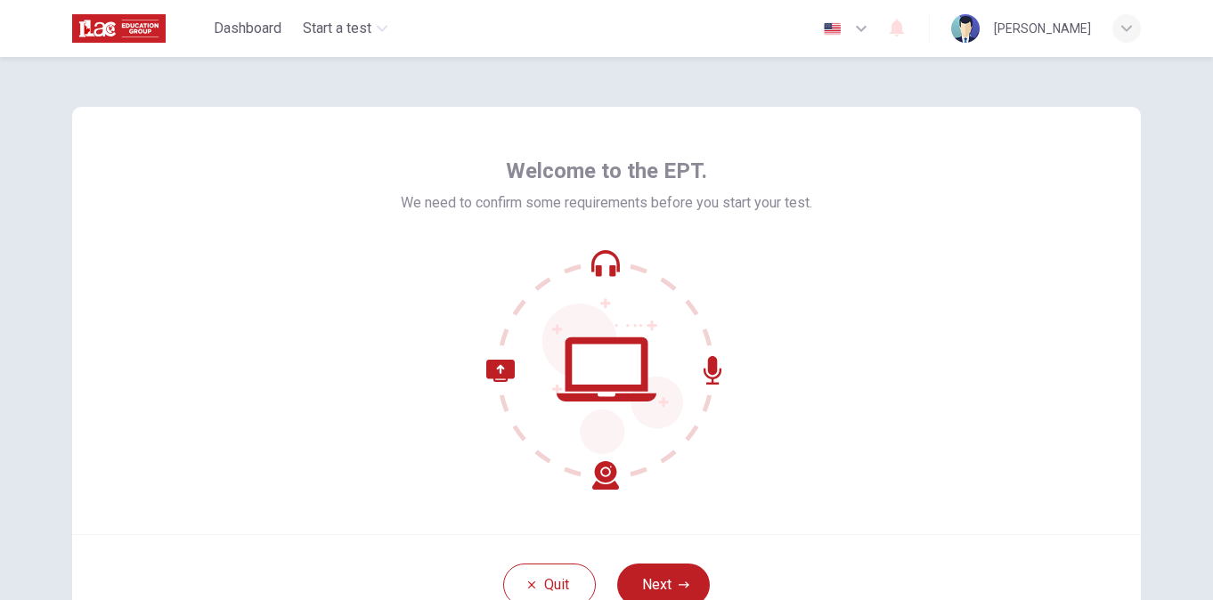
click at [864, 22] on icon "button" at bounding box center [861, 28] width 21 height 21
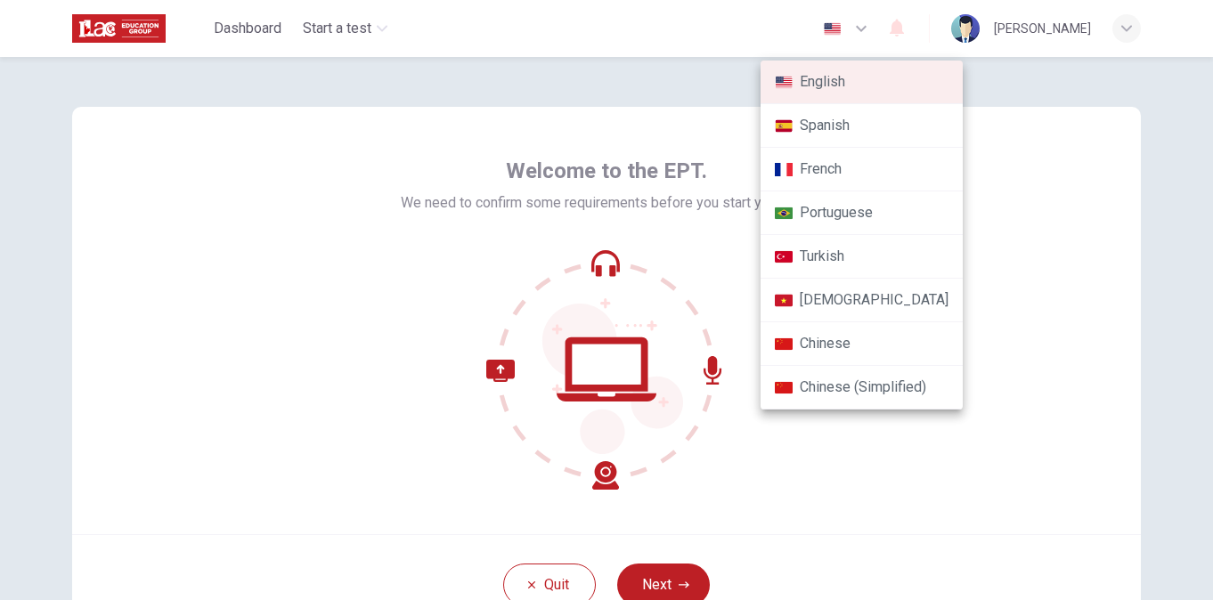
click at [706, 116] on div at bounding box center [606, 300] width 1213 height 600
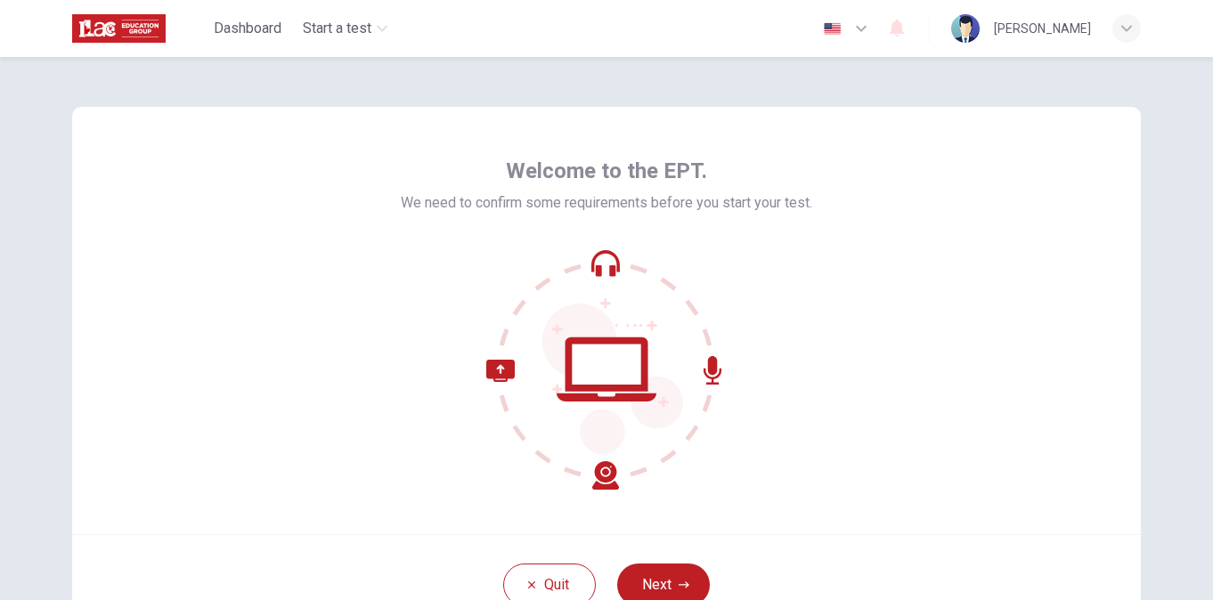
click at [1129, 36] on div "button" at bounding box center [1127, 28] width 29 height 29
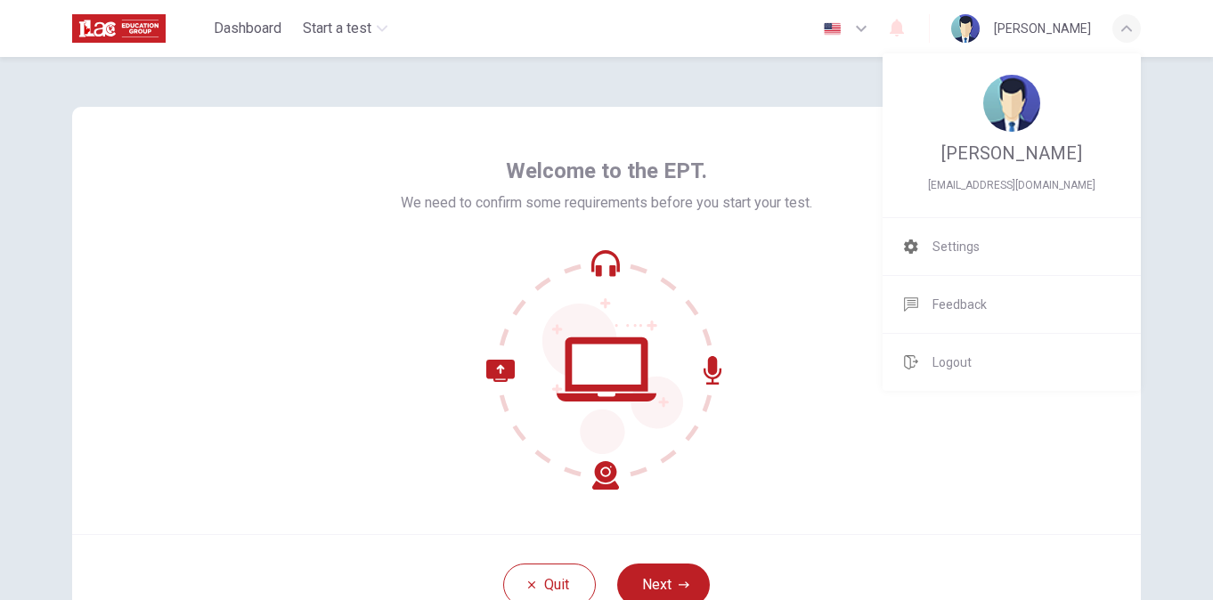
click at [756, 352] on div at bounding box center [606, 300] width 1213 height 600
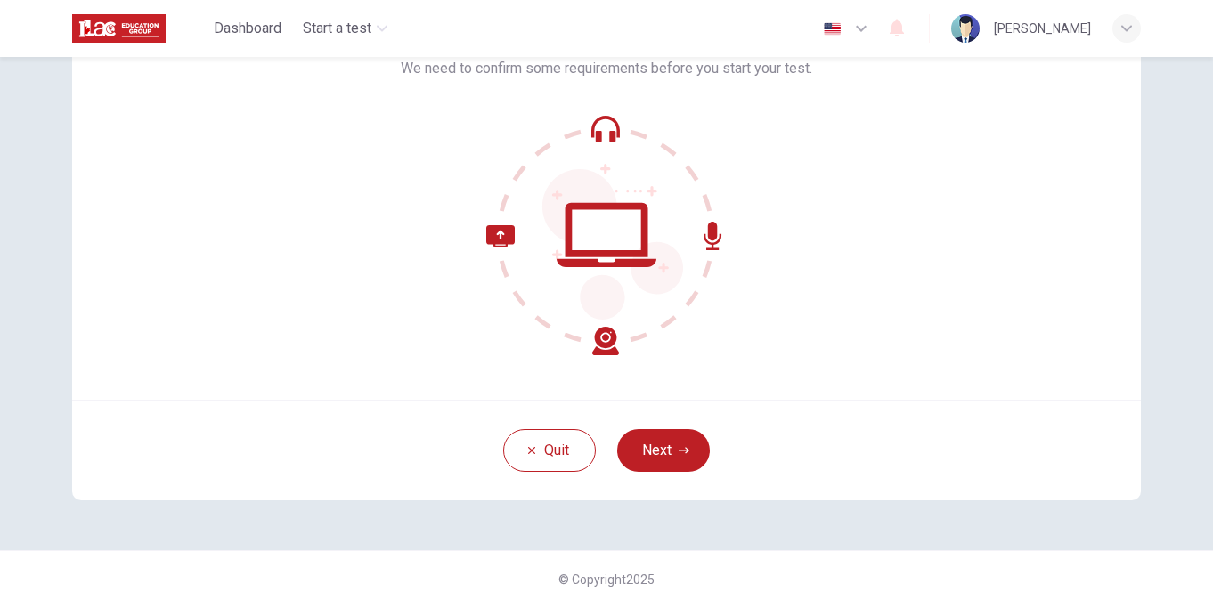
scroll to position [142, 0]
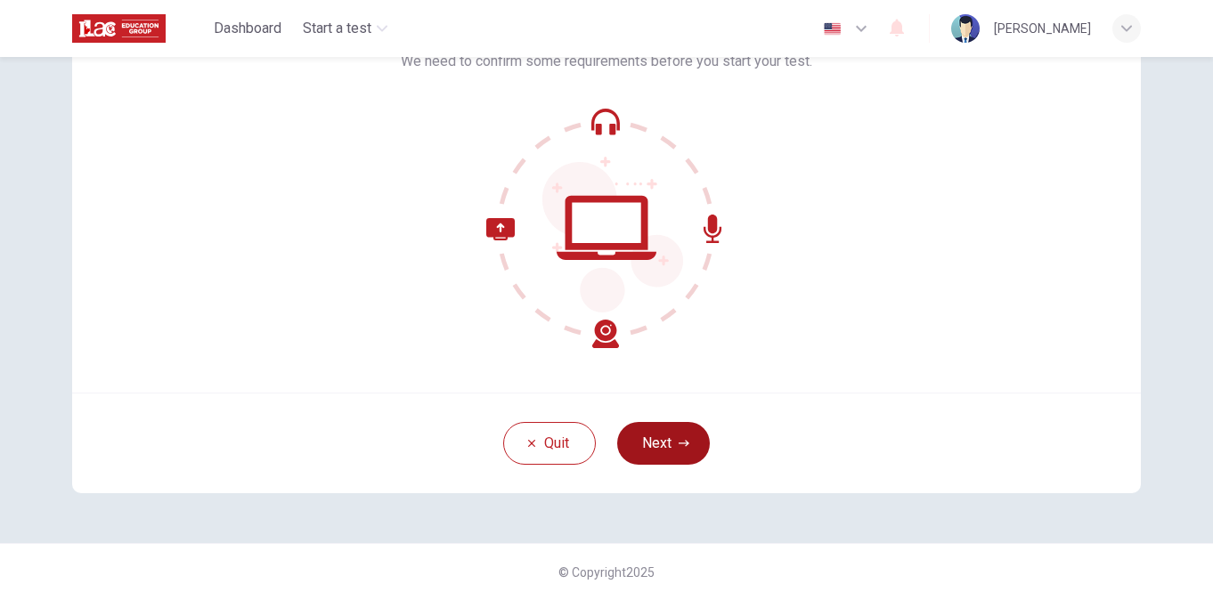
click at [657, 428] on button "Next" at bounding box center [663, 443] width 93 height 43
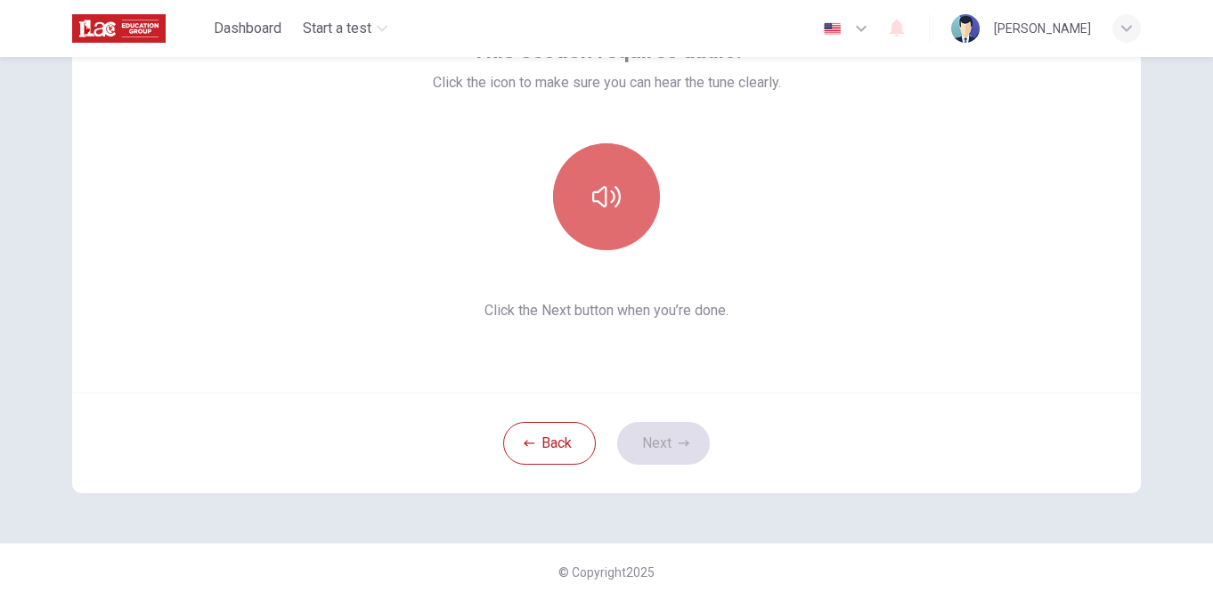
click at [604, 233] on button "button" at bounding box center [606, 196] width 107 height 107
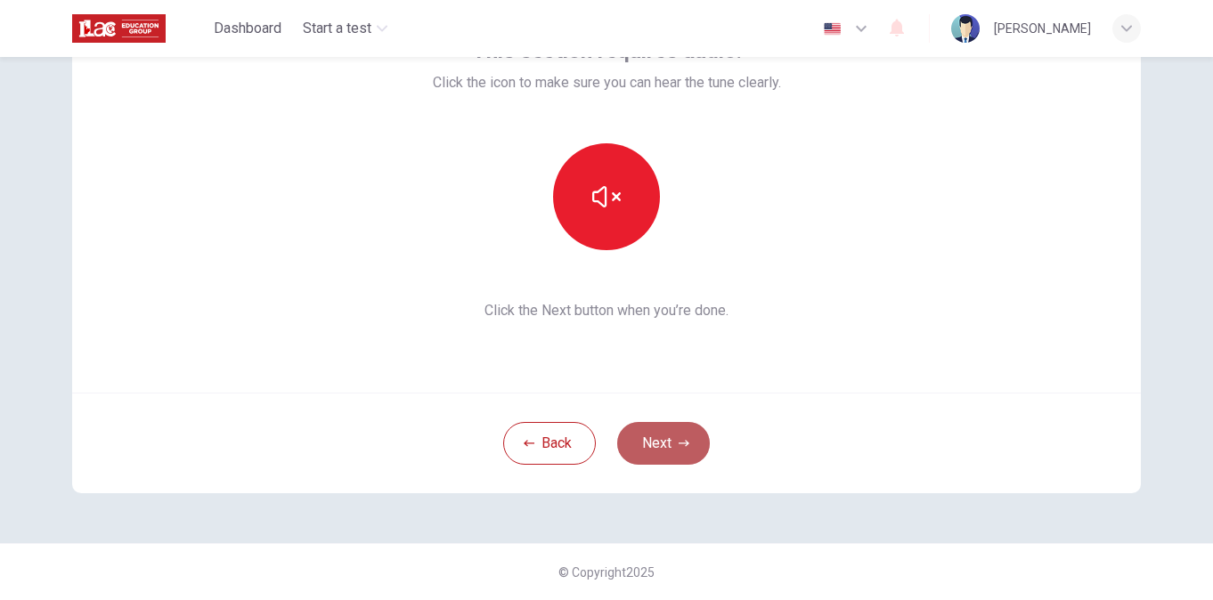
click at [648, 447] on button "Next" at bounding box center [663, 443] width 93 height 43
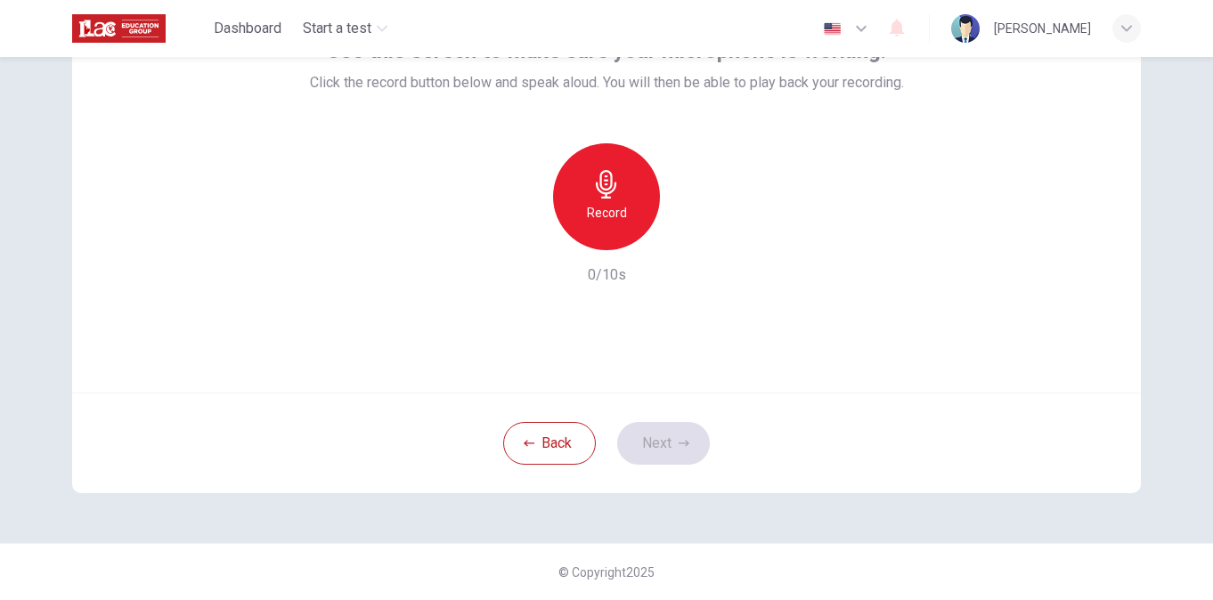
click at [604, 209] on h6 "Record" at bounding box center [607, 212] width 40 height 21
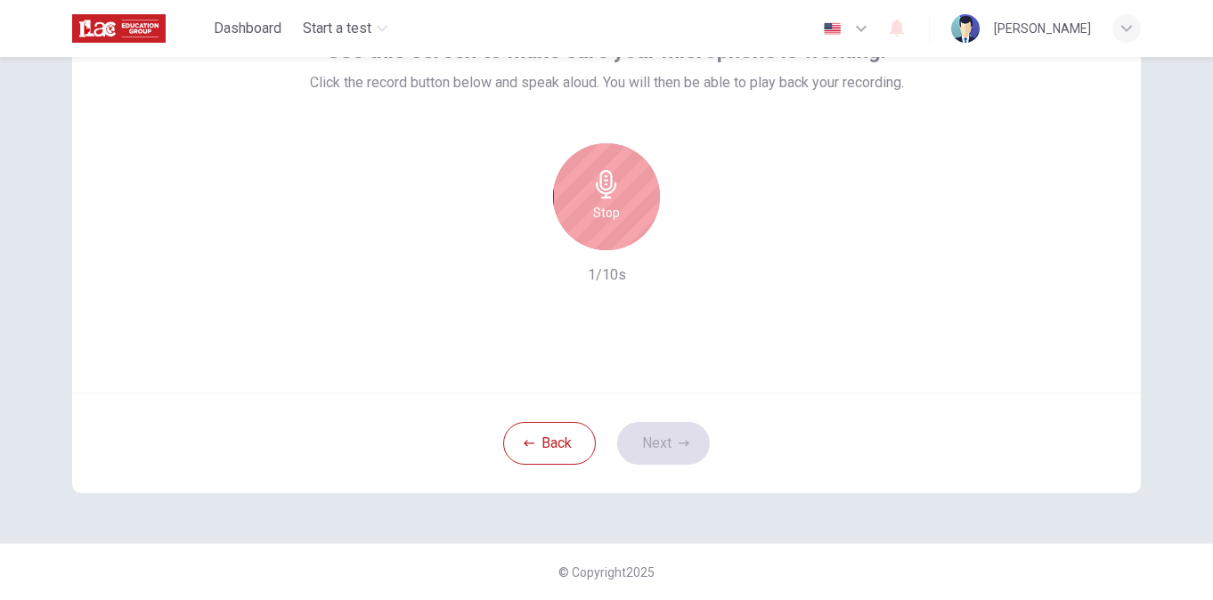
click at [604, 209] on h6 "Stop" at bounding box center [606, 212] width 27 height 21
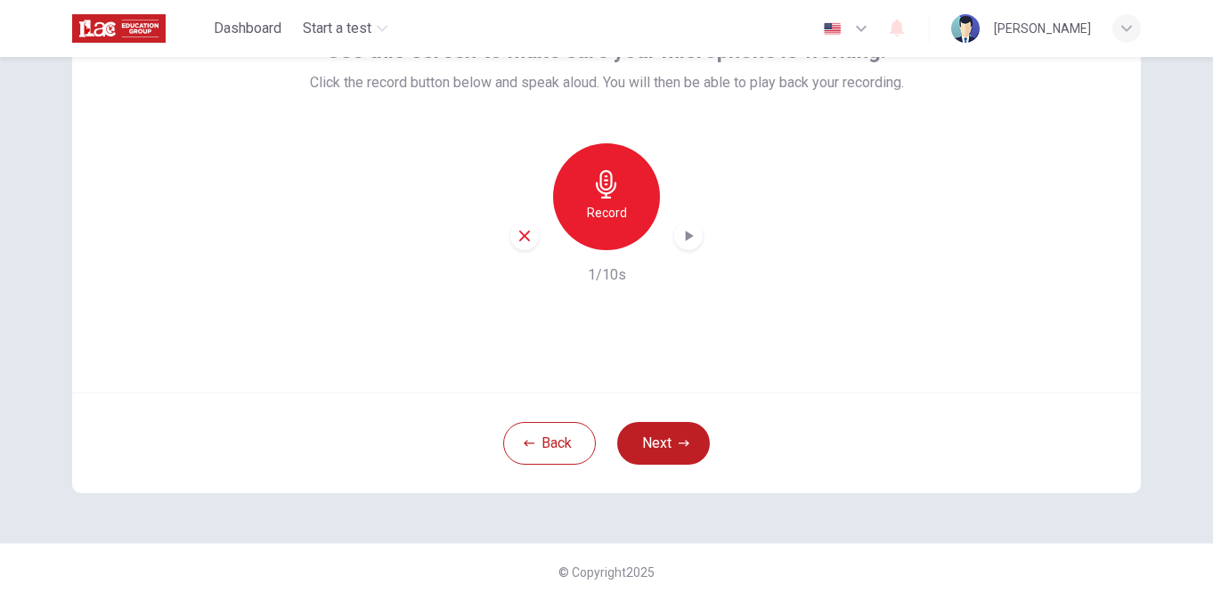
click at [686, 241] on icon "button" at bounding box center [690, 236] width 8 height 11
click at [663, 458] on button "Next" at bounding box center [663, 443] width 93 height 43
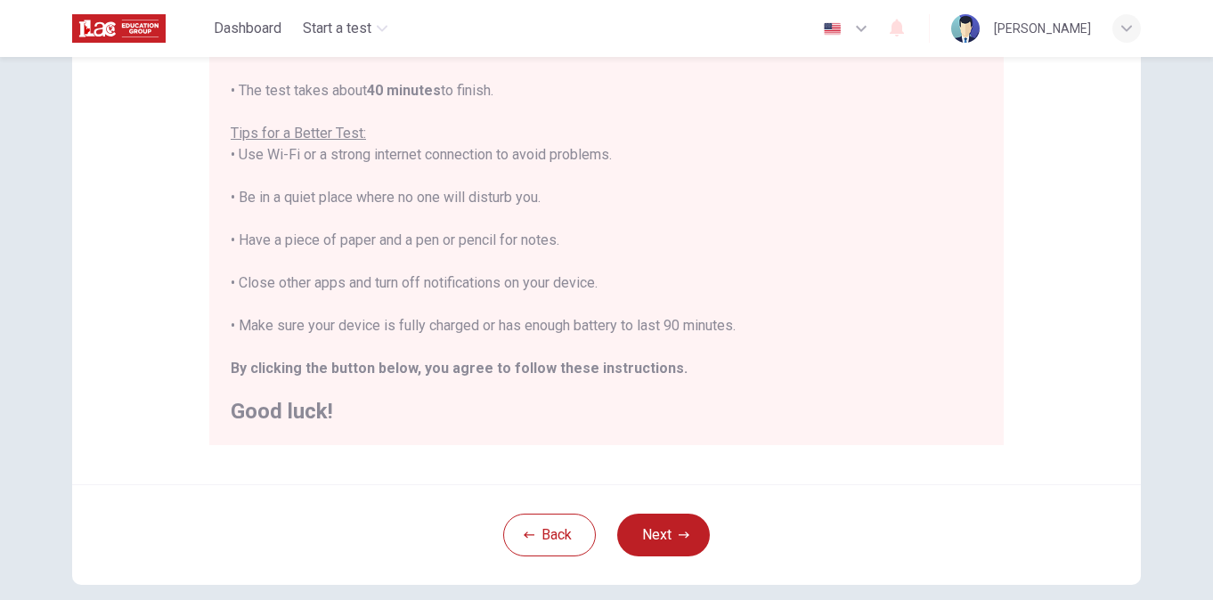
scroll to position [301, 0]
click at [651, 532] on button "Next" at bounding box center [663, 532] width 93 height 43
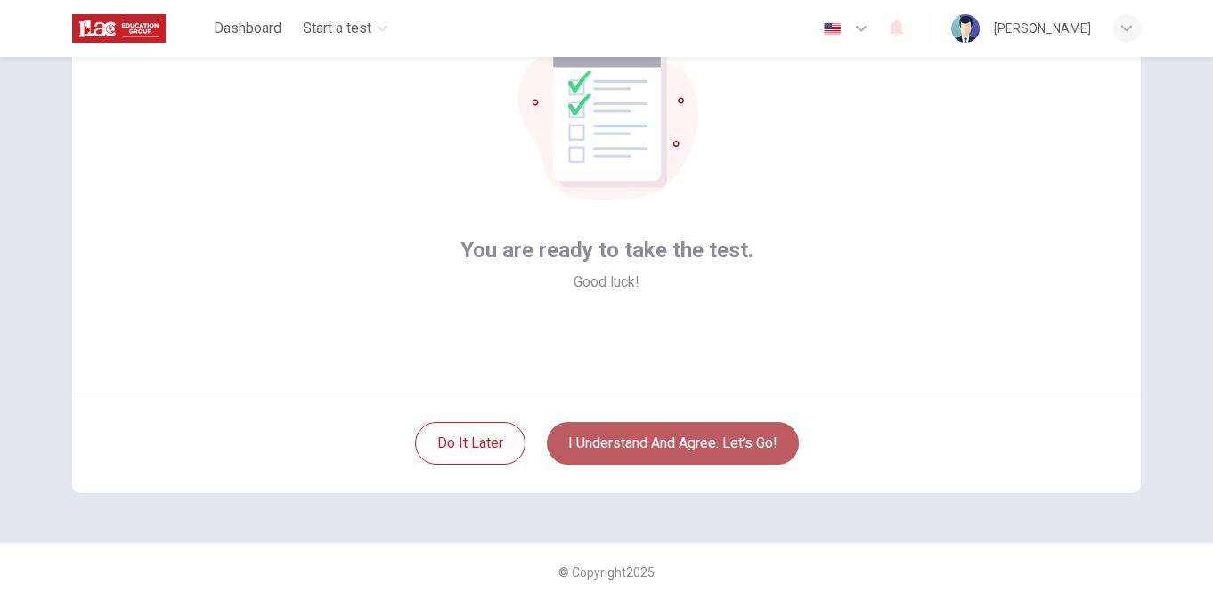
click at [710, 444] on button "I understand and agree. Let’s go!" at bounding box center [673, 443] width 252 height 43
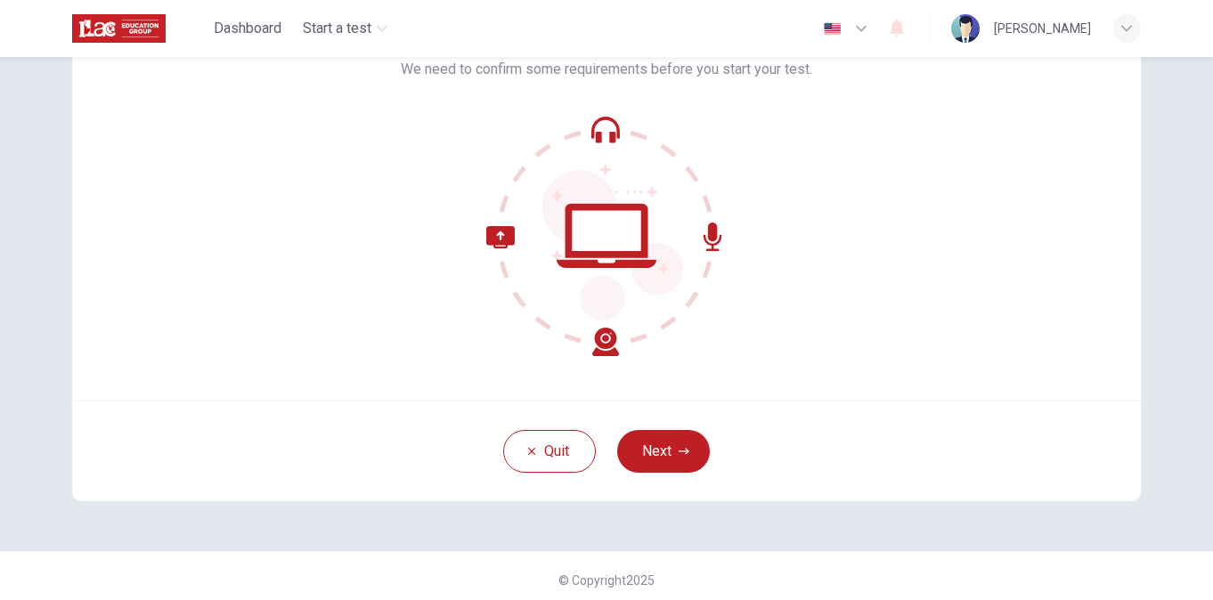
scroll to position [142, 0]
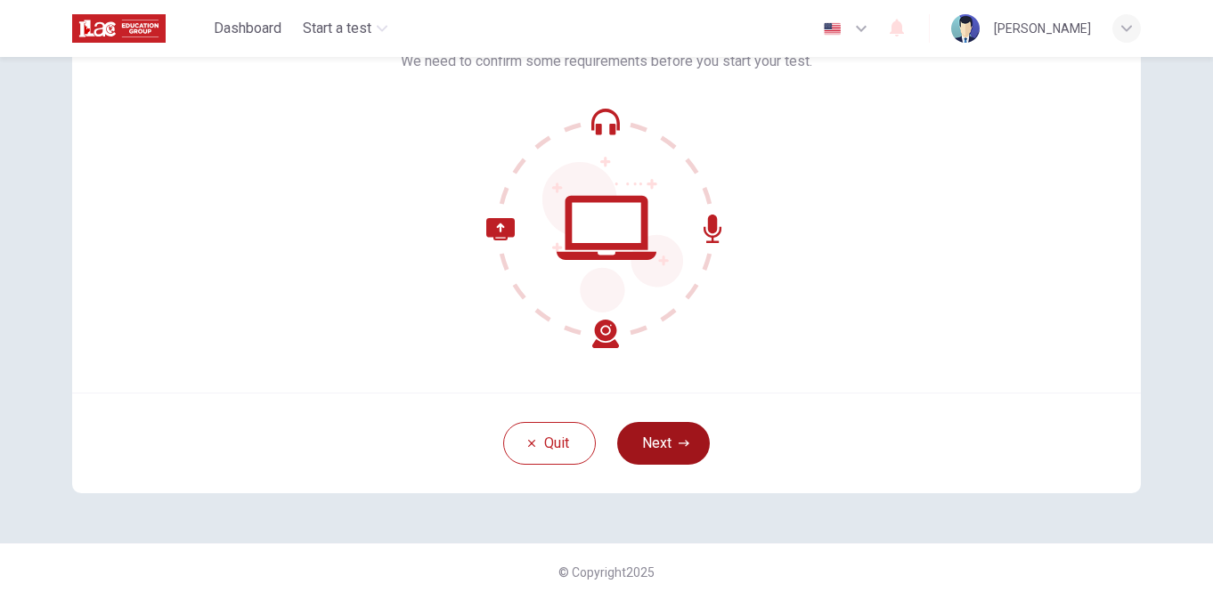
click at [661, 450] on button "Next" at bounding box center [663, 443] width 93 height 43
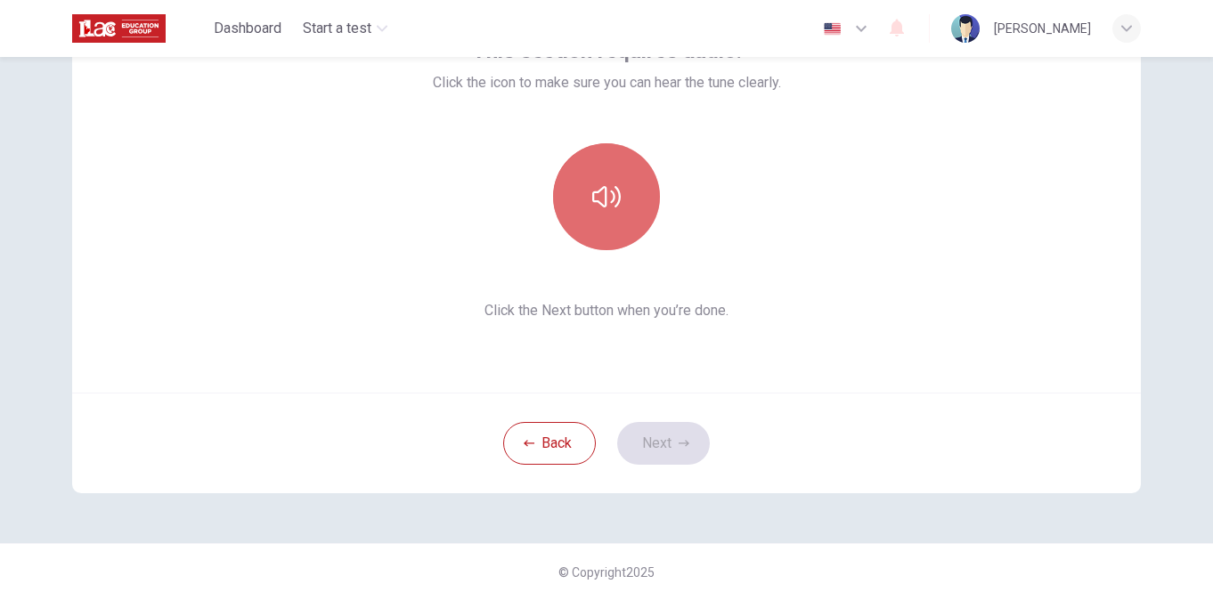
click at [591, 223] on button "button" at bounding box center [606, 196] width 107 height 107
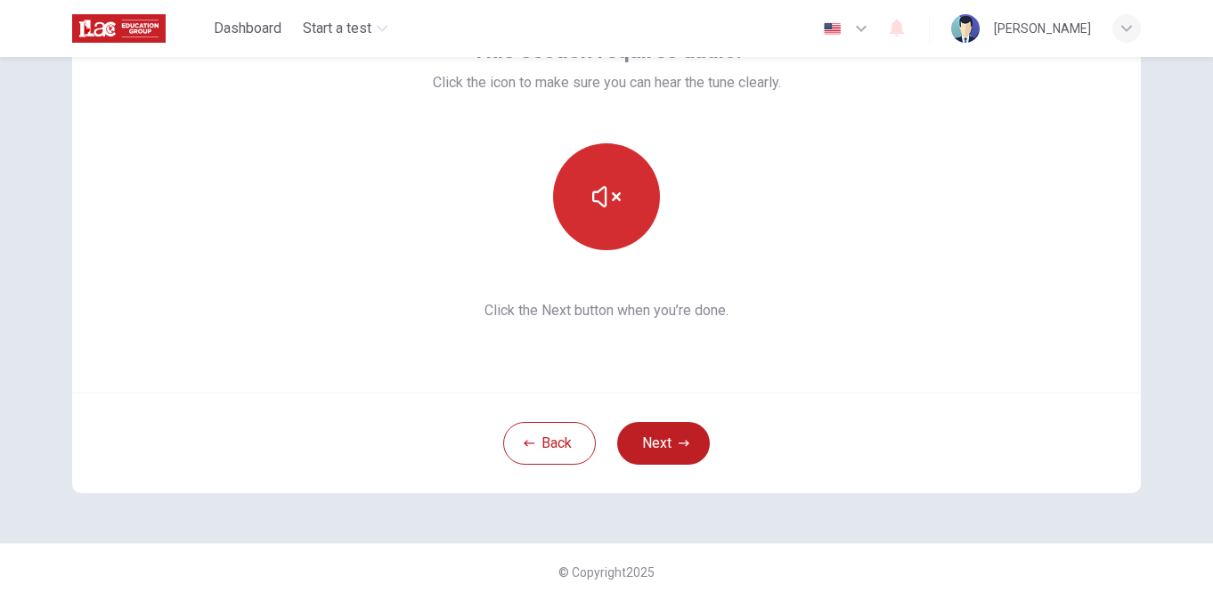
click at [591, 223] on button "button" at bounding box center [606, 196] width 107 height 107
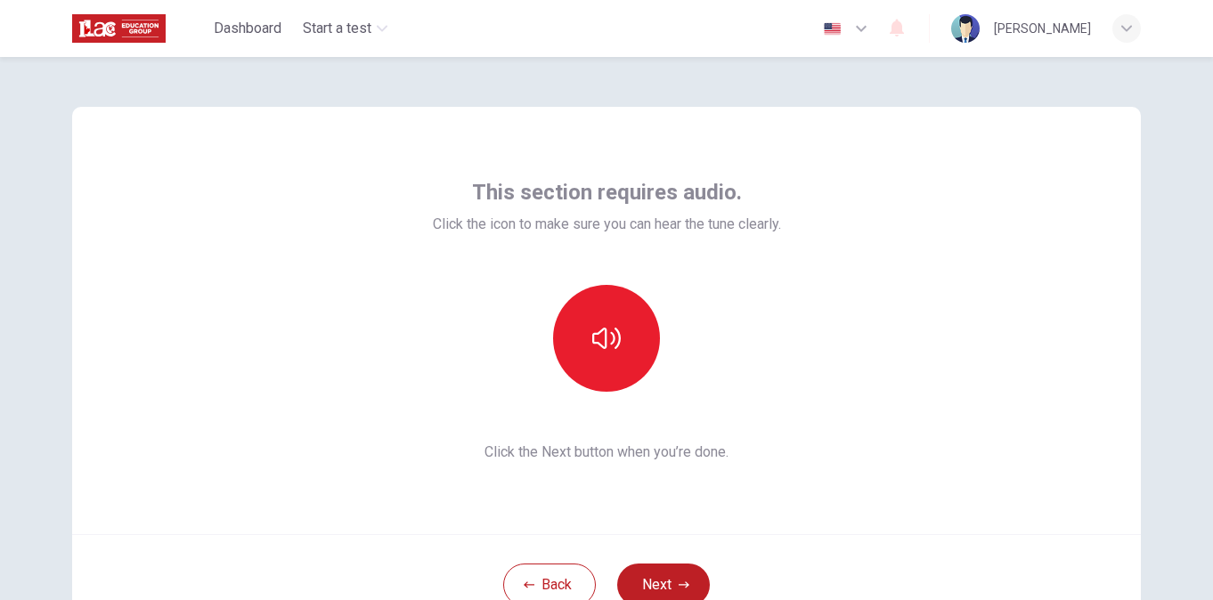
scroll to position [89, 0]
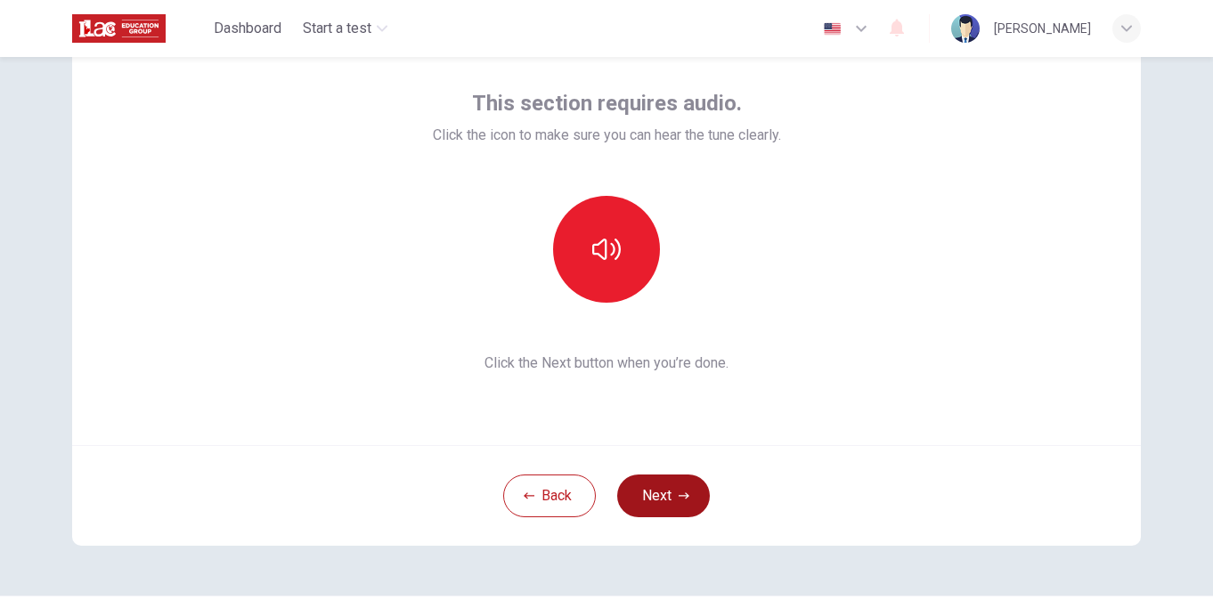
click at [679, 497] on icon "button" at bounding box center [684, 496] width 11 height 11
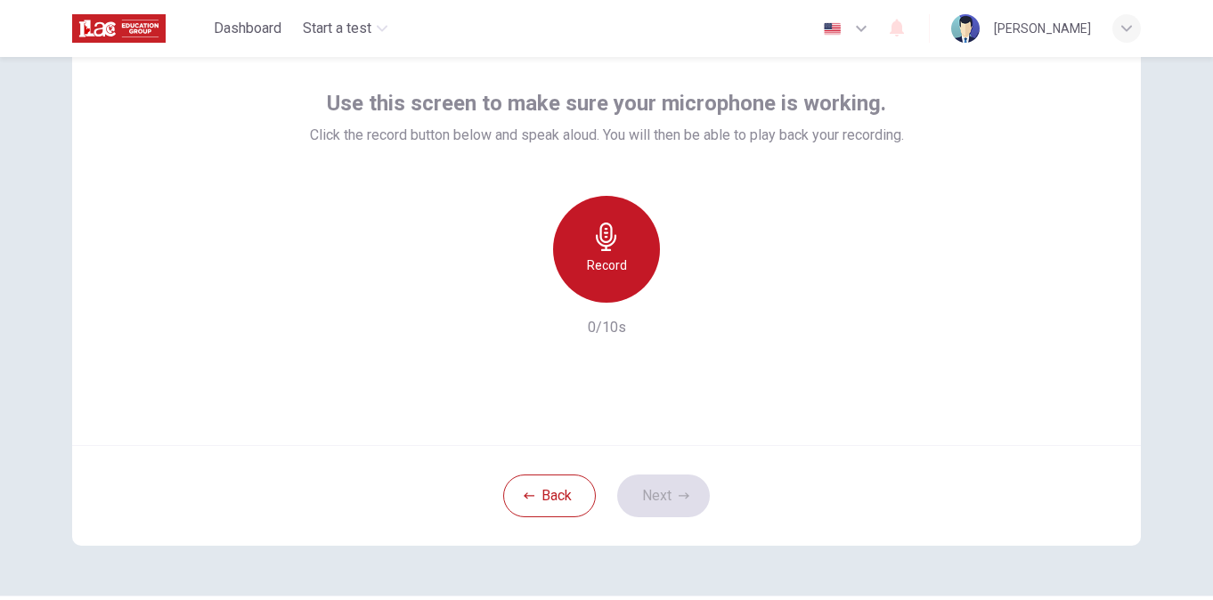
click at [608, 245] on icon "button" at bounding box center [606, 237] width 29 height 29
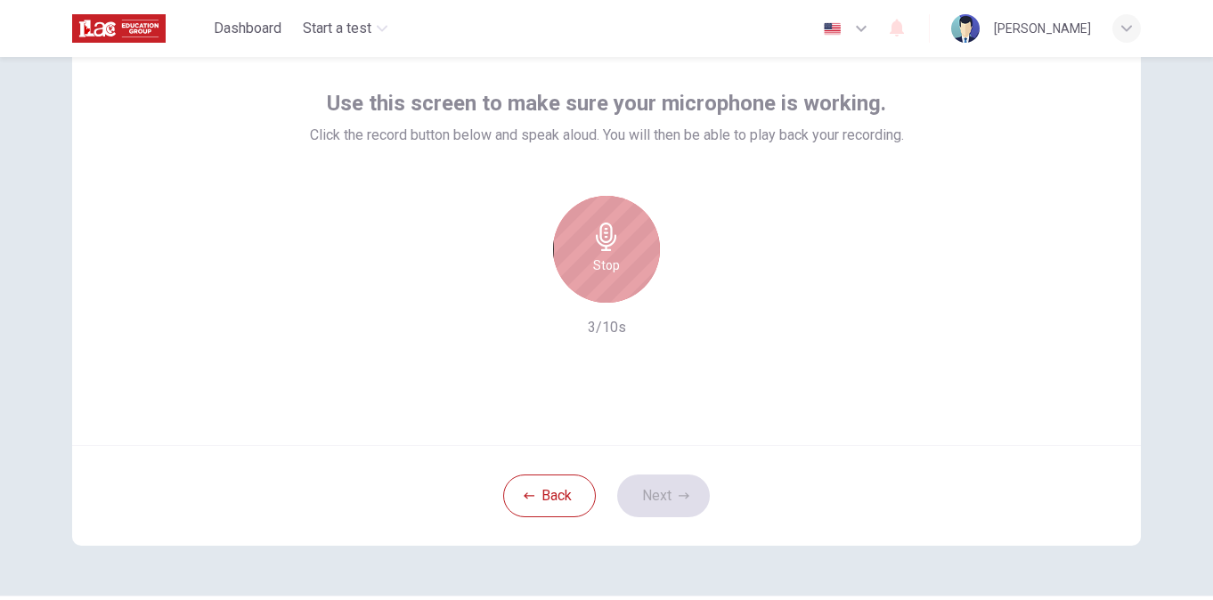
click at [595, 285] on div "Stop" at bounding box center [606, 249] width 107 height 107
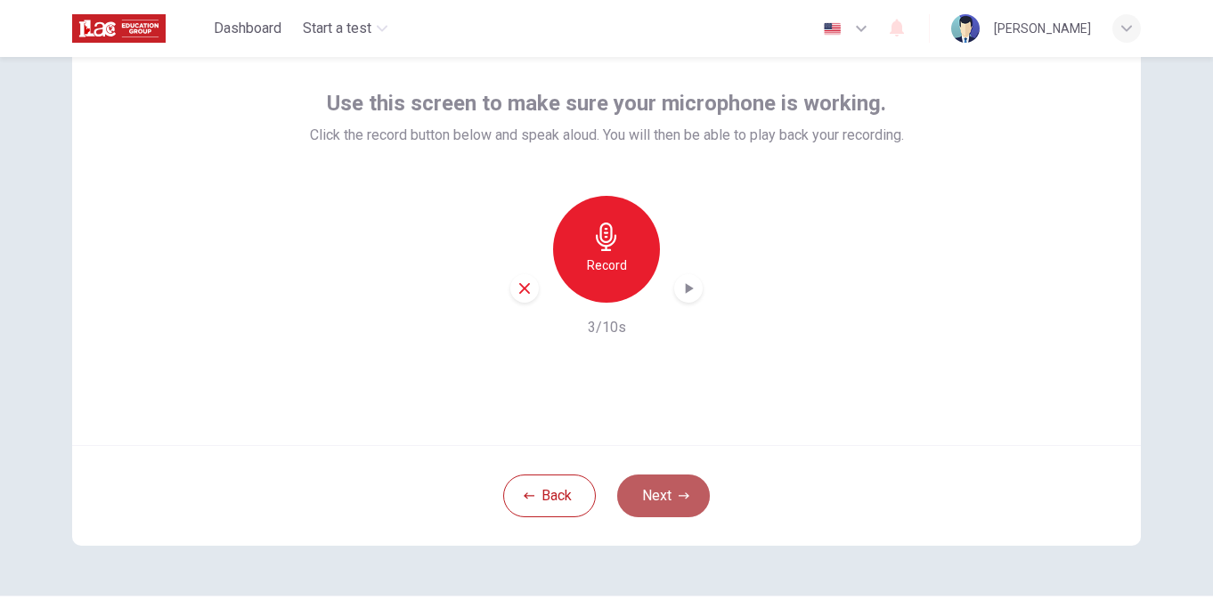
click at [672, 497] on button "Next" at bounding box center [663, 496] width 93 height 43
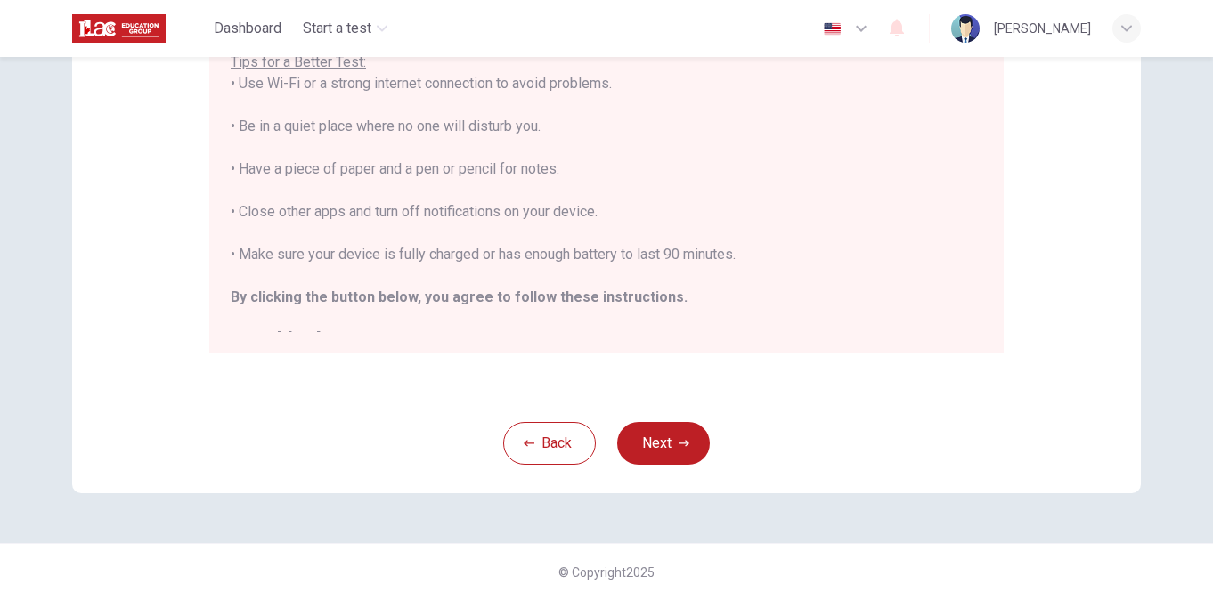
scroll to position [20, 0]
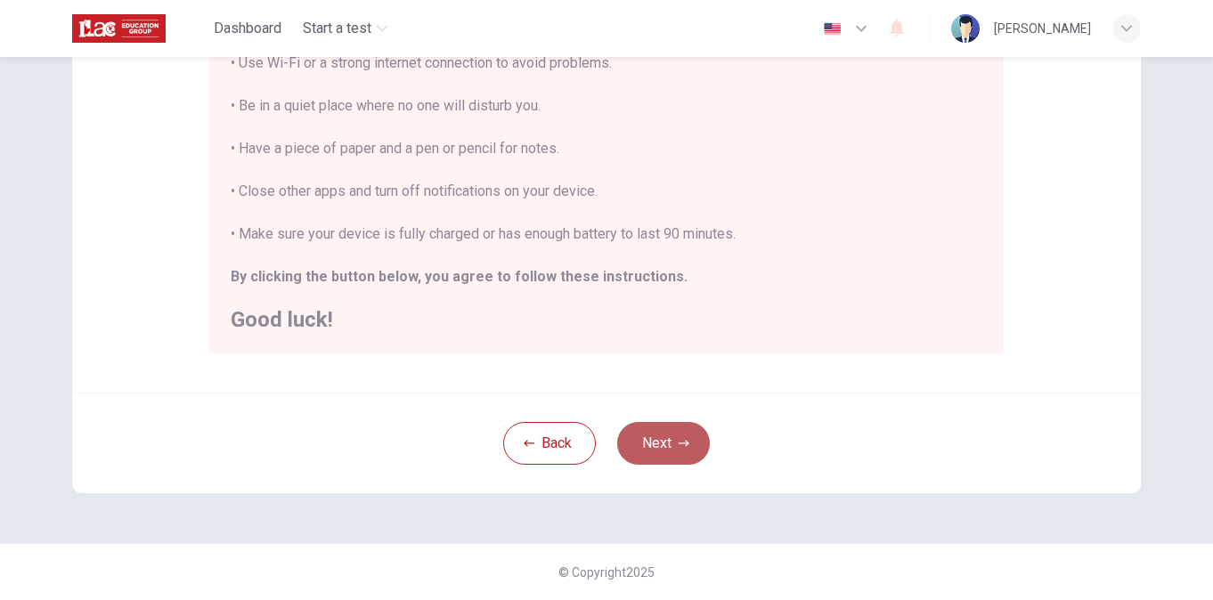
click at [665, 445] on button "Next" at bounding box center [663, 443] width 93 height 43
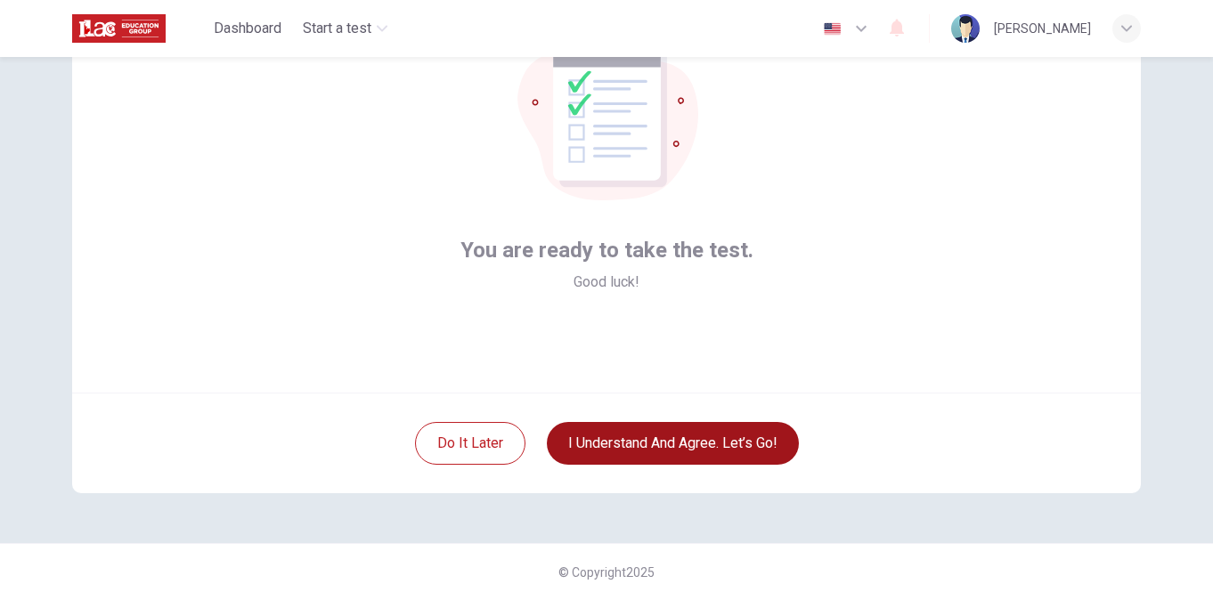
scroll to position [142, 0]
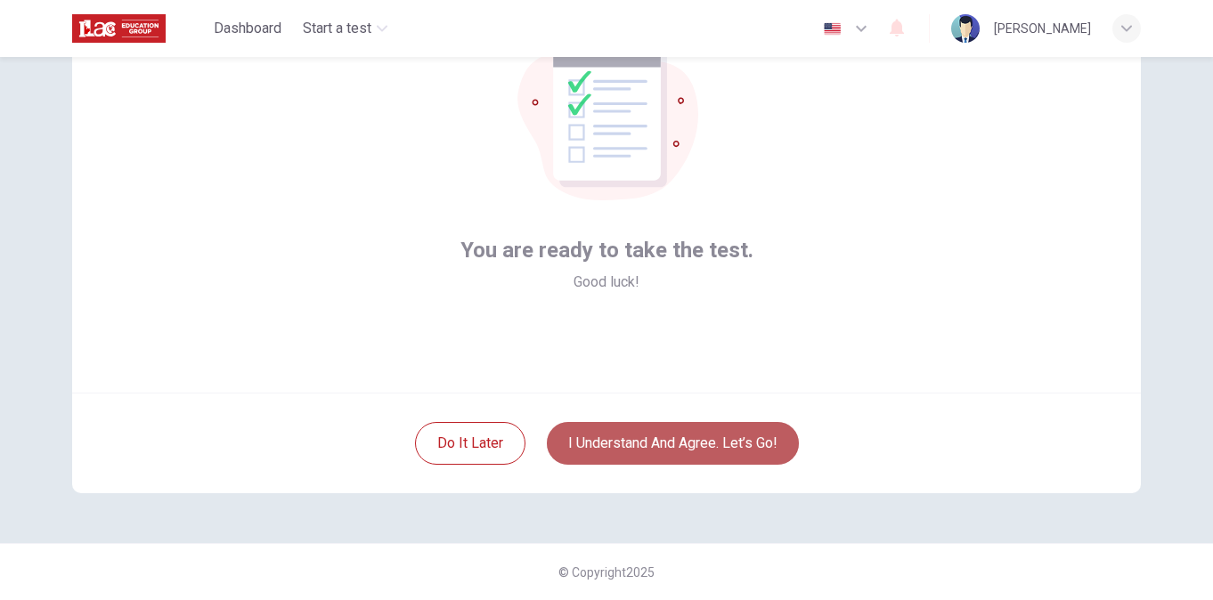
click at [671, 436] on button "I understand and agree. Let’s go!" at bounding box center [673, 443] width 252 height 43
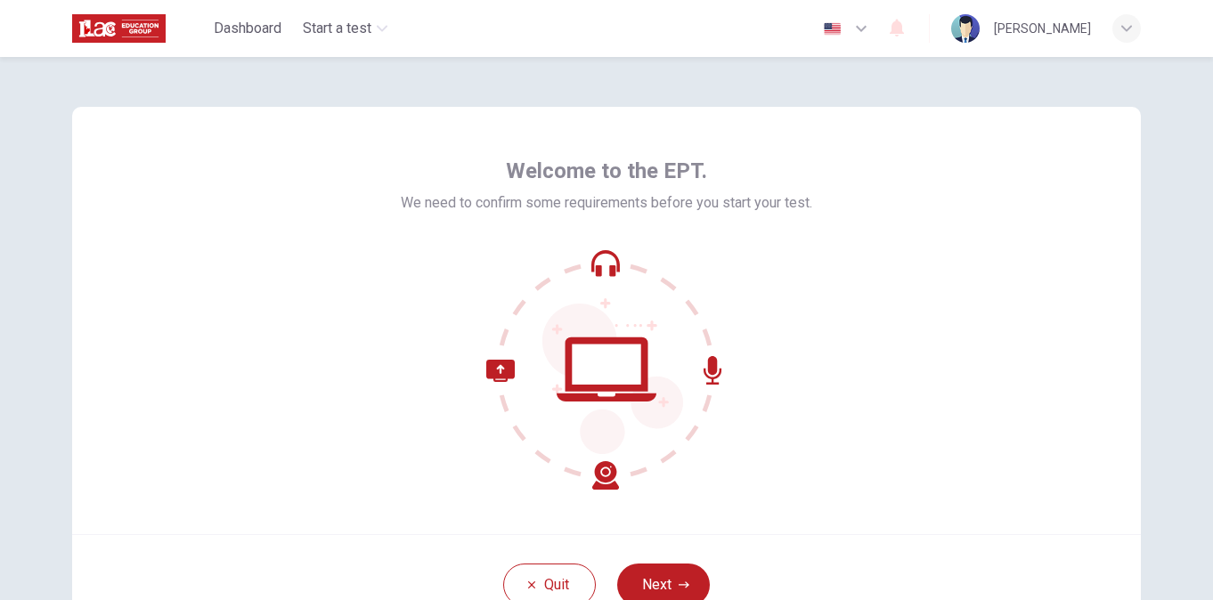
scroll to position [142, 0]
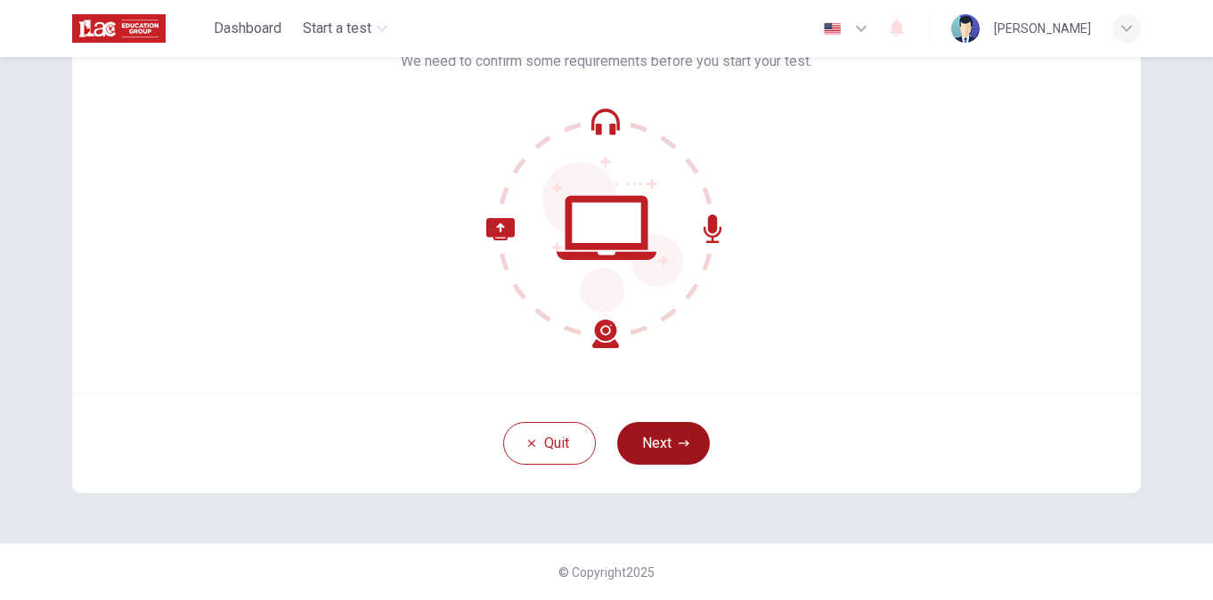
click at [665, 436] on button "Next" at bounding box center [663, 443] width 93 height 43
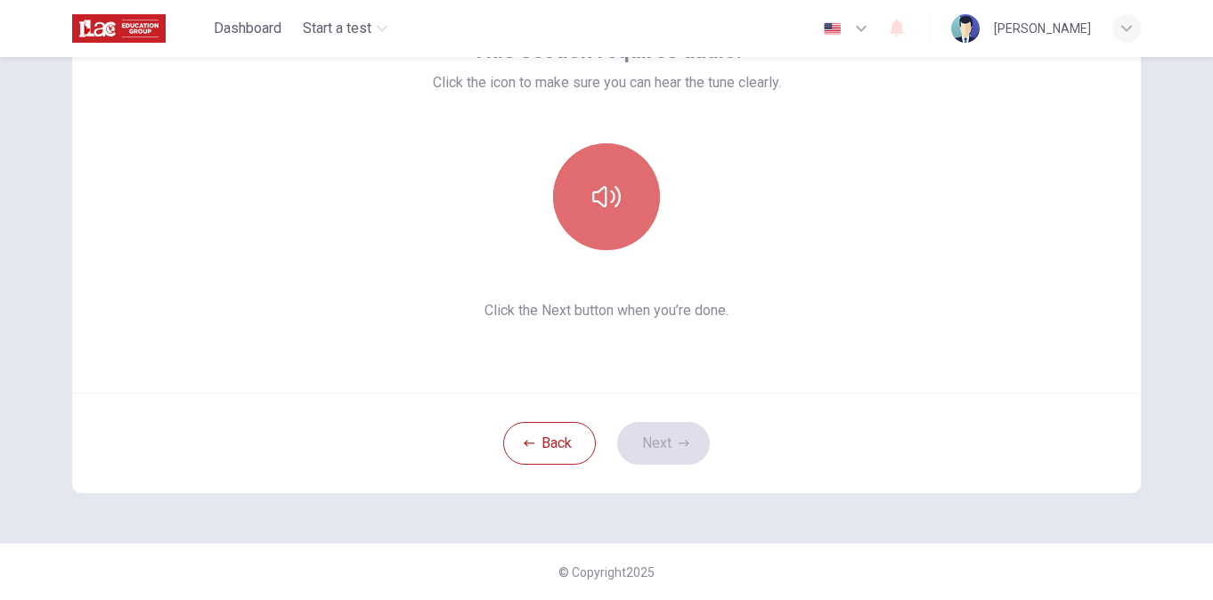
click at [608, 176] on button "button" at bounding box center [606, 196] width 107 height 107
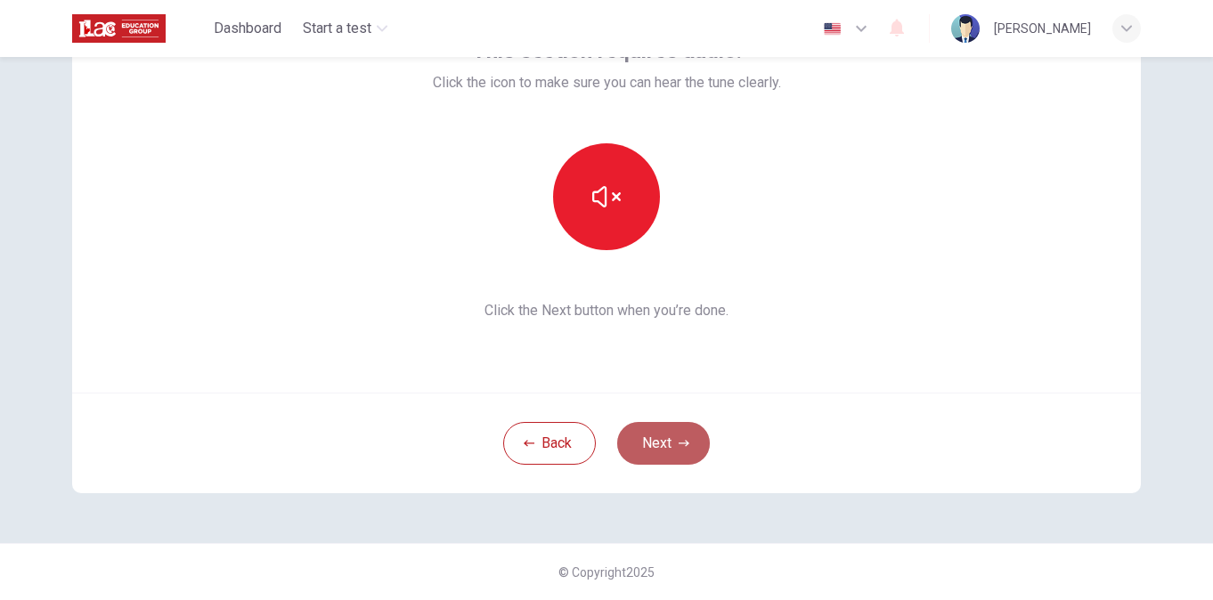
click at [668, 444] on button "Next" at bounding box center [663, 443] width 93 height 43
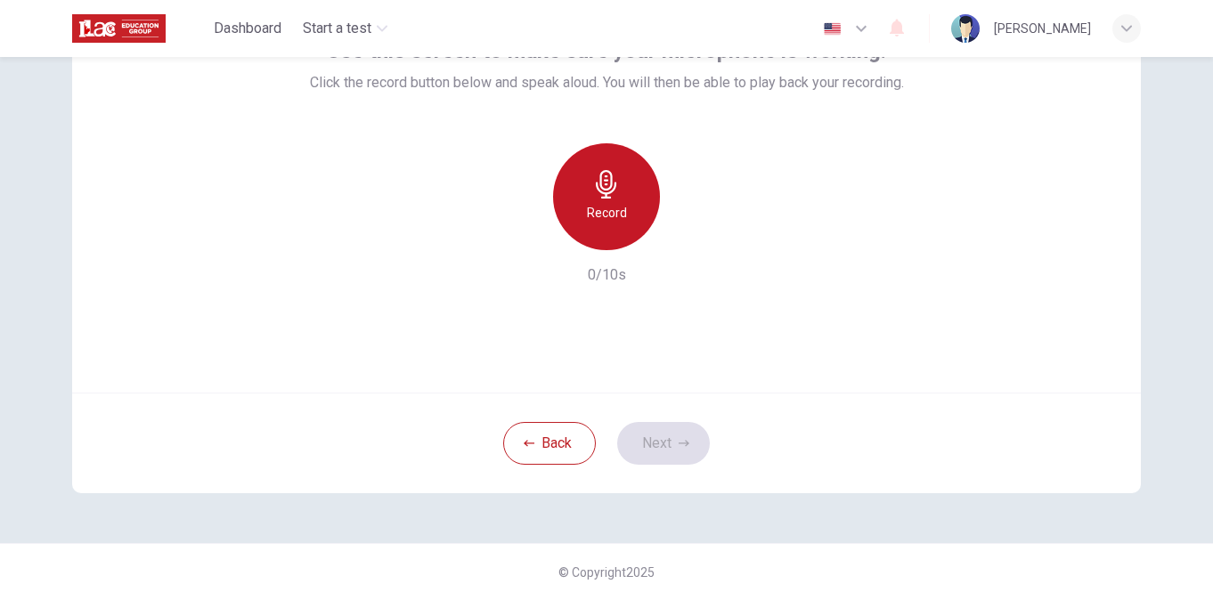
click at [569, 196] on div "Record" at bounding box center [606, 196] width 107 height 107
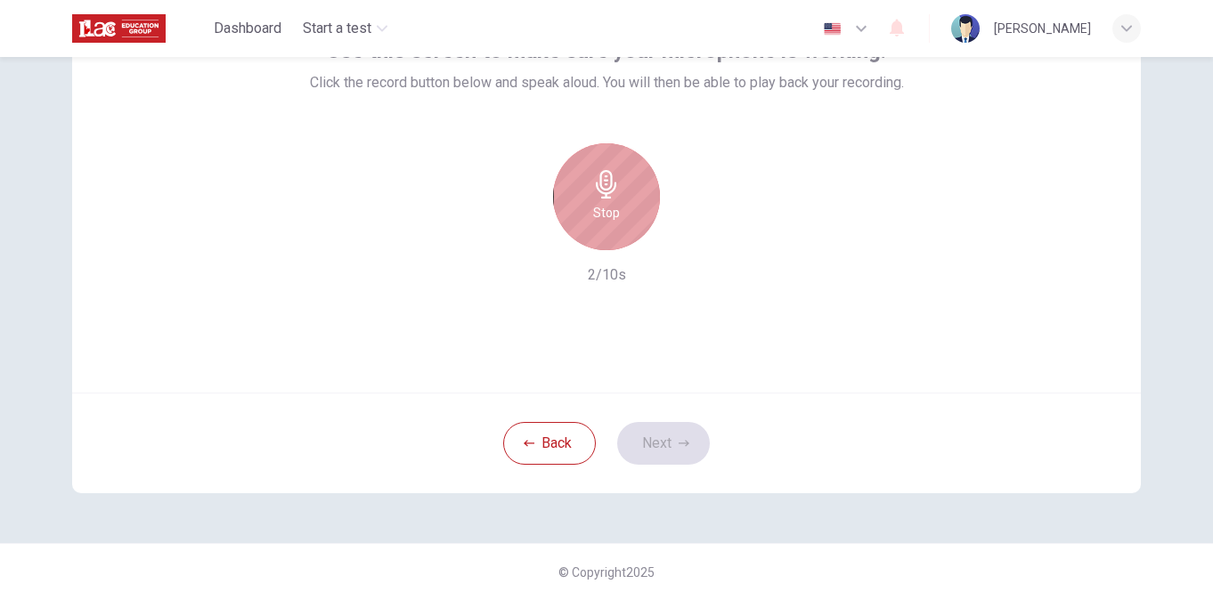
click at [569, 196] on div "Stop" at bounding box center [606, 196] width 107 height 107
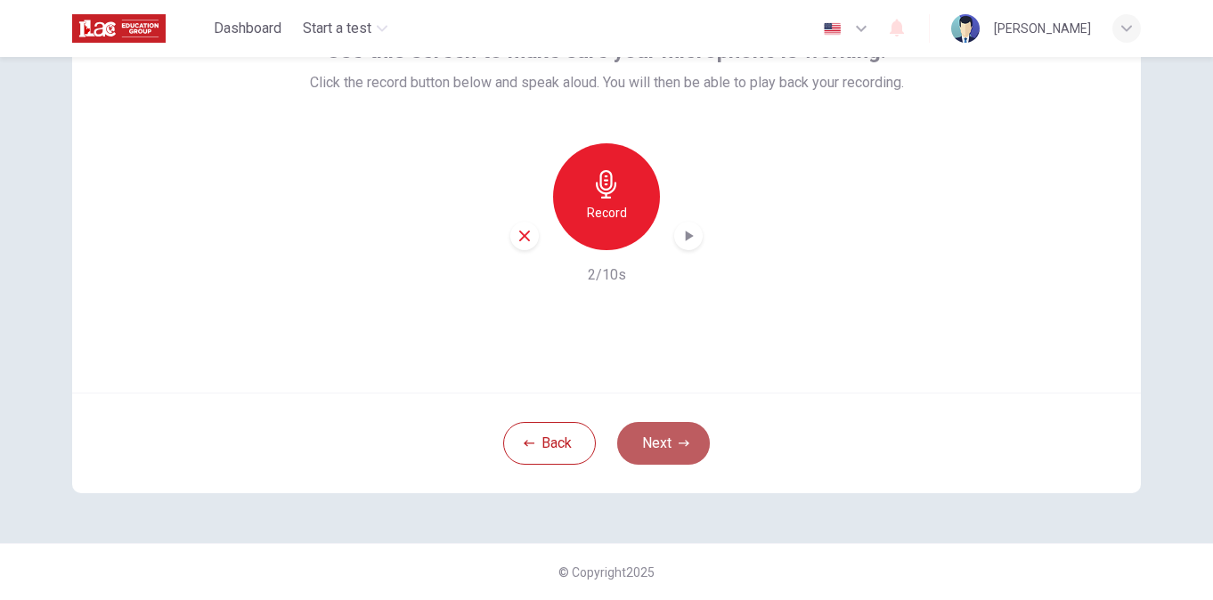
click at [665, 457] on button "Next" at bounding box center [663, 443] width 93 height 43
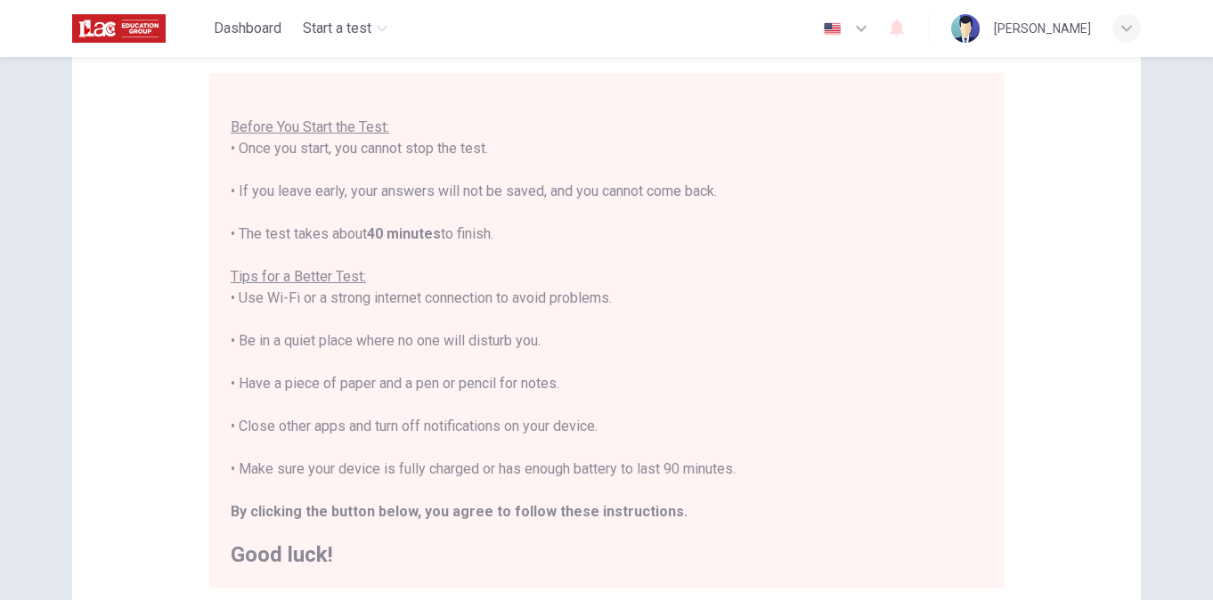
scroll to position [0, 0]
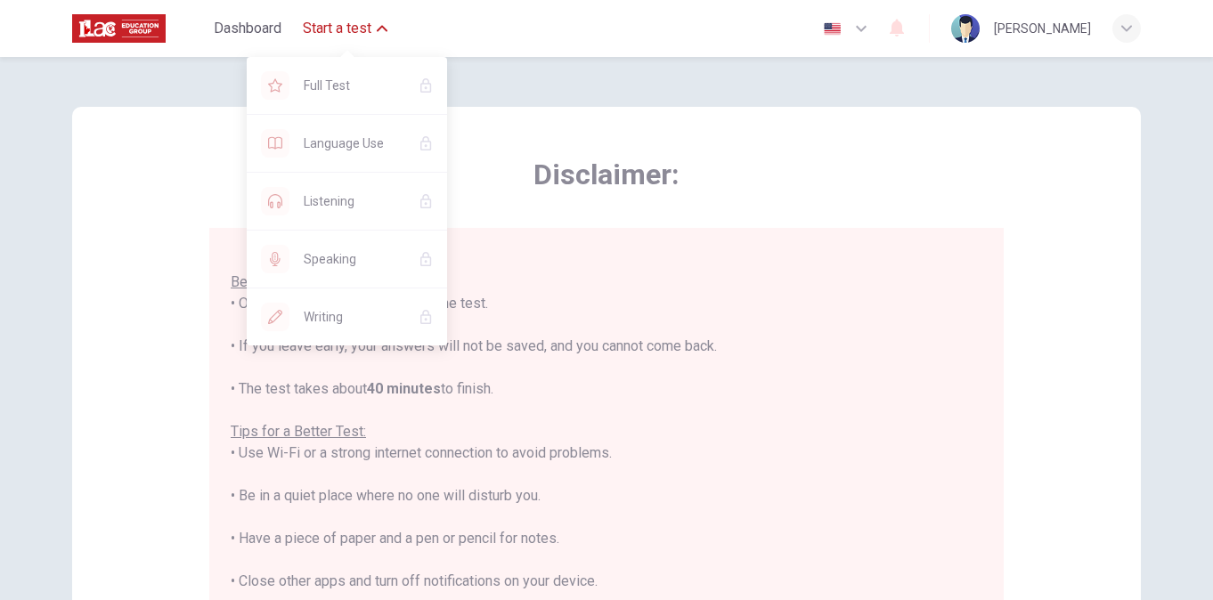
click at [363, 17] on button "Start a test" at bounding box center [345, 28] width 99 height 32
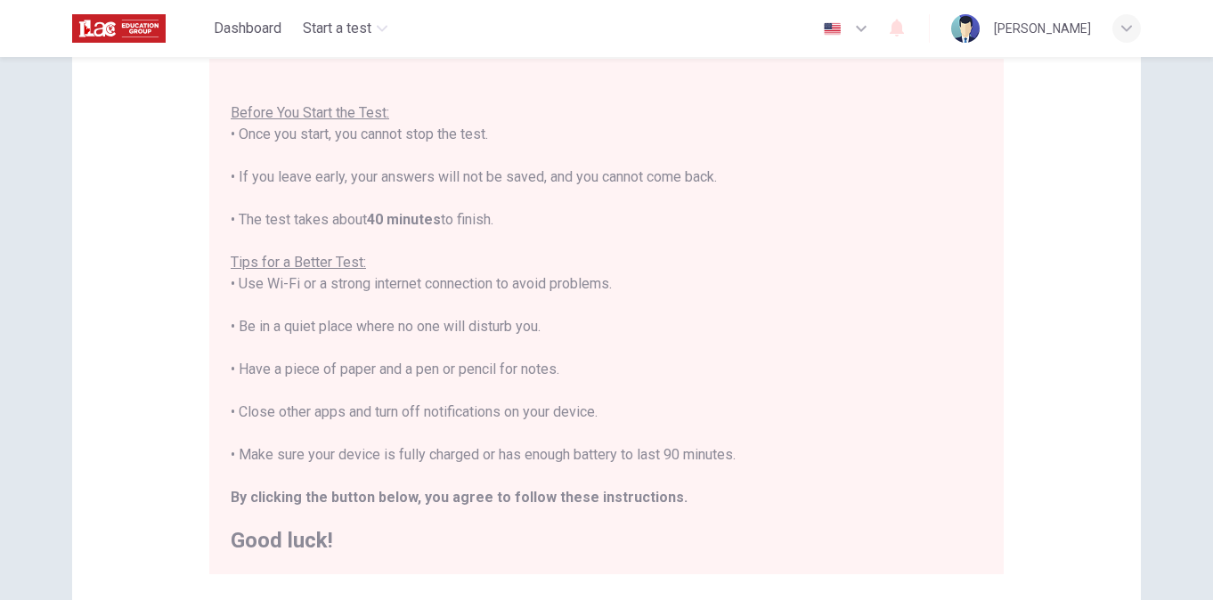
scroll to position [390, 0]
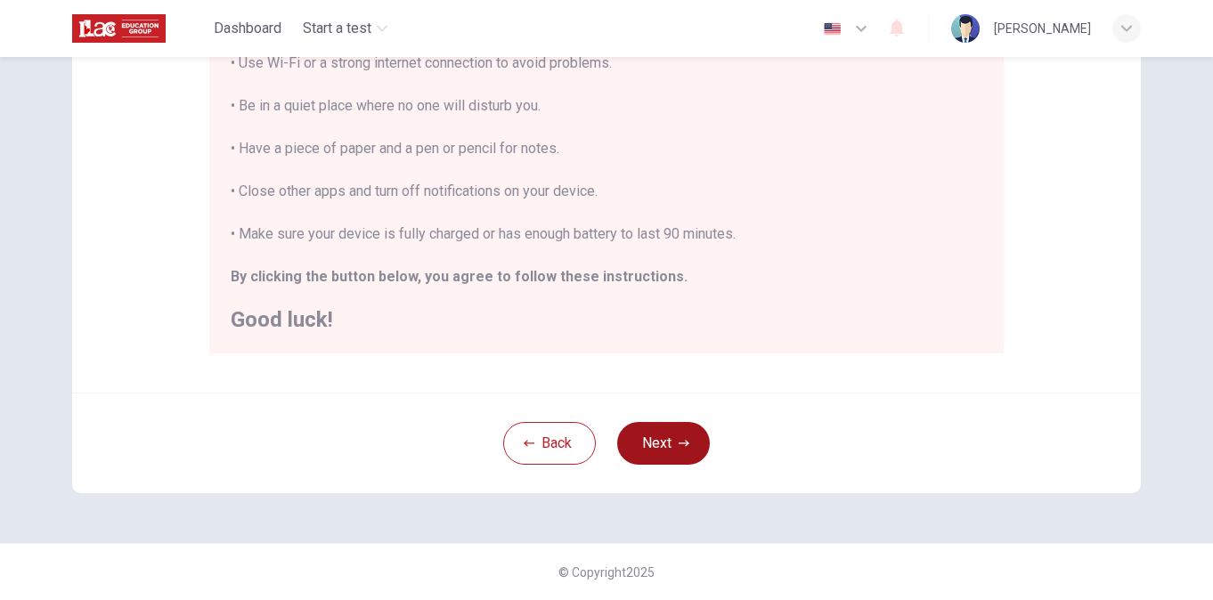
click at [655, 443] on button "Next" at bounding box center [663, 443] width 93 height 43
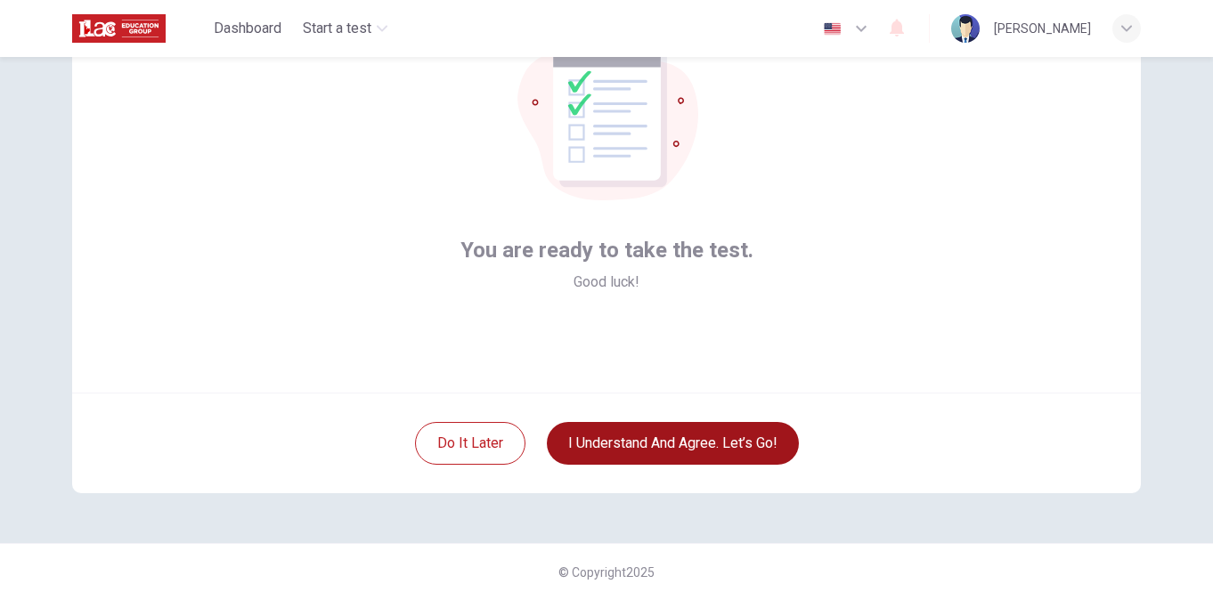
scroll to position [142, 0]
click at [655, 443] on button "I understand and agree. Let’s go!" at bounding box center [673, 443] width 252 height 43
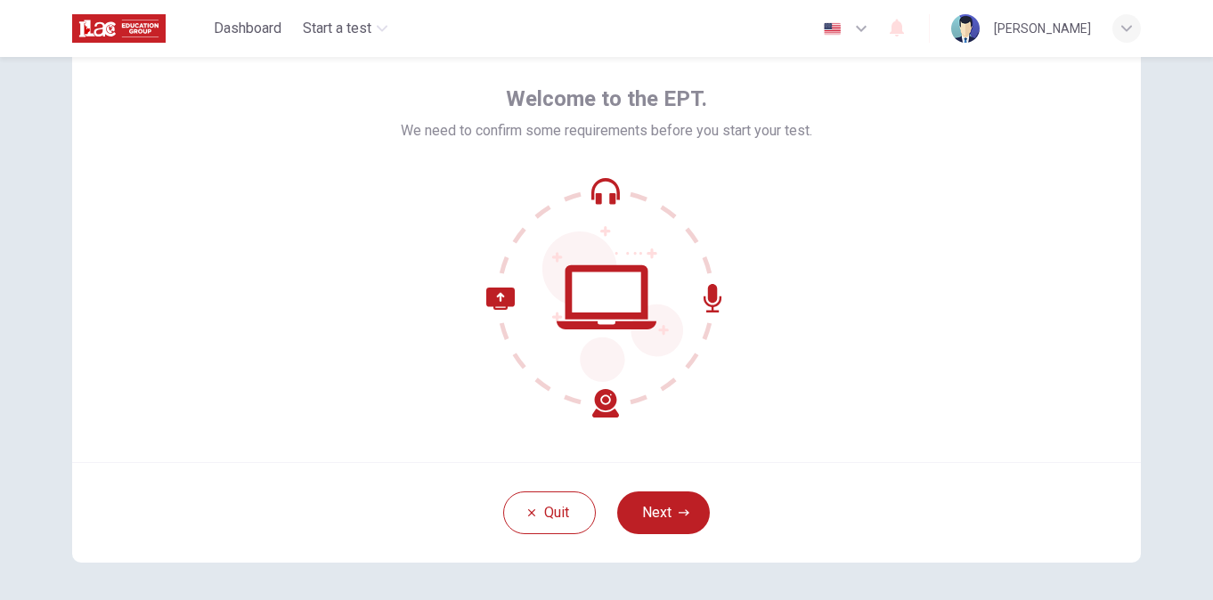
scroll to position [89, 0]
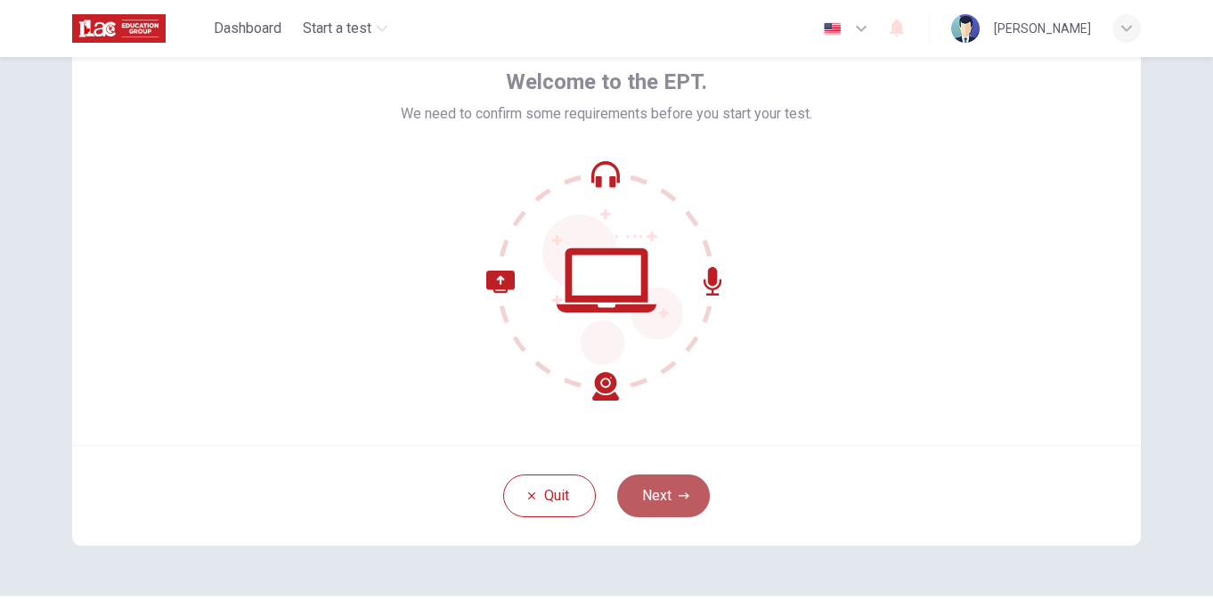
click at [634, 494] on button "Next" at bounding box center [663, 496] width 93 height 43
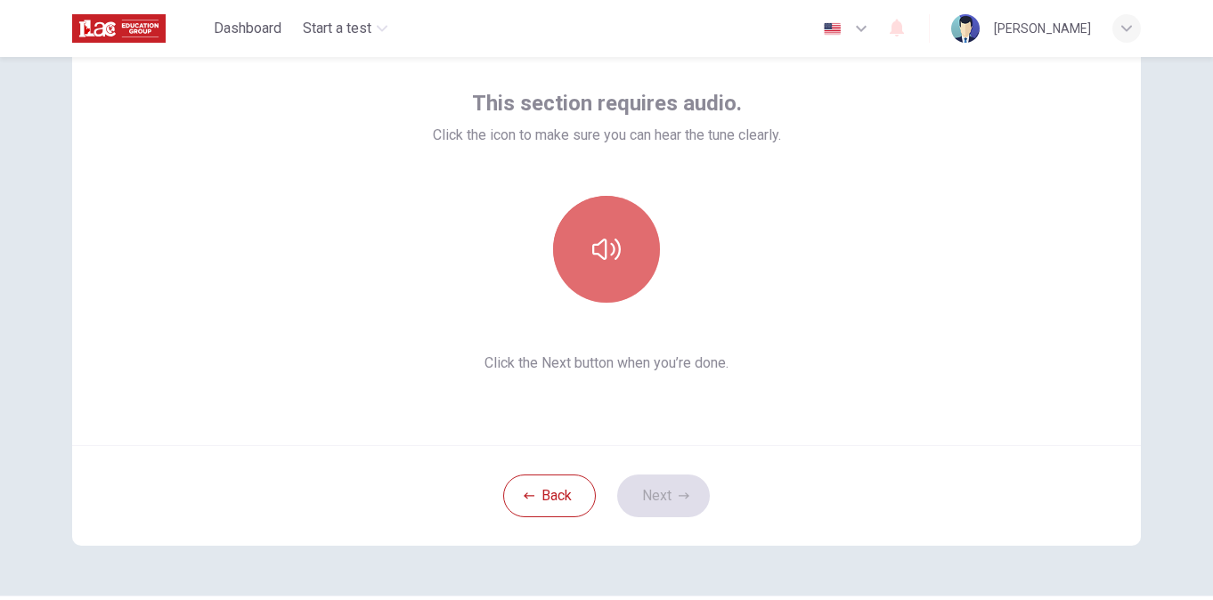
click at [586, 260] on button "button" at bounding box center [606, 249] width 107 height 107
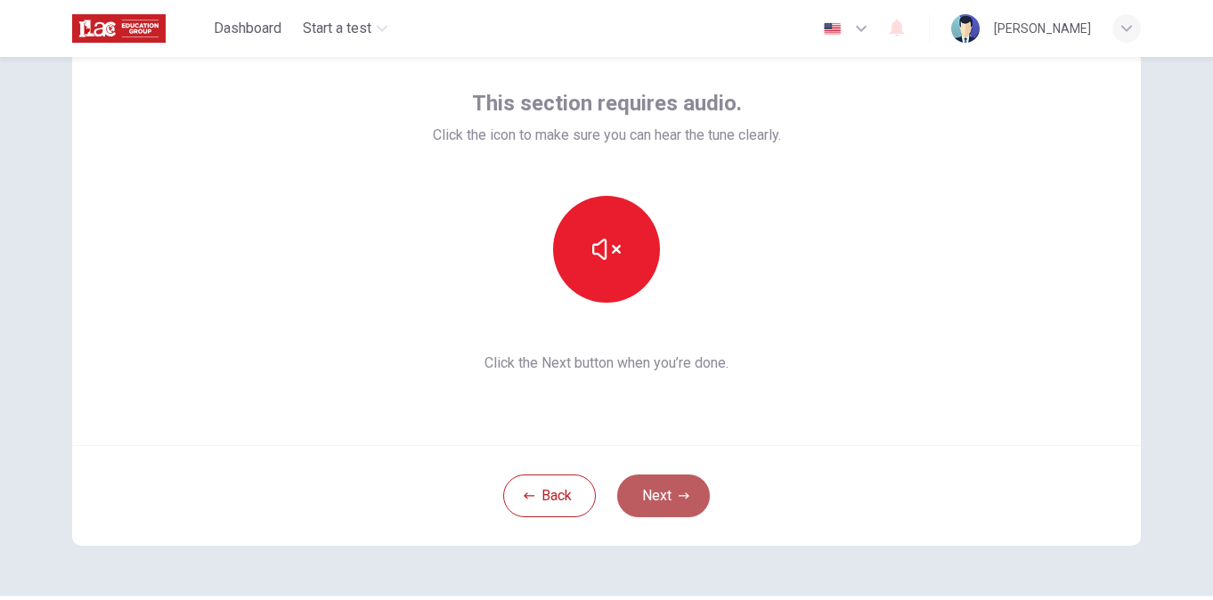
click at [642, 503] on button "Next" at bounding box center [663, 496] width 93 height 43
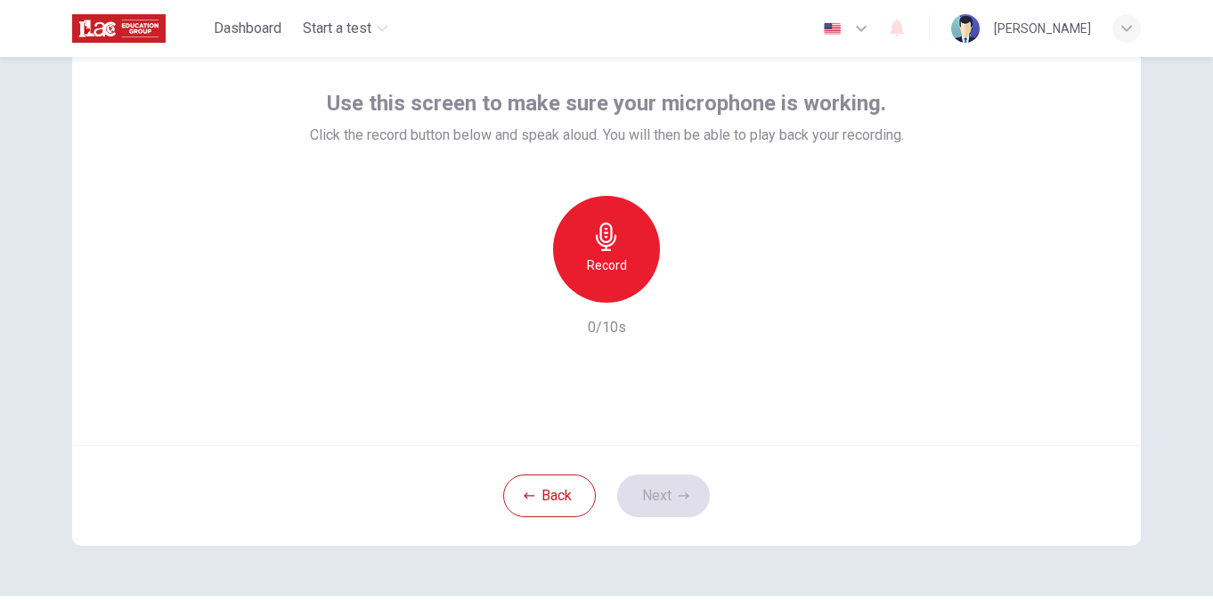
click at [584, 251] on div "Record" at bounding box center [606, 249] width 107 height 107
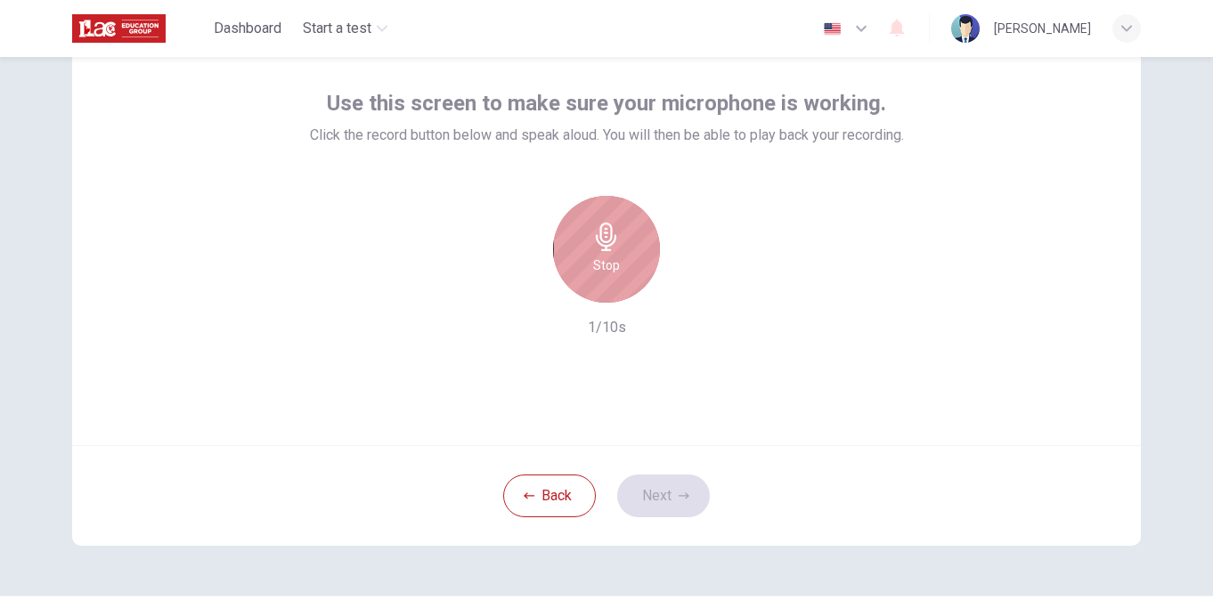
click at [584, 251] on div "Stop" at bounding box center [606, 249] width 107 height 107
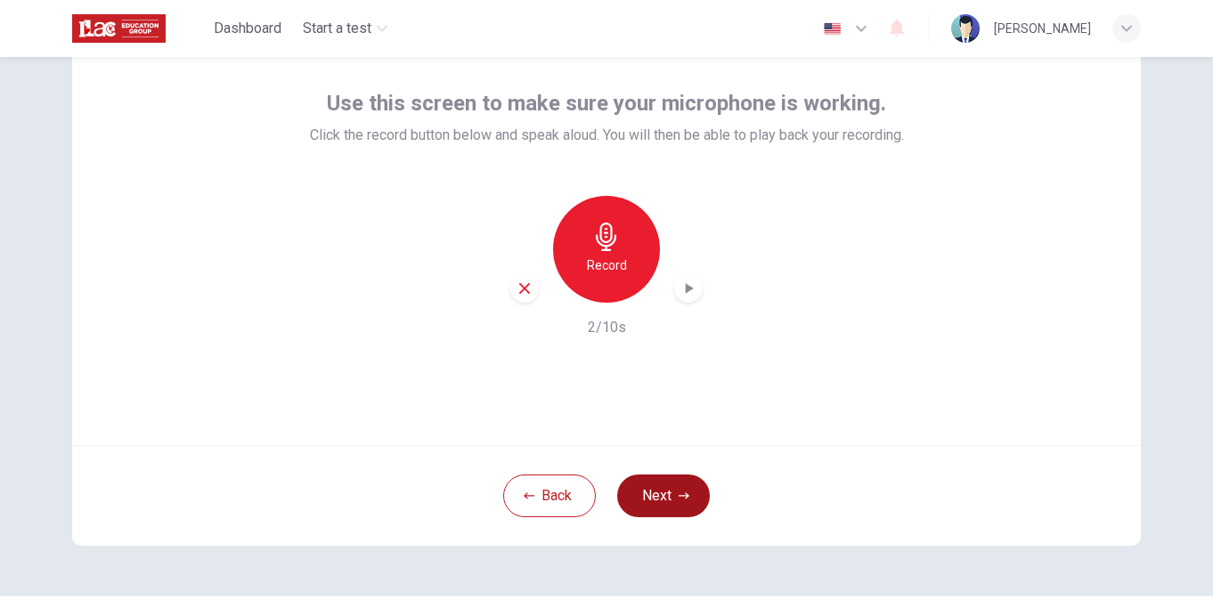
click at [657, 488] on button "Next" at bounding box center [663, 496] width 93 height 43
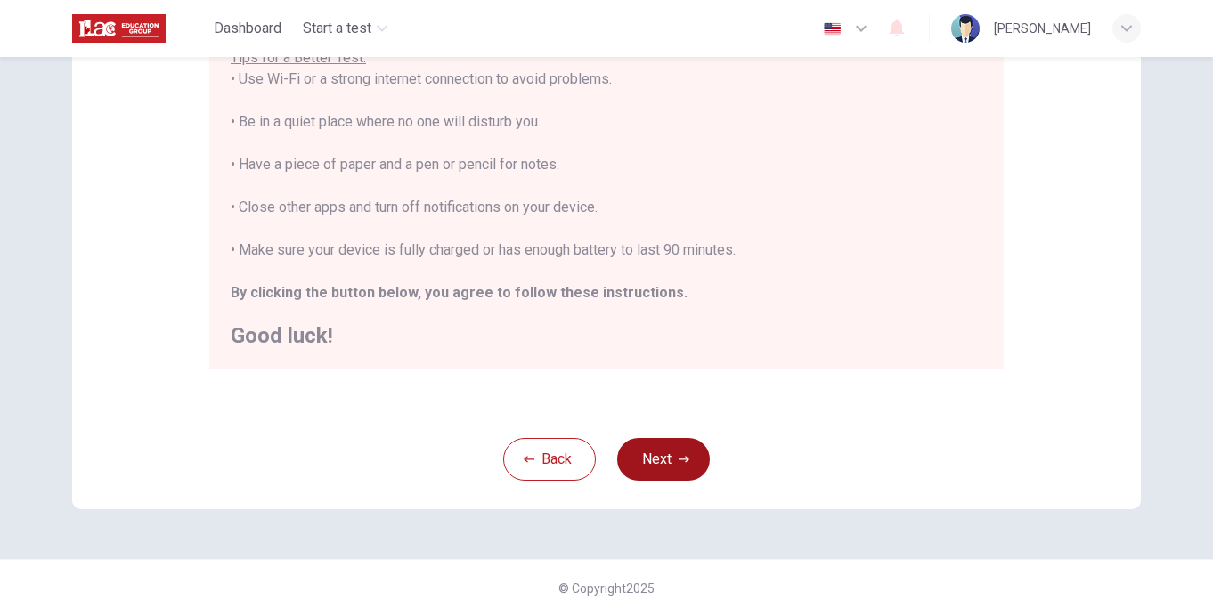
scroll to position [390, 0]
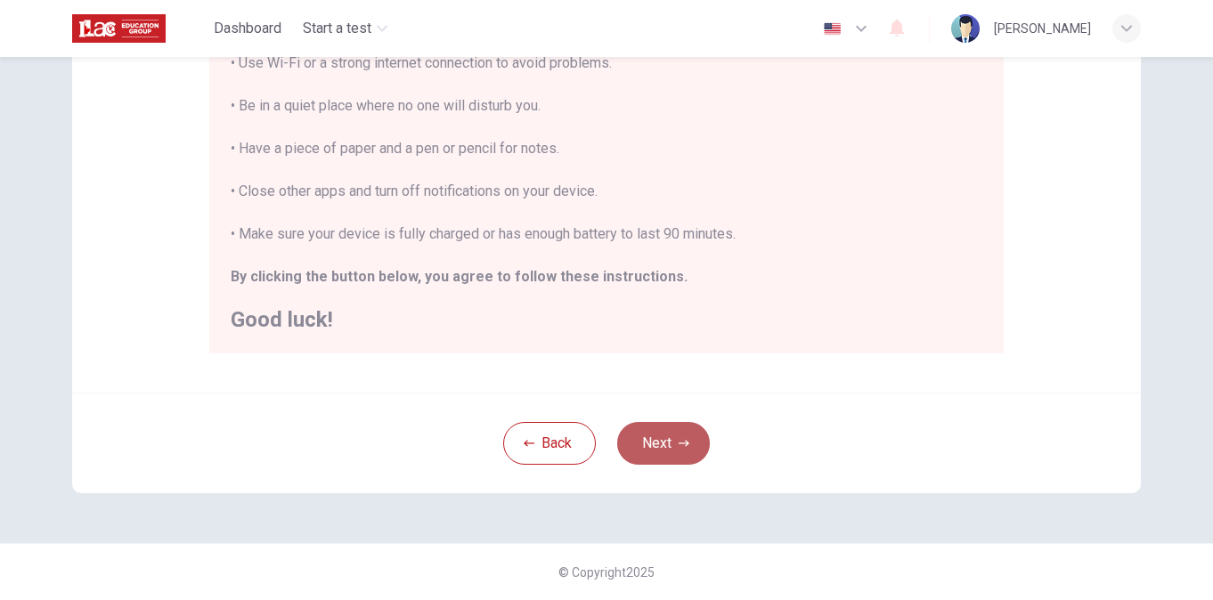
click at [646, 429] on button "Next" at bounding box center [663, 443] width 93 height 43
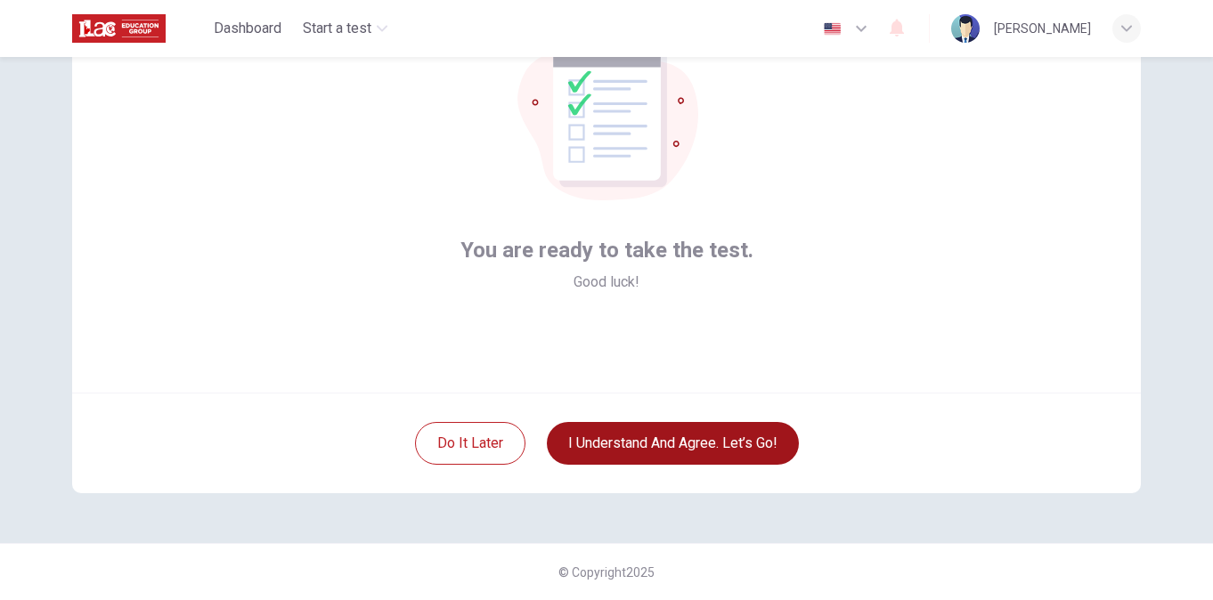
scroll to position [142, 0]
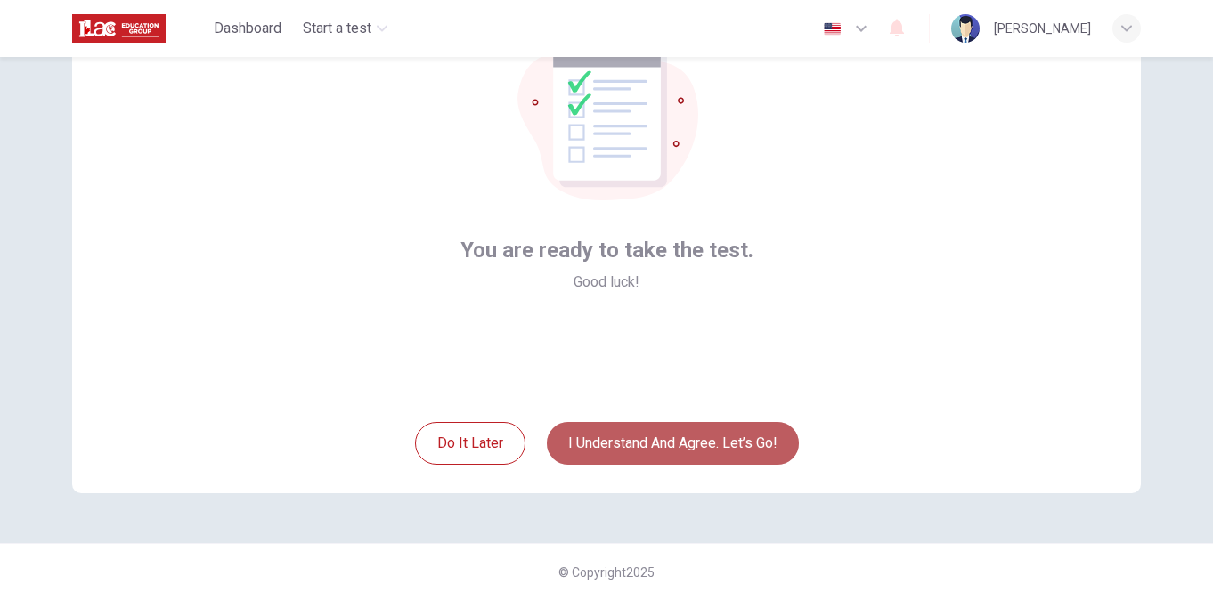
click at [646, 429] on button "I understand and agree. Let’s go!" at bounding box center [673, 443] width 252 height 43
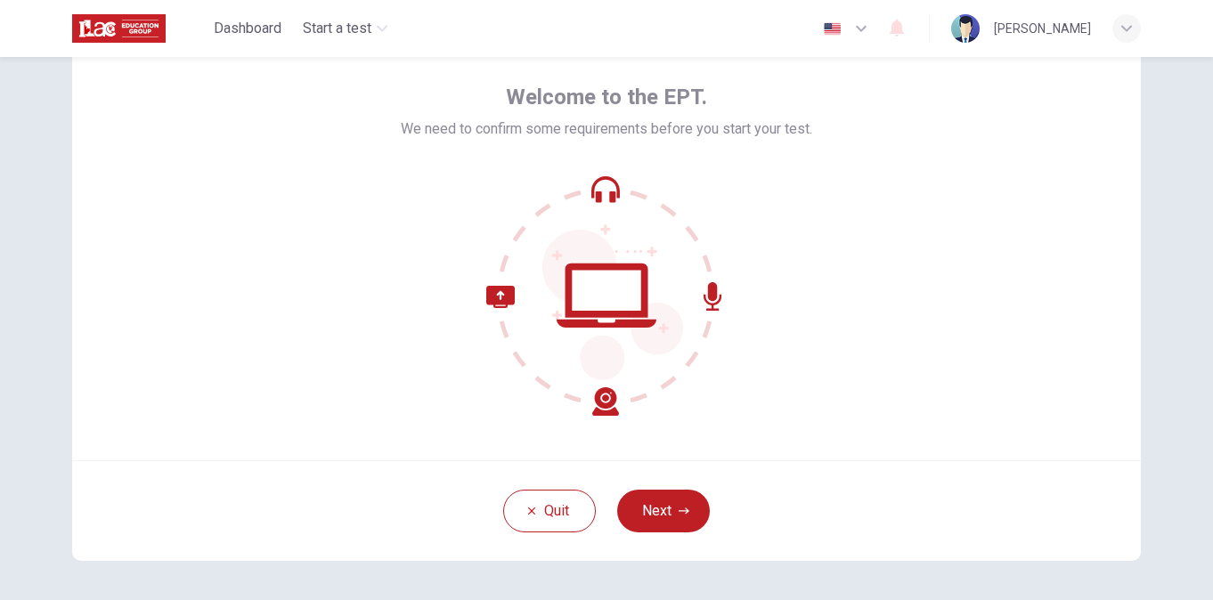
scroll to position [142, 0]
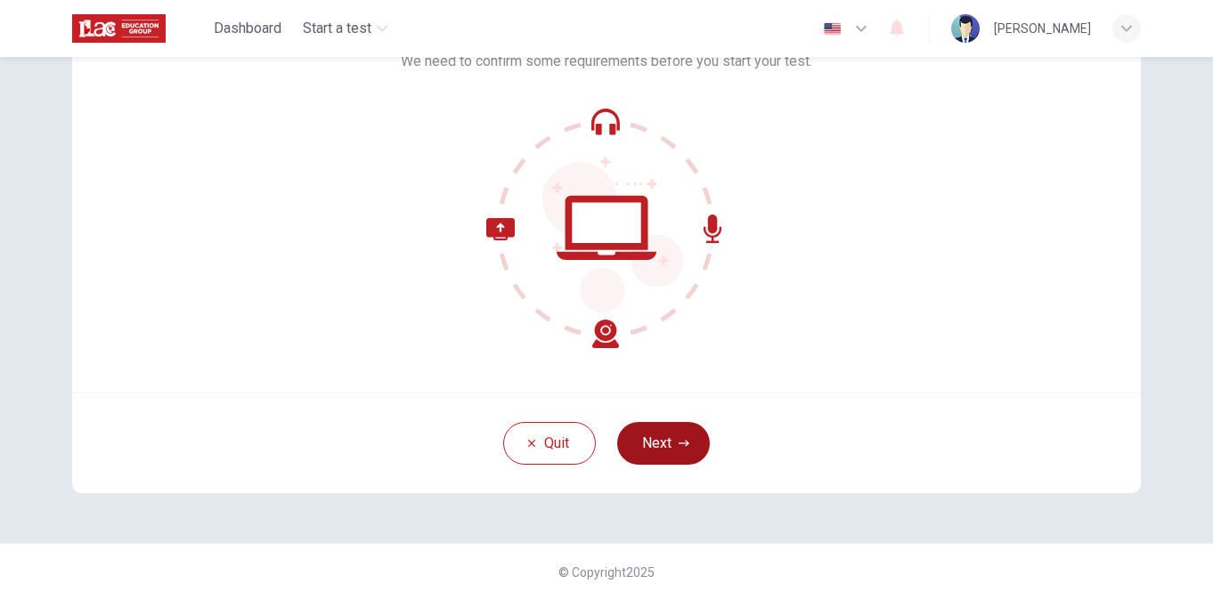
click at [663, 442] on button "Next" at bounding box center [663, 443] width 93 height 43
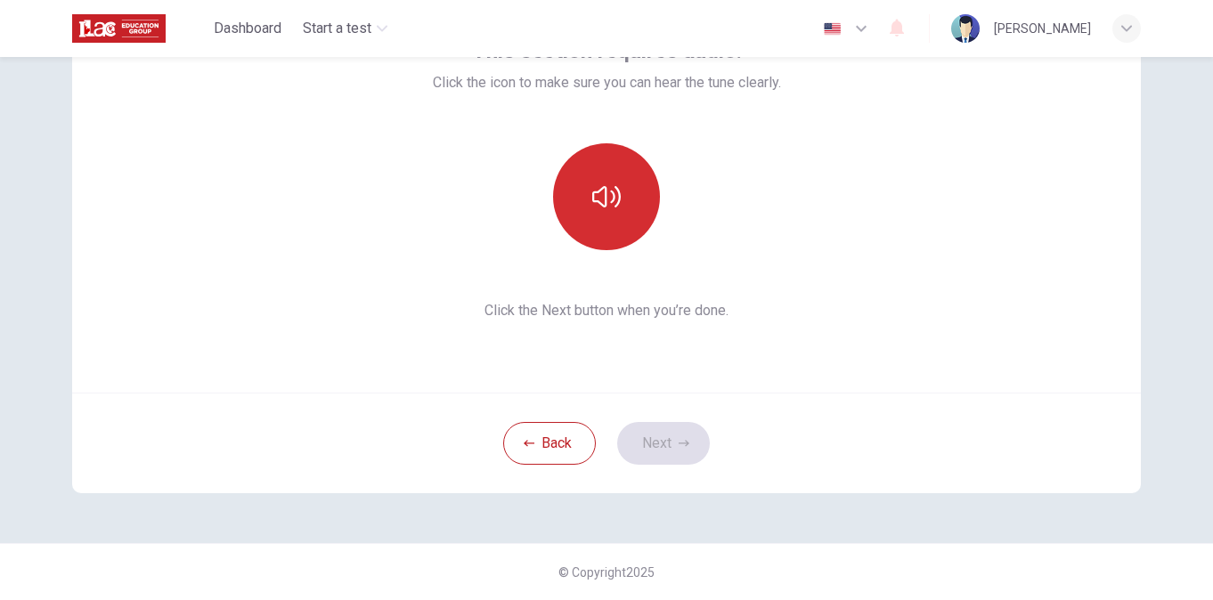
click at [607, 190] on icon "button" at bounding box center [606, 197] width 29 height 29
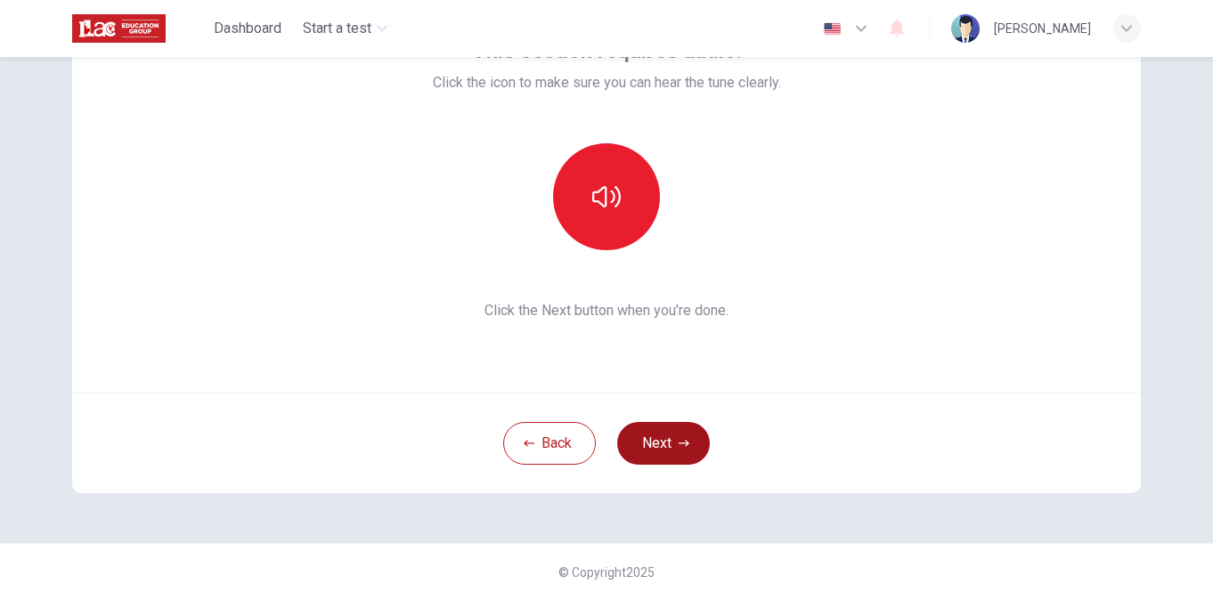
click at [665, 439] on button "Next" at bounding box center [663, 443] width 93 height 43
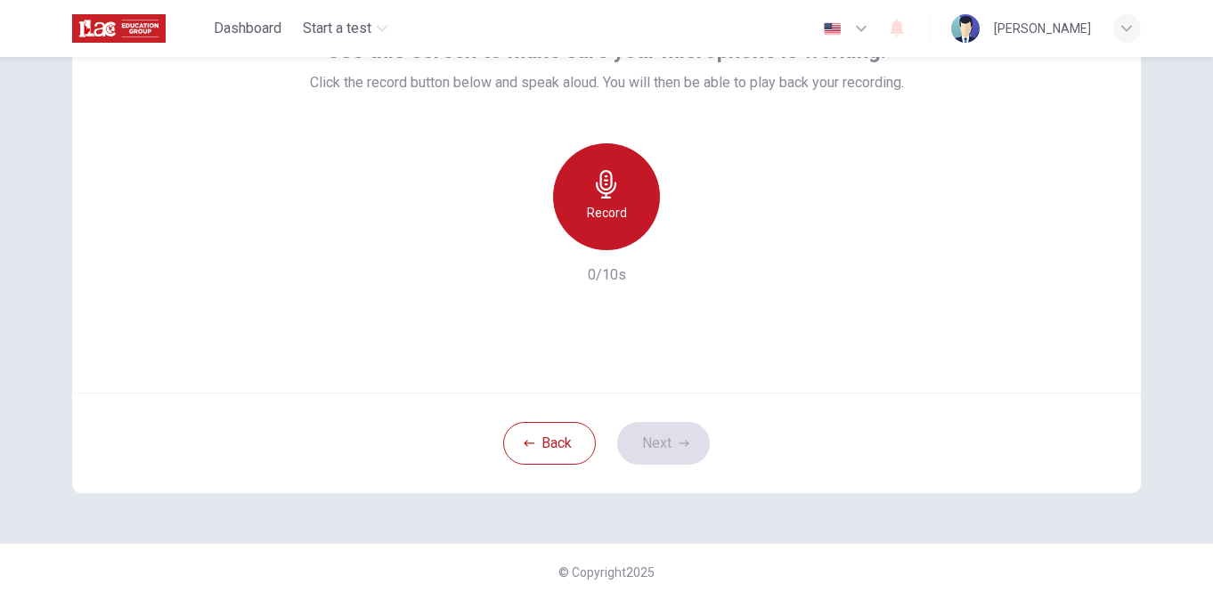
click at [576, 190] on div "Record" at bounding box center [606, 196] width 107 height 107
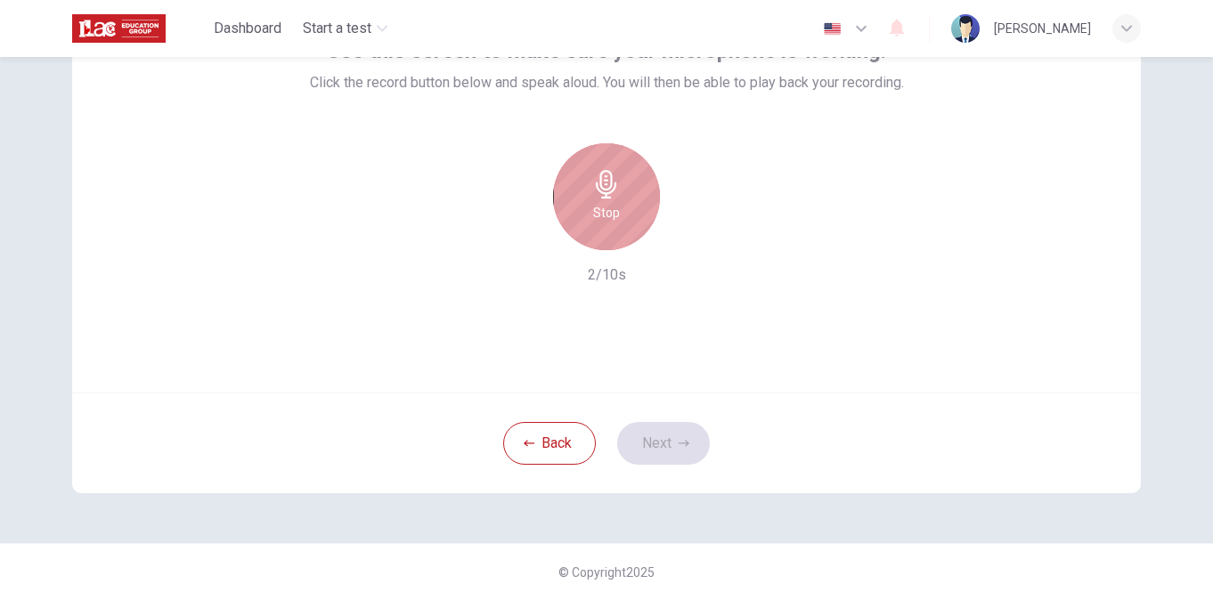
click at [576, 190] on div "Stop" at bounding box center [606, 196] width 107 height 107
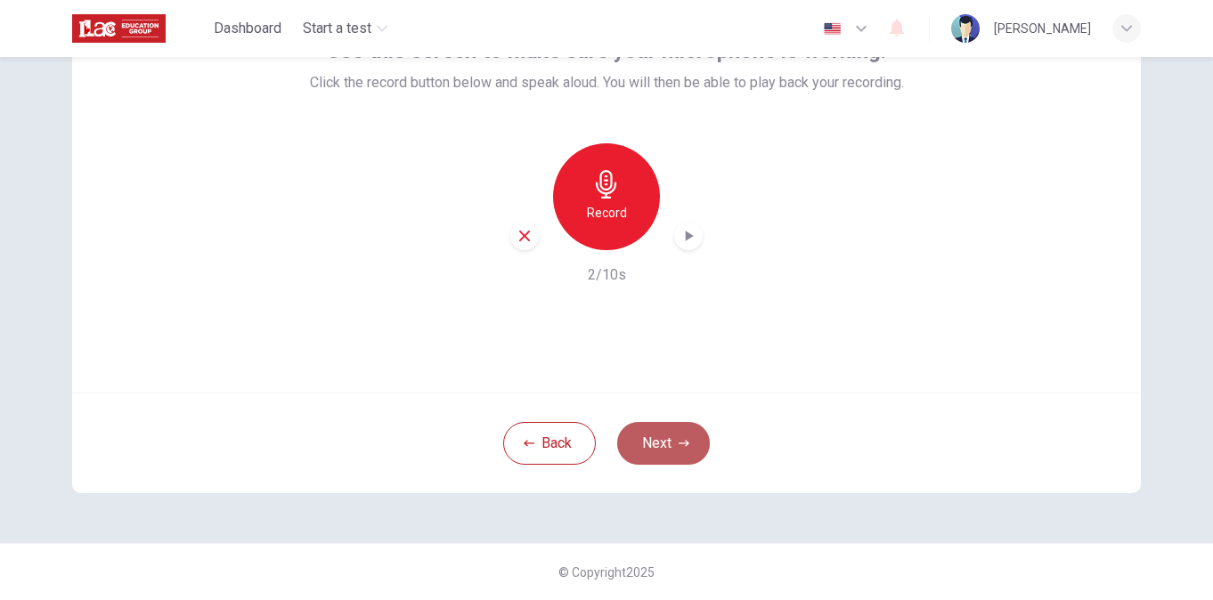
click at [660, 449] on button "Next" at bounding box center [663, 443] width 93 height 43
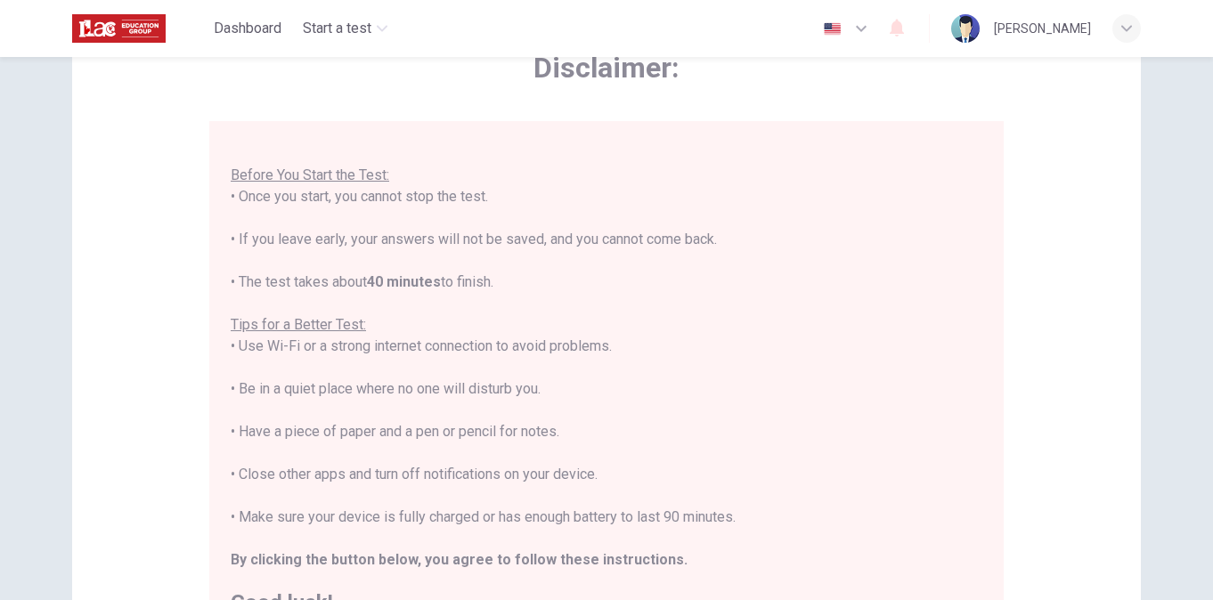
scroll to position [0, 0]
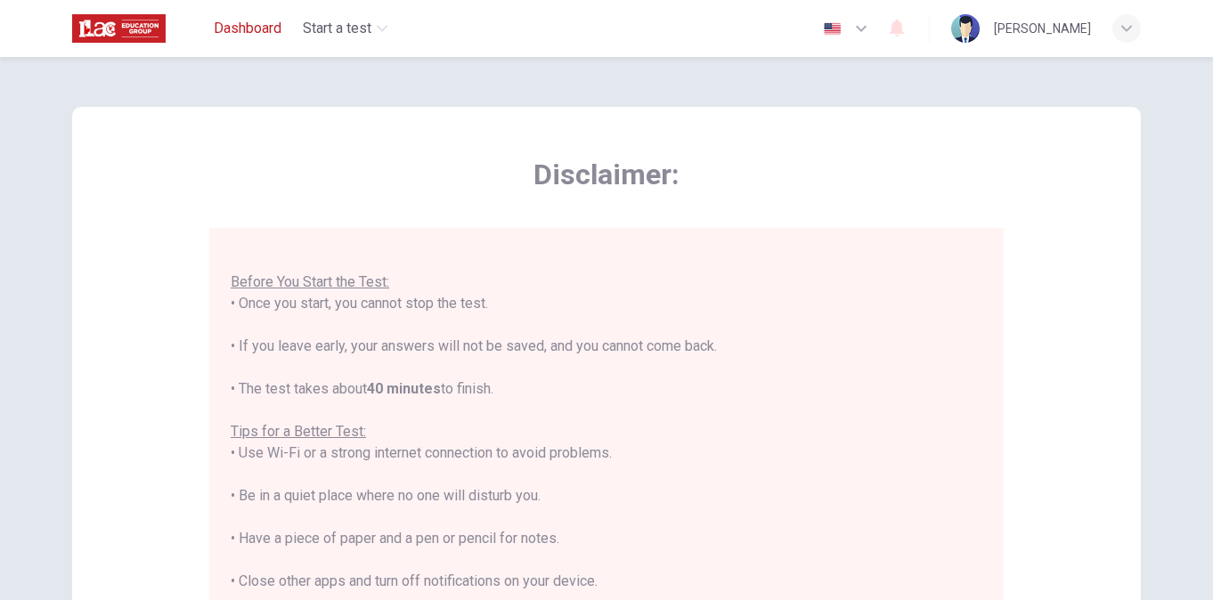
click at [241, 29] on span "Dashboard" at bounding box center [248, 28] width 68 height 21
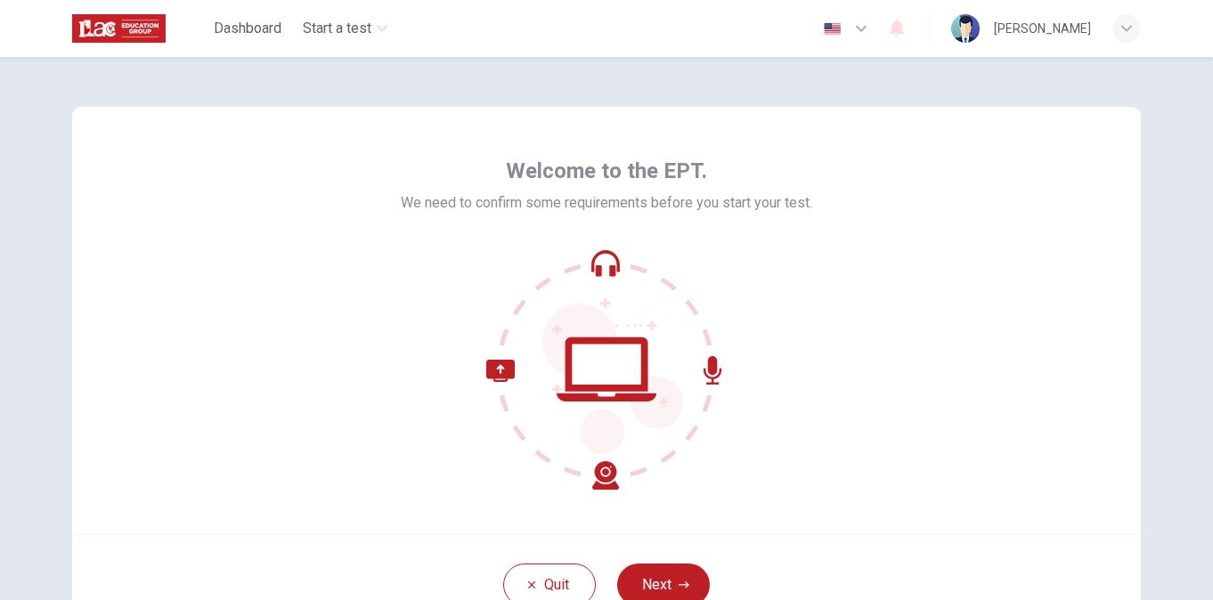
click at [147, 31] on img at bounding box center [119, 29] width 94 height 36
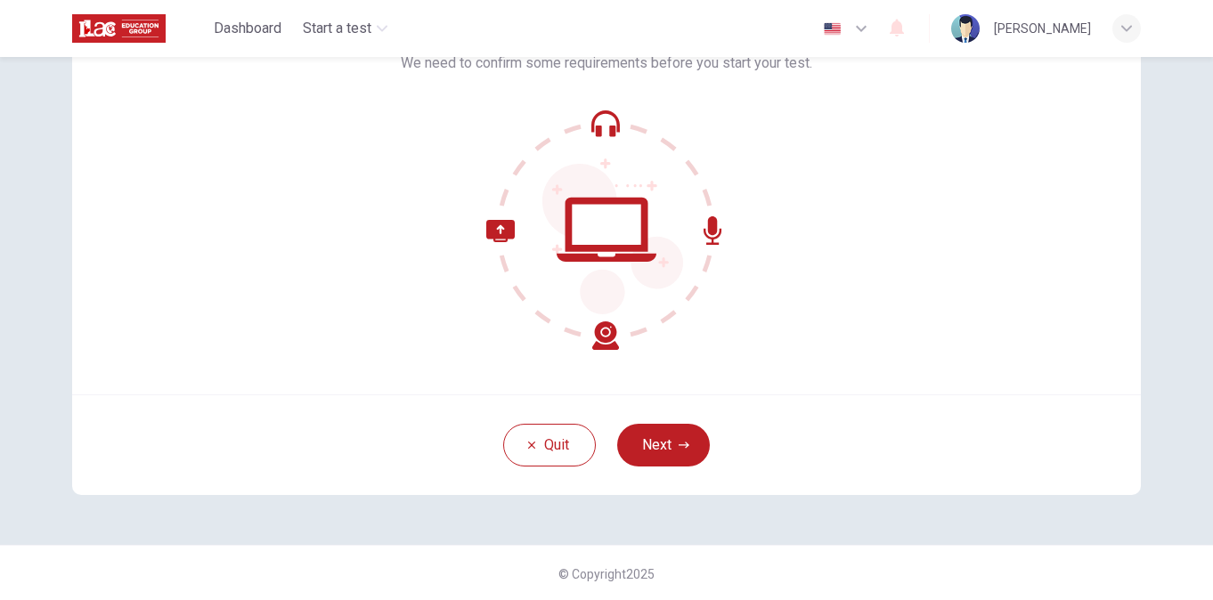
scroll to position [142, 0]
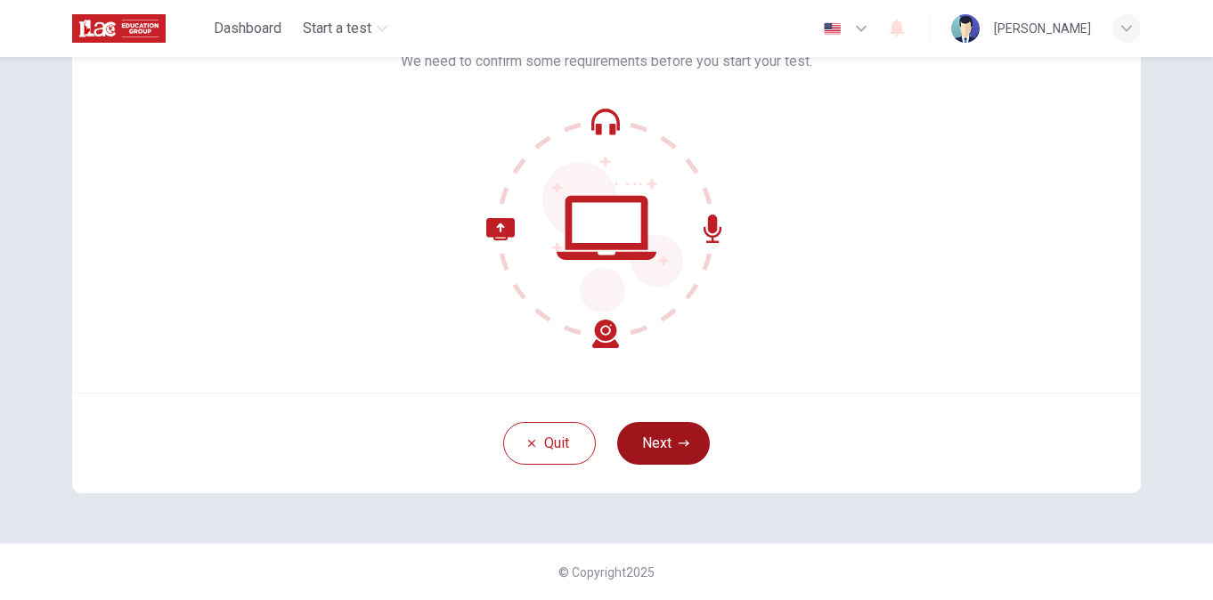
click at [663, 440] on button "Next" at bounding box center [663, 443] width 93 height 43
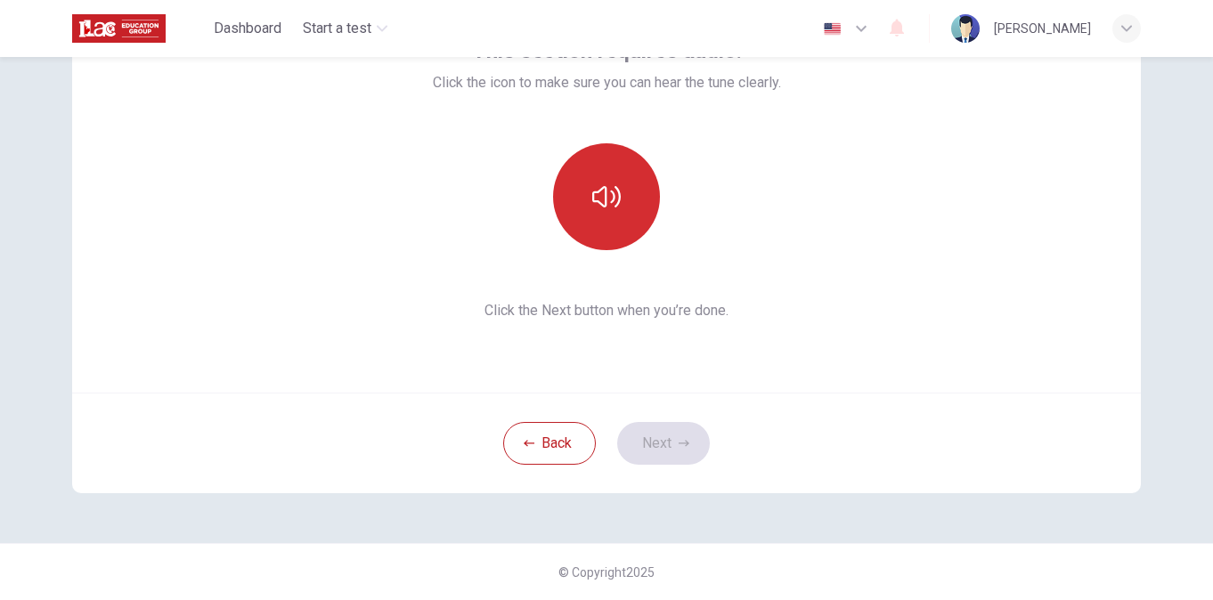
click at [630, 212] on button "button" at bounding box center [606, 196] width 107 height 107
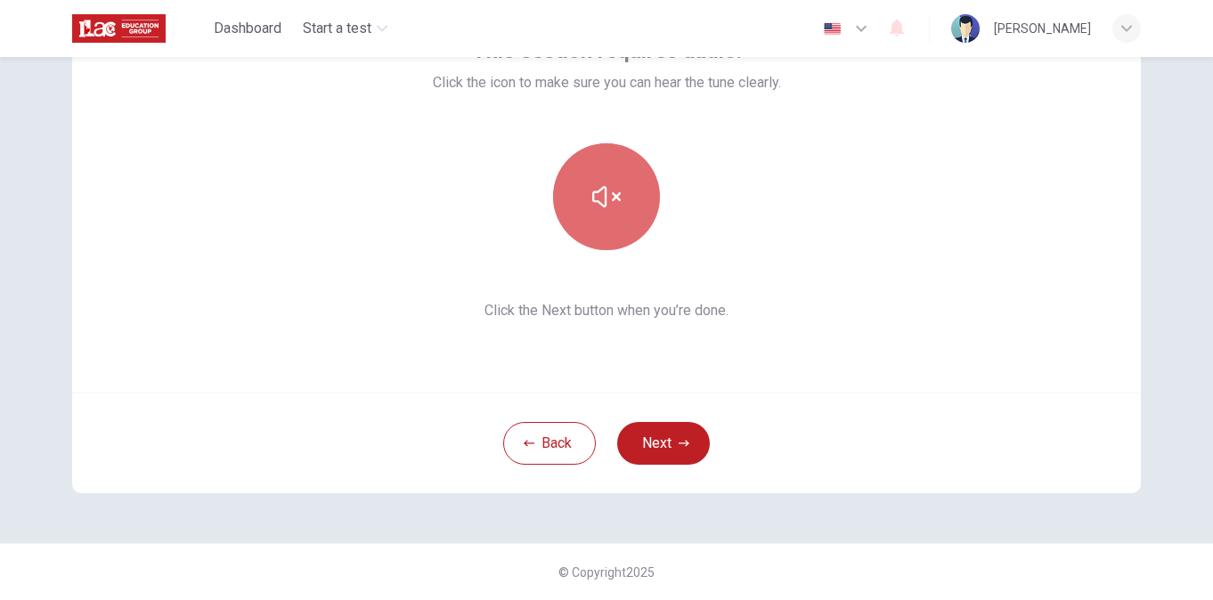
click at [630, 212] on button "button" at bounding box center [606, 196] width 107 height 107
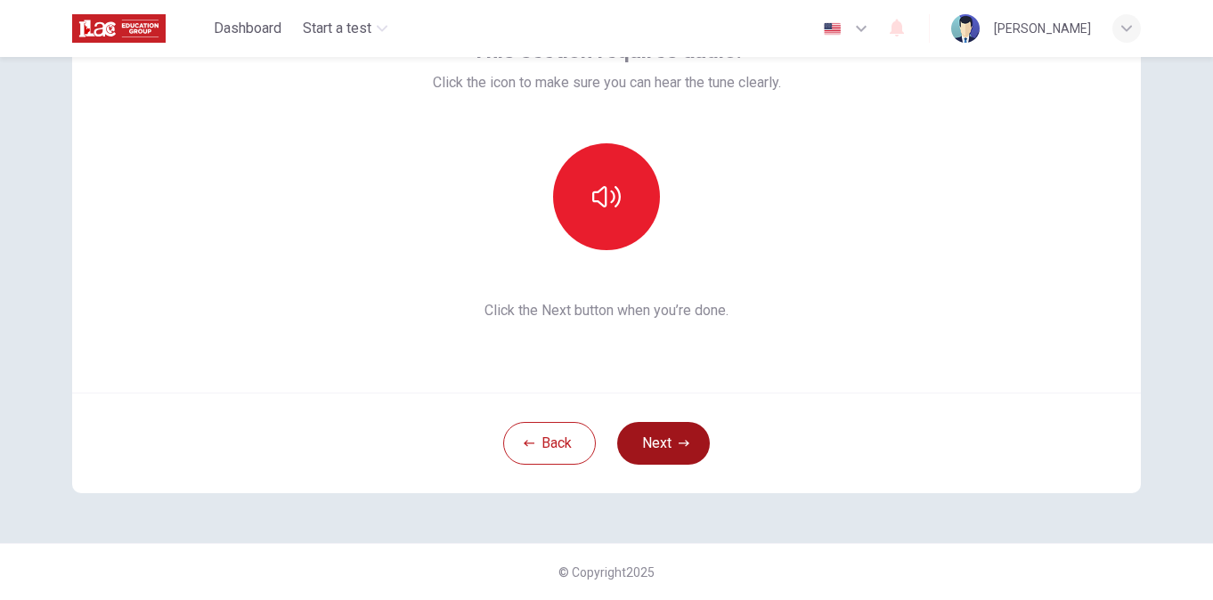
click at [667, 422] on button "Next" at bounding box center [663, 443] width 93 height 43
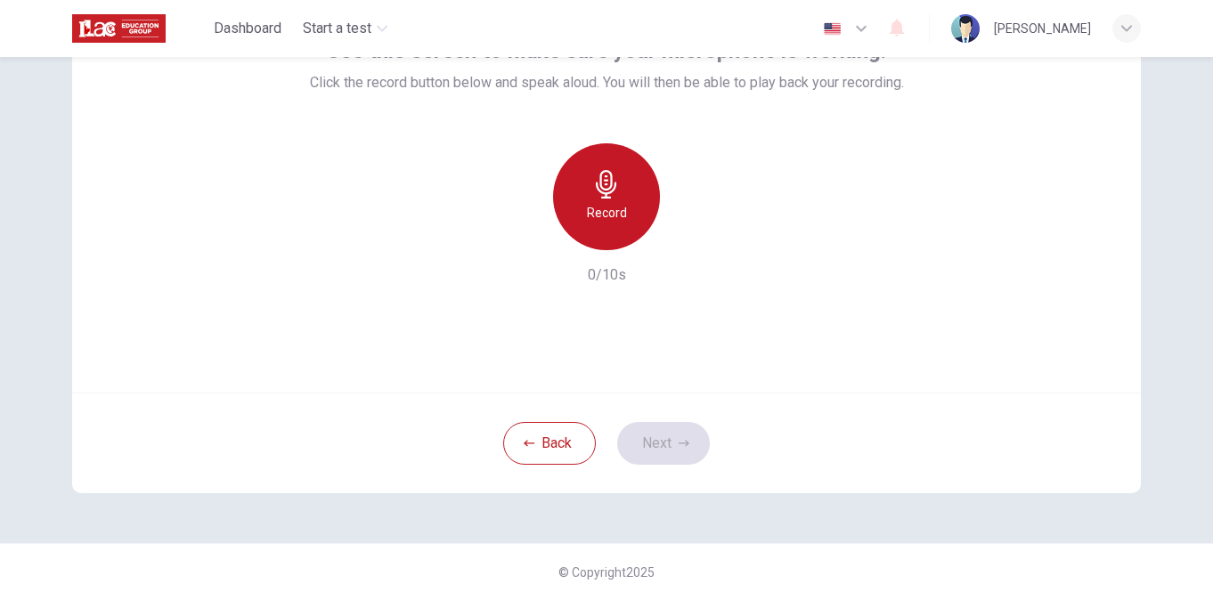
click at [613, 209] on h6 "Record" at bounding box center [607, 212] width 40 height 21
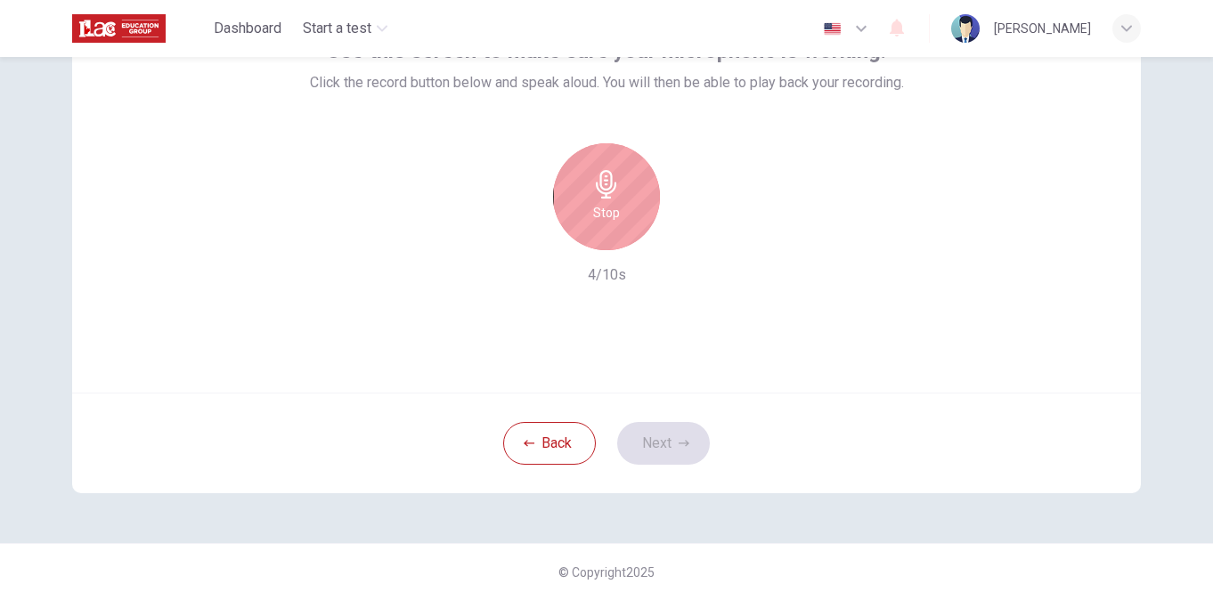
click at [613, 209] on h6 "Stop" at bounding box center [606, 212] width 27 height 21
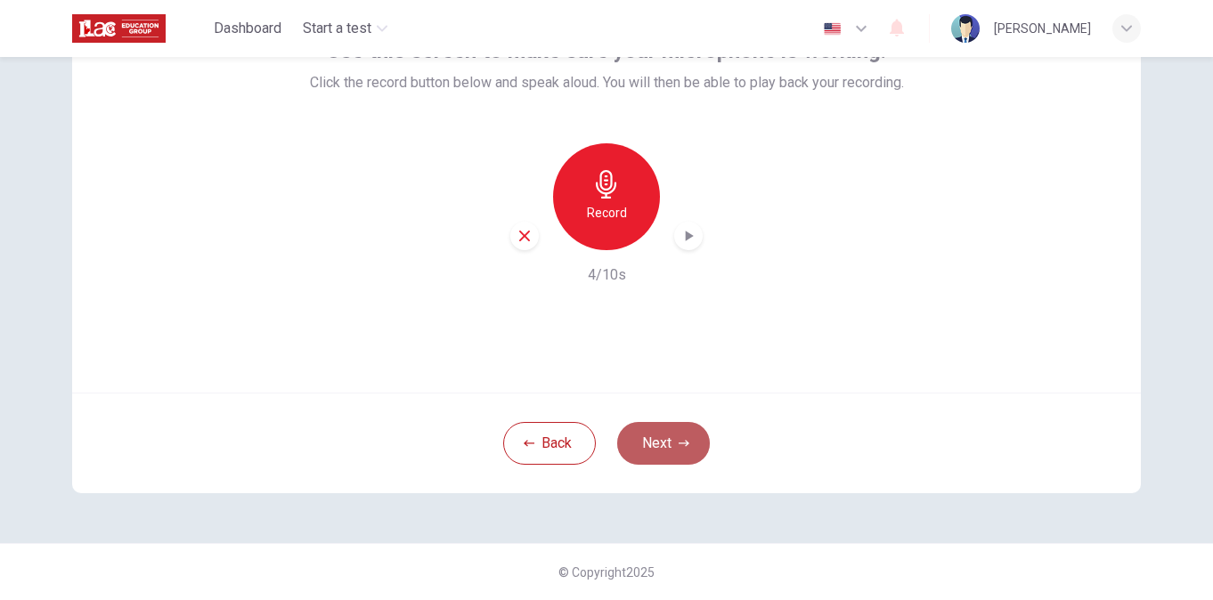
click at [670, 440] on button "Next" at bounding box center [663, 443] width 93 height 43
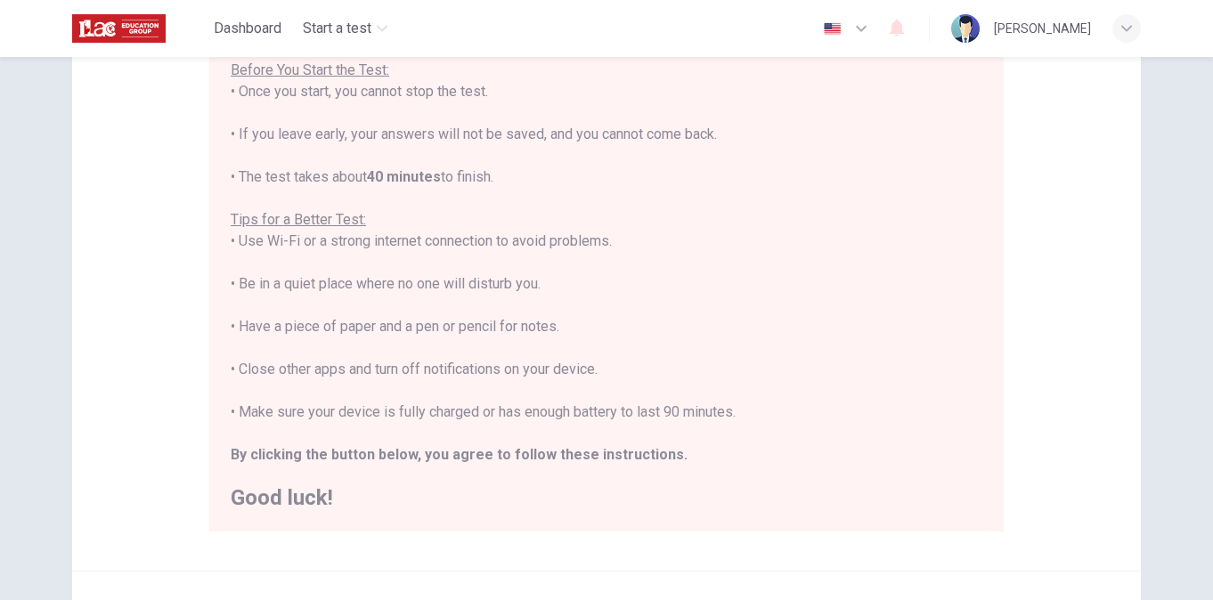
scroll to position [390, 0]
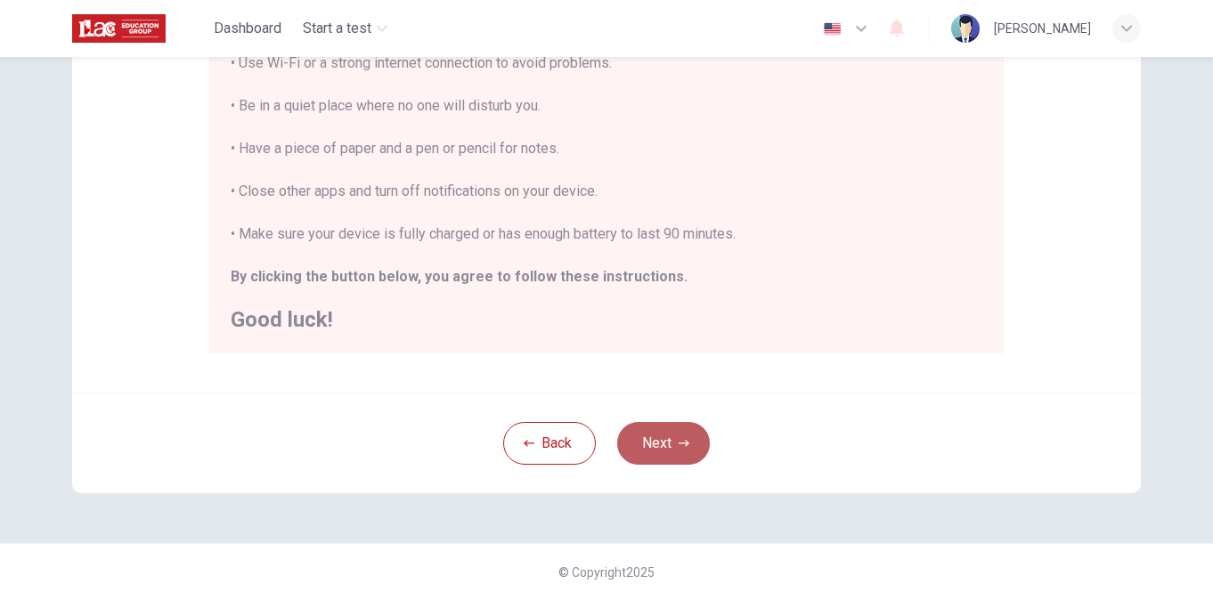
click at [690, 428] on button "Next" at bounding box center [663, 443] width 93 height 43
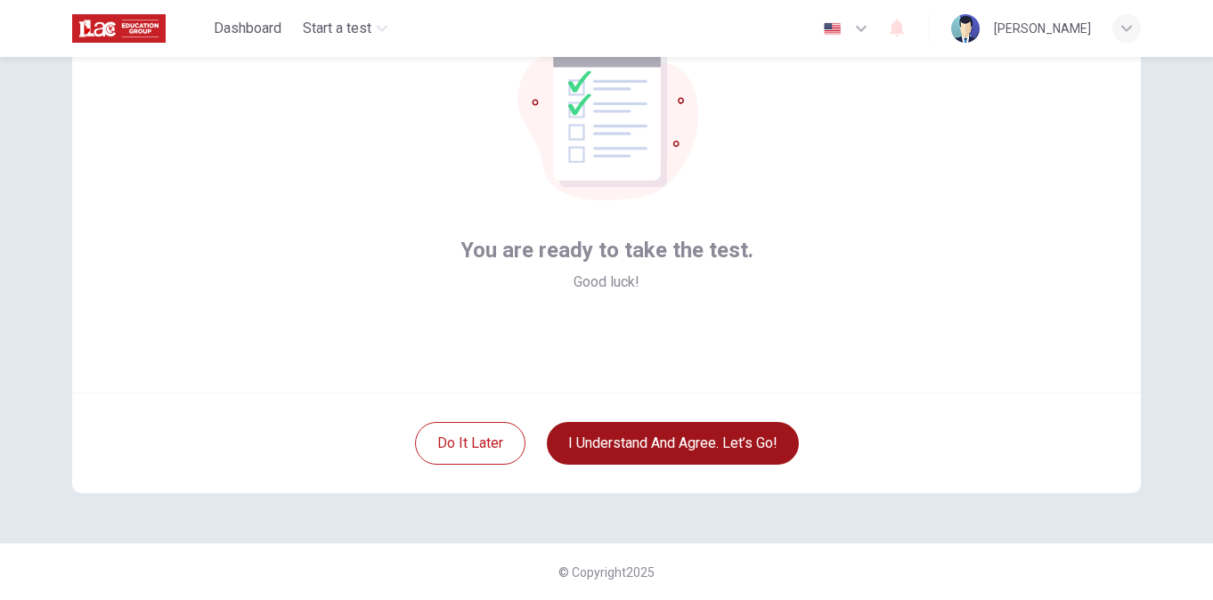
click at [690, 428] on button "I understand and agree. Let’s go!" at bounding box center [673, 443] width 252 height 43
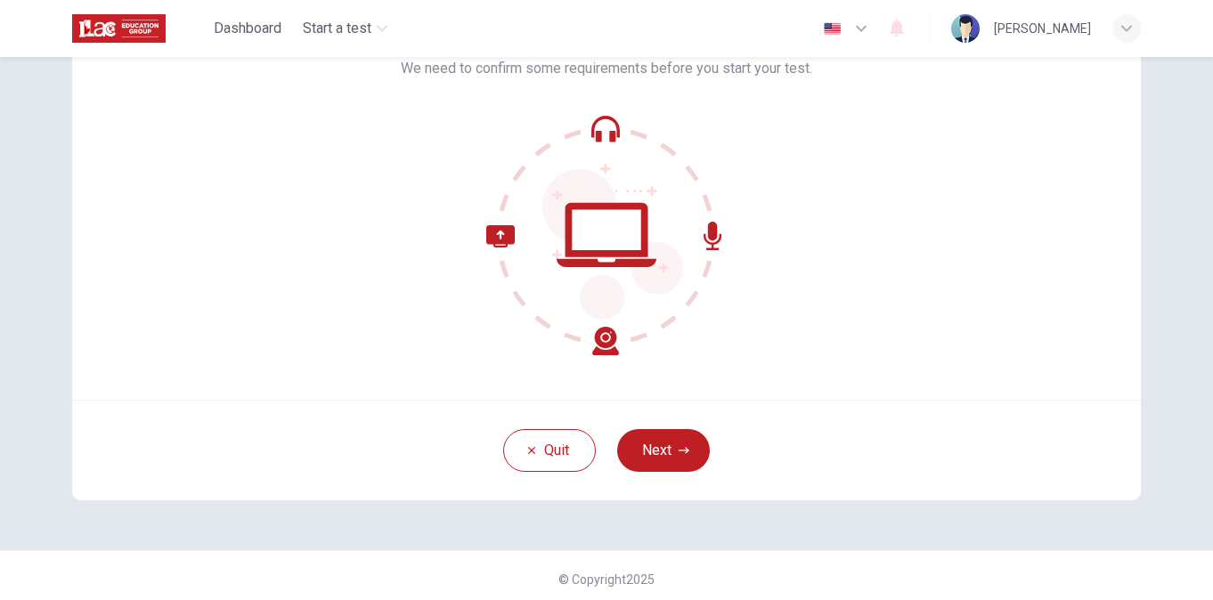
scroll to position [142, 0]
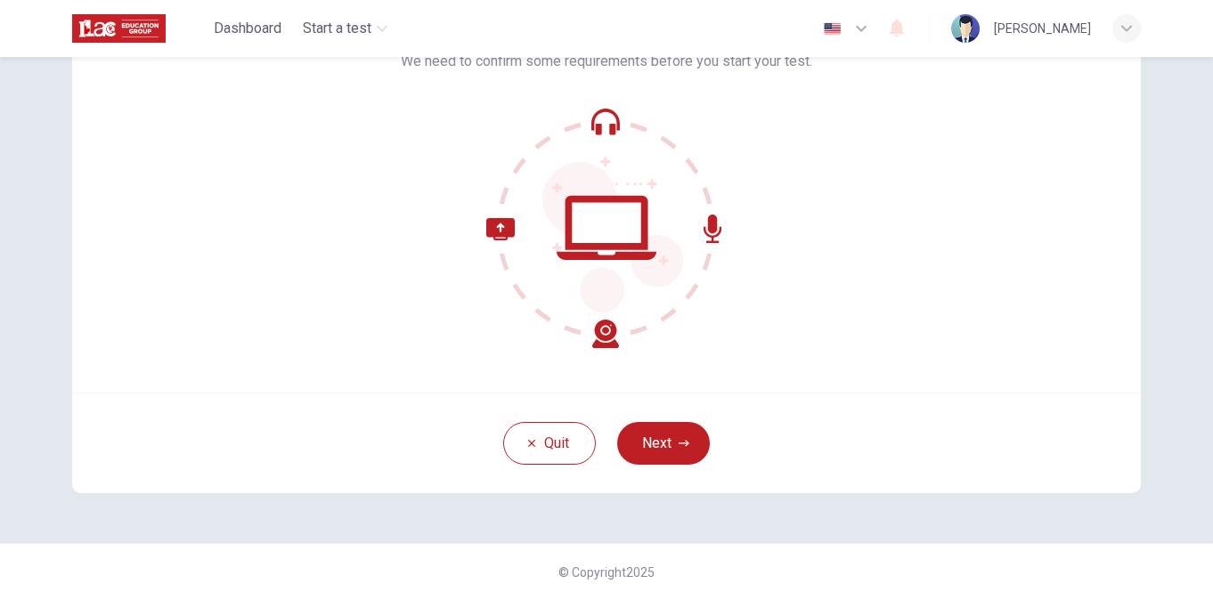
click at [1124, 24] on icon "button" at bounding box center [1127, 28] width 11 height 11
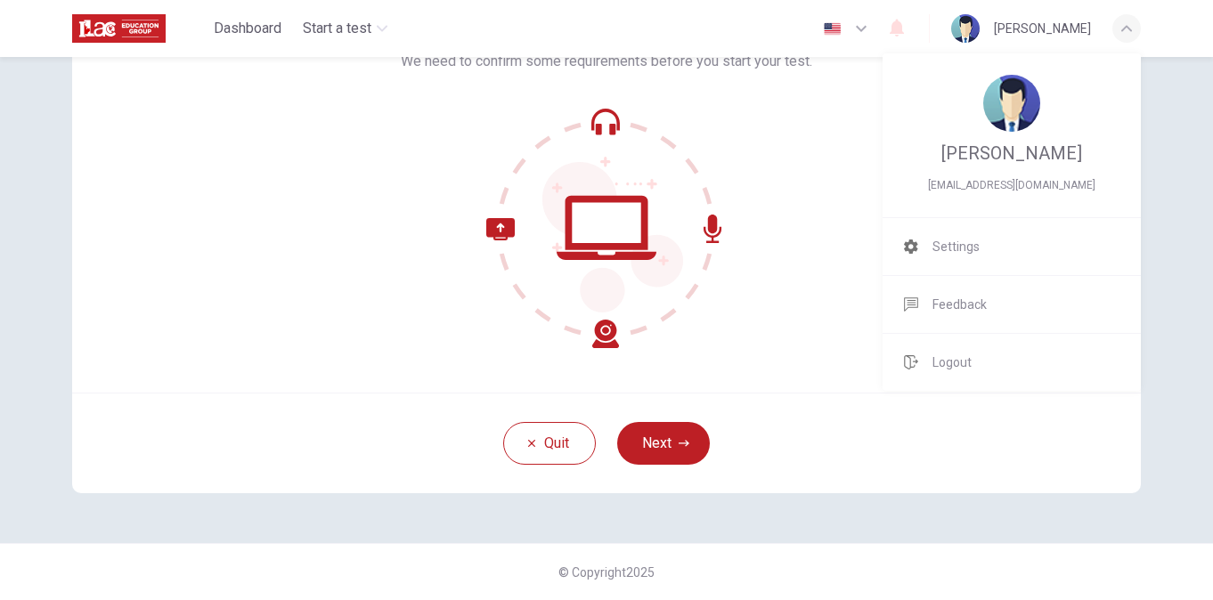
click at [812, 256] on div at bounding box center [606, 300] width 1213 height 600
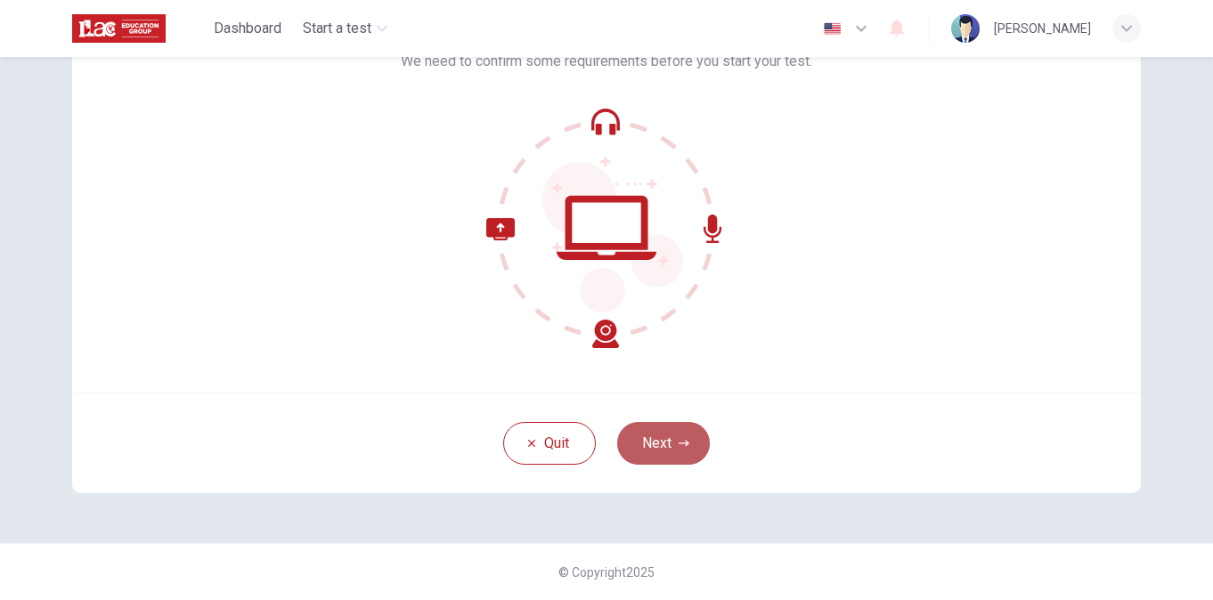
click at [683, 433] on button "Next" at bounding box center [663, 443] width 93 height 43
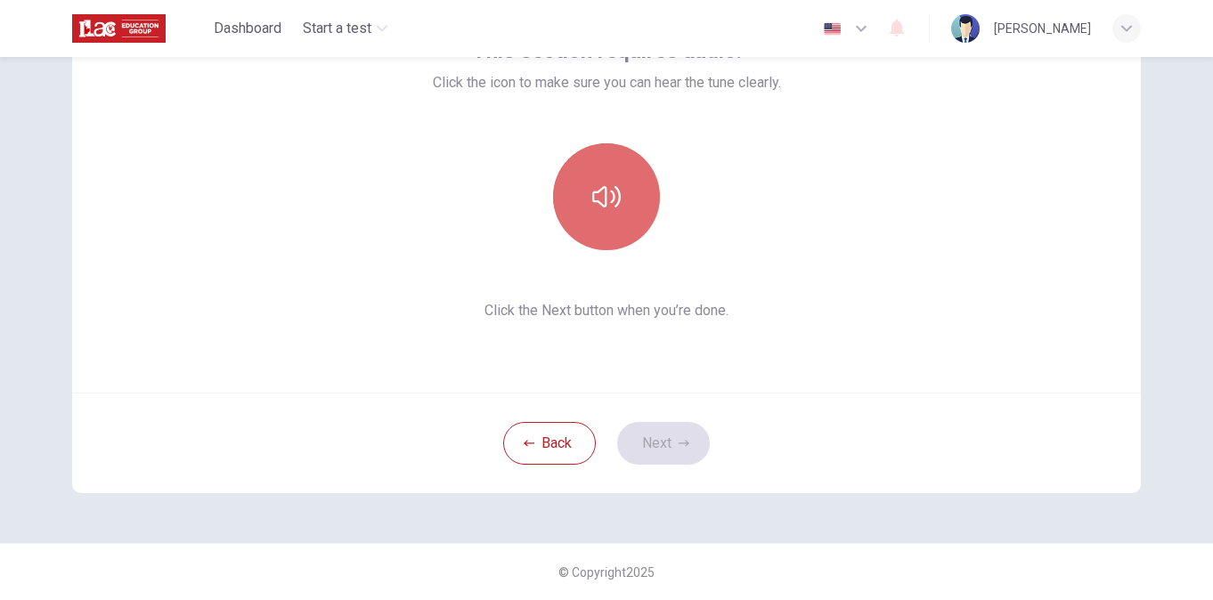
click at [575, 184] on button "button" at bounding box center [606, 196] width 107 height 107
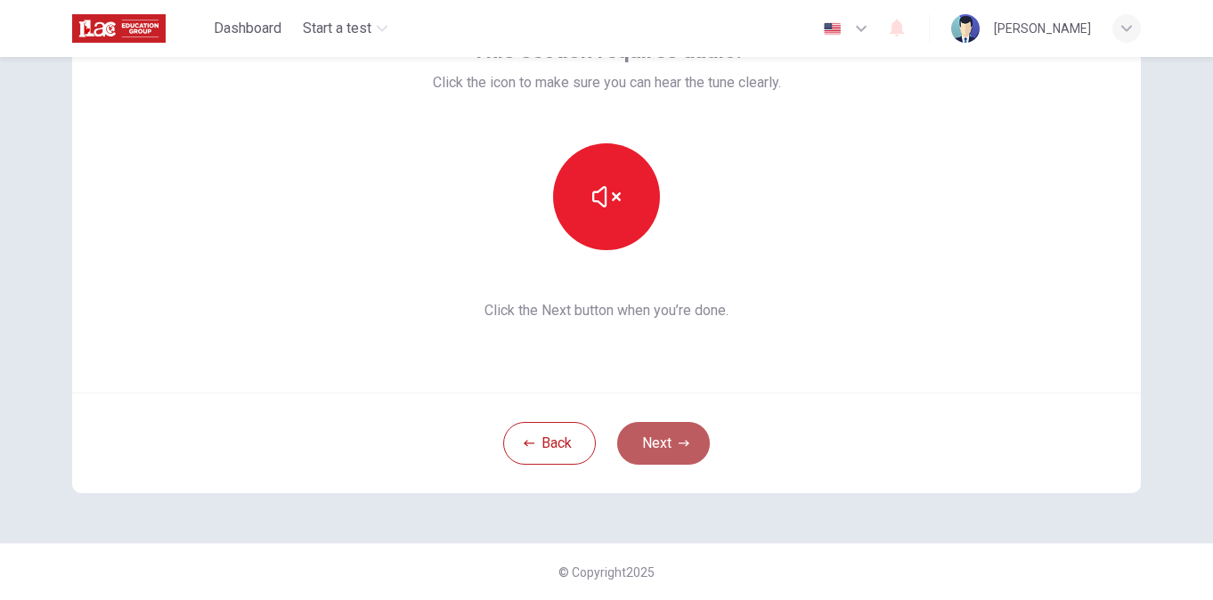
click at [657, 433] on button "Next" at bounding box center [663, 443] width 93 height 43
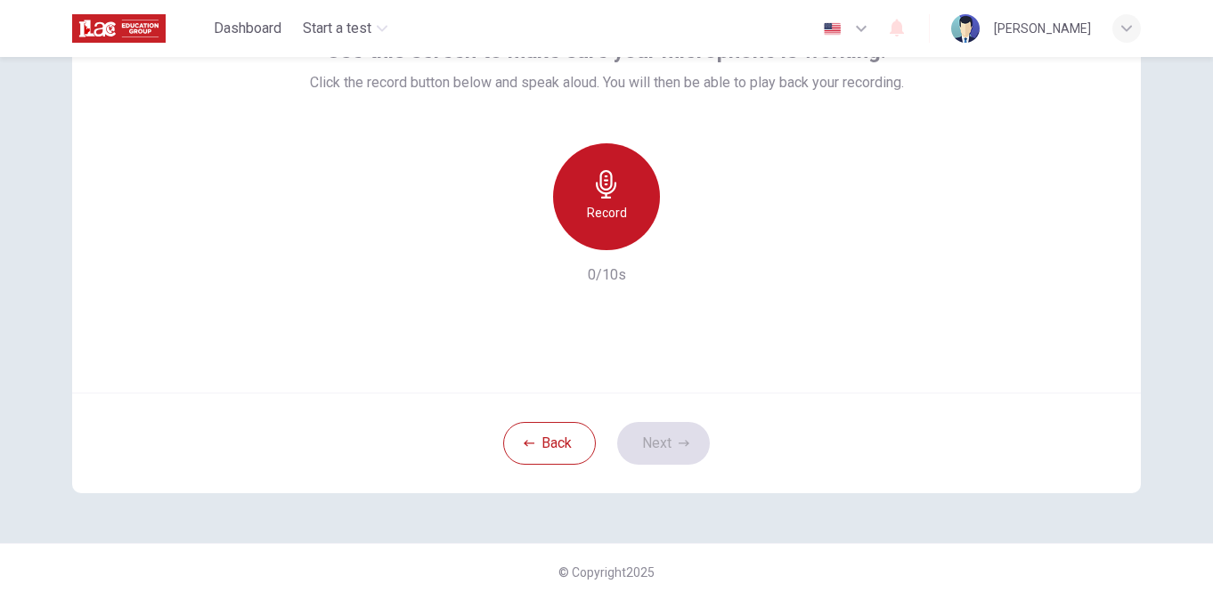
click at [604, 162] on div "Record" at bounding box center [606, 196] width 107 height 107
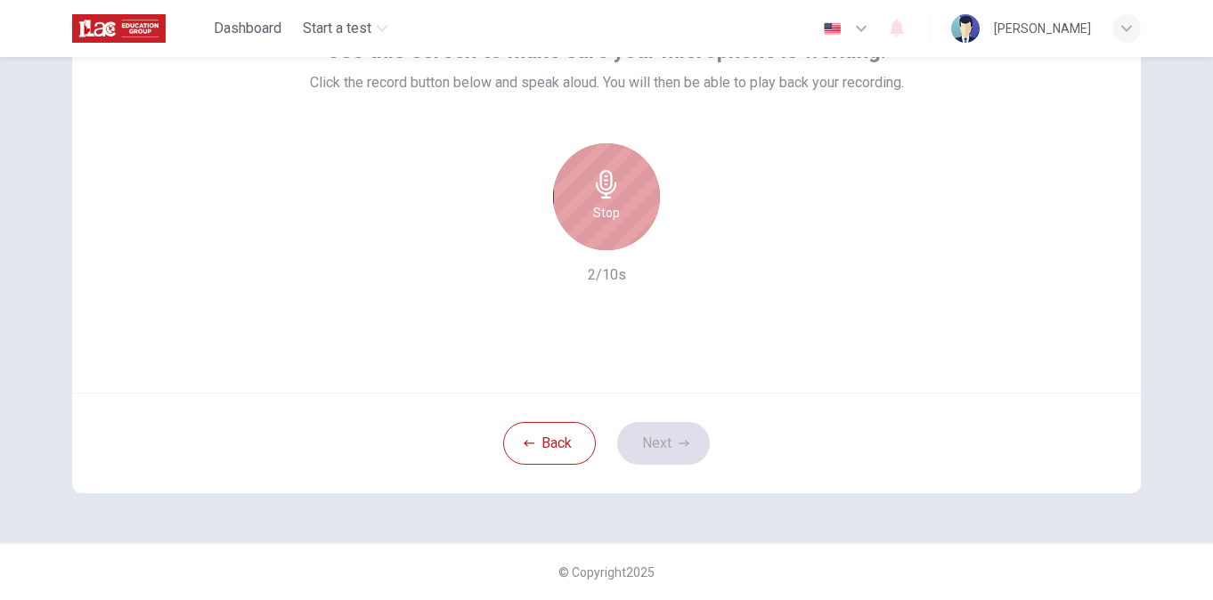
click at [615, 216] on h6 "Stop" at bounding box center [606, 212] width 27 height 21
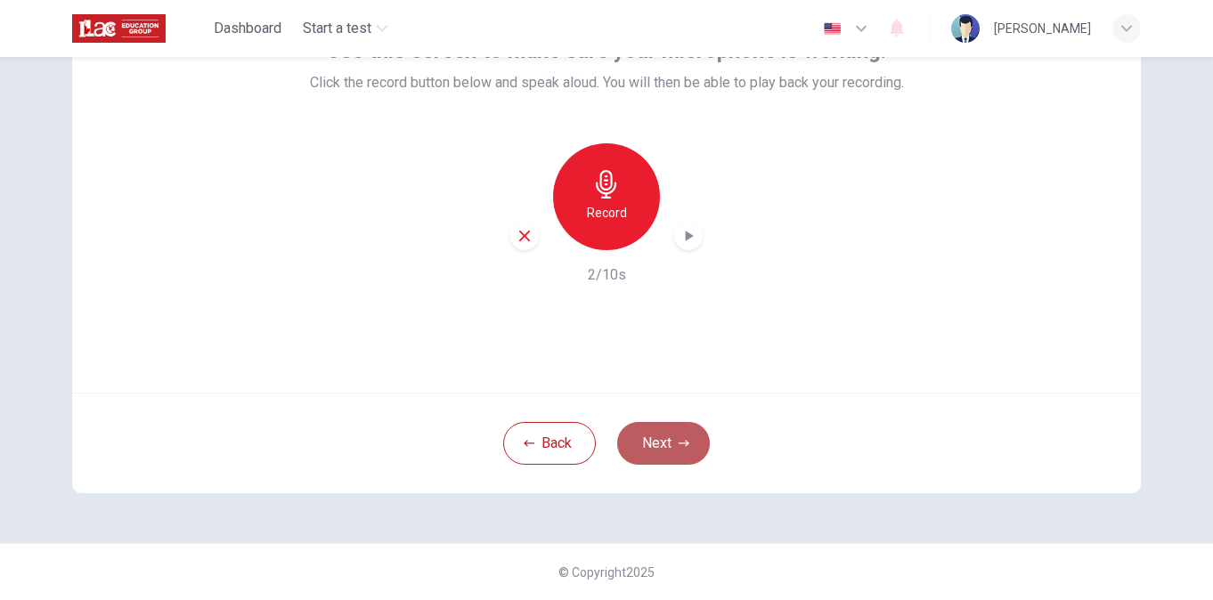
click at [653, 438] on button "Next" at bounding box center [663, 443] width 93 height 43
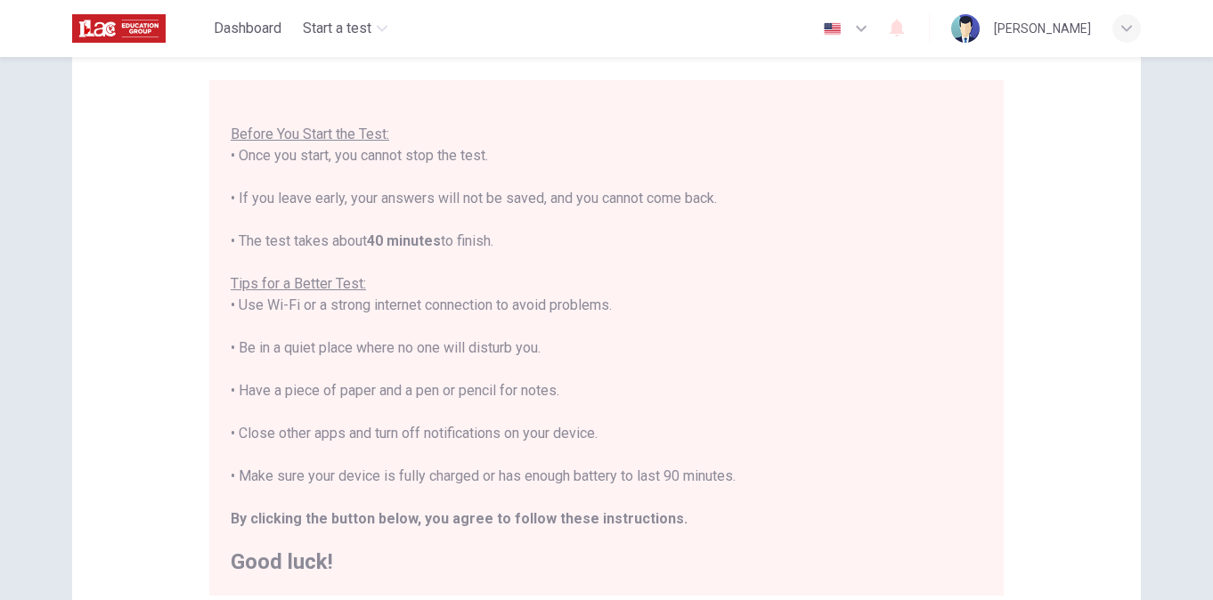
scroll to position [390, 0]
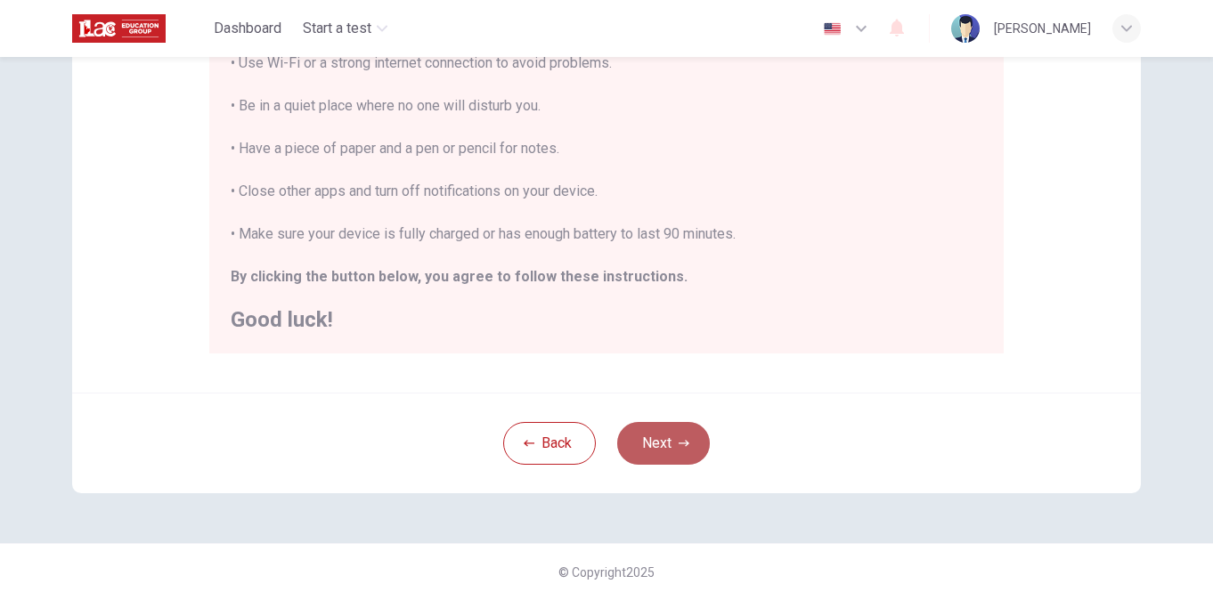
click at [681, 441] on icon "button" at bounding box center [684, 443] width 11 height 6
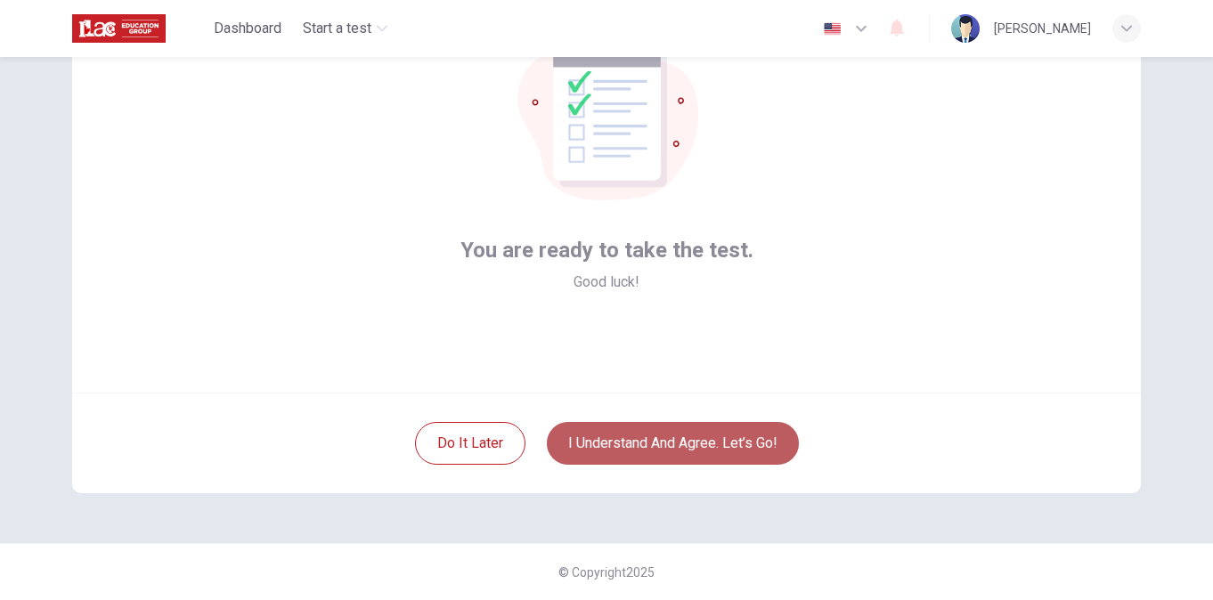
click at [681, 441] on button "I understand and agree. Let’s go!" at bounding box center [673, 443] width 252 height 43
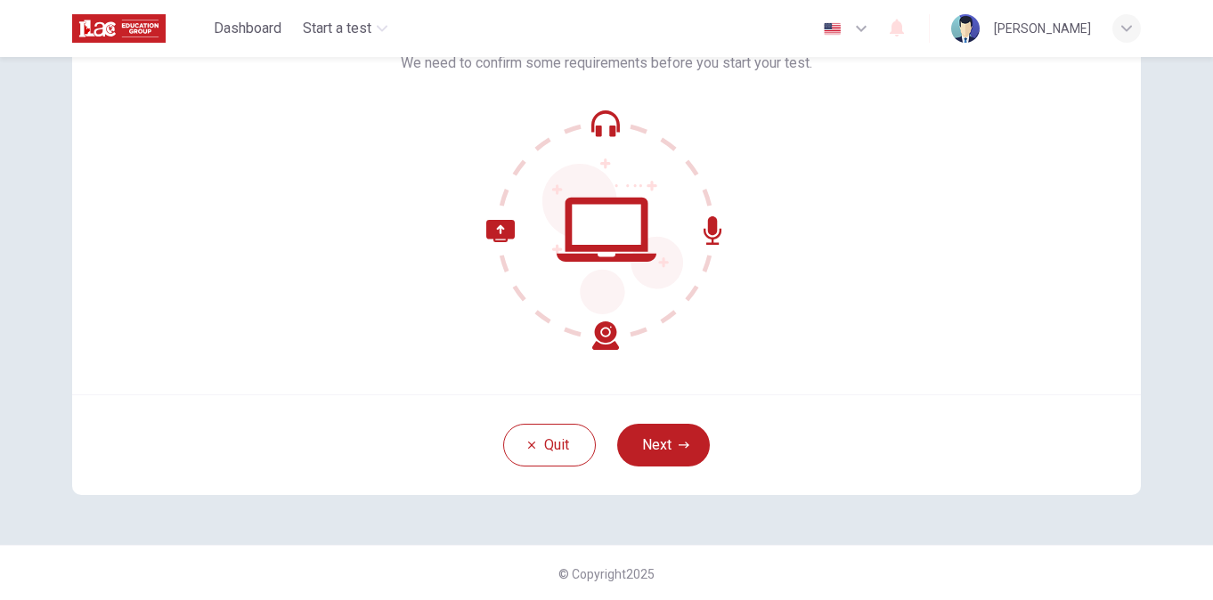
scroll to position [142, 0]
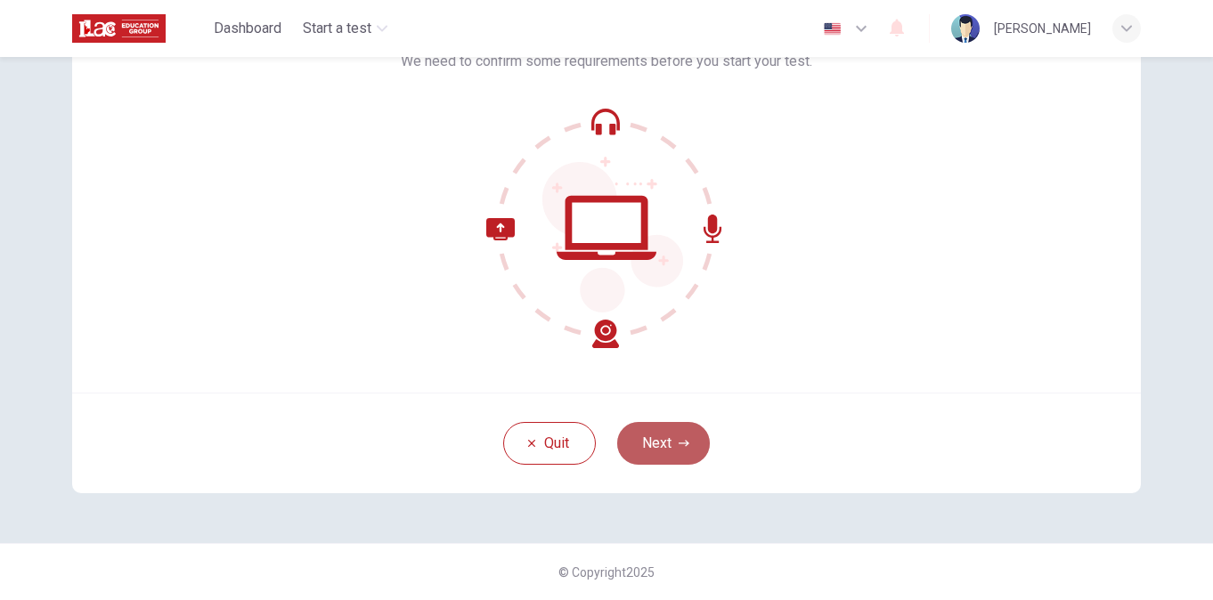
click at [656, 437] on button "Next" at bounding box center [663, 443] width 93 height 43
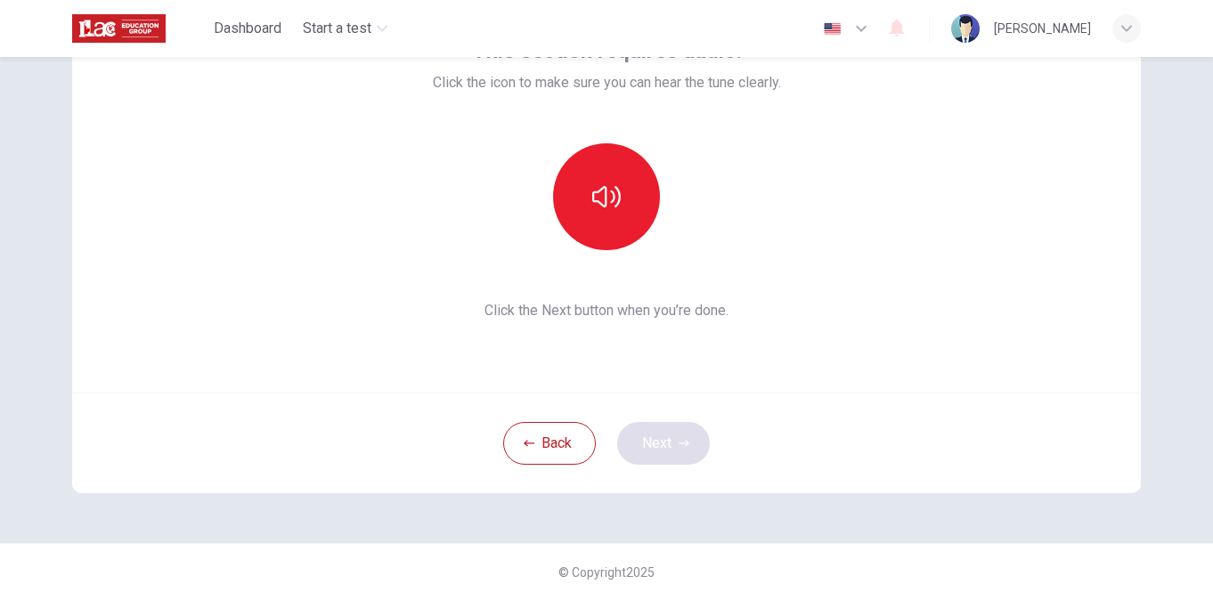
click at [656, 437] on div "Back Next" at bounding box center [606, 443] width 1069 height 101
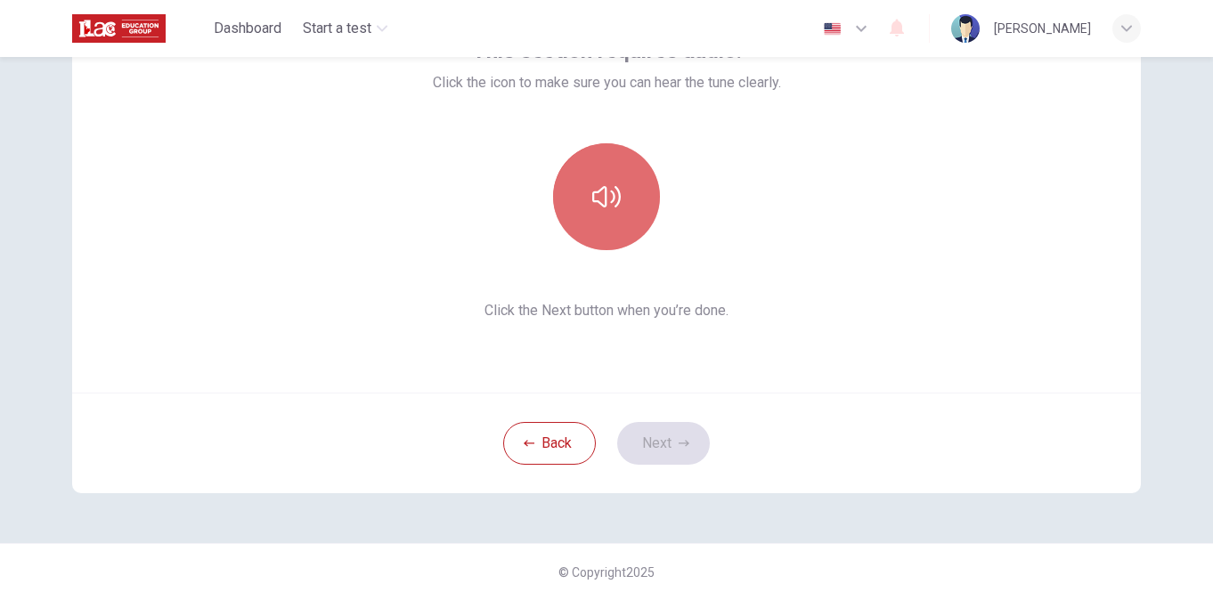
click at [603, 198] on icon "button" at bounding box center [606, 197] width 29 height 29
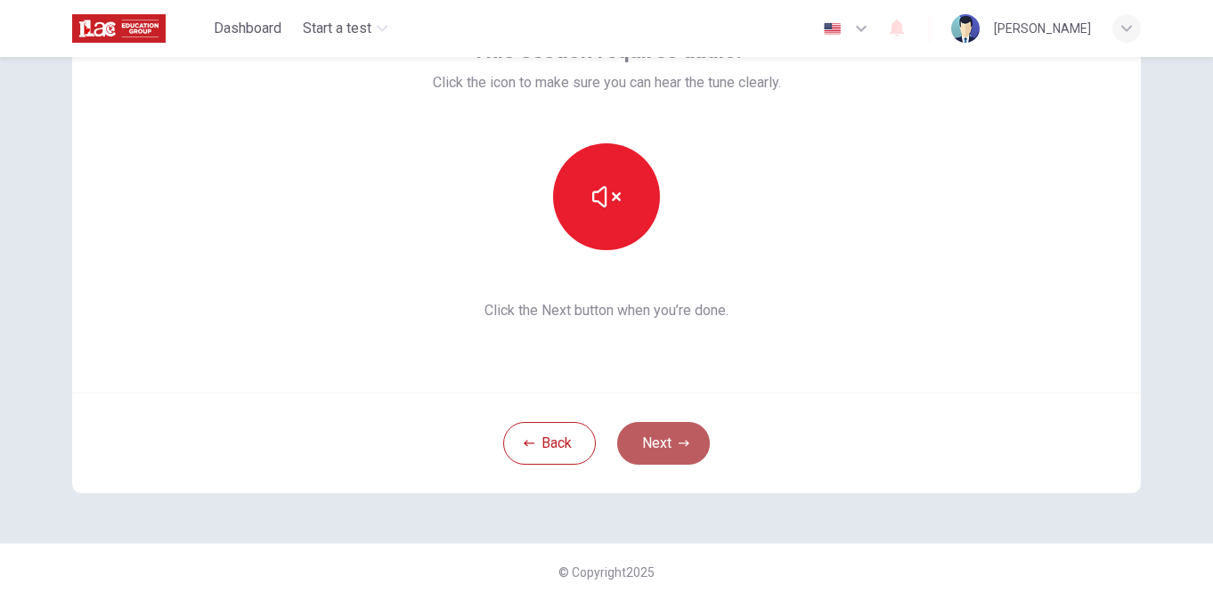
click at [665, 439] on button "Next" at bounding box center [663, 443] width 93 height 43
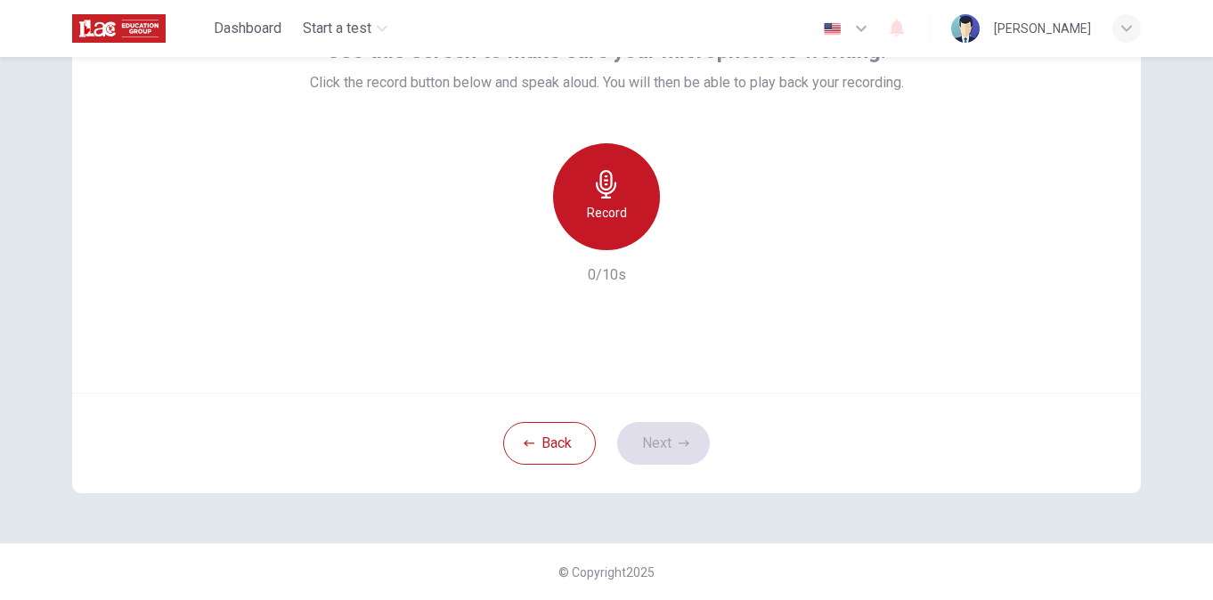
click at [592, 186] on icon "button" at bounding box center [606, 184] width 29 height 29
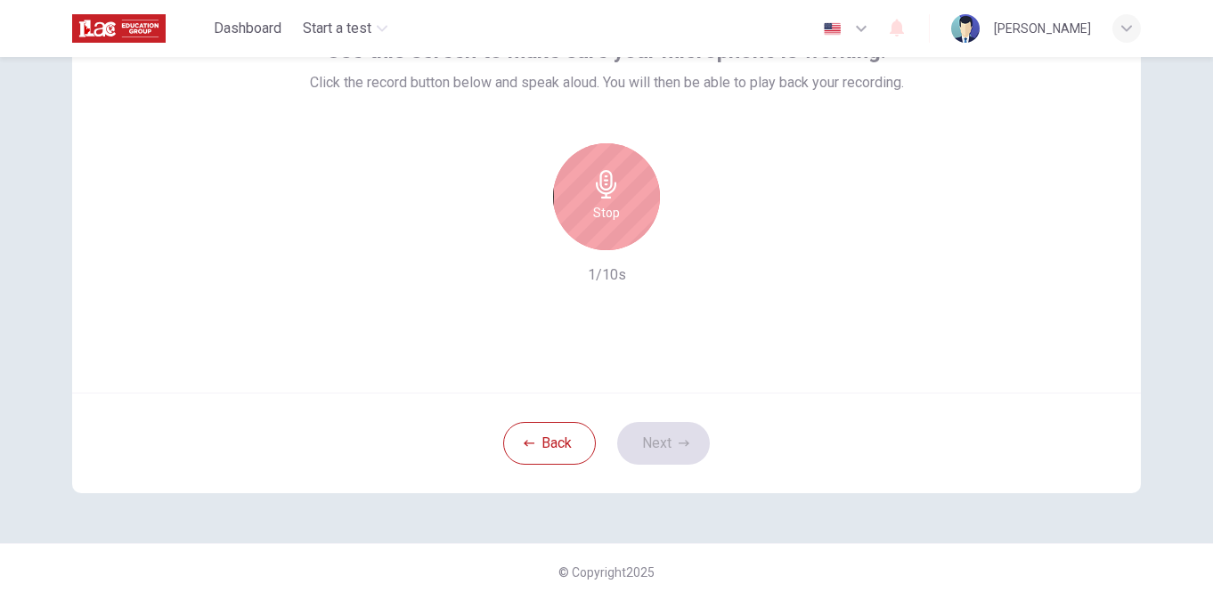
drag, startPoint x: 591, startPoint y: 186, endPoint x: 677, endPoint y: 459, distance: 285.7
click at [677, 459] on div "Use this screen to make sure your microphone is working. Click the record butto…" at bounding box center [606, 229] width 1069 height 528
click at [677, 459] on div "Back Next" at bounding box center [606, 443] width 1069 height 101
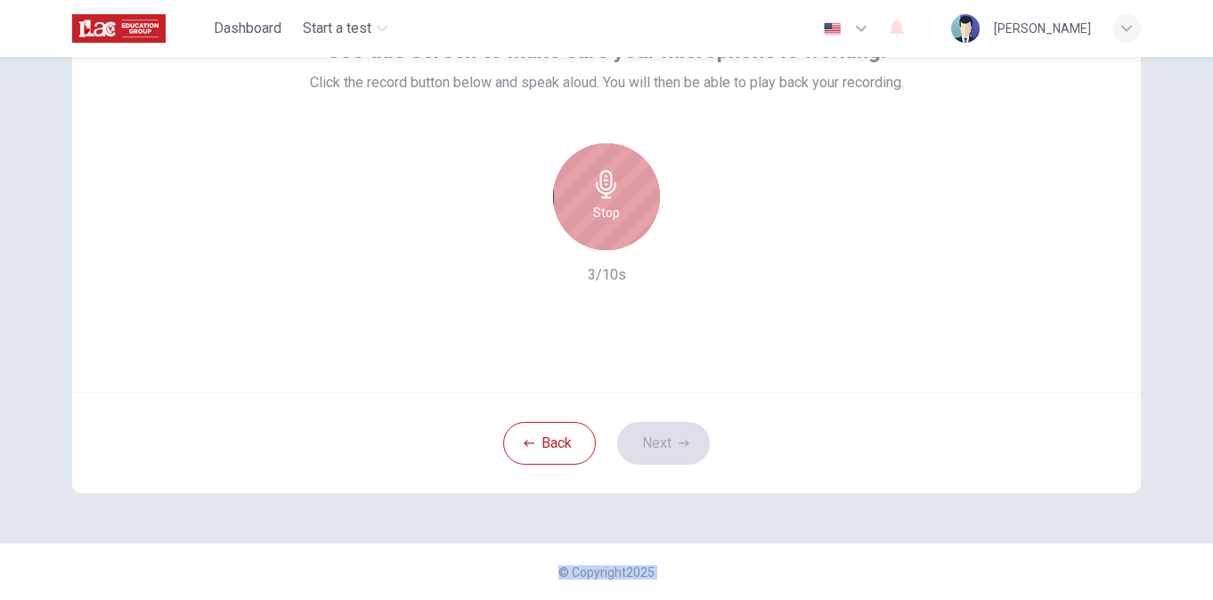
click at [605, 234] on div "Stop" at bounding box center [606, 196] width 107 height 107
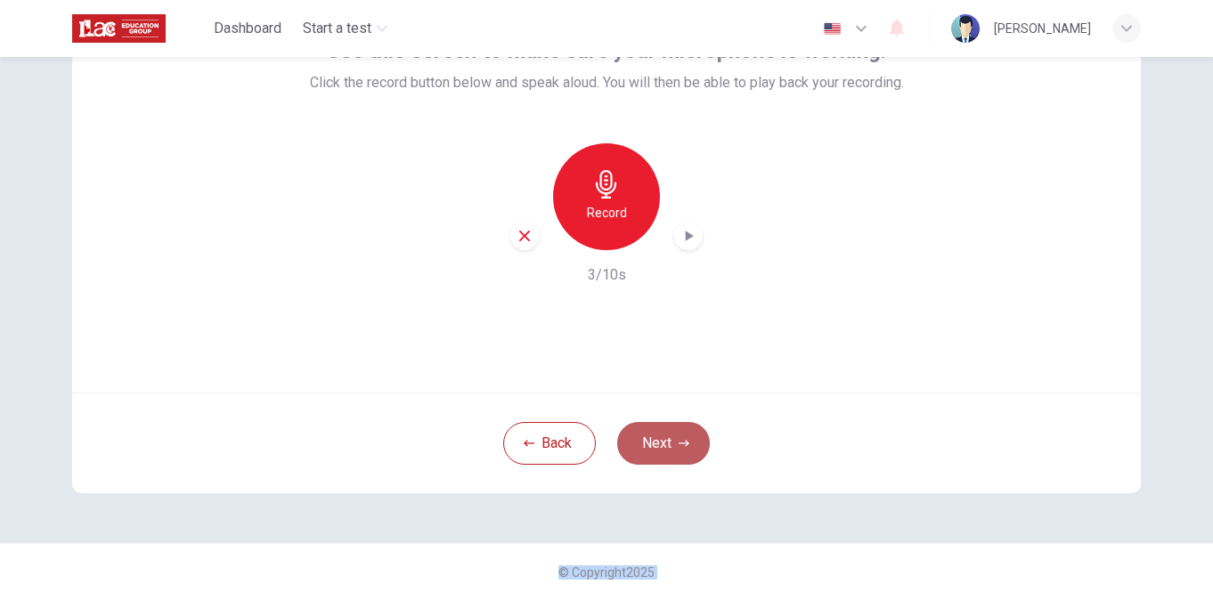
click at [657, 448] on button "Next" at bounding box center [663, 443] width 93 height 43
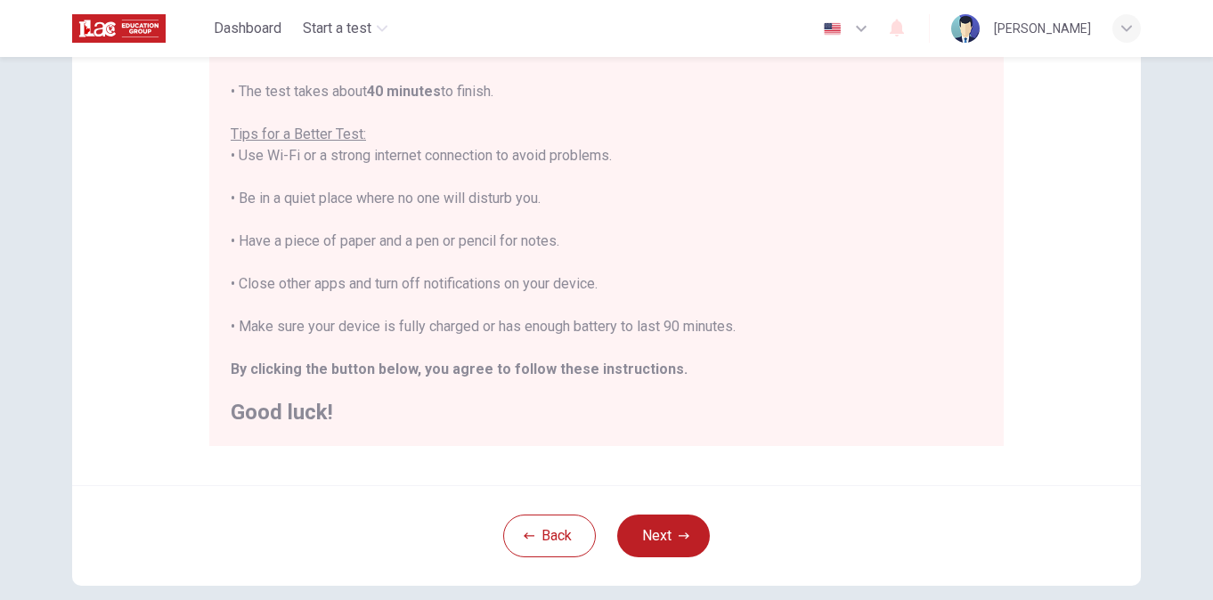
scroll to position [390, 0]
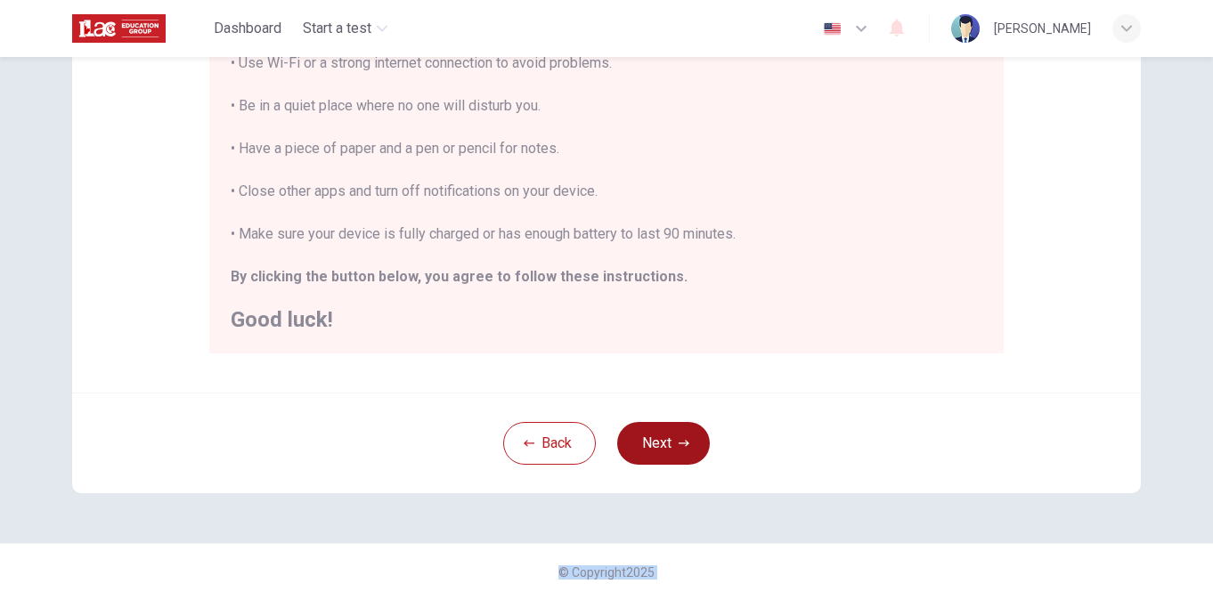
click at [646, 436] on button "Next" at bounding box center [663, 443] width 93 height 43
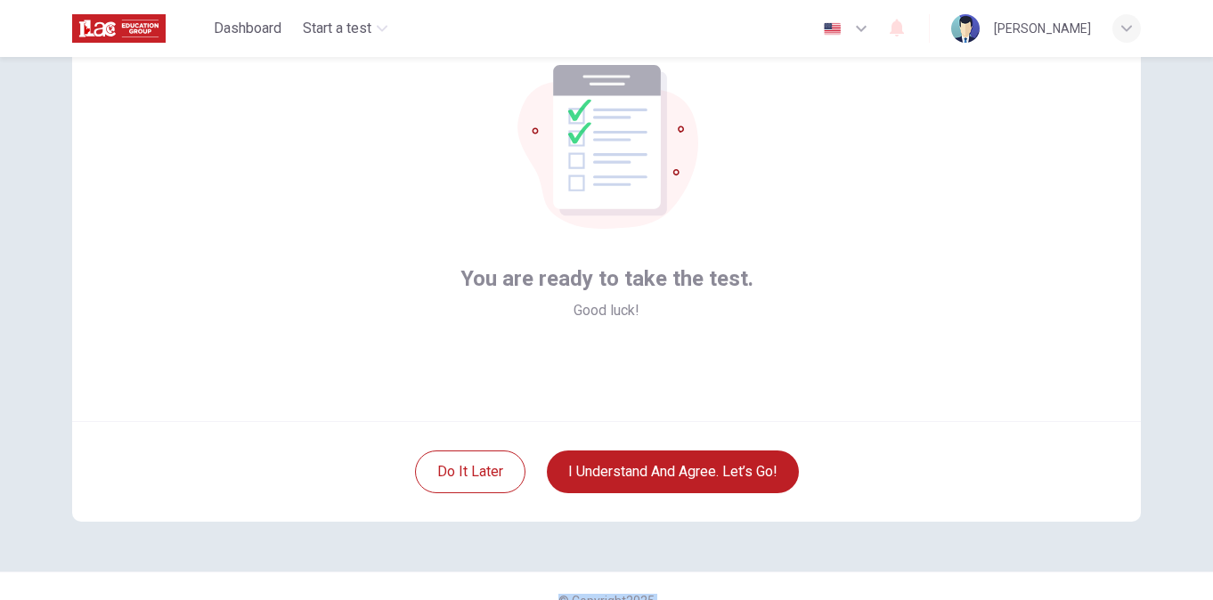
scroll to position [142, 0]
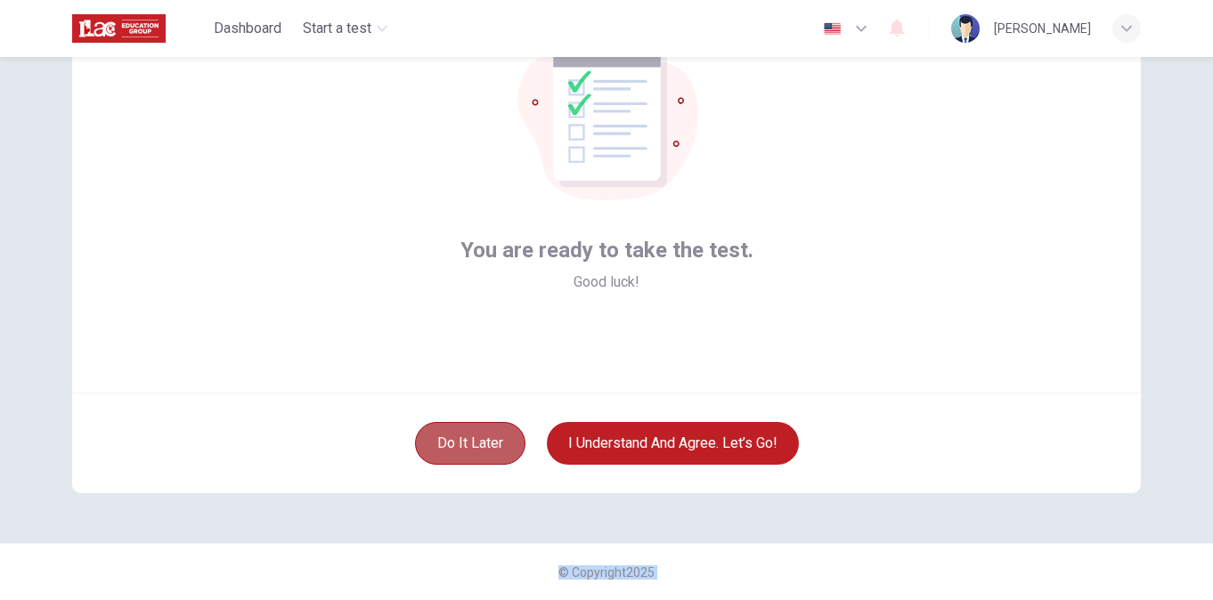
click at [475, 433] on button "Do it later" at bounding box center [470, 443] width 110 height 43
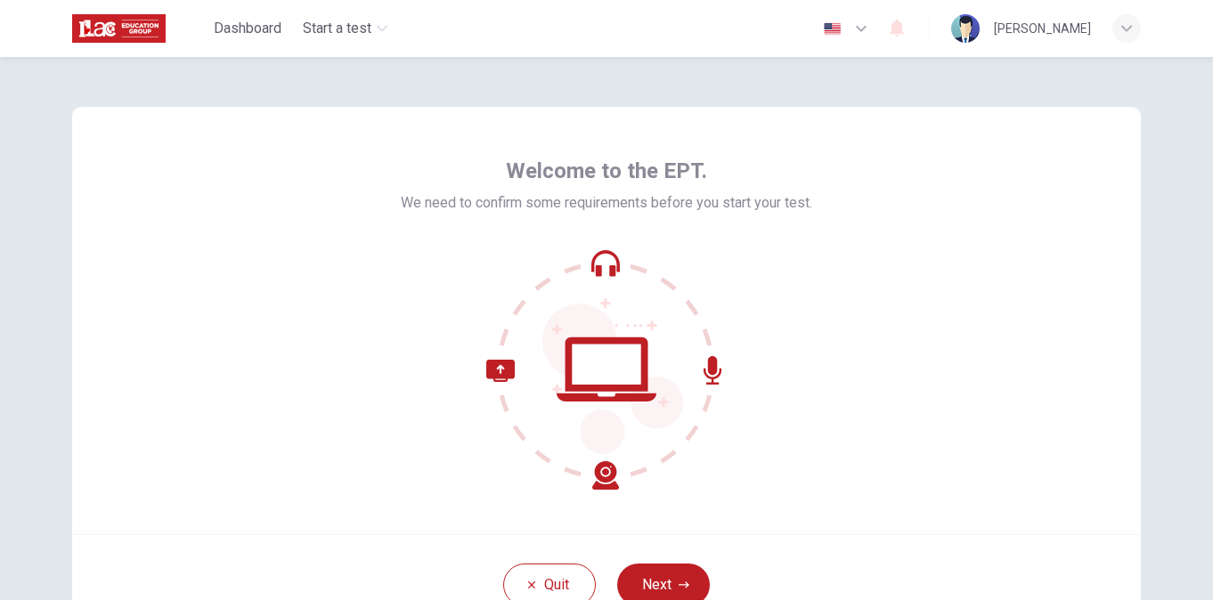
scroll to position [89, 0]
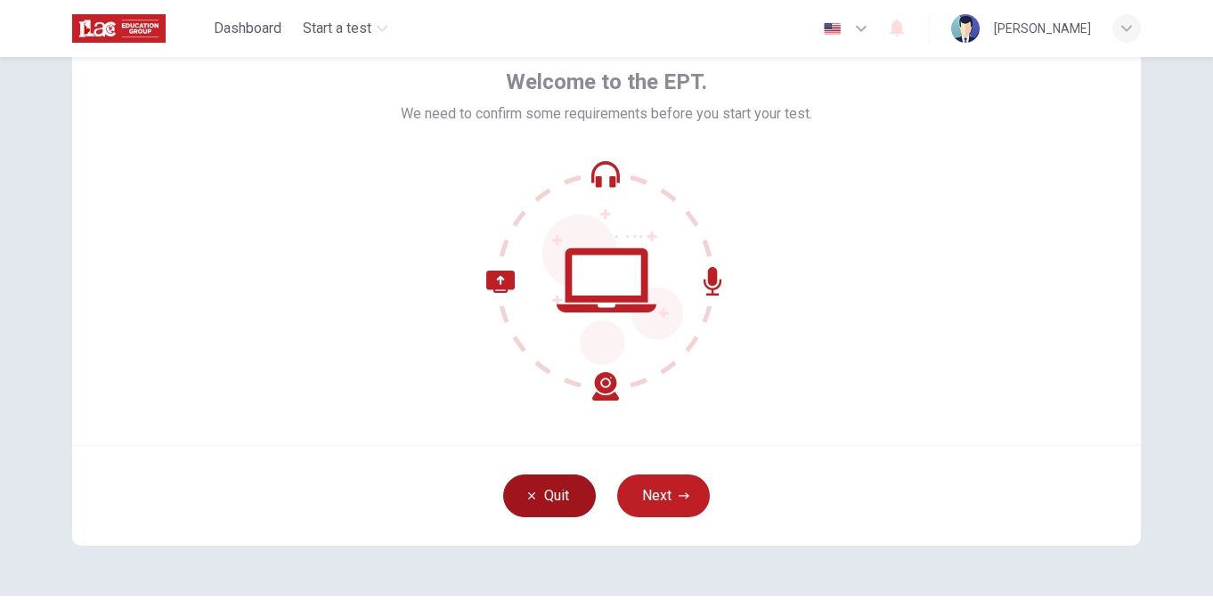
click at [536, 509] on button "Quit" at bounding box center [549, 496] width 93 height 43
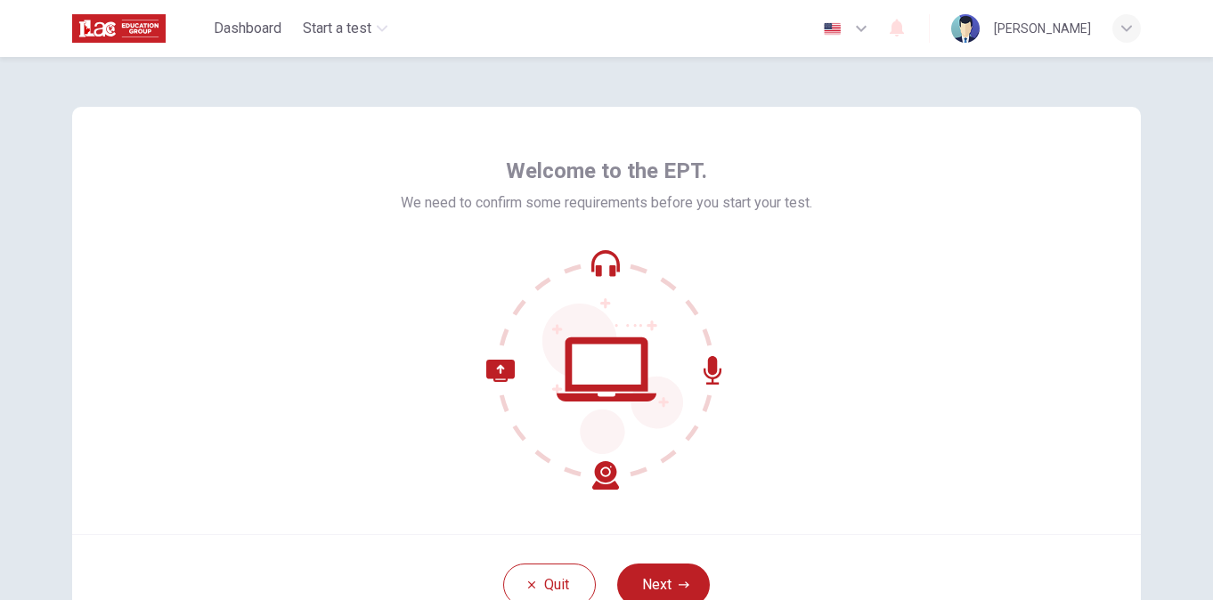
scroll to position [142, 0]
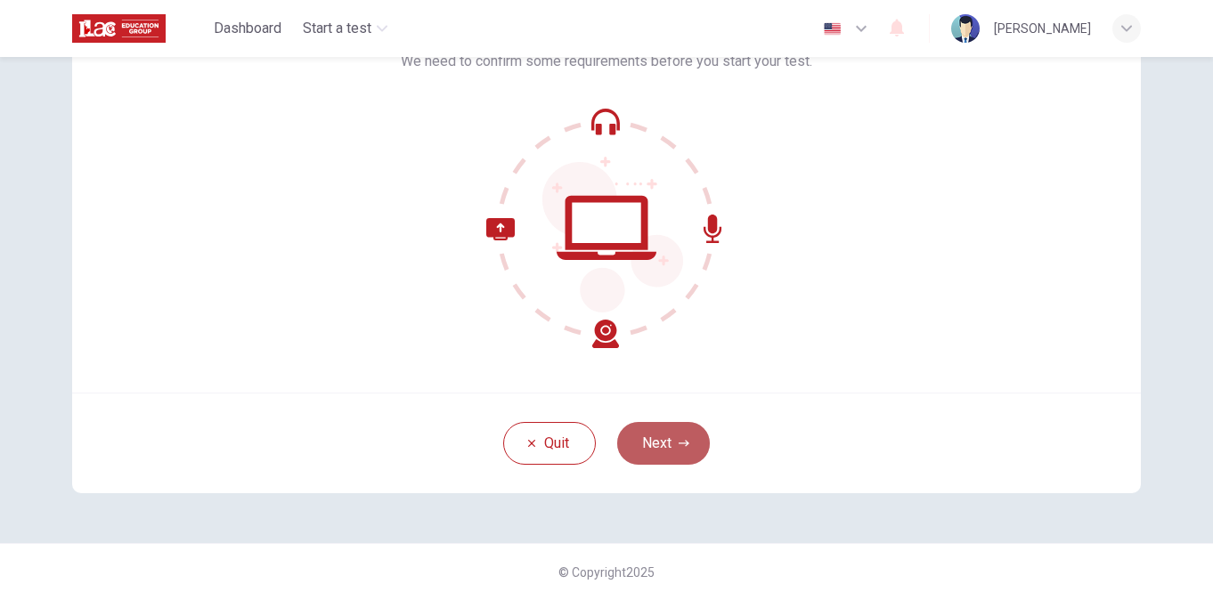
click at [661, 454] on button "Next" at bounding box center [663, 443] width 93 height 43
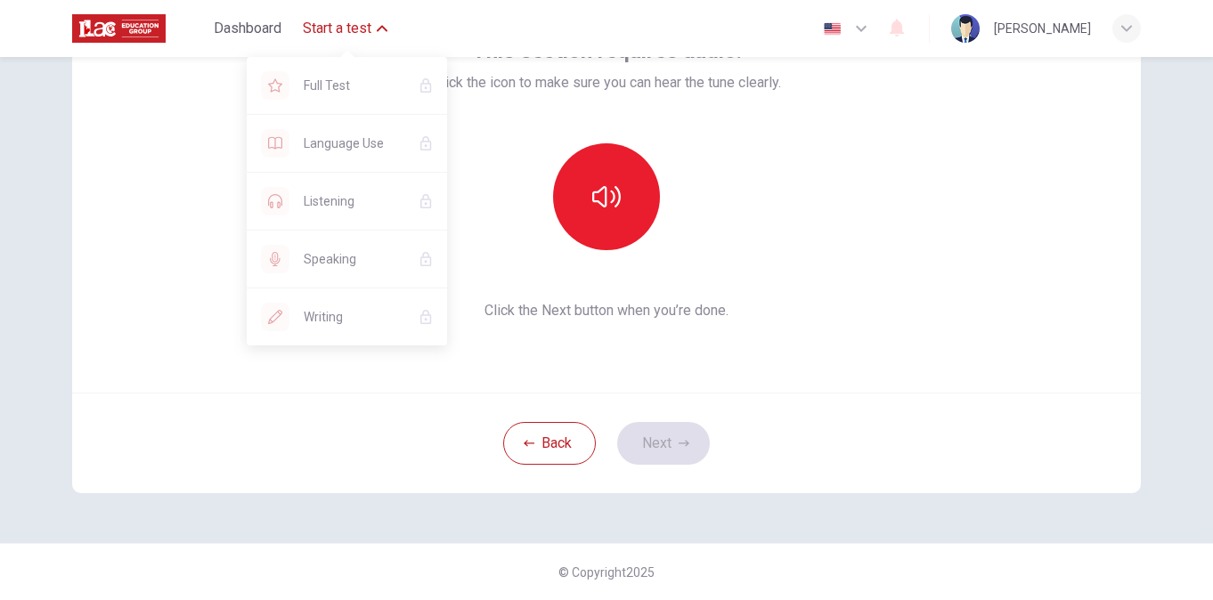
click at [350, 22] on span "Start a test" at bounding box center [337, 28] width 69 height 21
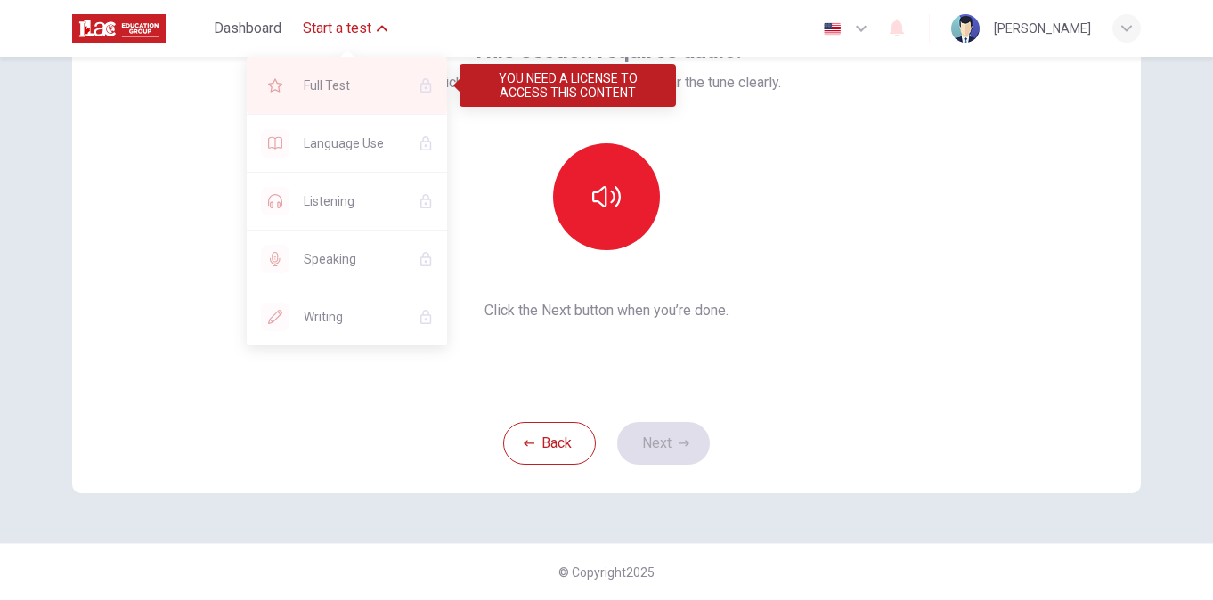
click at [430, 80] on icon "YOU NEED A LICENSE TO ACCESS THIS CONTENT" at bounding box center [426, 85] width 14 height 14
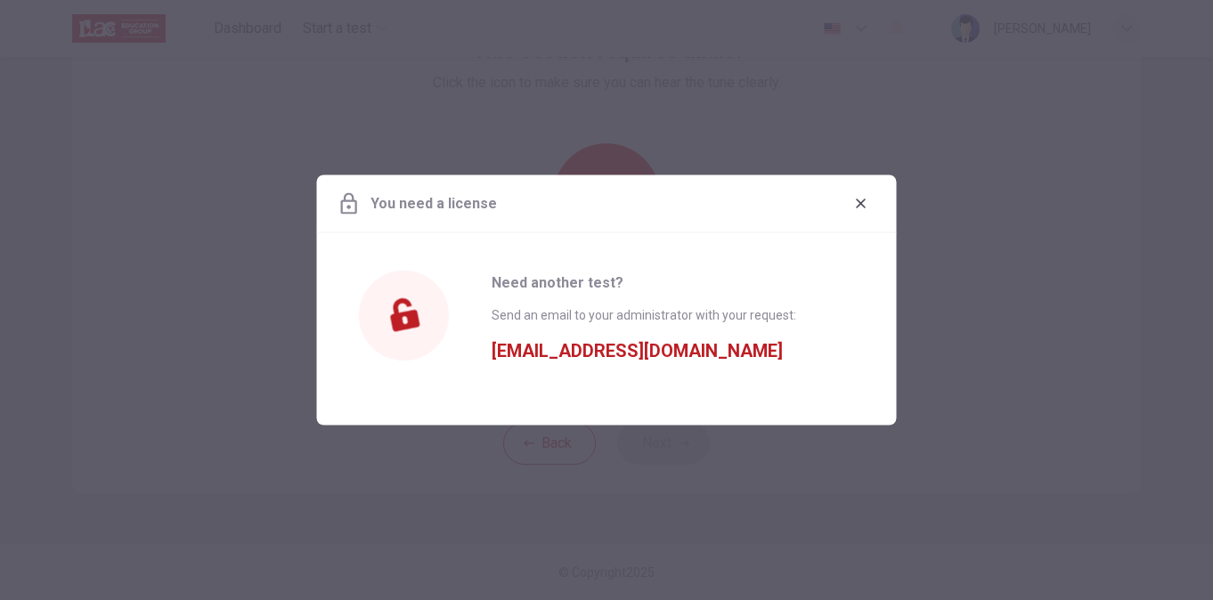
click at [203, 253] on div at bounding box center [606, 300] width 1213 height 600
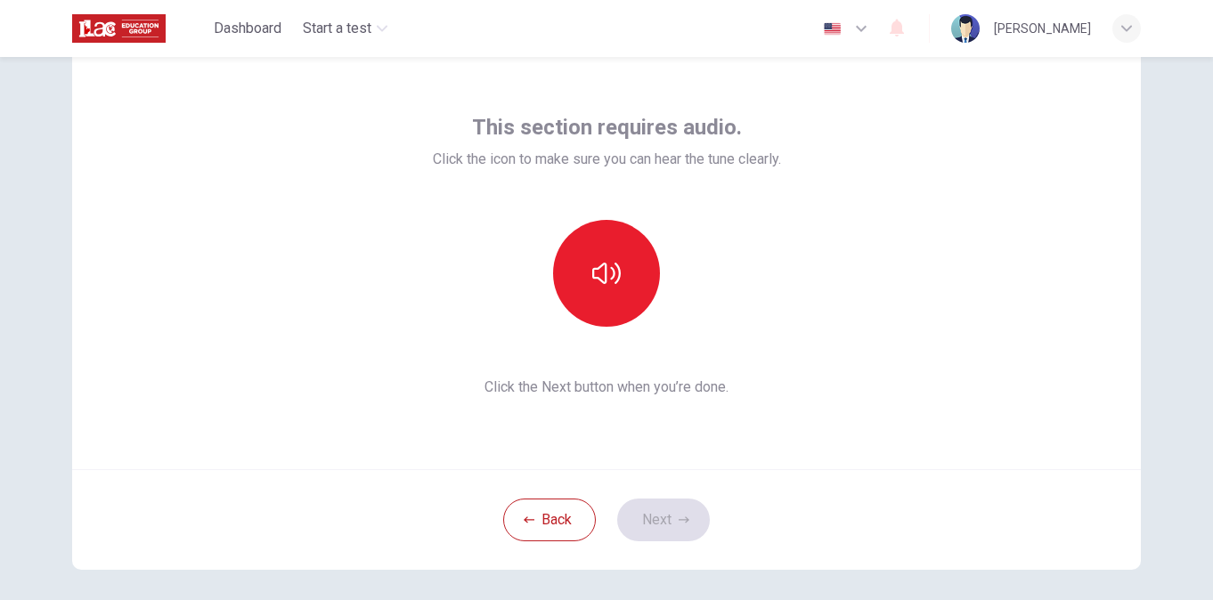
scroll to position [0, 0]
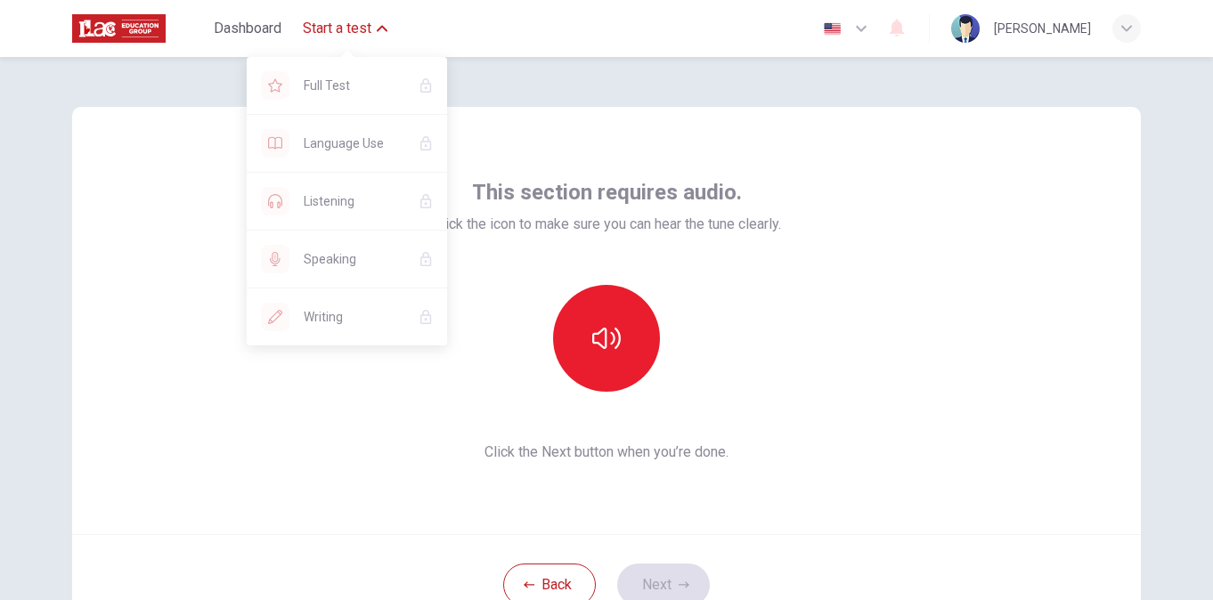
click at [363, 27] on span "Start a test" at bounding box center [337, 28] width 69 height 21
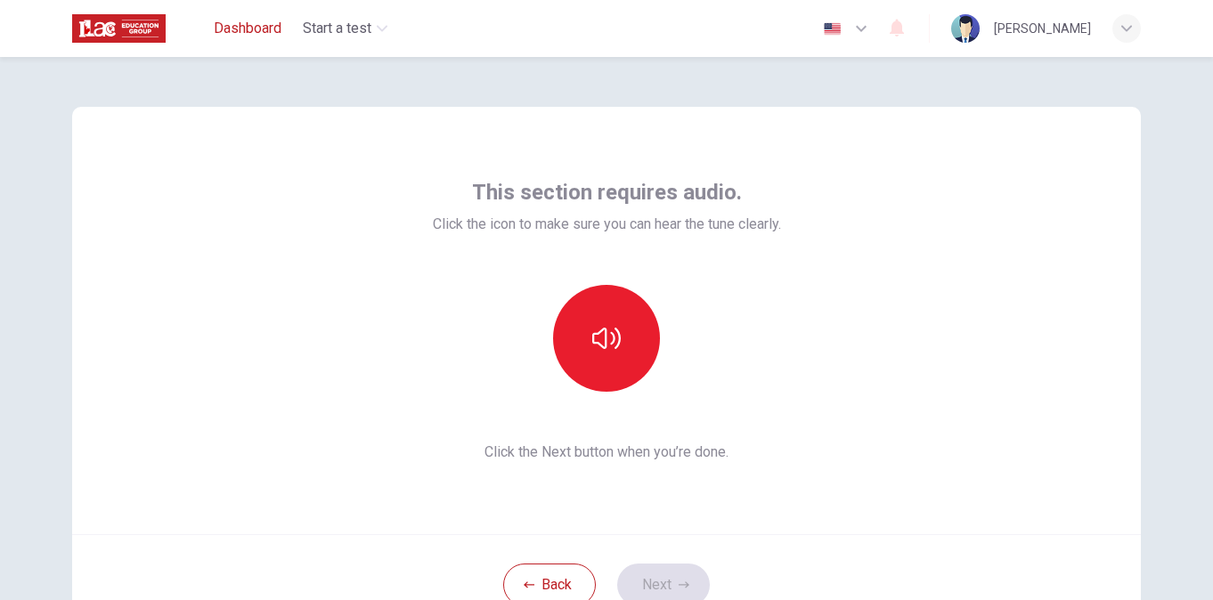
click at [275, 39] on button "Dashboard" at bounding box center [248, 28] width 82 height 32
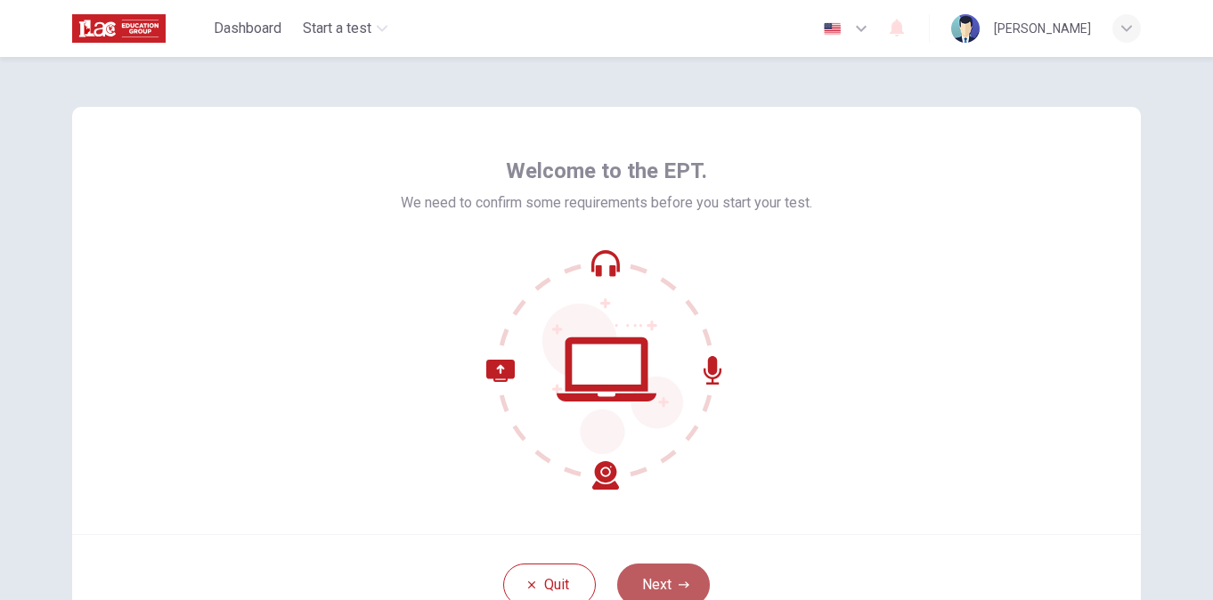
click at [665, 567] on button "Next" at bounding box center [663, 585] width 93 height 43
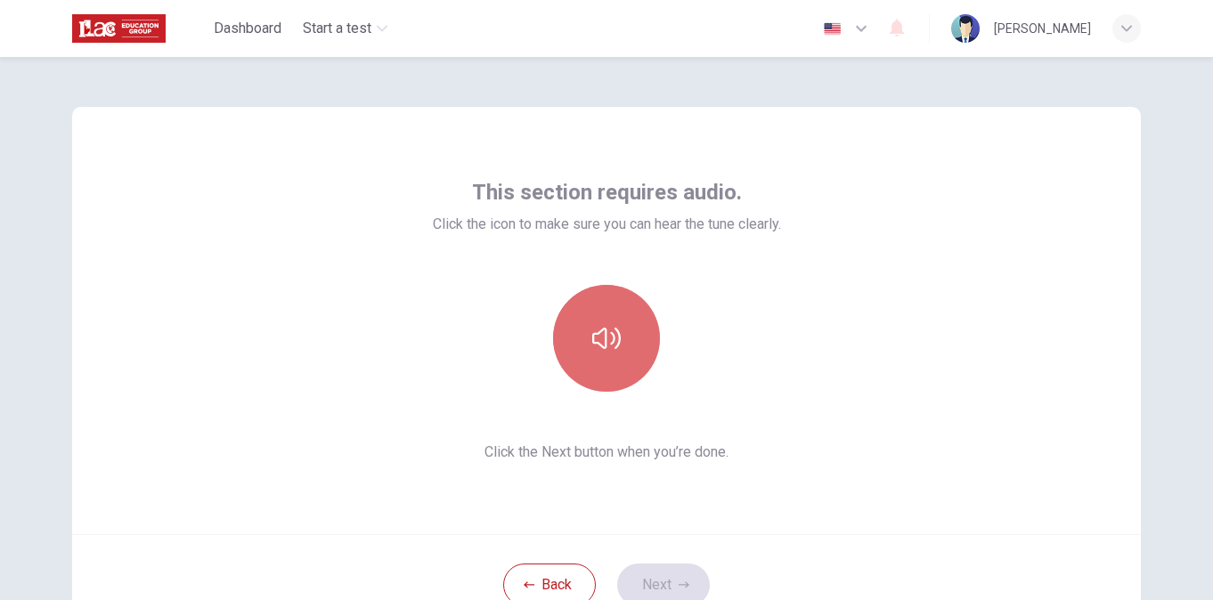
click at [600, 350] on icon "button" at bounding box center [606, 338] width 29 height 29
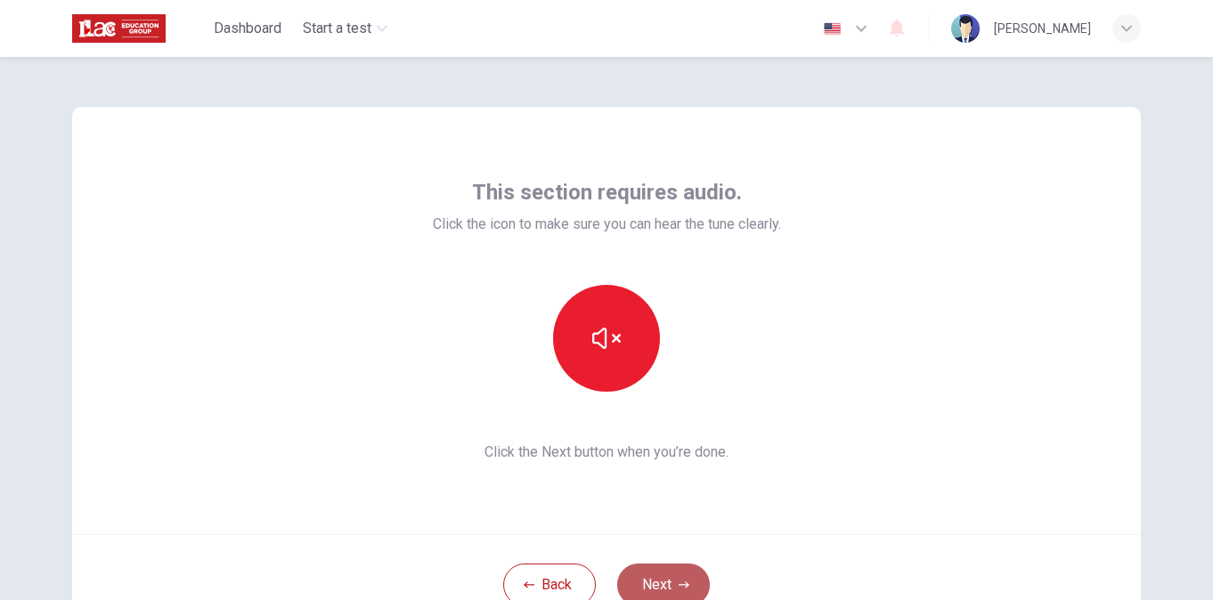
click at [660, 567] on button "Next" at bounding box center [663, 585] width 93 height 43
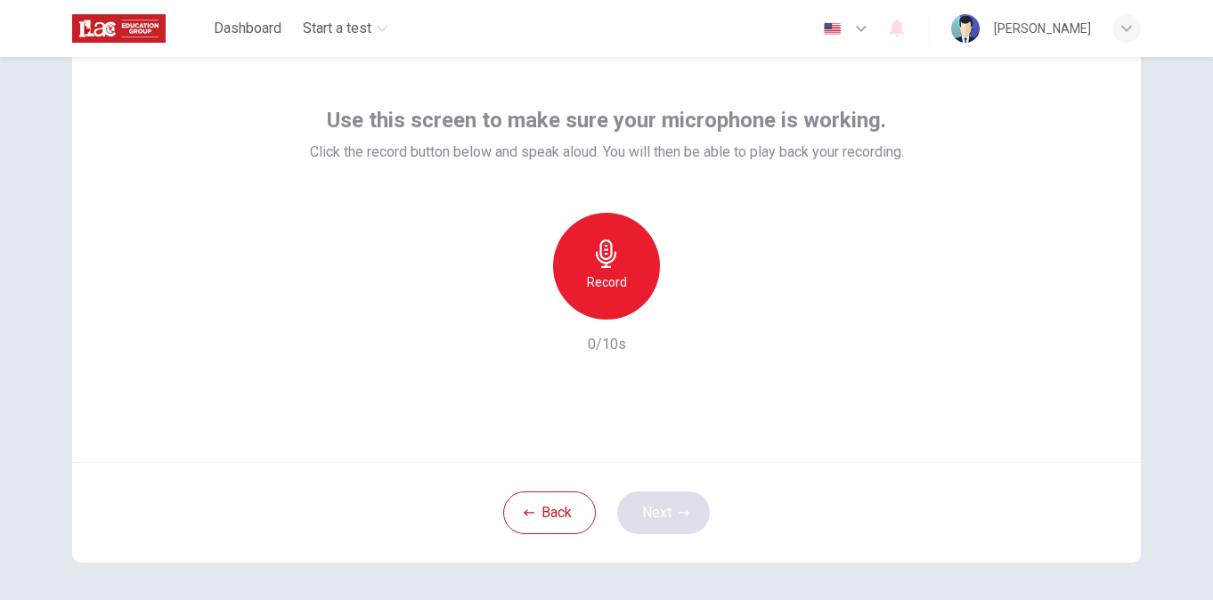
scroll to position [142, 0]
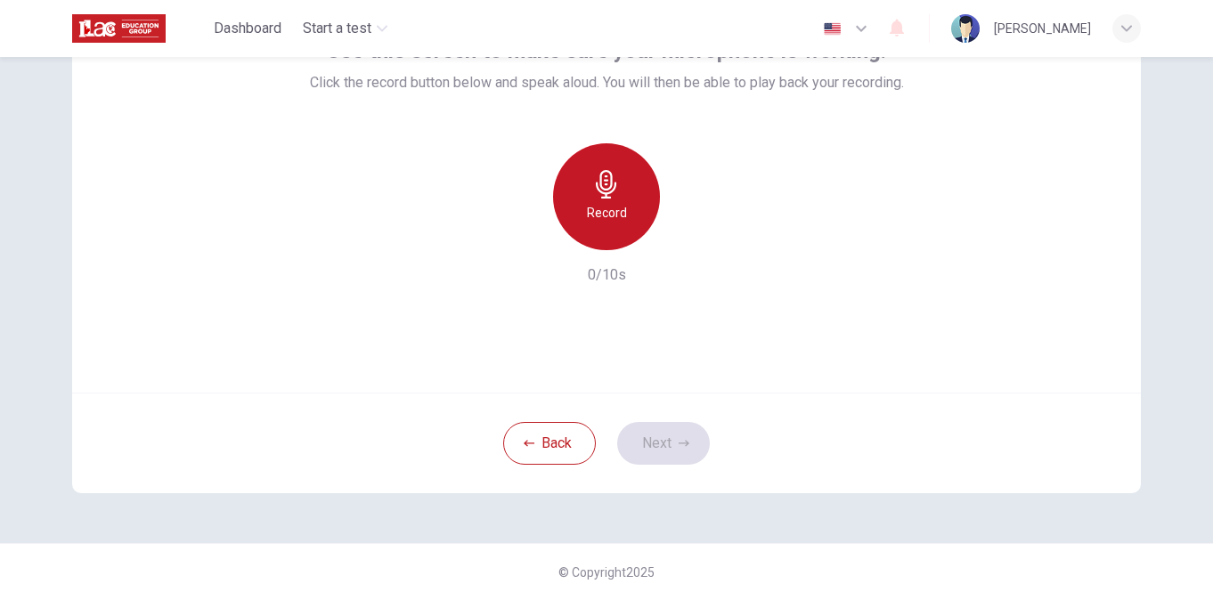
click at [605, 192] on icon "button" at bounding box center [606, 184] width 29 height 29
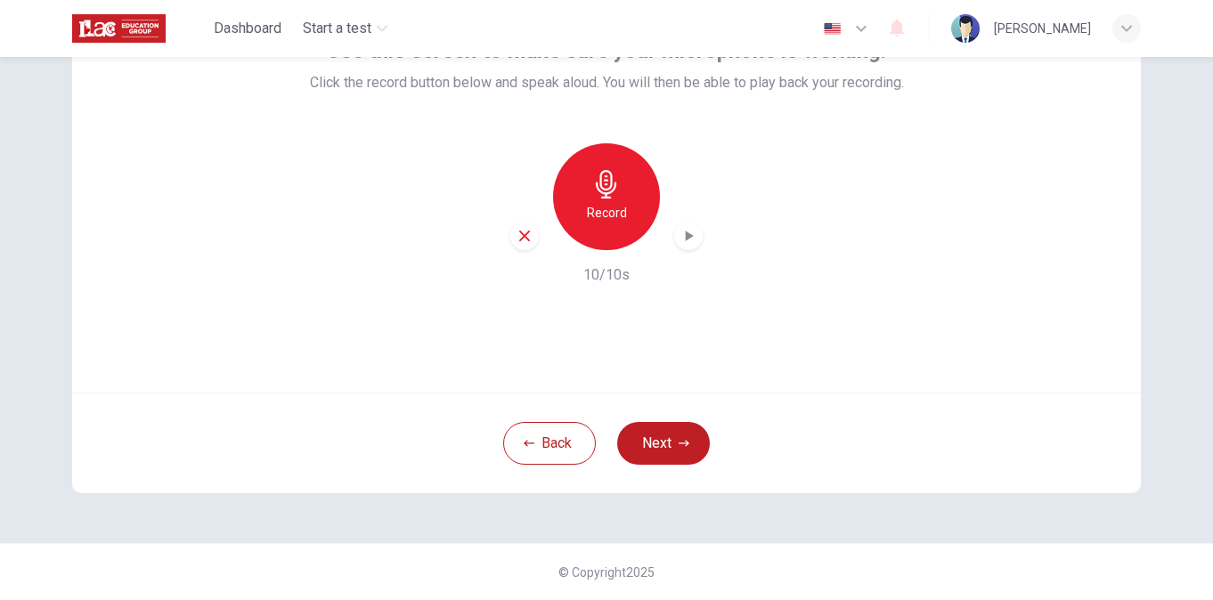
click at [590, 200] on div "Record" at bounding box center [606, 196] width 107 height 107
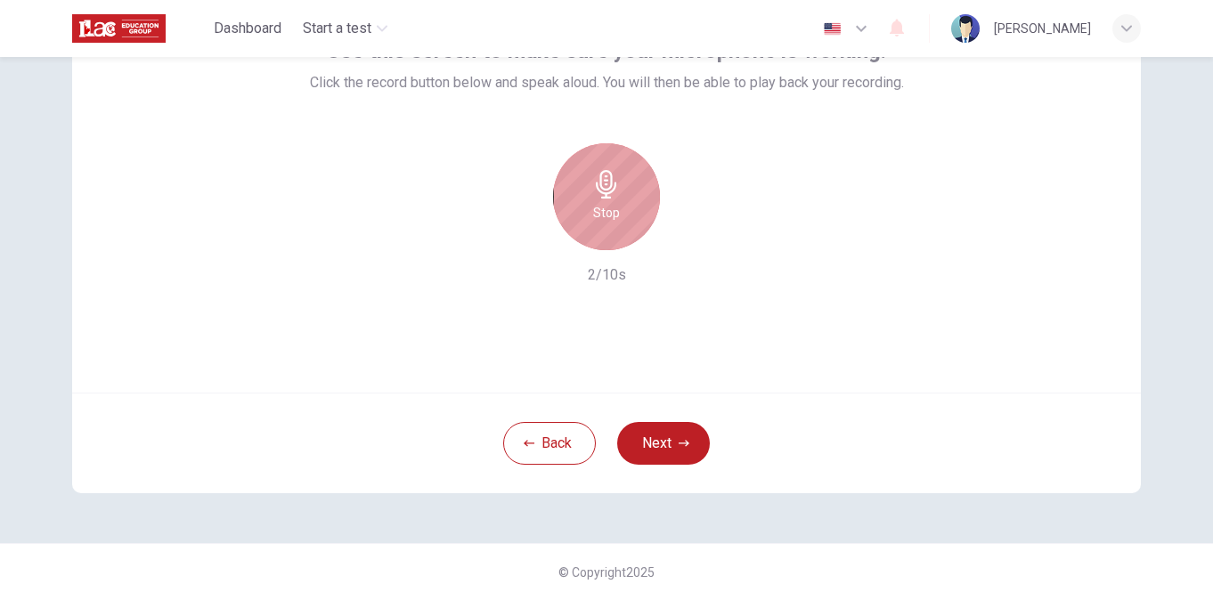
click at [575, 214] on div "Stop" at bounding box center [606, 196] width 107 height 107
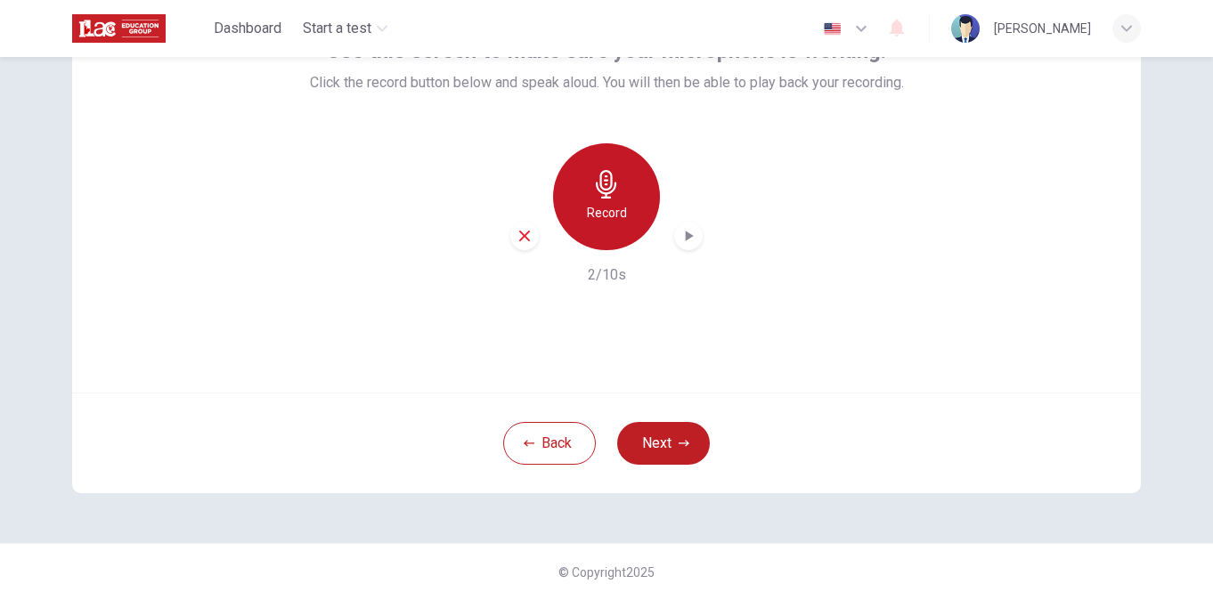
click at [593, 222] on h6 "Record" at bounding box center [607, 212] width 40 height 21
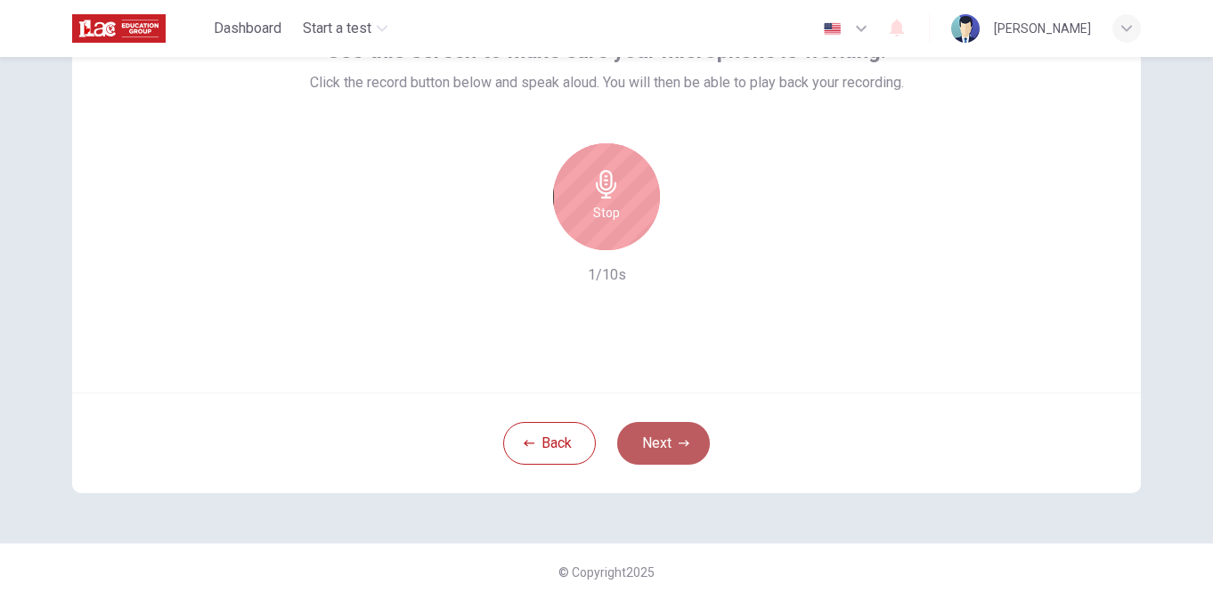
click at [656, 439] on button "Next" at bounding box center [663, 443] width 93 height 43
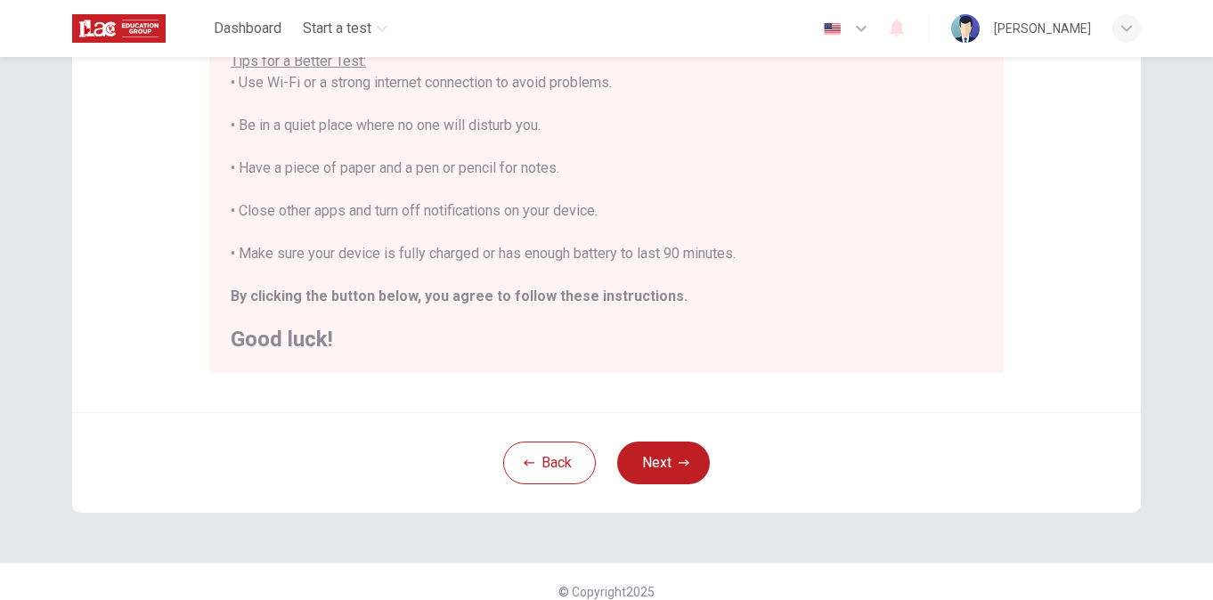
scroll to position [390, 0]
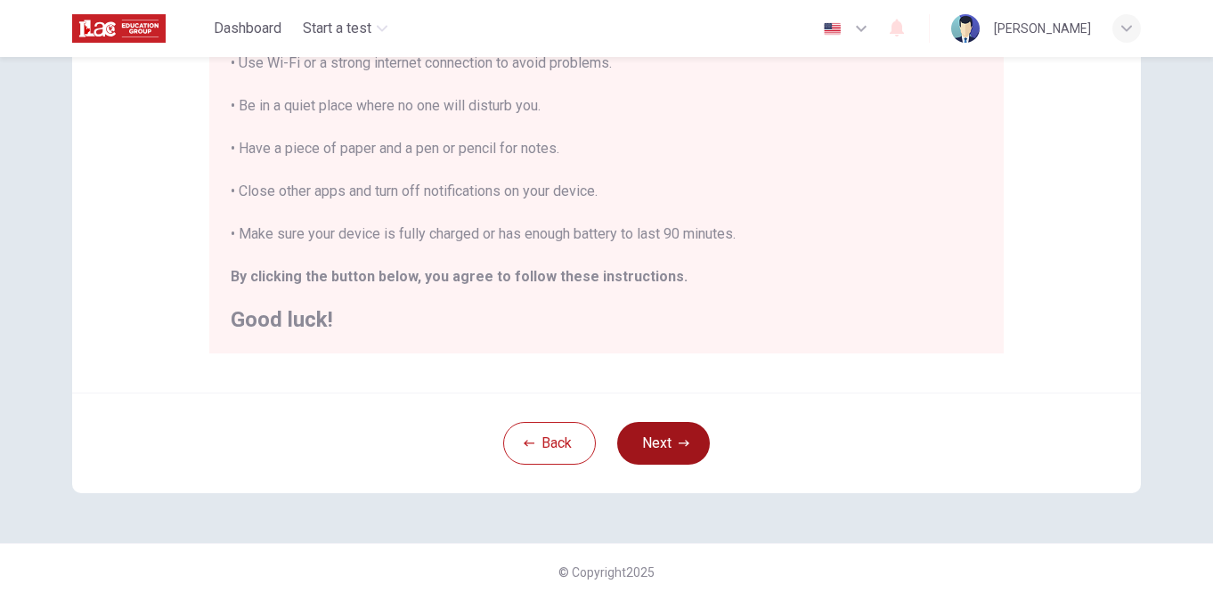
click at [654, 430] on button "Next" at bounding box center [663, 443] width 93 height 43
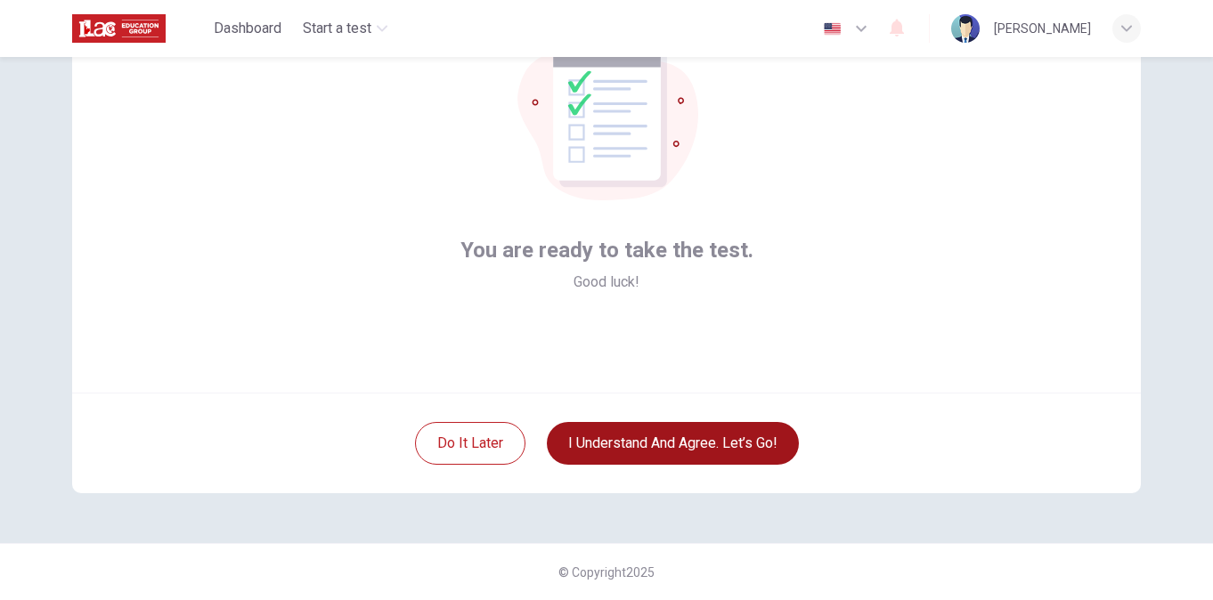
scroll to position [142, 0]
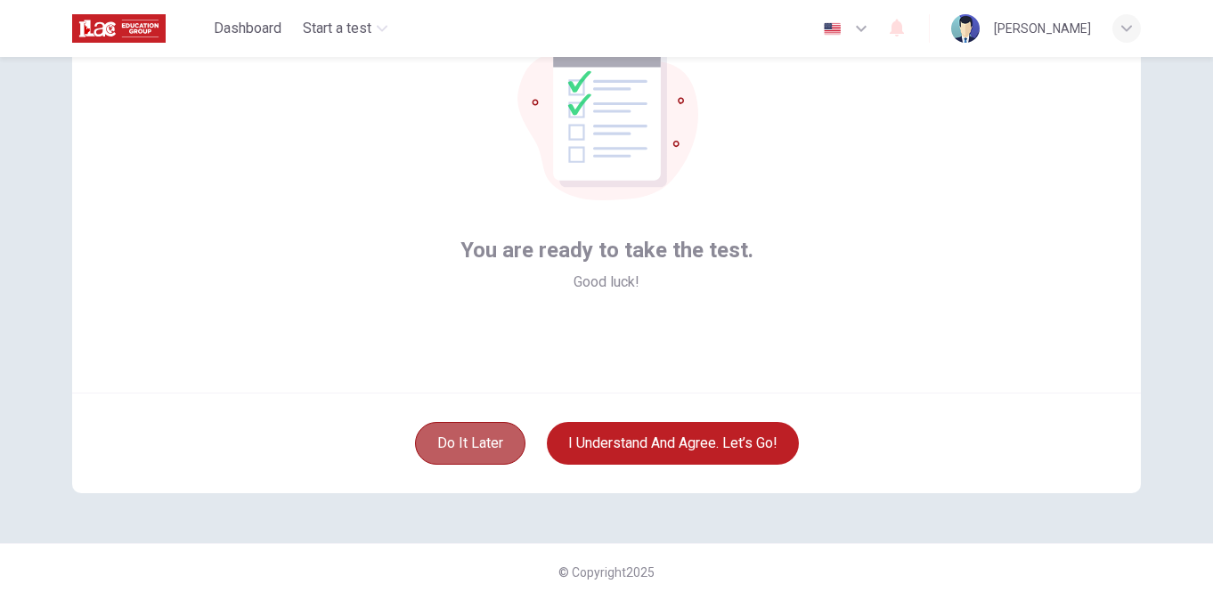
click at [477, 430] on button "Do it later" at bounding box center [470, 443] width 110 height 43
